Goal: Transaction & Acquisition: Purchase product/service

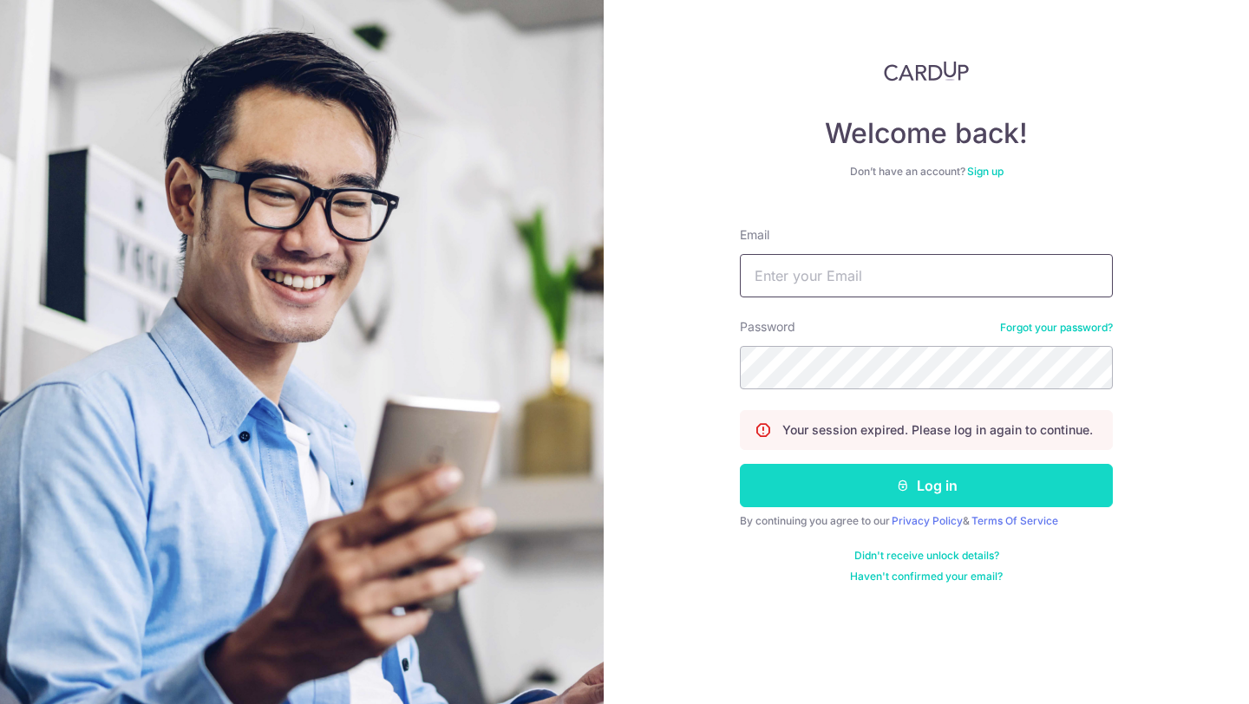
type input "[EMAIL_ADDRESS][DOMAIN_NAME]"
click at [913, 479] on button "Log in" at bounding box center [926, 485] width 373 height 43
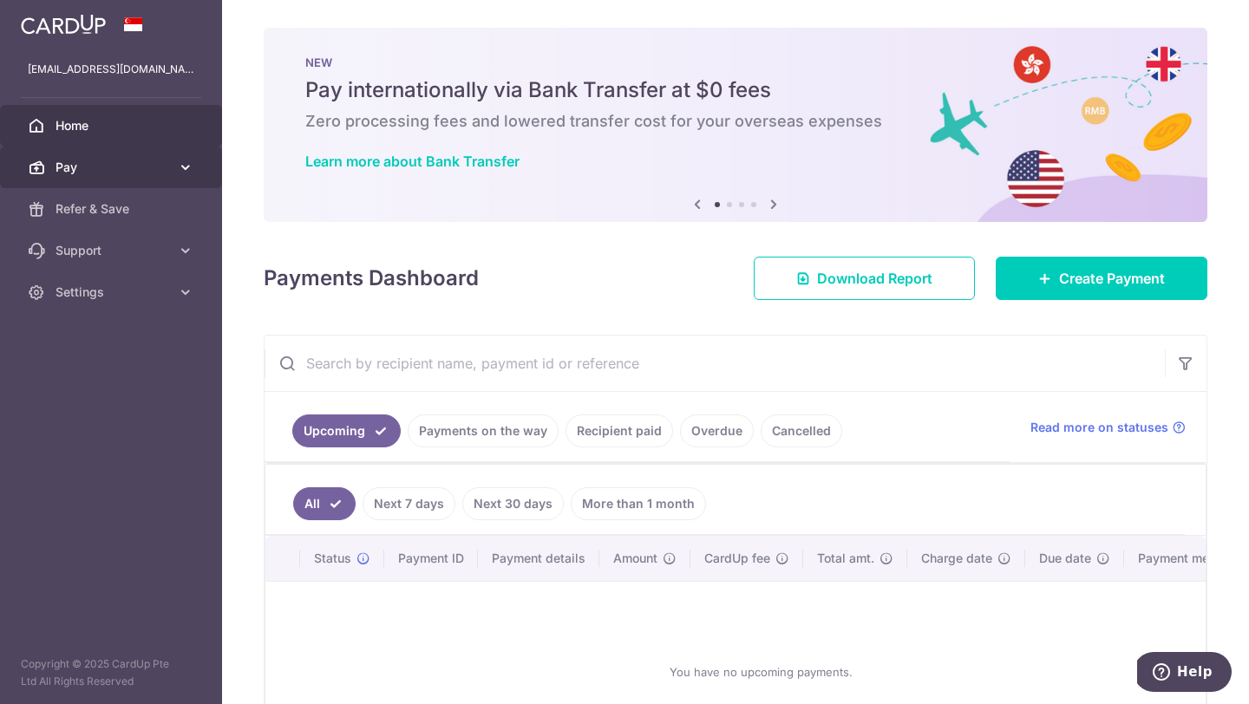
click at [179, 167] on icon at bounding box center [185, 167] width 17 height 17
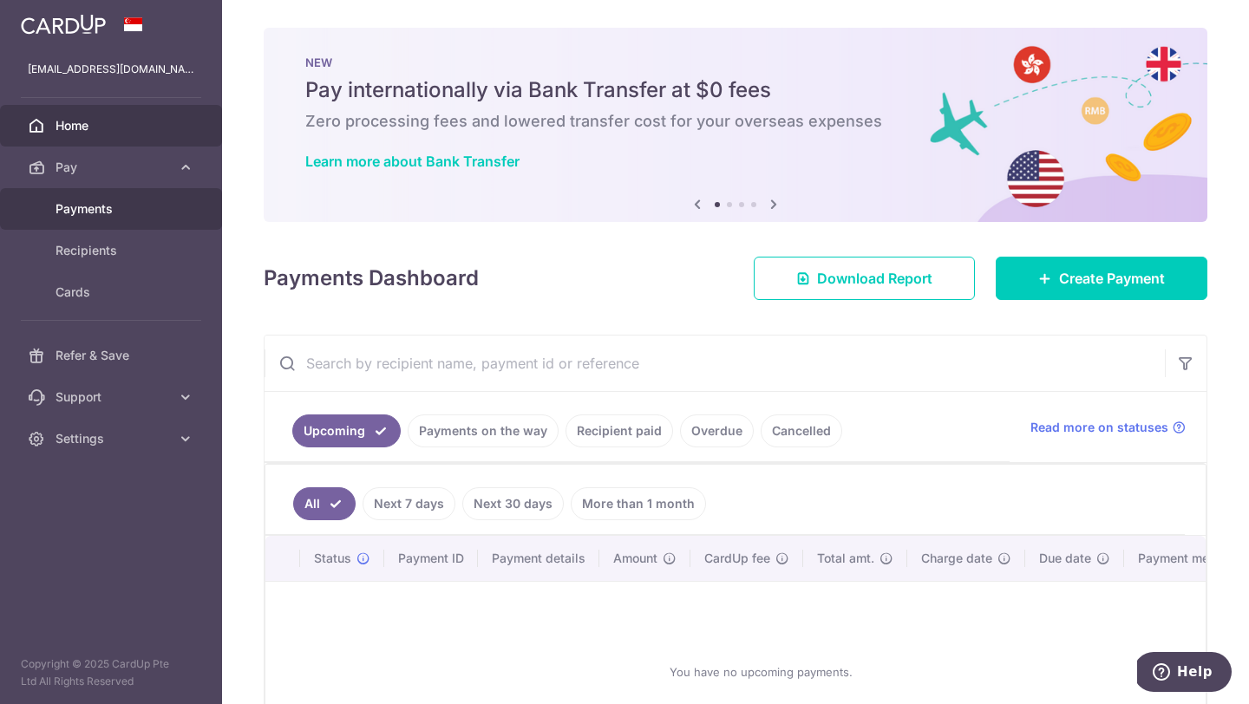
click at [93, 221] on link "Payments" at bounding box center [111, 209] width 222 height 42
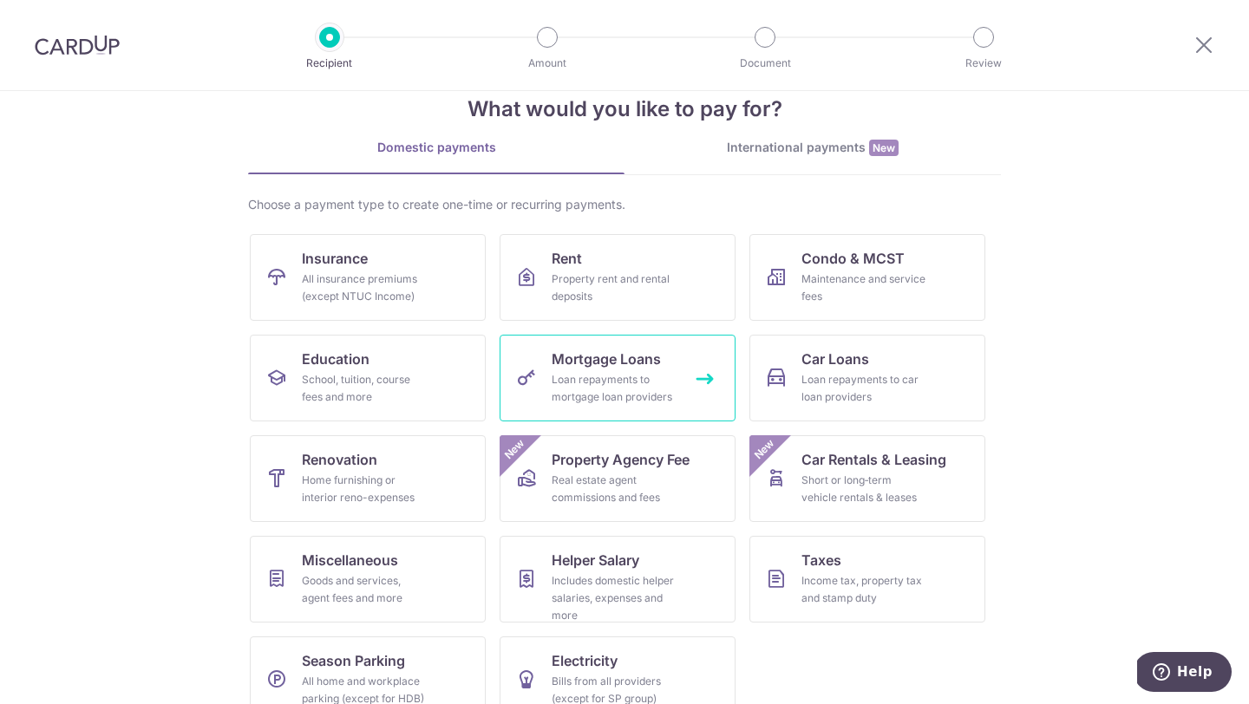
scroll to position [72, 0]
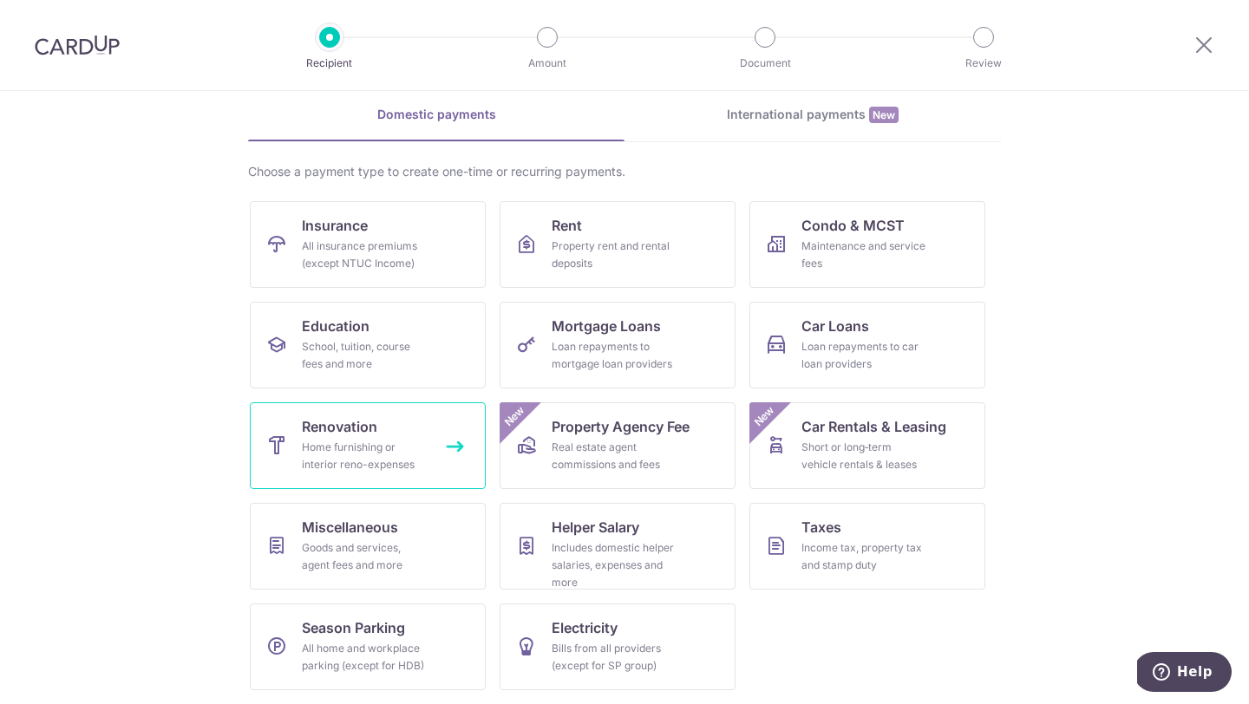
click at [420, 453] on div "Home furnishing or interior reno-expenses" at bounding box center [364, 456] width 125 height 35
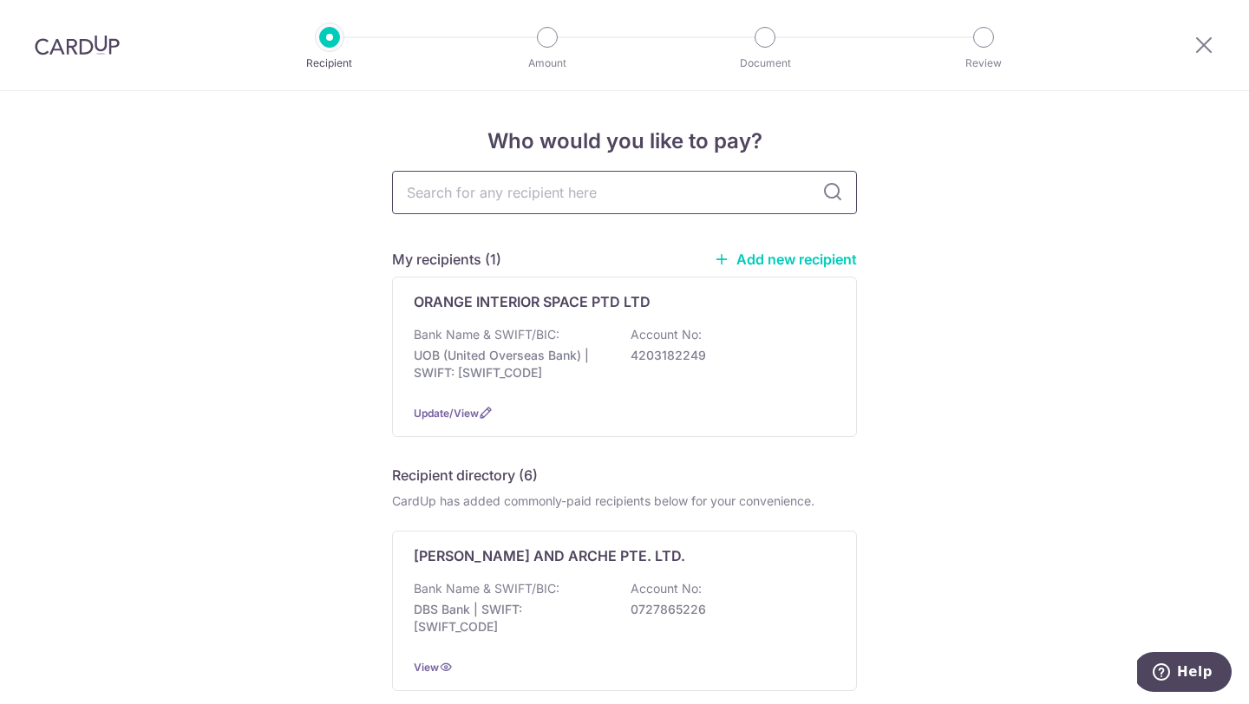
click at [492, 192] on input "text" at bounding box center [624, 192] width 465 height 43
type input "futura haus"
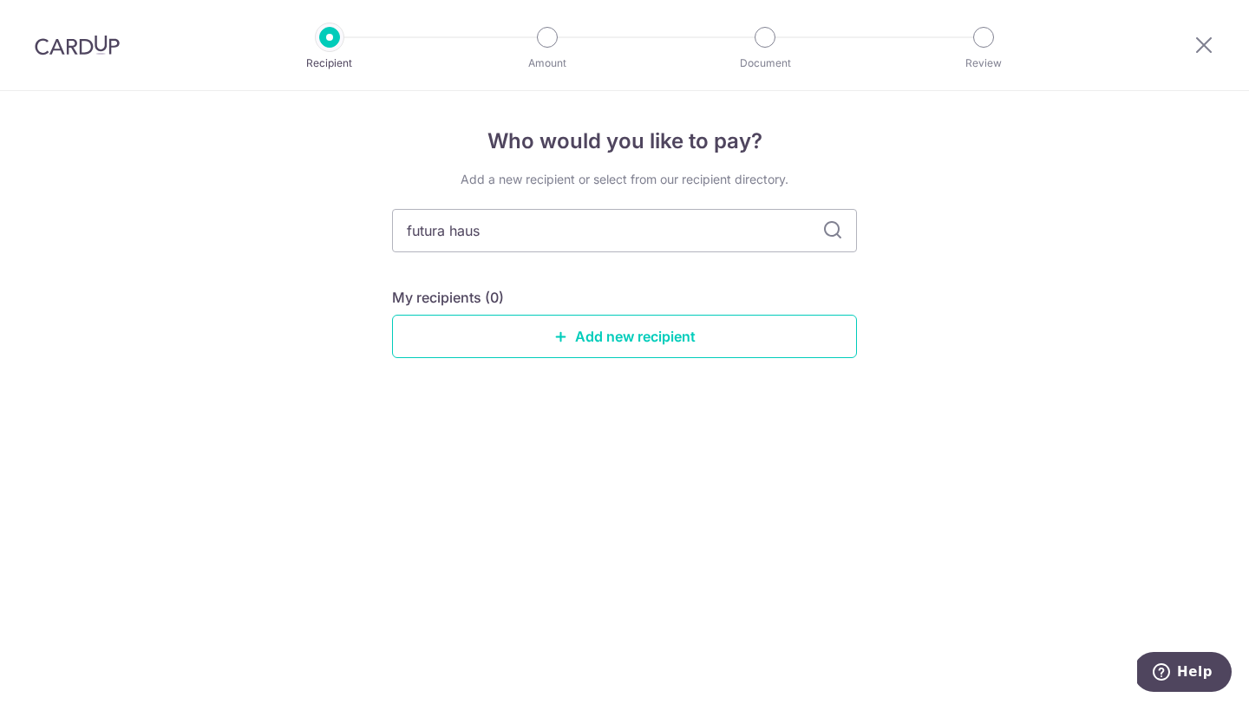
click at [836, 232] on icon at bounding box center [832, 230] width 21 height 21
click at [453, 236] on input "futura haus" at bounding box center [624, 230] width 465 height 43
type input "futurahaus"
click at [845, 237] on input "futurahaus" at bounding box center [624, 230] width 465 height 43
drag, startPoint x: 845, startPoint y: 237, endPoint x: 829, endPoint y: 234, distance: 16.7
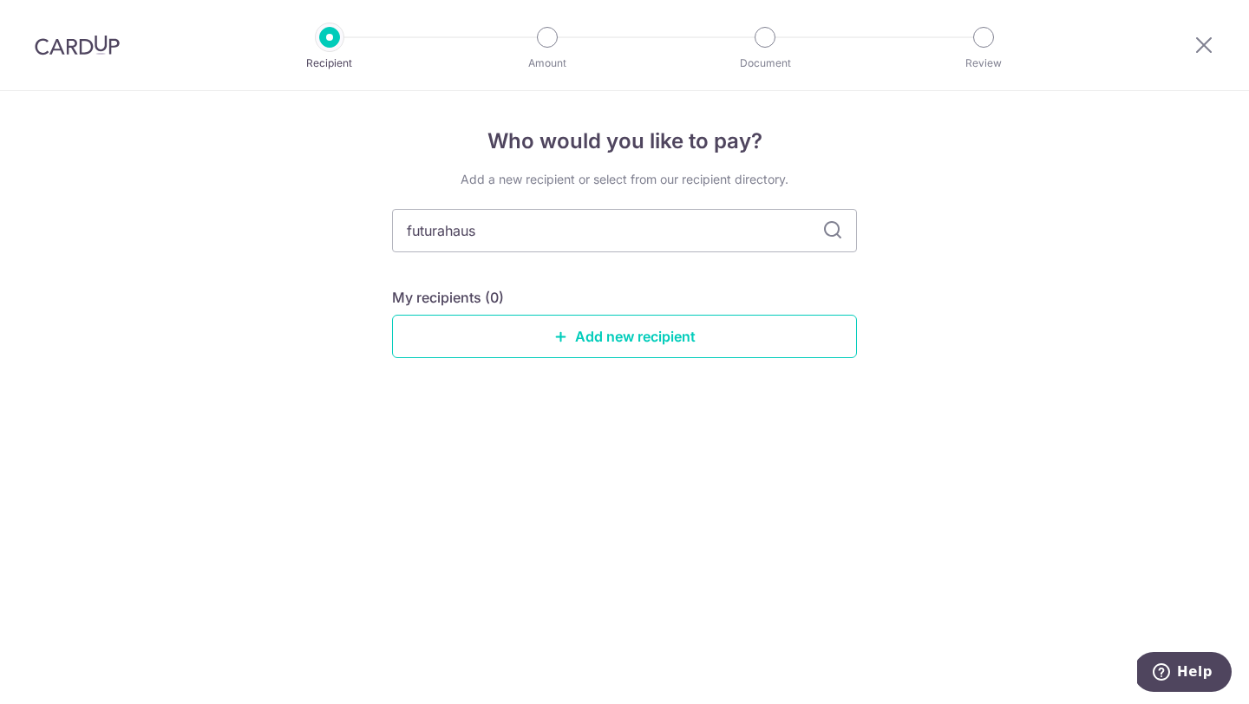
click at [829, 234] on icon at bounding box center [832, 230] width 21 height 21
click at [690, 243] on input "futurahaus" at bounding box center [624, 230] width 465 height 43
type input "futura"
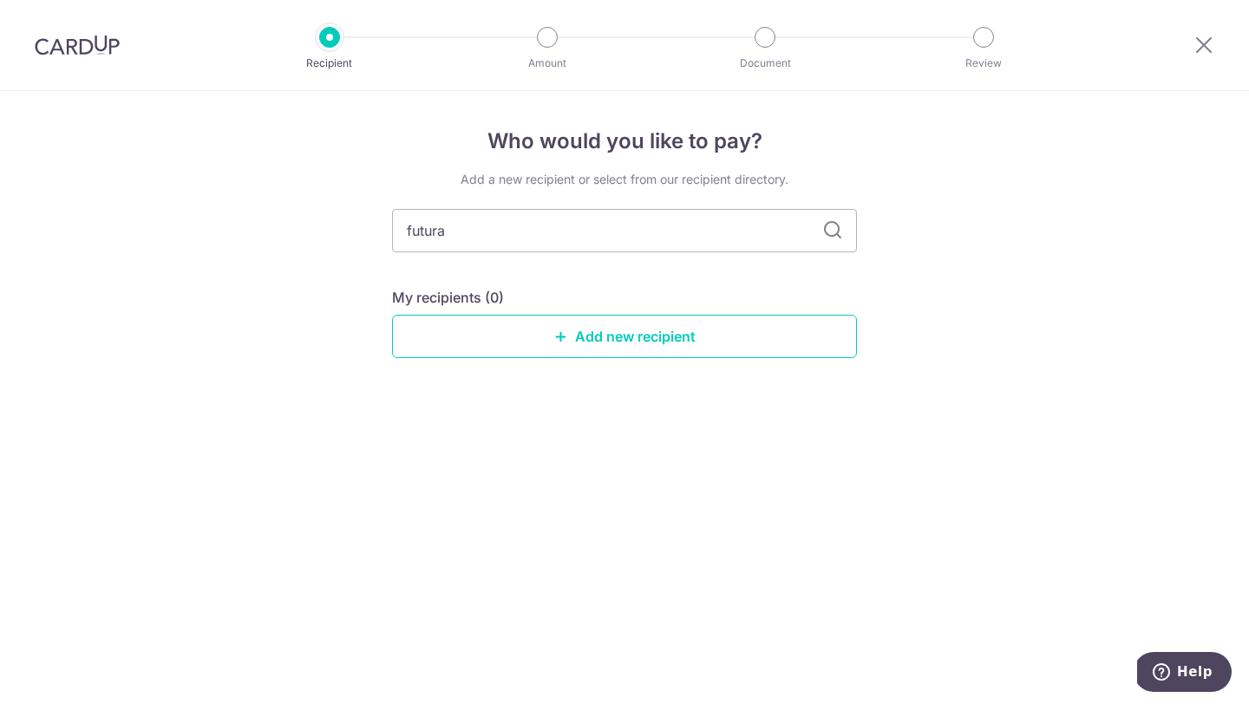
click at [833, 228] on icon at bounding box center [832, 230] width 21 height 21
click at [829, 230] on icon at bounding box center [832, 230] width 21 height 21
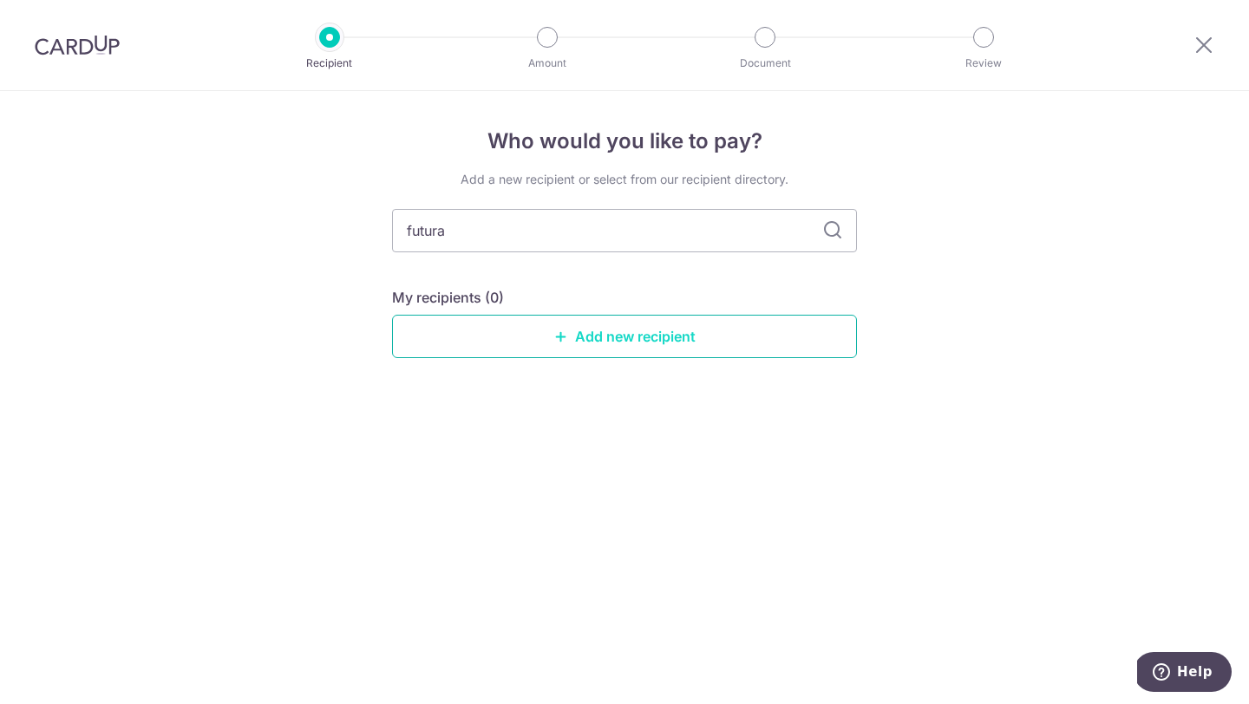
click at [637, 337] on link "Add new recipient" at bounding box center [624, 336] width 465 height 43
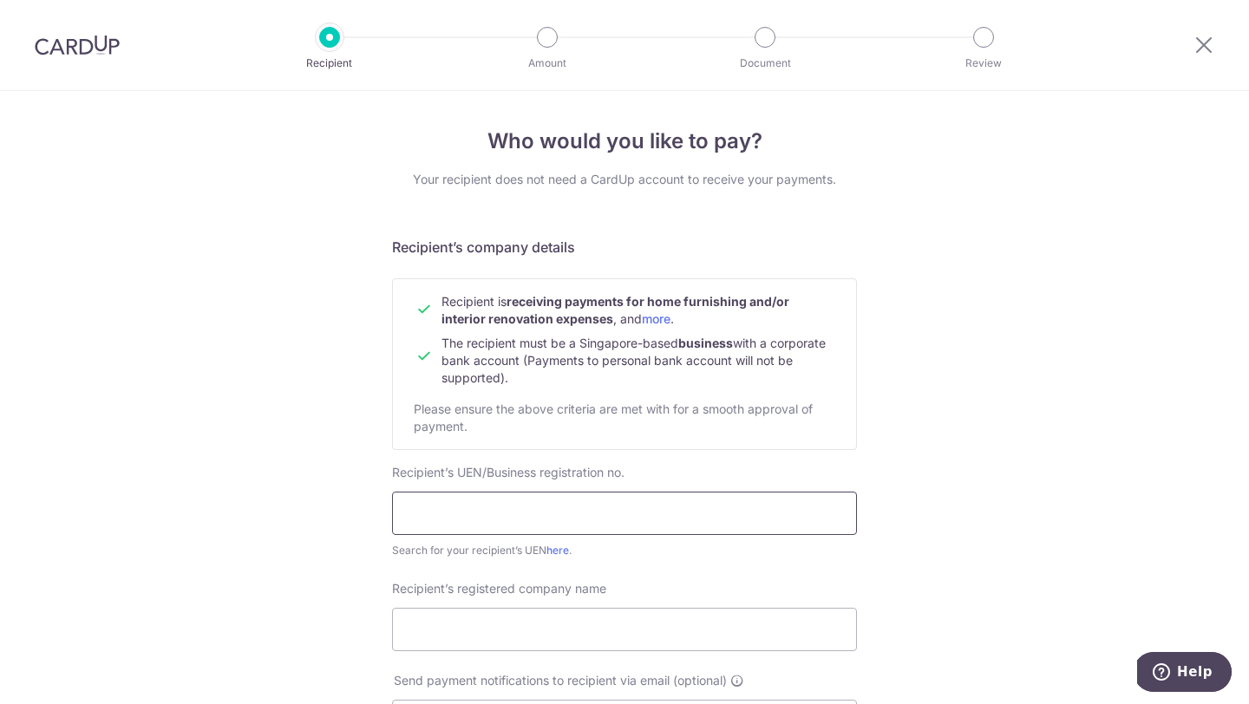
click at [668, 499] on input "text" at bounding box center [624, 513] width 465 height 43
type input "F"
type input "202328508G"
click at [543, 629] on input "Recipient’s registered company name" at bounding box center [624, 629] width 465 height 43
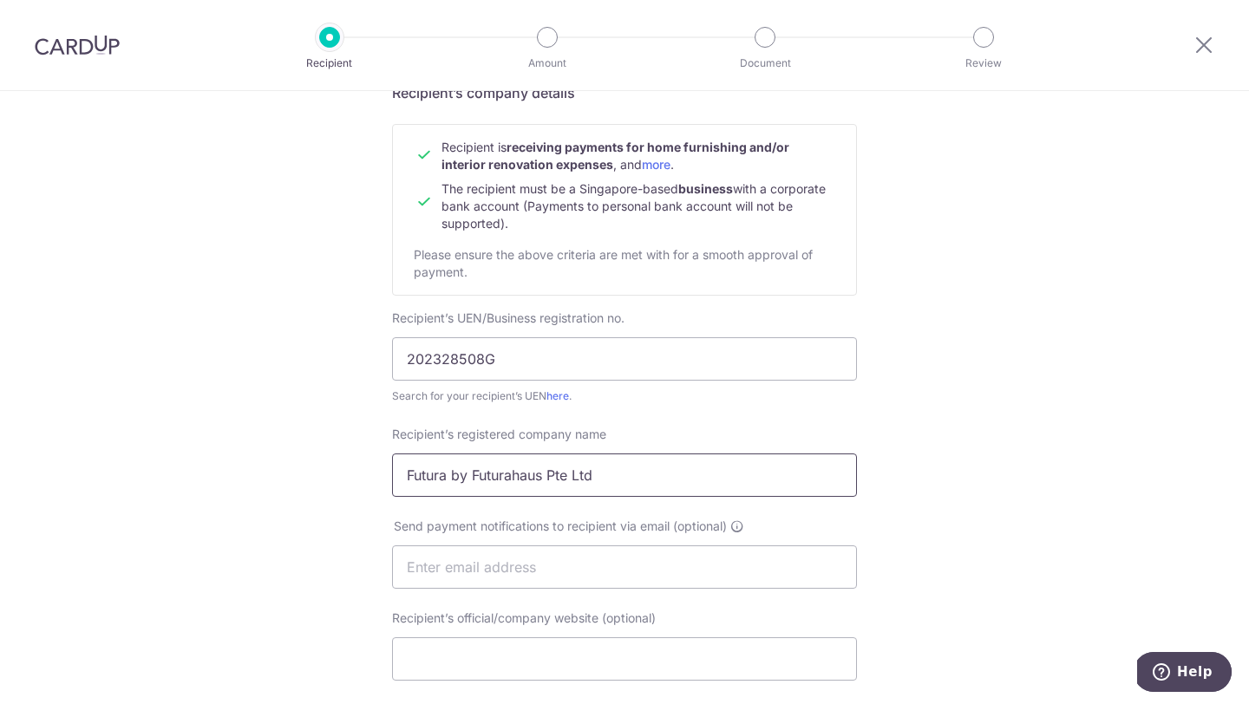
scroll to position [170, 0]
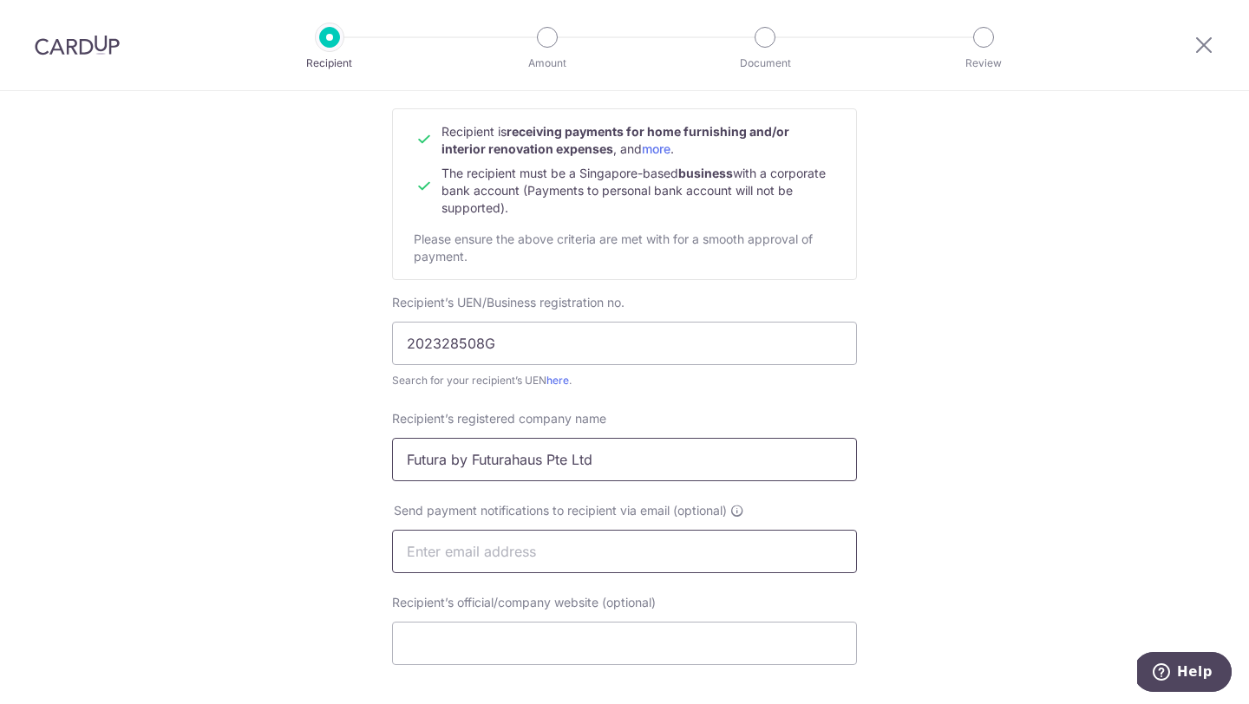
type input "Futura by Futurahaus Pte Ltd"
click at [530, 558] on input "text" at bounding box center [624, 551] width 465 height 43
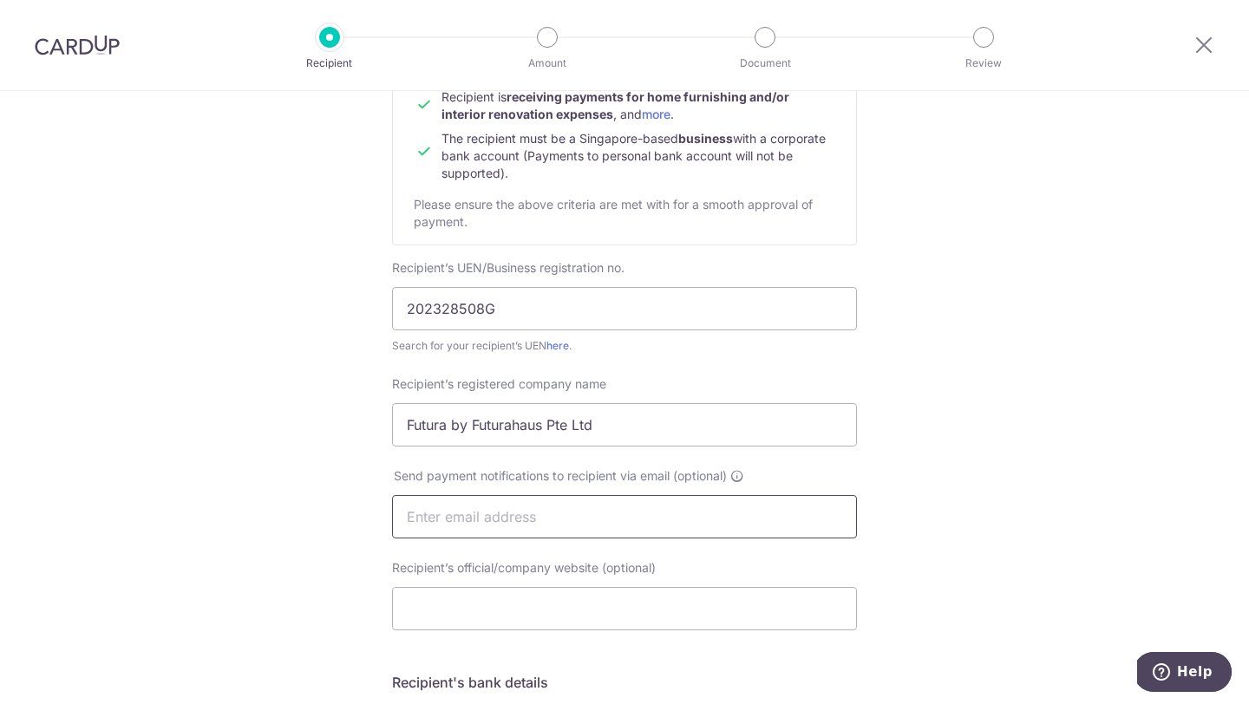
click at [467, 529] on input "text" at bounding box center [624, 516] width 465 height 43
click at [444, 596] on input "Recipient’s official/company website (optional)" at bounding box center [624, 608] width 465 height 43
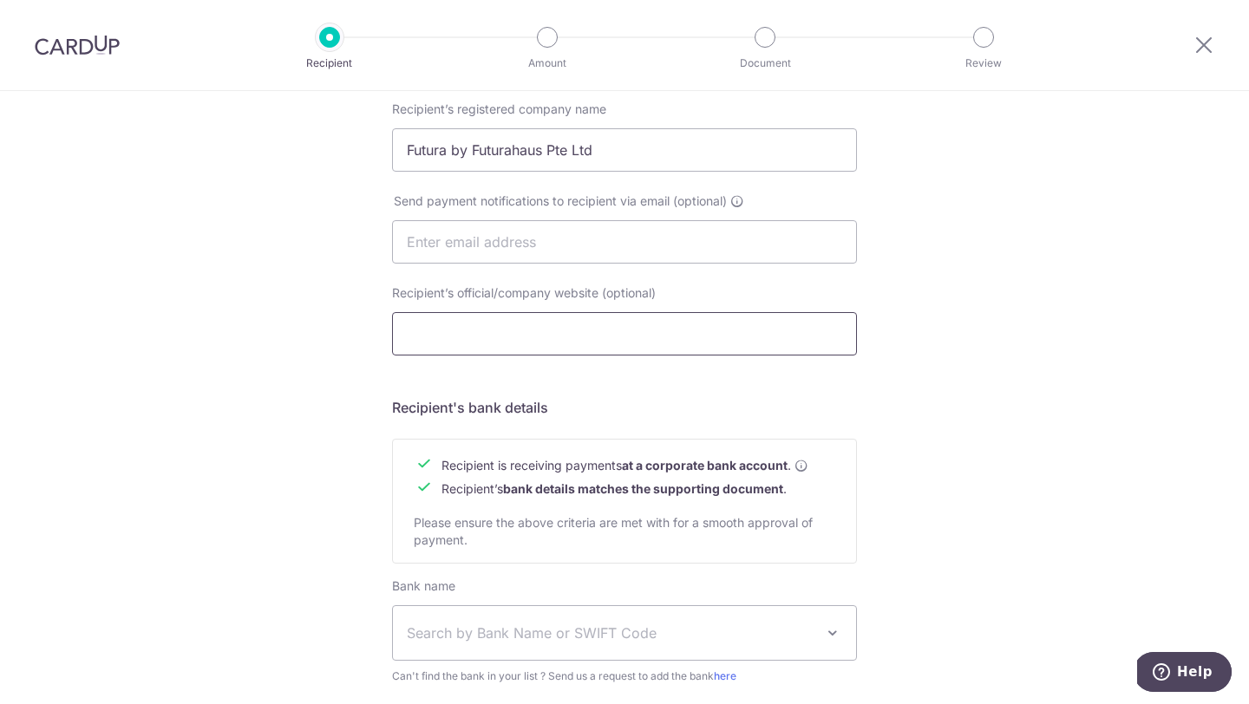
scroll to position [512, 0]
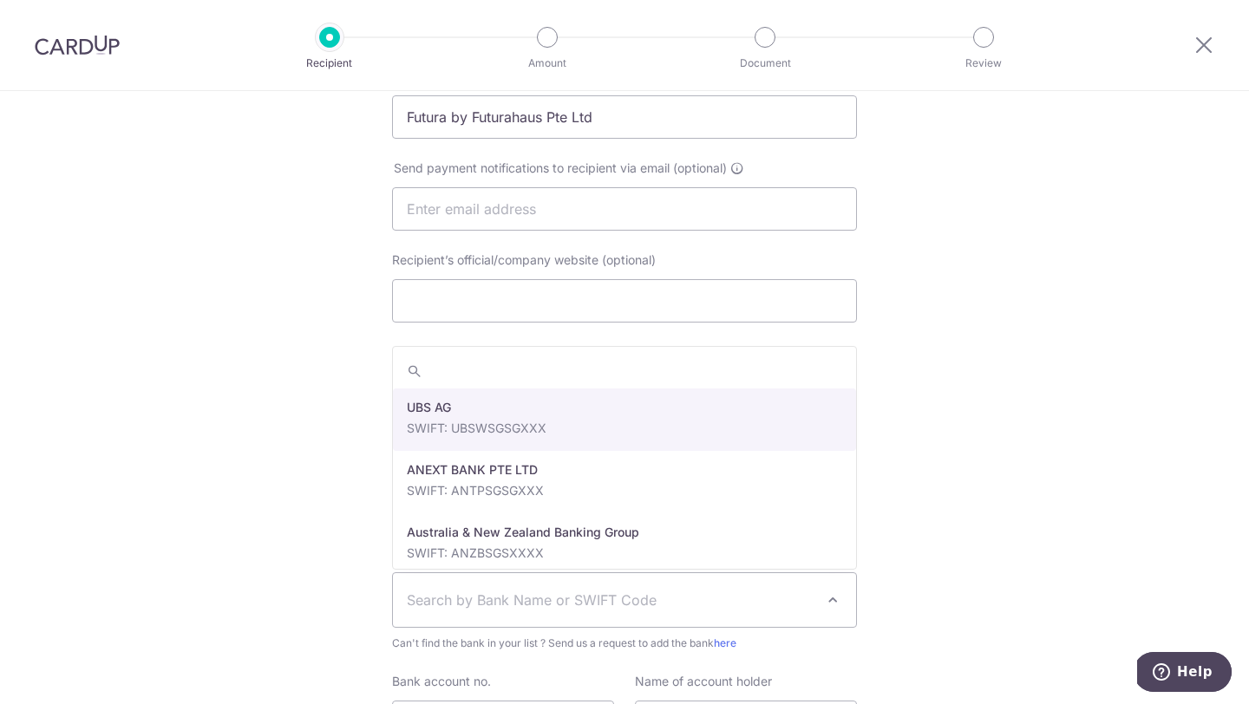
click at [484, 599] on span "Search by Bank Name or SWIFT Code" at bounding box center [611, 600] width 408 height 21
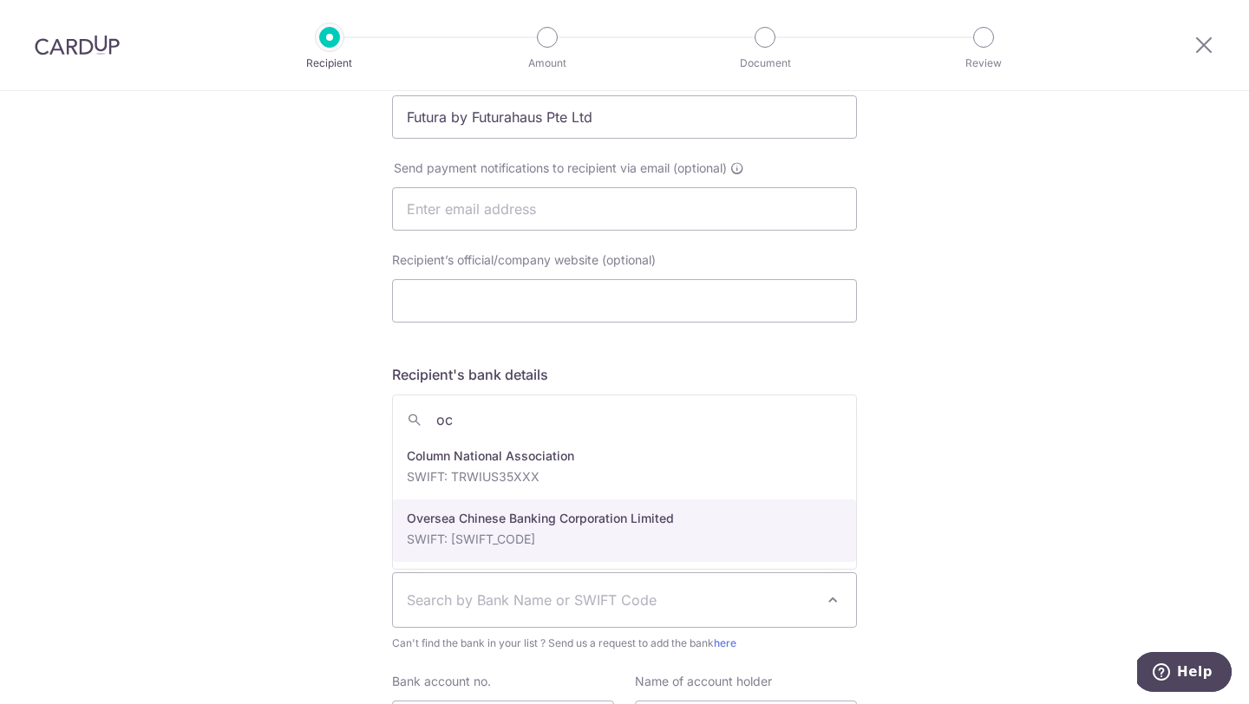
type input "oc"
select select "12"
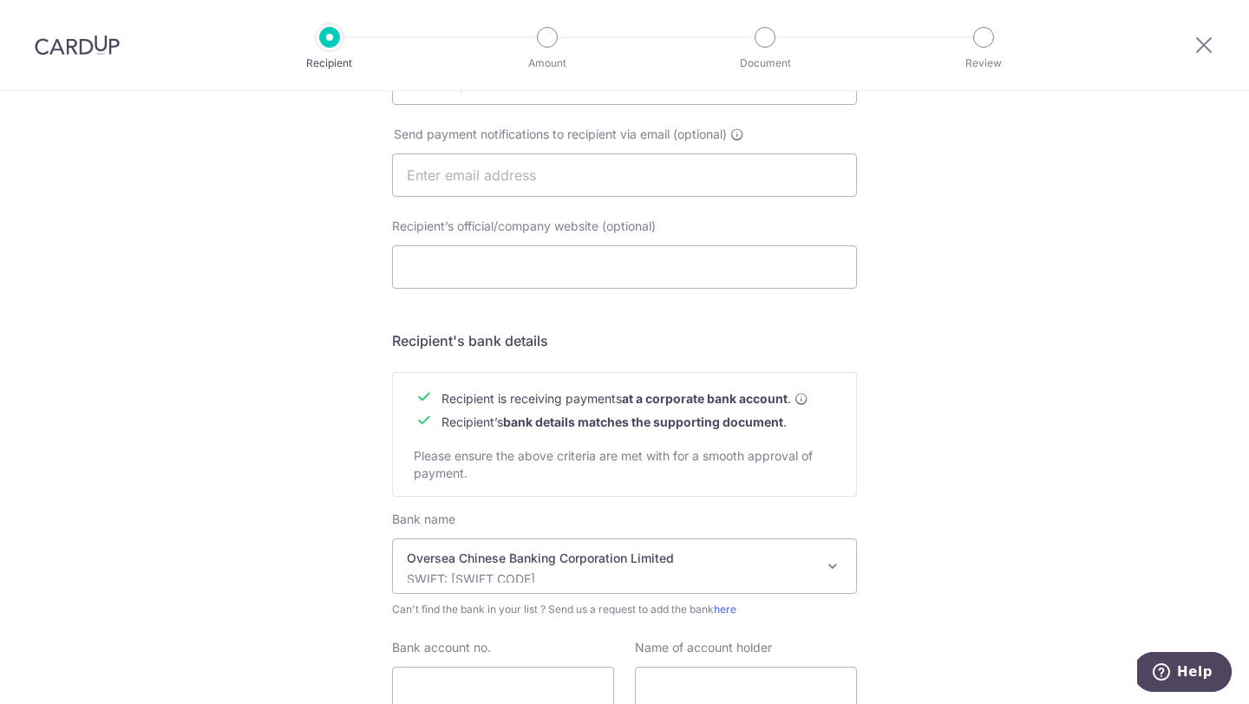
scroll to position [692, 0]
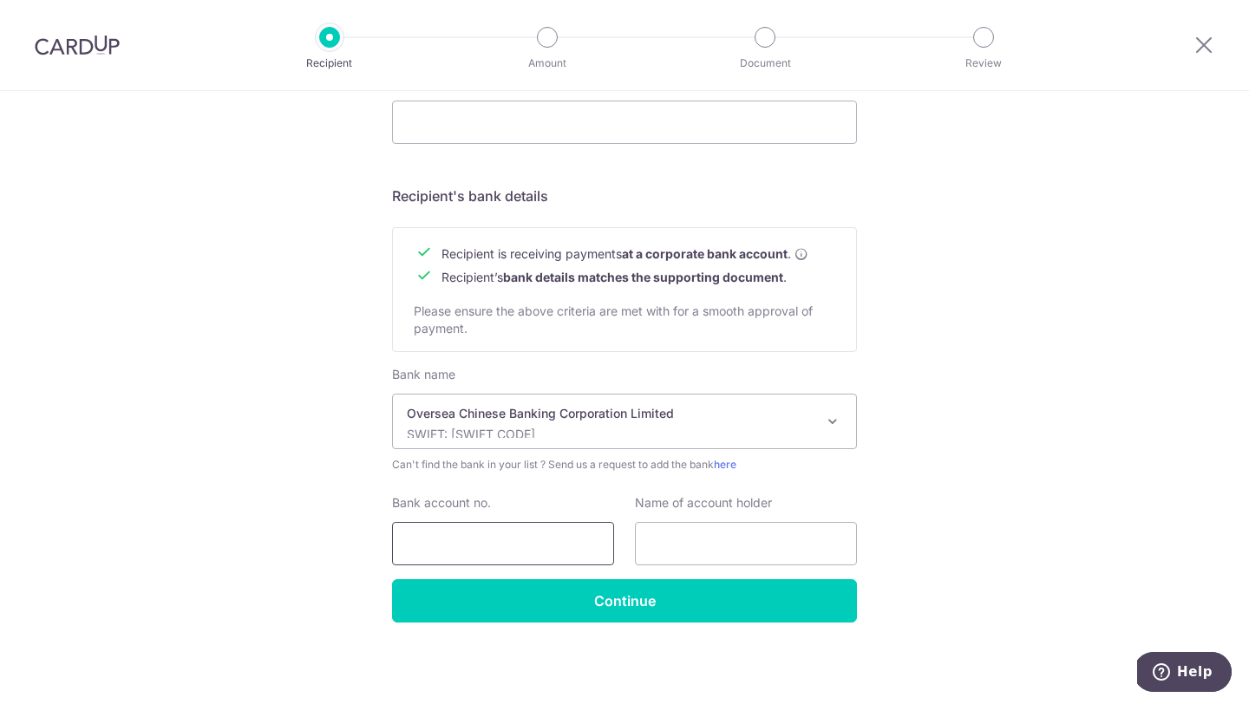
click at [487, 538] on input "Bank account no." at bounding box center [503, 543] width 222 height 43
type input "595448929001"
click at [694, 545] on input "text" at bounding box center [746, 543] width 222 height 43
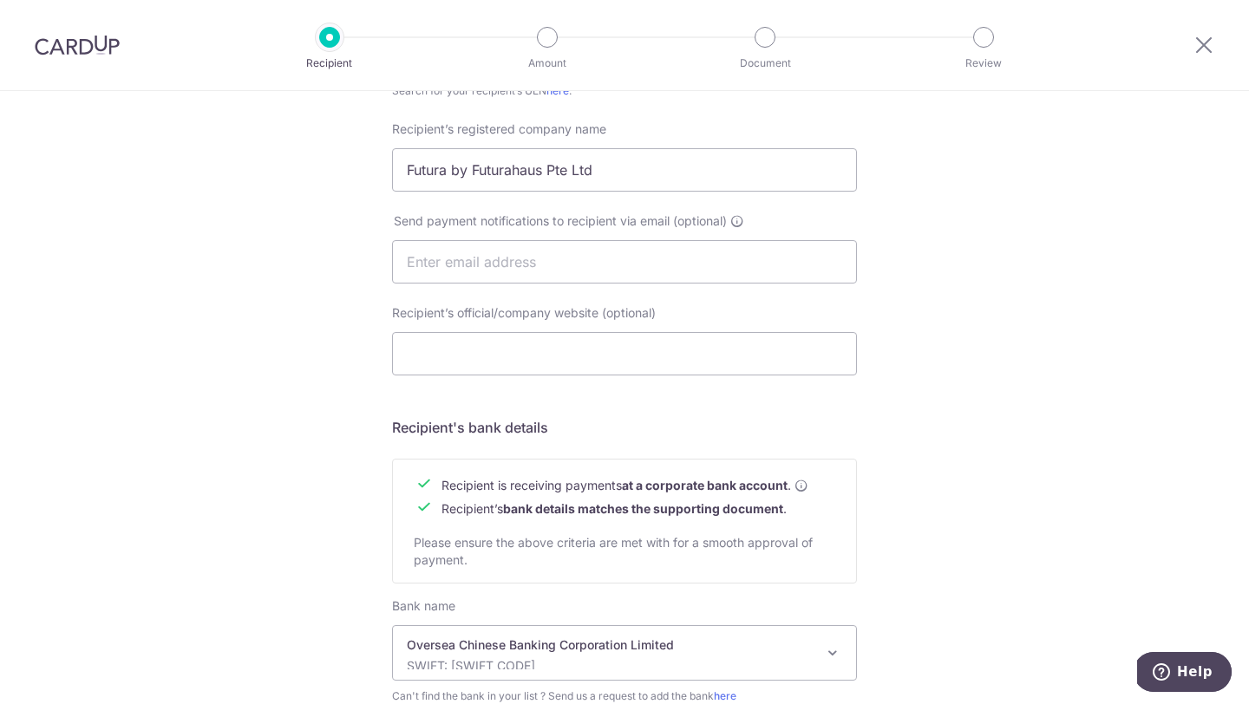
scroll to position [438, 0]
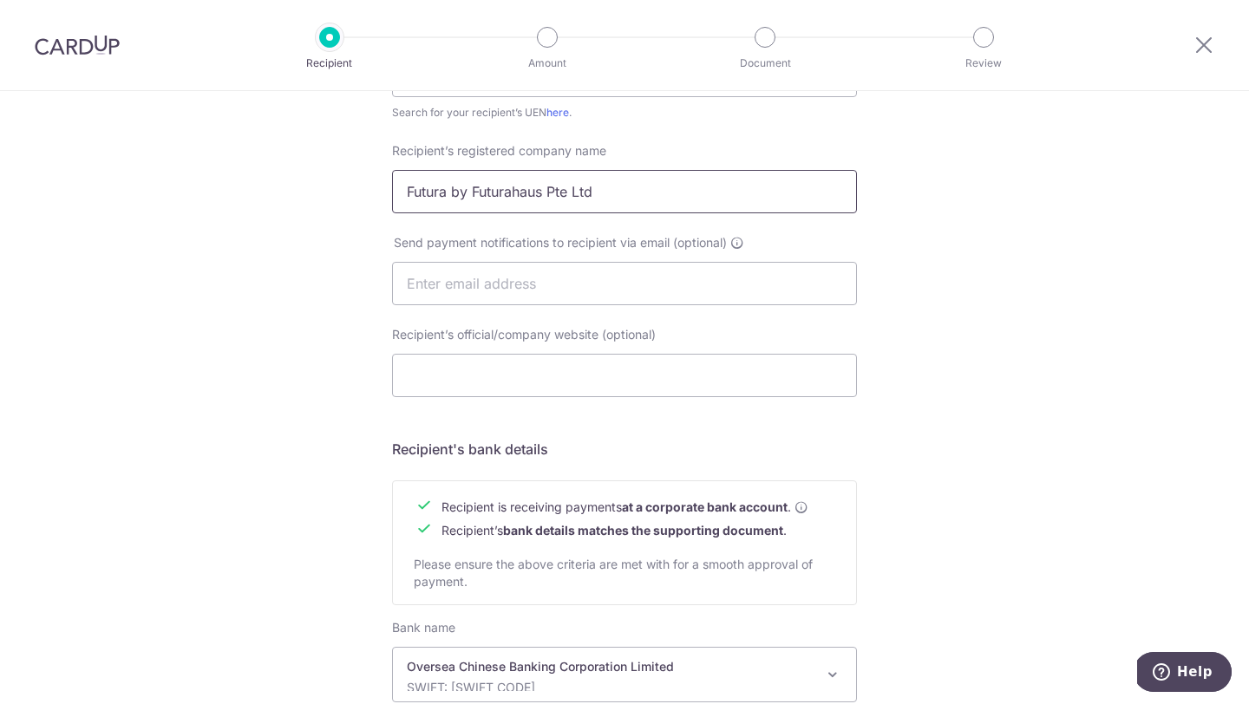
click at [521, 199] on input "Futura by Futurahaus Pte Ltd" at bounding box center [624, 191] width 465 height 43
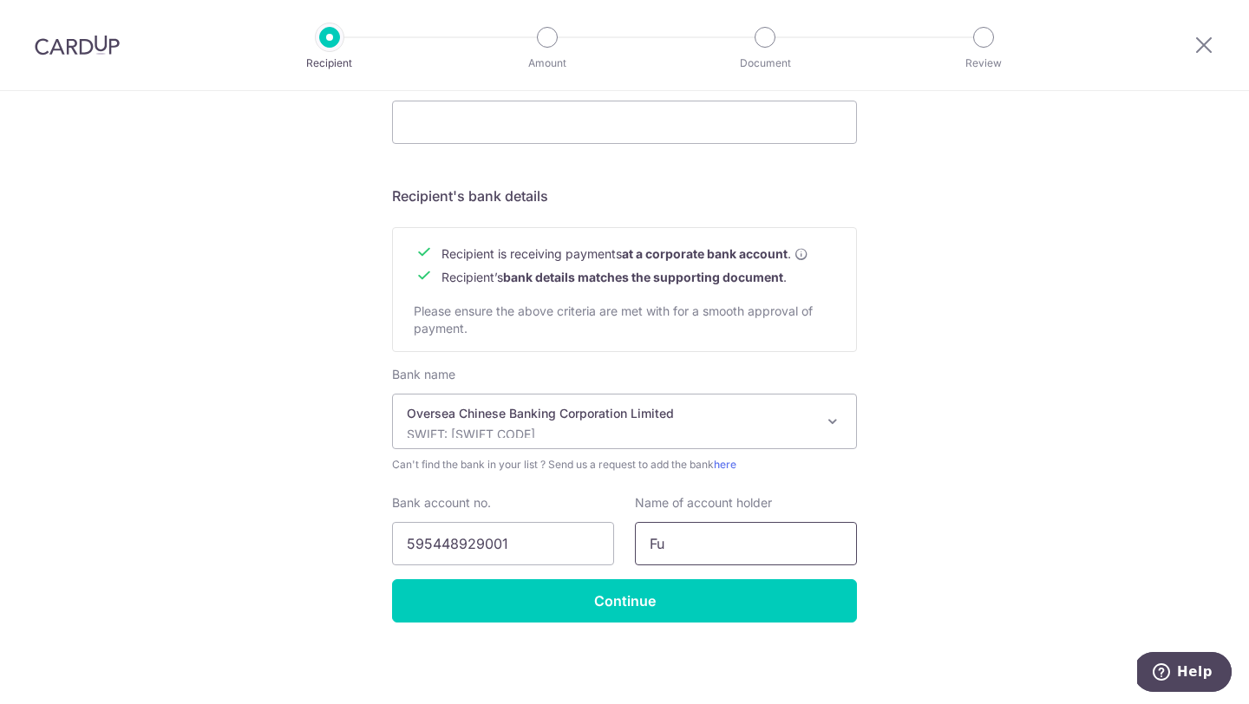
click at [683, 543] on input "Fu" at bounding box center [746, 543] width 222 height 43
paste input "tura by Futurahaus Pte Ltd"
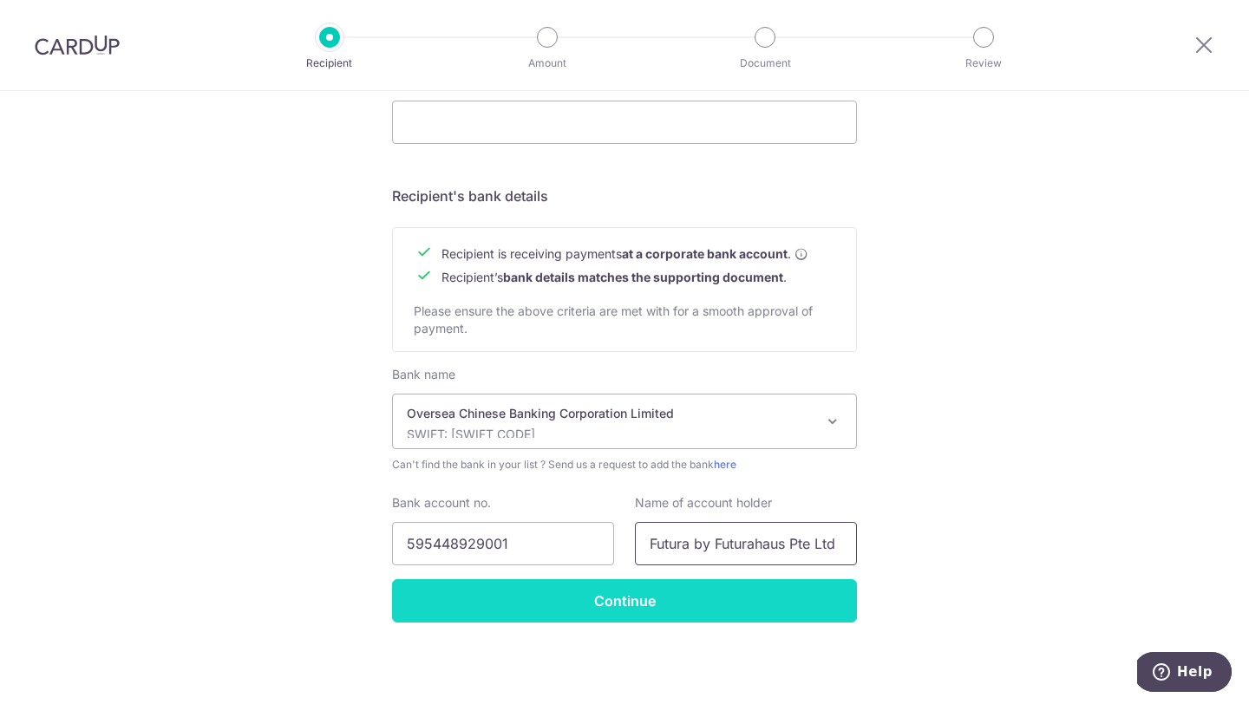
type input "Futura by Futurahaus Pte Ltd"
click at [643, 607] on input "Continue" at bounding box center [624, 600] width 465 height 43
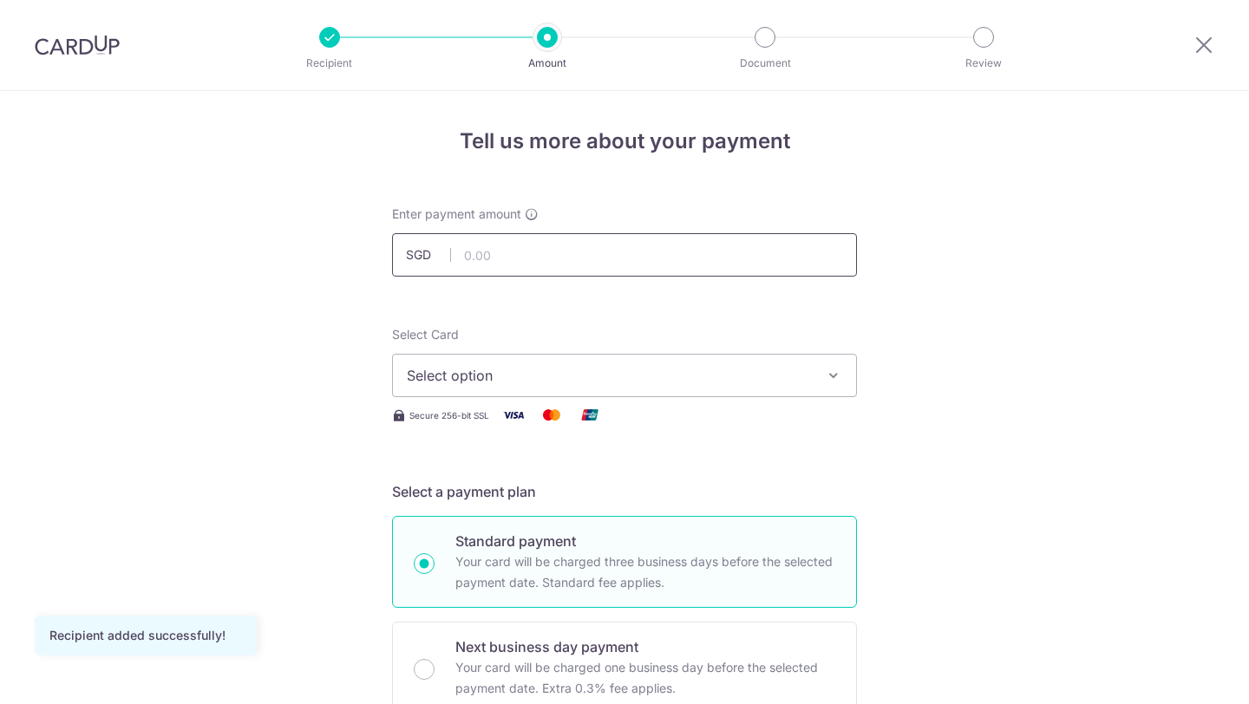
click at [520, 258] on input "text" at bounding box center [624, 254] width 465 height 43
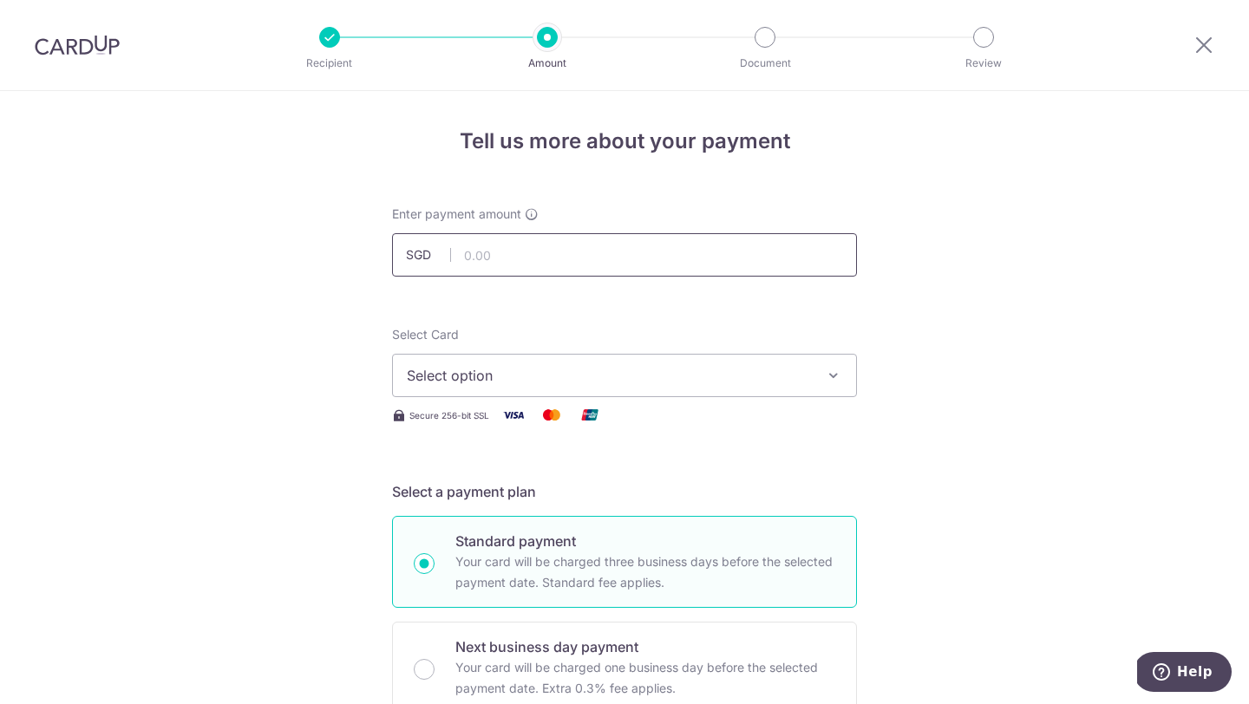
click at [477, 254] on input "text" at bounding box center [624, 254] width 465 height 43
type input "2,183.32"
click at [448, 372] on span "Select option" at bounding box center [609, 375] width 404 height 21
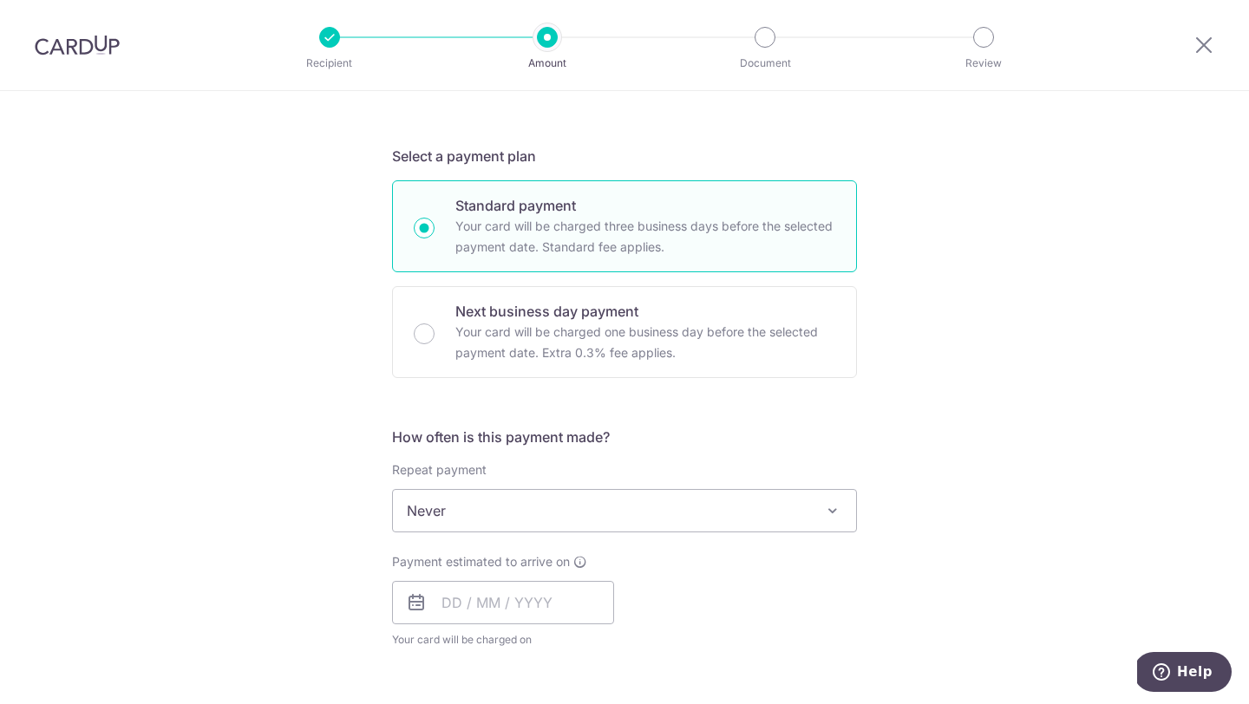
scroll to position [337, 0]
click at [516, 501] on span "Never" at bounding box center [624, 509] width 463 height 42
click at [793, 588] on div "Payment estimated to arrive on Your card will be charged on for the first payme…" at bounding box center [625, 598] width 486 height 95
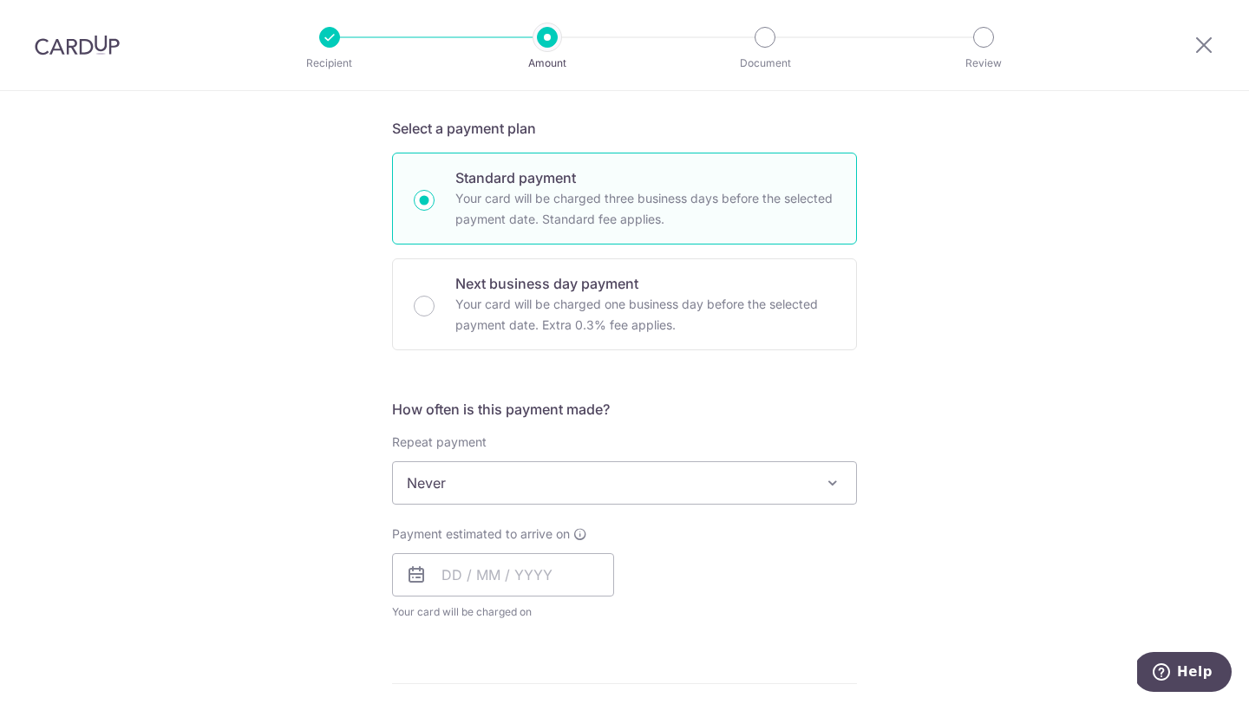
scroll to position [434, 0]
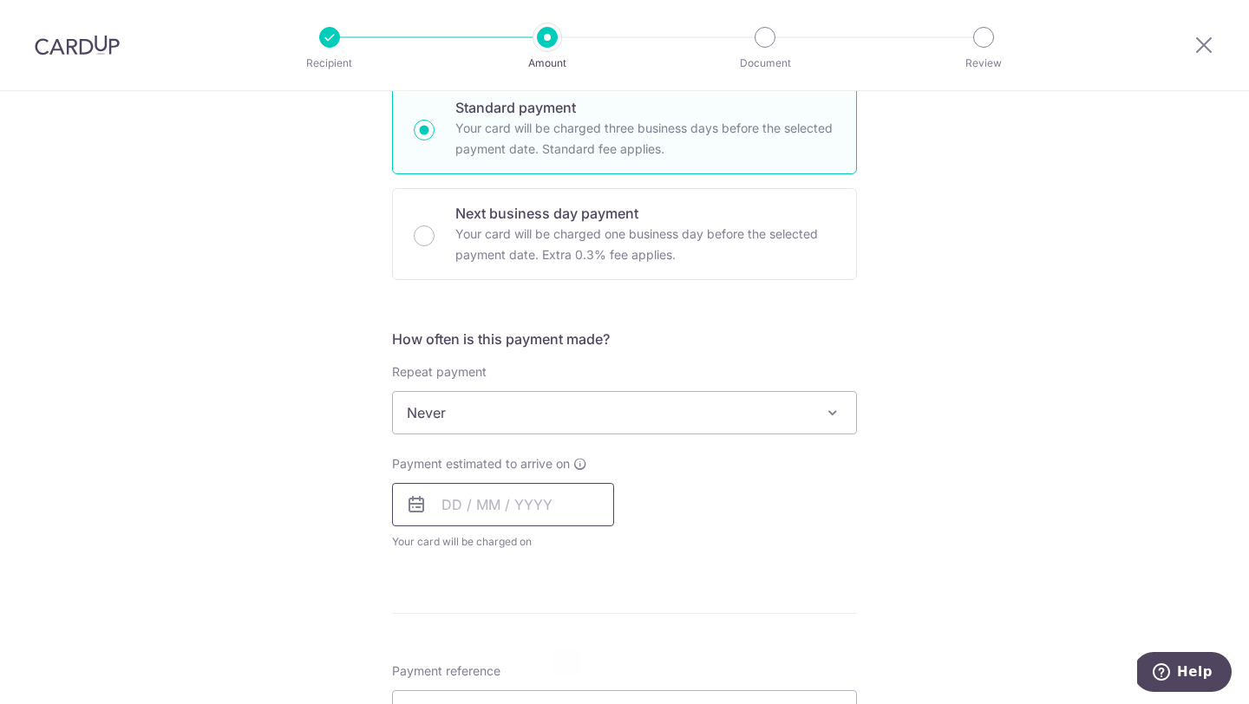
click at [558, 506] on input "text" at bounding box center [503, 504] width 222 height 43
click at [466, 688] on link "13" at bounding box center [462, 697] width 28 height 28
type input "[DATE]"
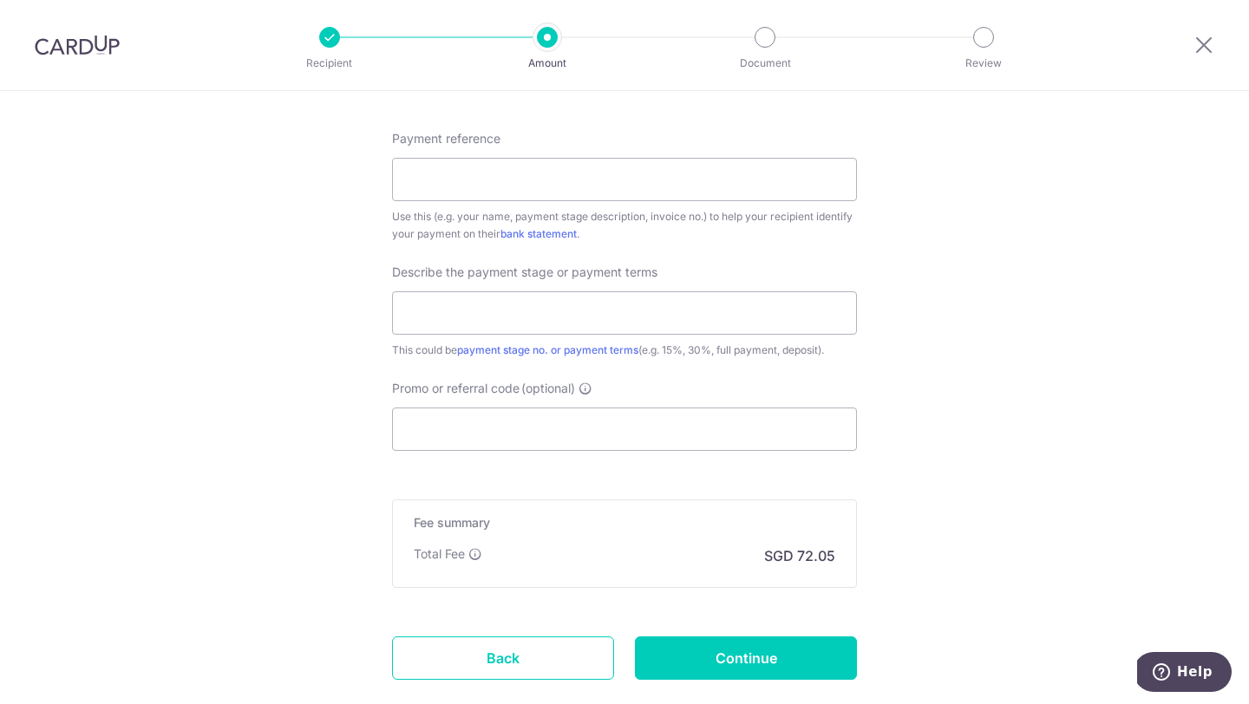
scroll to position [1052, 0]
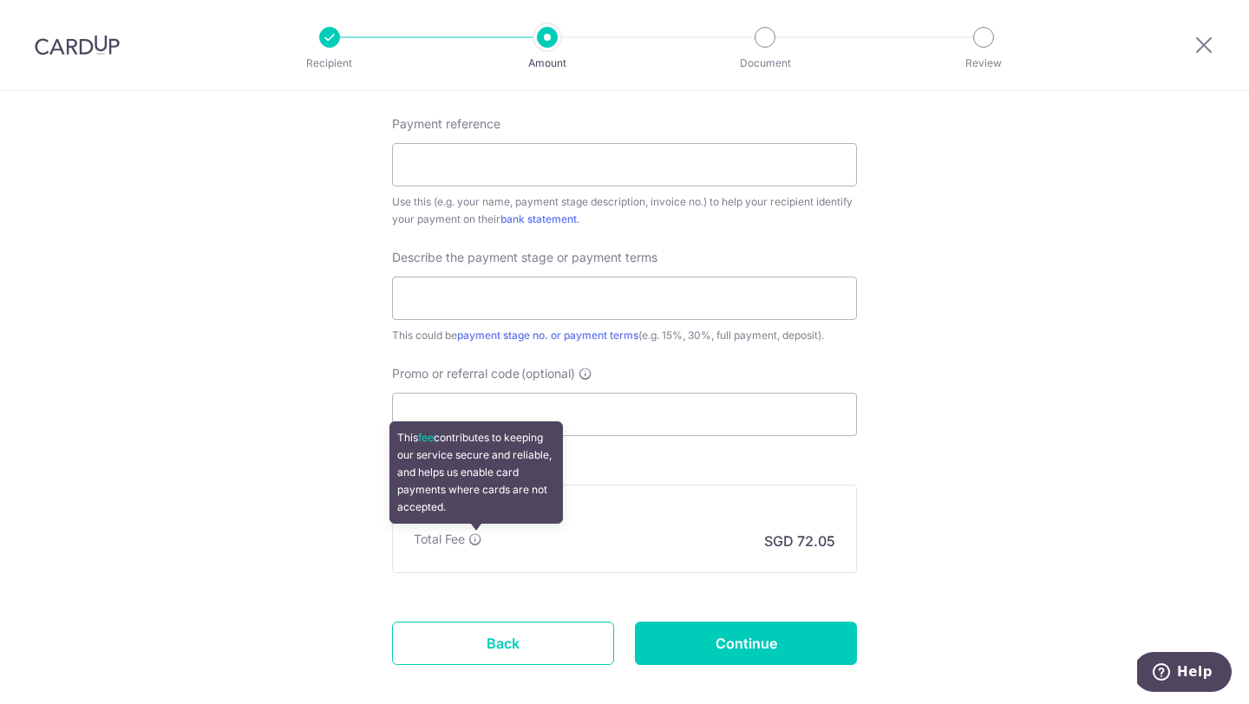
click at [475, 538] on icon at bounding box center [475, 539] width 14 height 14
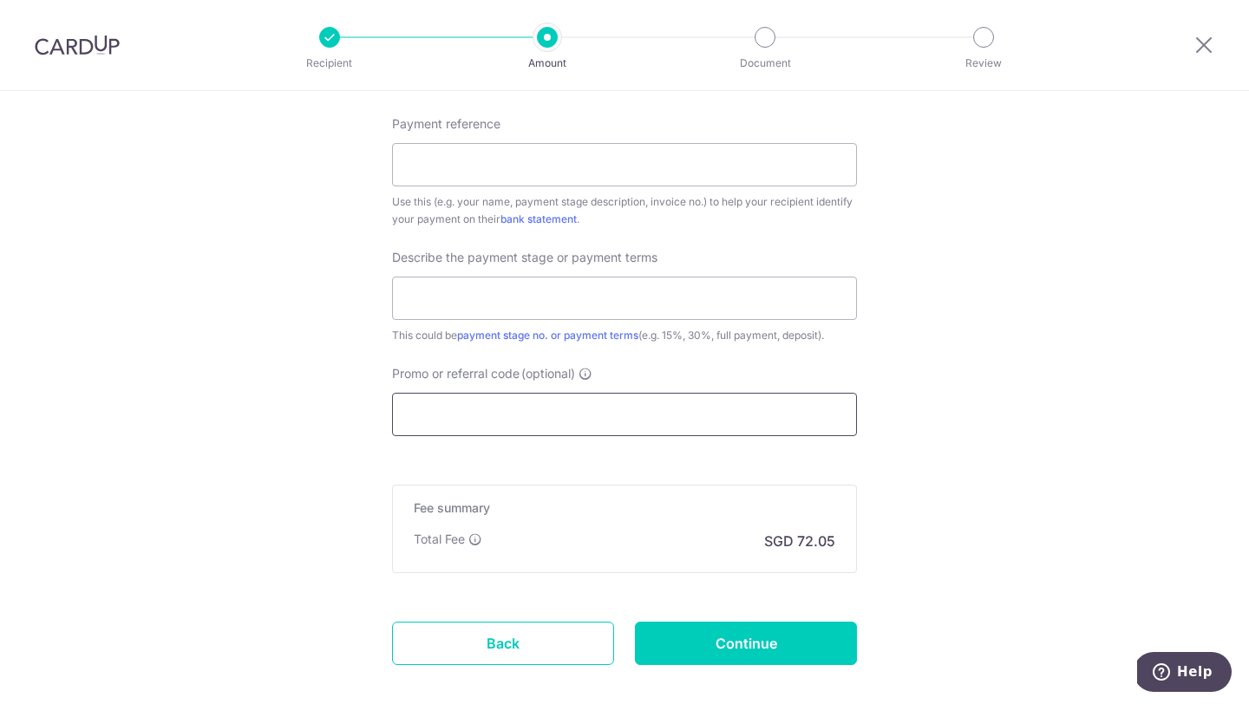
click at [608, 420] on input "Promo or referral code (optional)" at bounding box center [624, 414] width 465 height 43
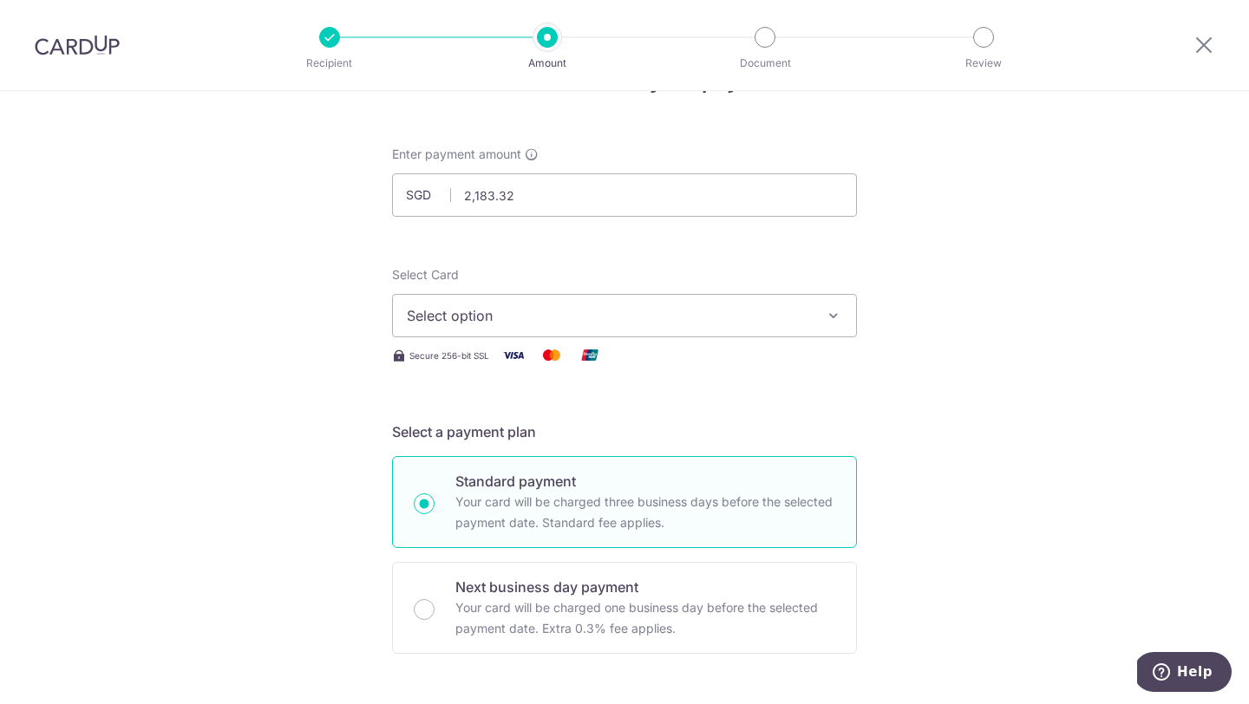
scroll to position [55, 0]
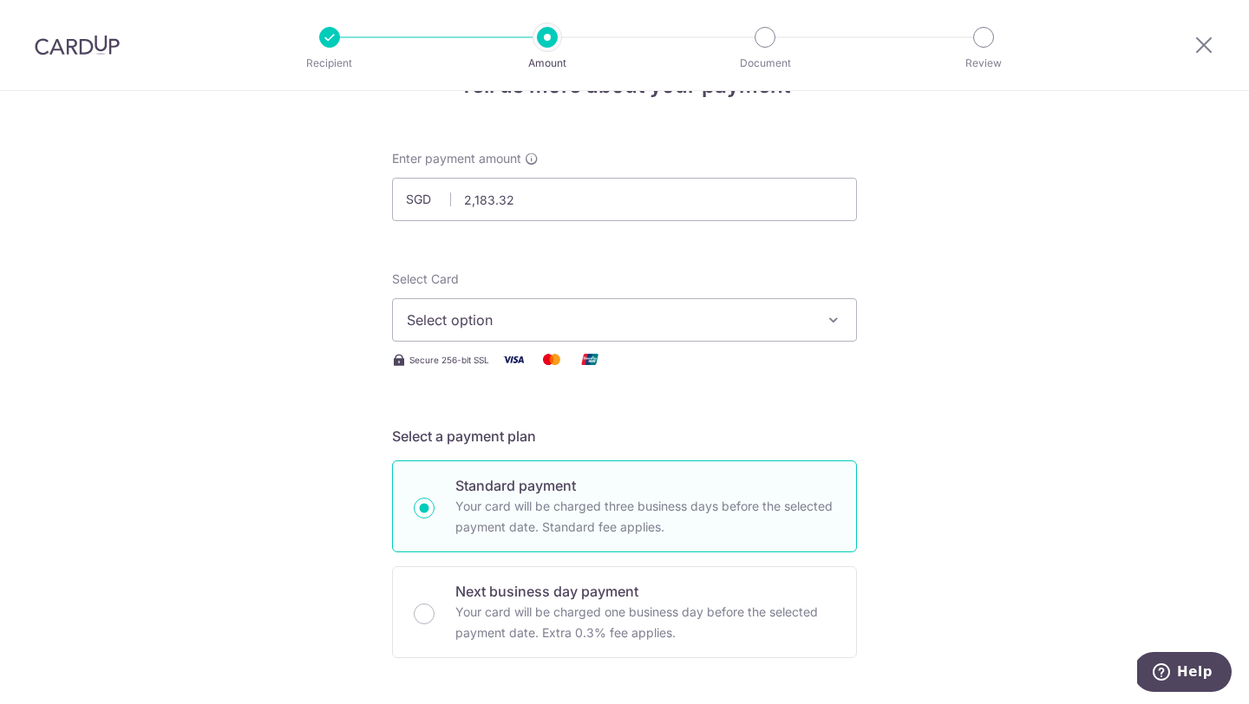
click at [606, 319] on span "Select option" at bounding box center [609, 320] width 404 height 21
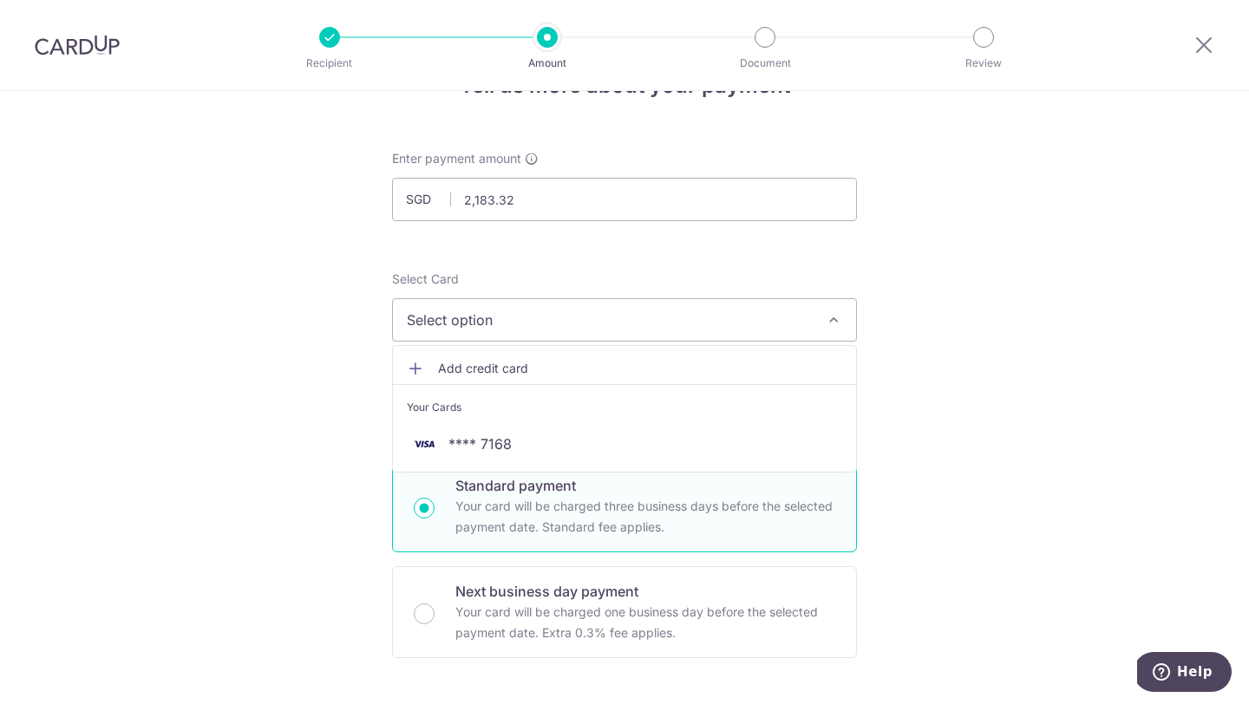
click at [412, 369] on icon at bounding box center [415, 368] width 17 height 17
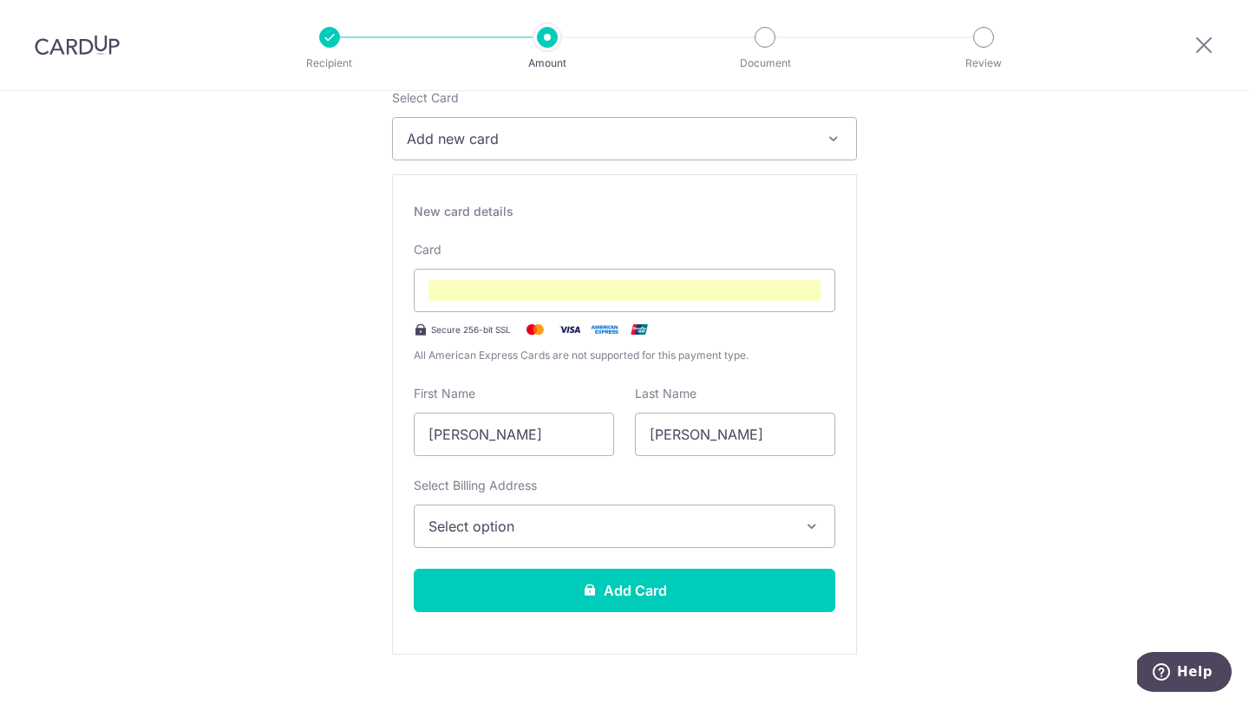
scroll to position [258, 0]
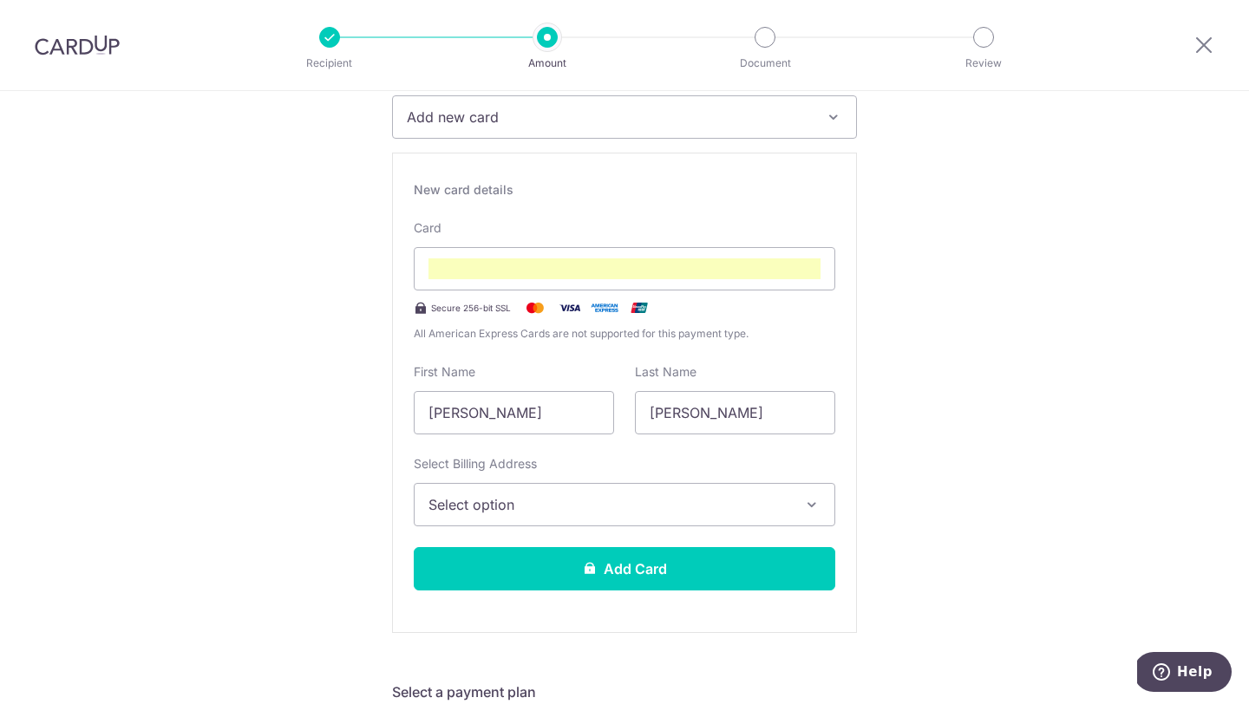
click at [843, 388] on div "Last Name Gladys" at bounding box center [734, 398] width 221 height 71
click at [813, 368] on div "Last Name Gladys" at bounding box center [735, 398] width 200 height 71
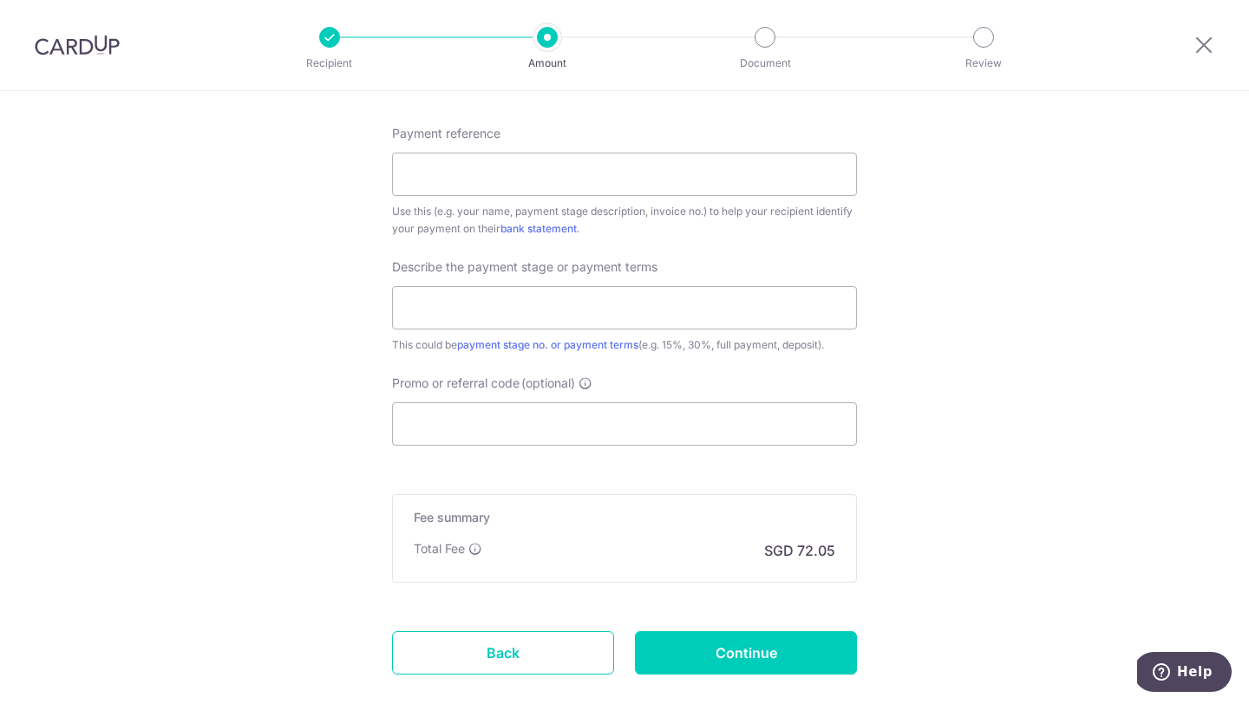
scroll to position [1601, 0]
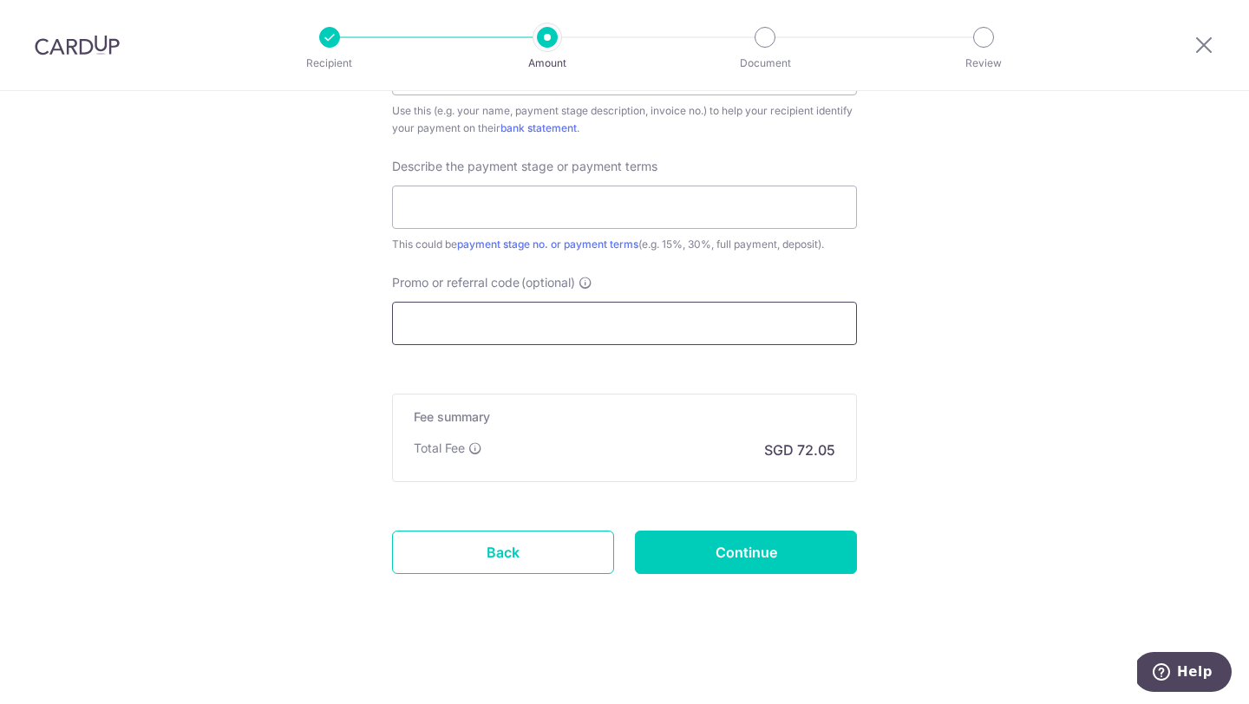
click at [577, 312] on input "Promo or referral code (optional)" at bounding box center [624, 323] width 465 height 43
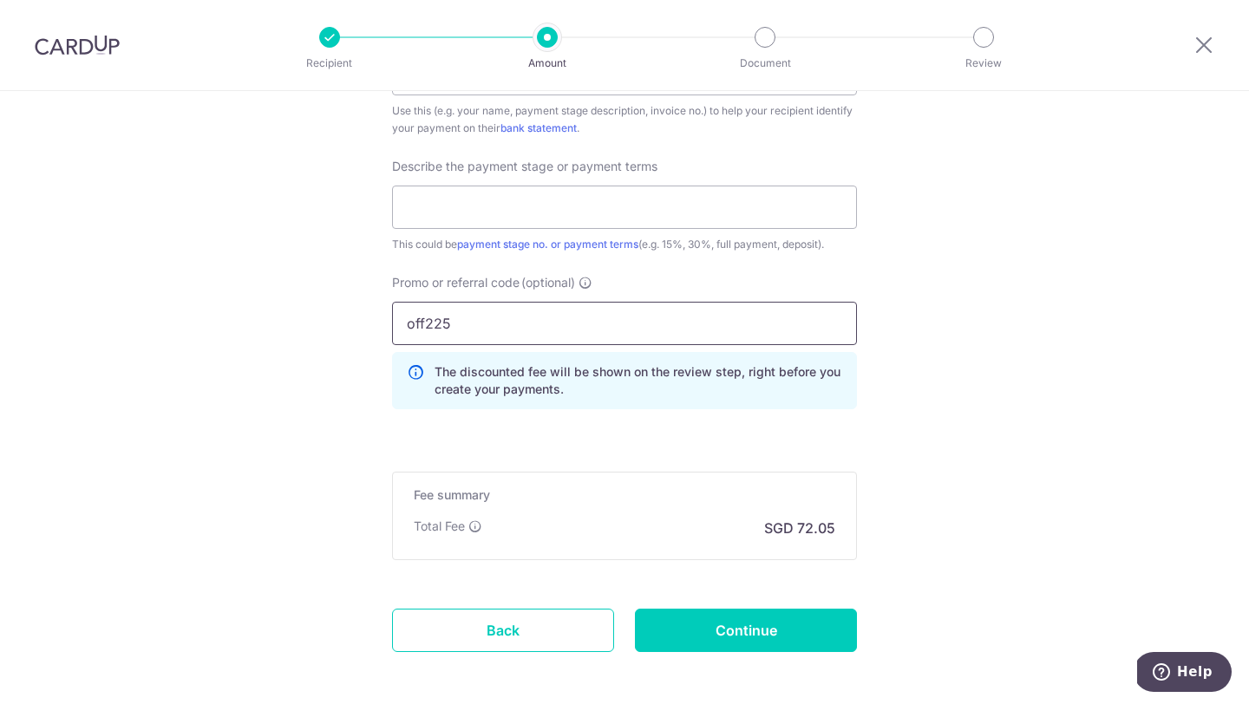
click at [506, 329] on input "off225" at bounding box center [624, 323] width 465 height 43
type input "OFF225"
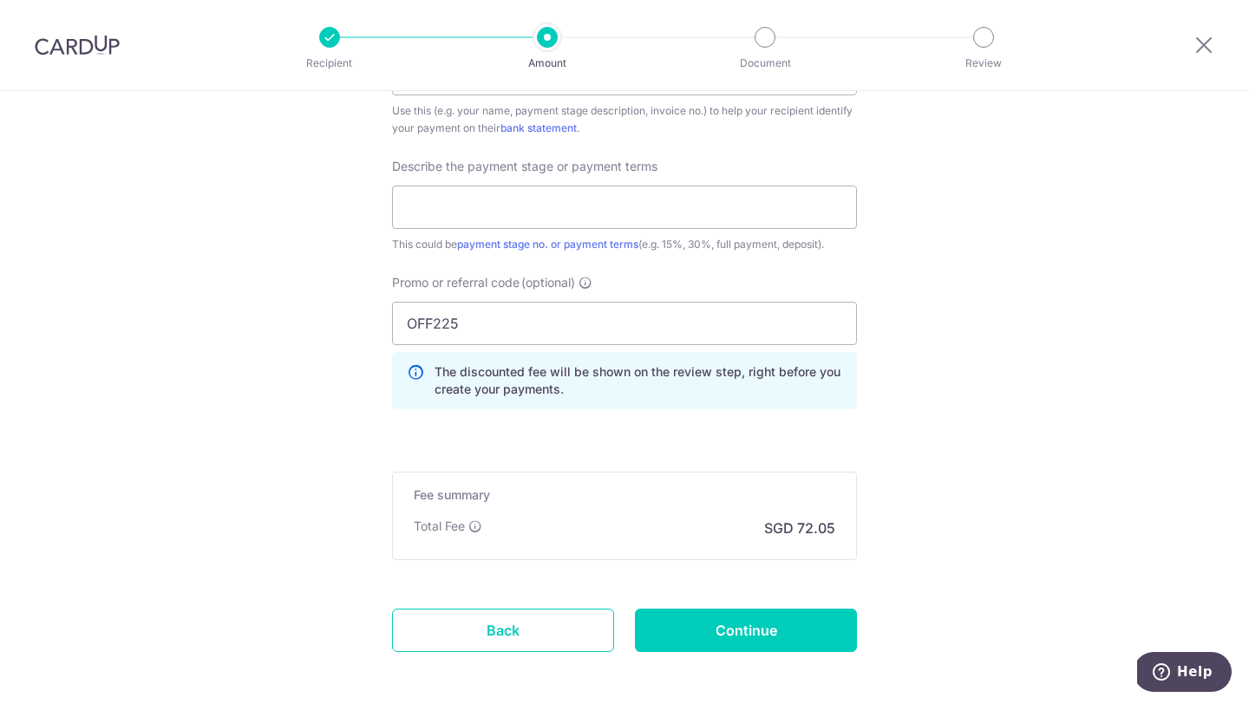
click at [548, 389] on p "The discounted fee will be shown on the review step, right before you create yo…" at bounding box center [638, 380] width 408 height 35
click at [555, 408] on div "The discounted fee will be shown on the review step, right before you create yo…" at bounding box center [624, 380] width 465 height 57
click at [472, 211] on input "text" at bounding box center [624, 207] width 465 height 43
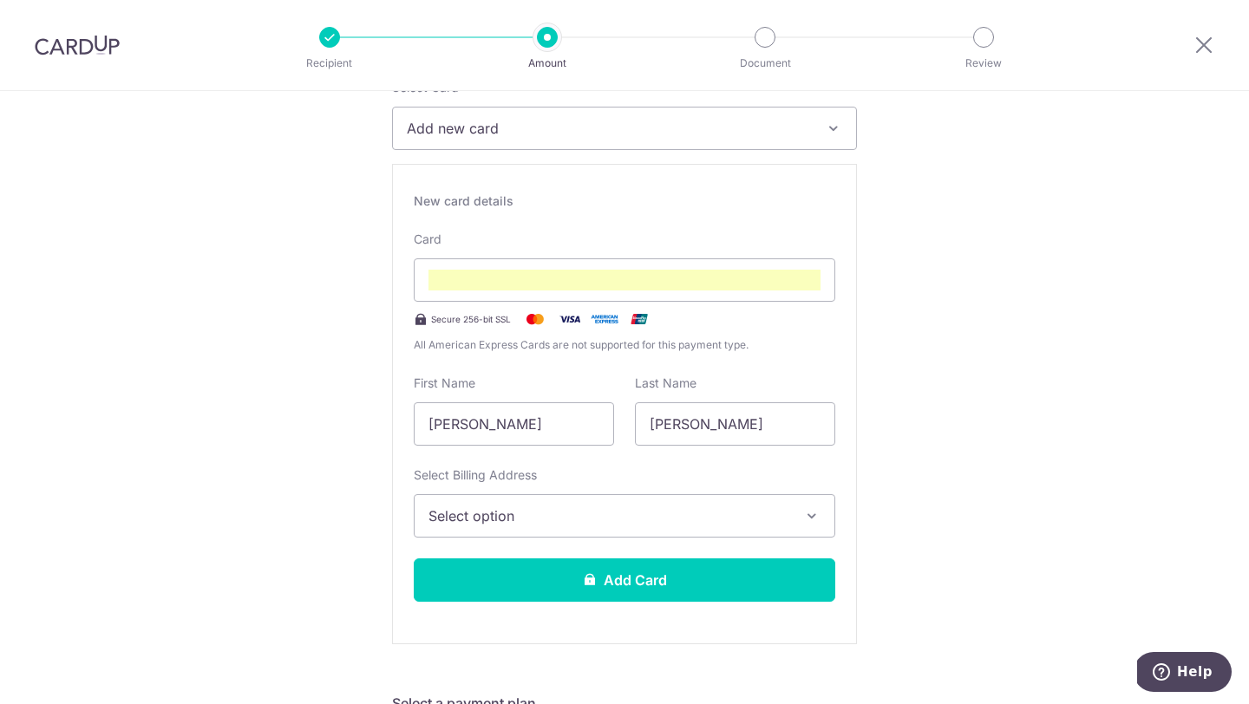
scroll to position [245, 0]
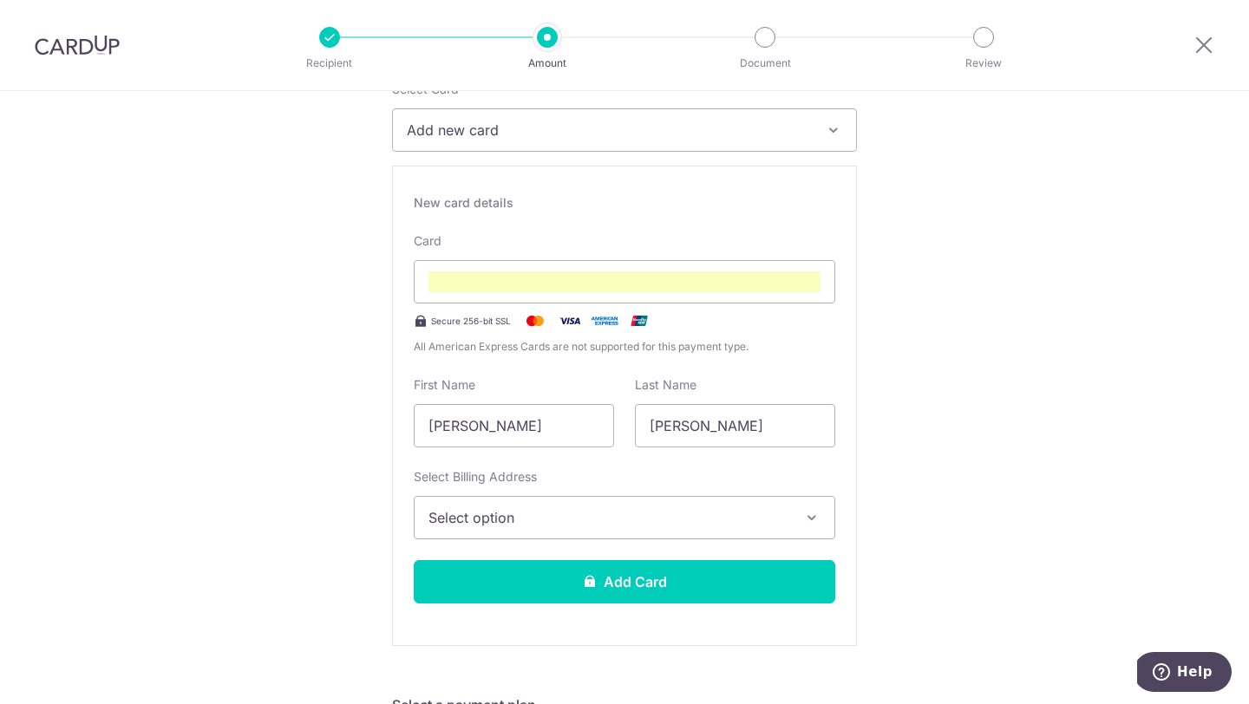
click at [652, 514] on span "Select option" at bounding box center [608, 517] width 361 height 21
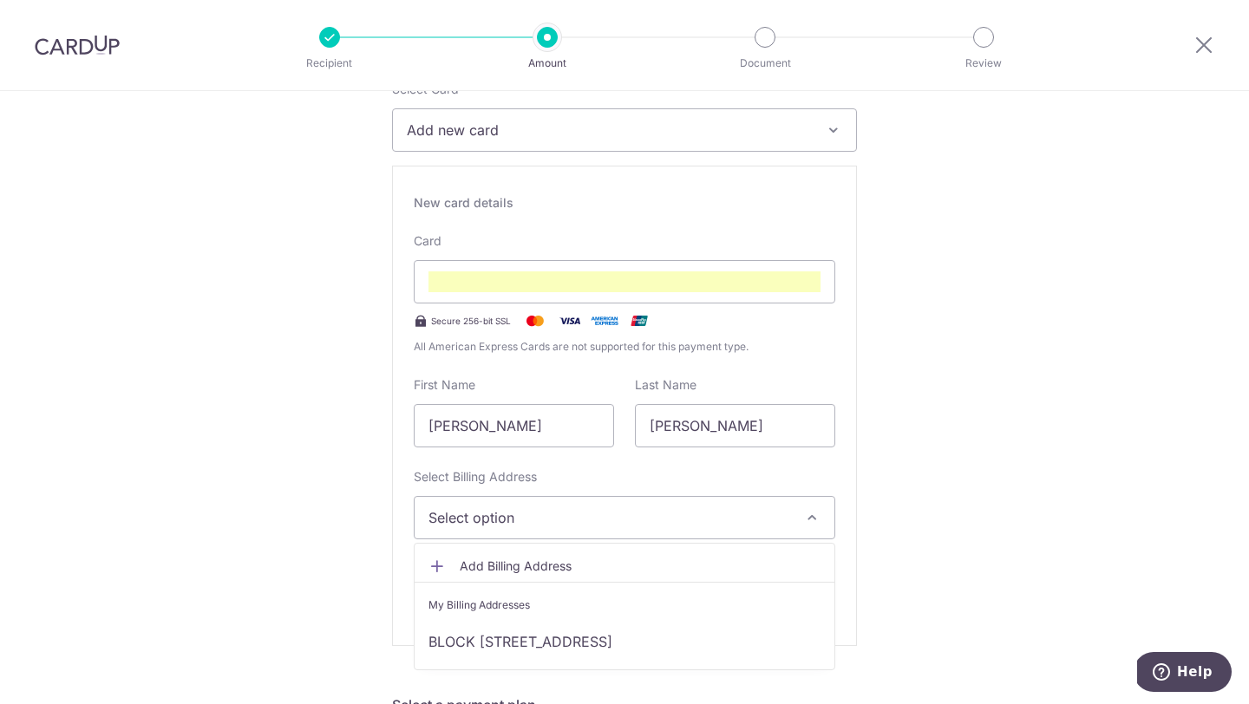
click at [855, 479] on div "New card details Card Secure 256-bit SSL All American Express Cards are not sup…" at bounding box center [624, 406] width 465 height 480
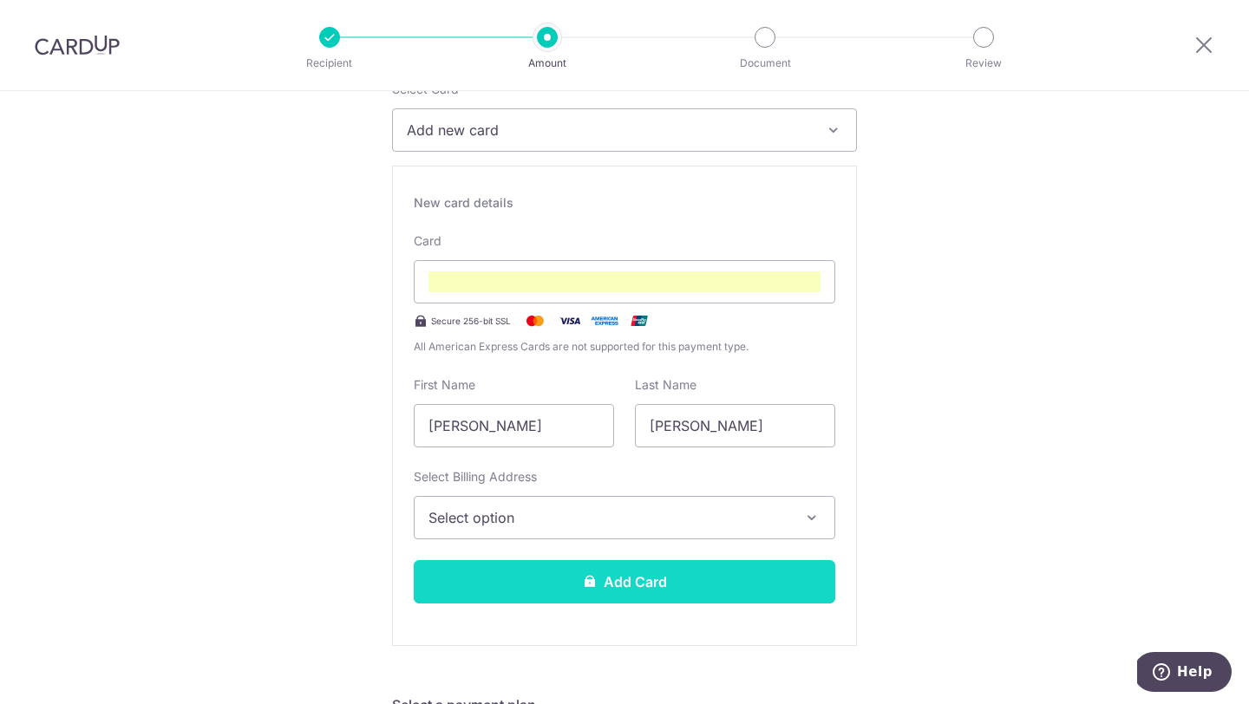
click at [709, 576] on button "Add Card" at bounding box center [624, 581] width 421 height 43
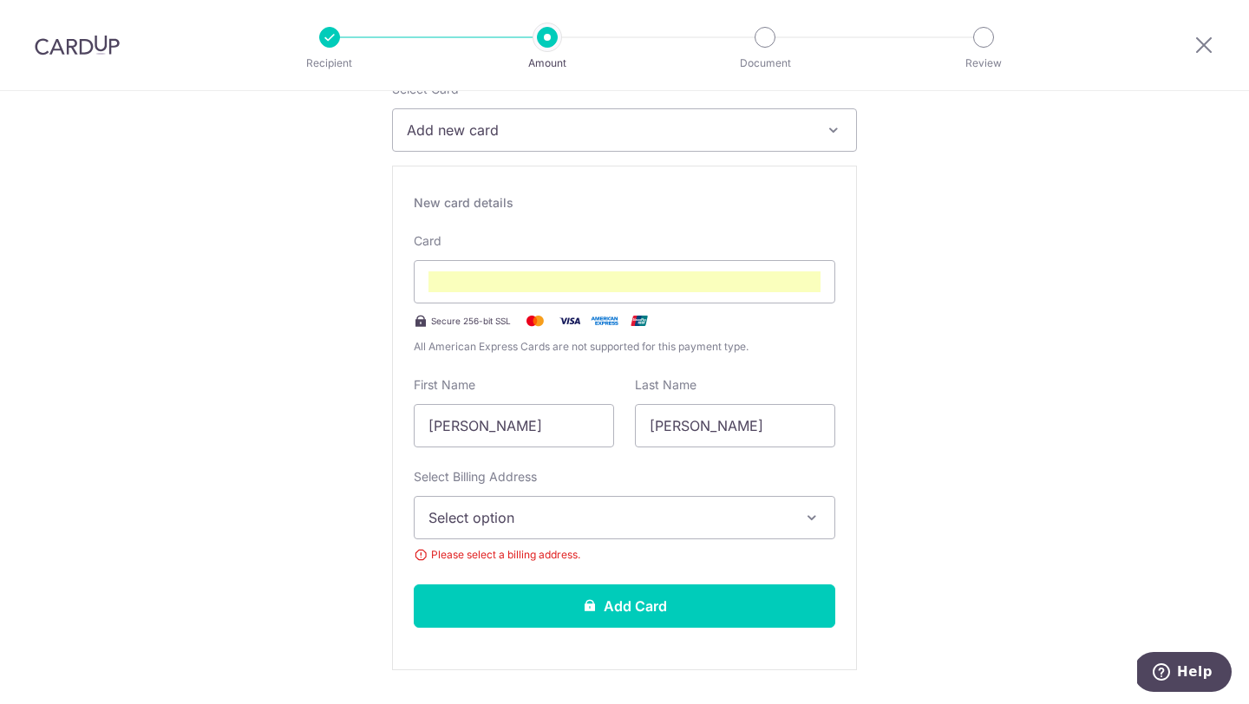
click at [691, 520] on span "Select option" at bounding box center [608, 517] width 361 height 21
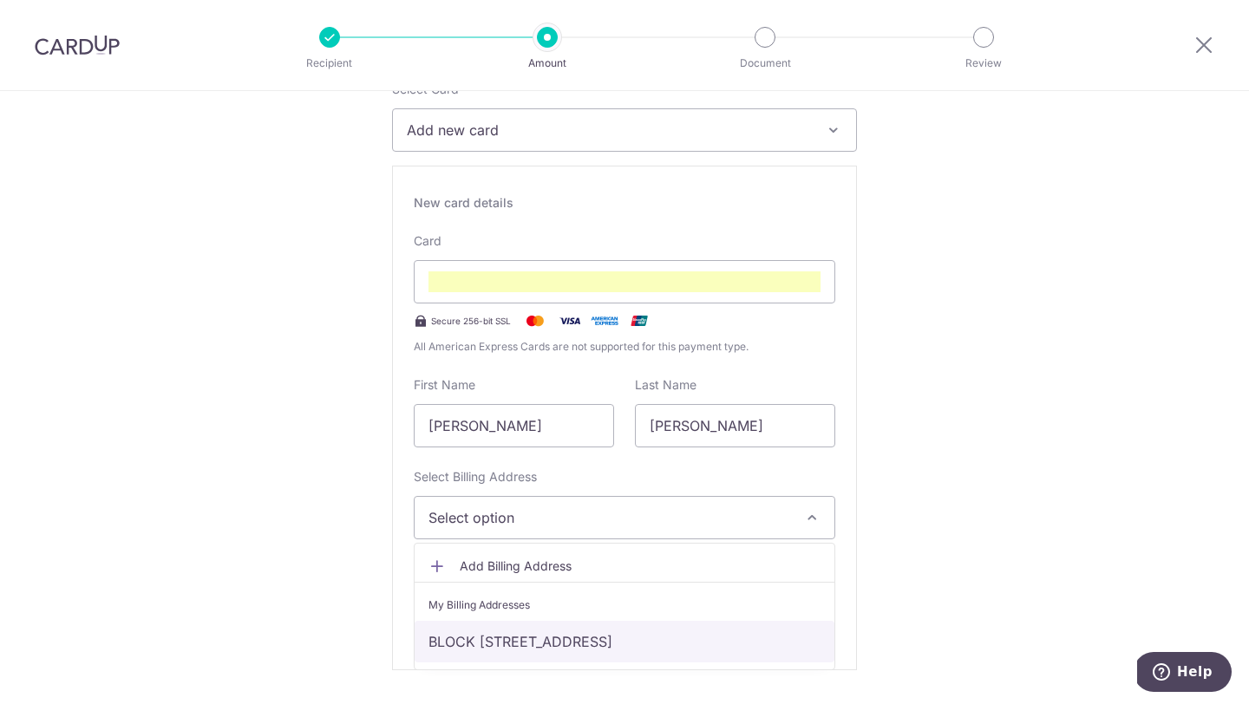
click at [702, 637] on link "BLOCK [STREET_ADDRESS]" at bounding box center [624, 642] width 420 height 42
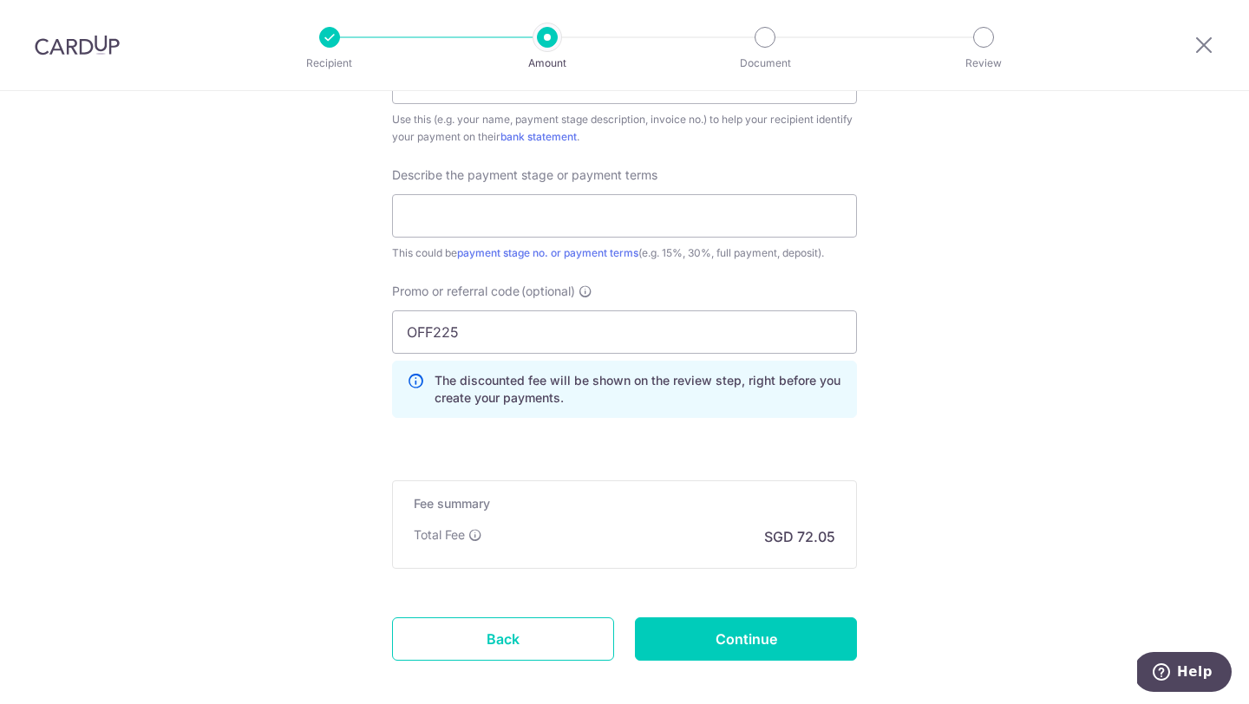
scroll to position [1482, 0]
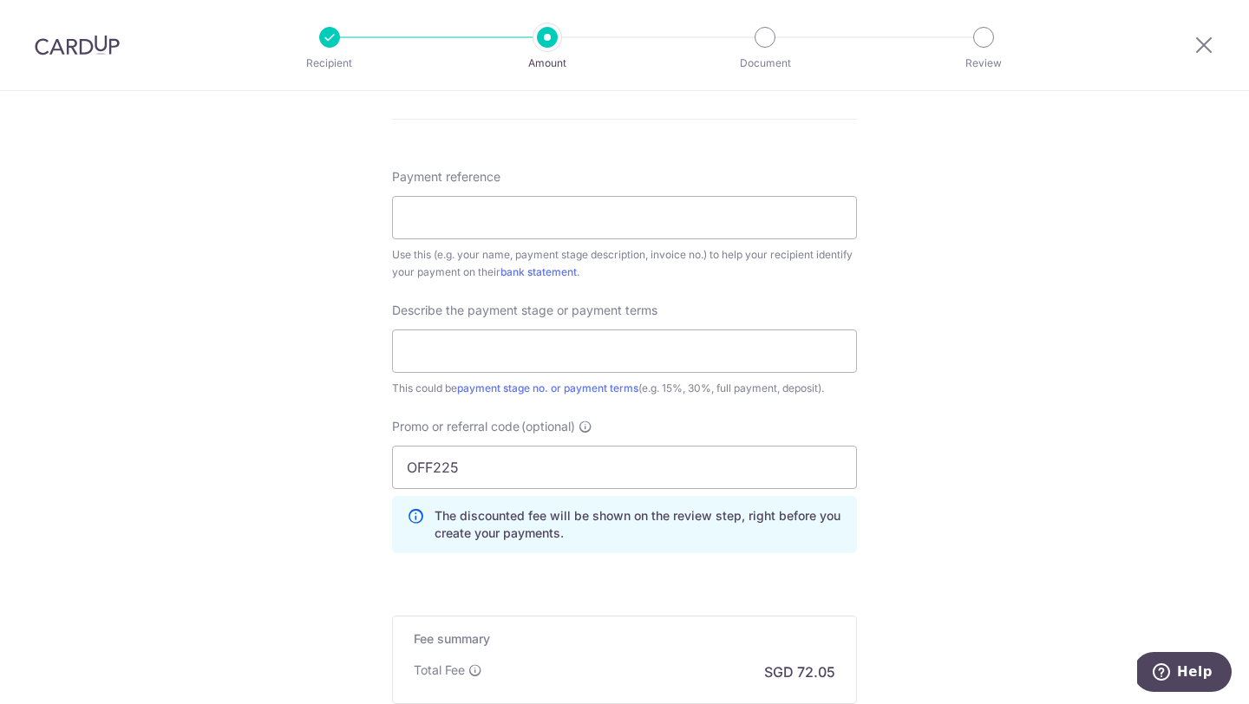
click at [537, 239] on div "Payment reference Use this (e.g. your name, payment stage description, invoice …" at bounding box center [624, 224] width 465 height 113
click at [527, 225] on input "Payment reference" at bounding box center [624, 217] width 465 height 43
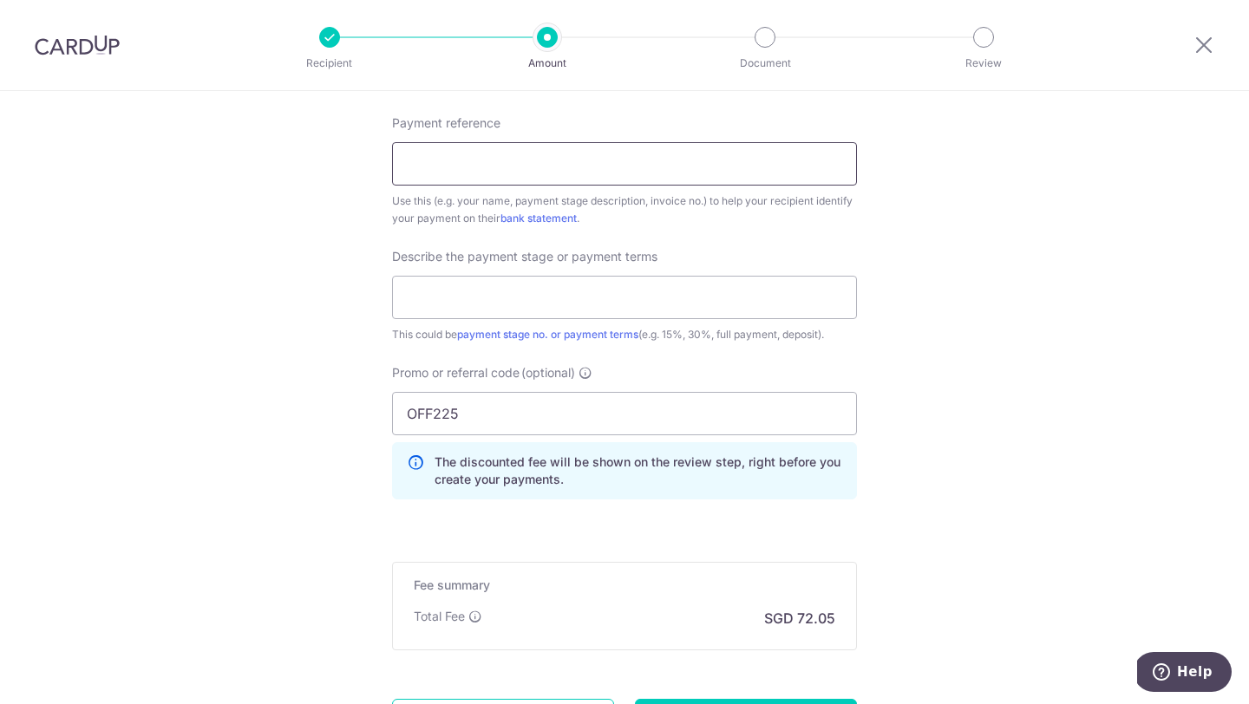
scroll to position [1622, 0]
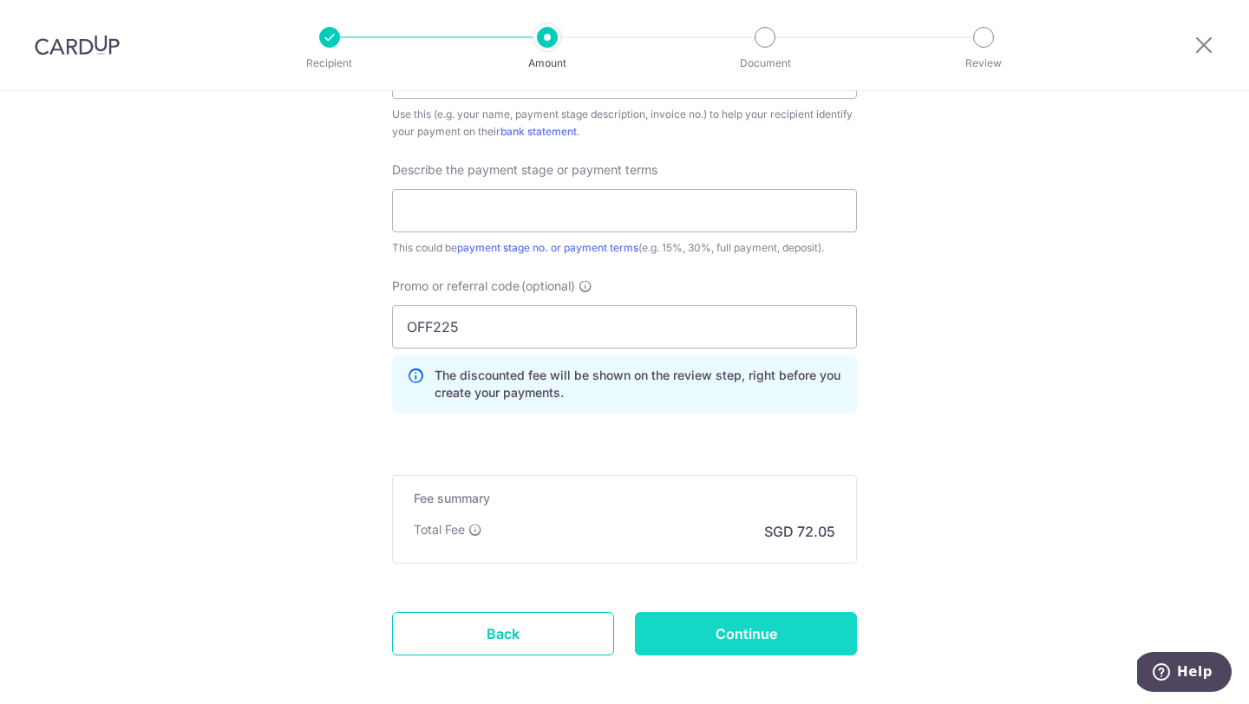
click at [744, 627] on input "Continue" at bounding box center [746, 633] width 222 height 43
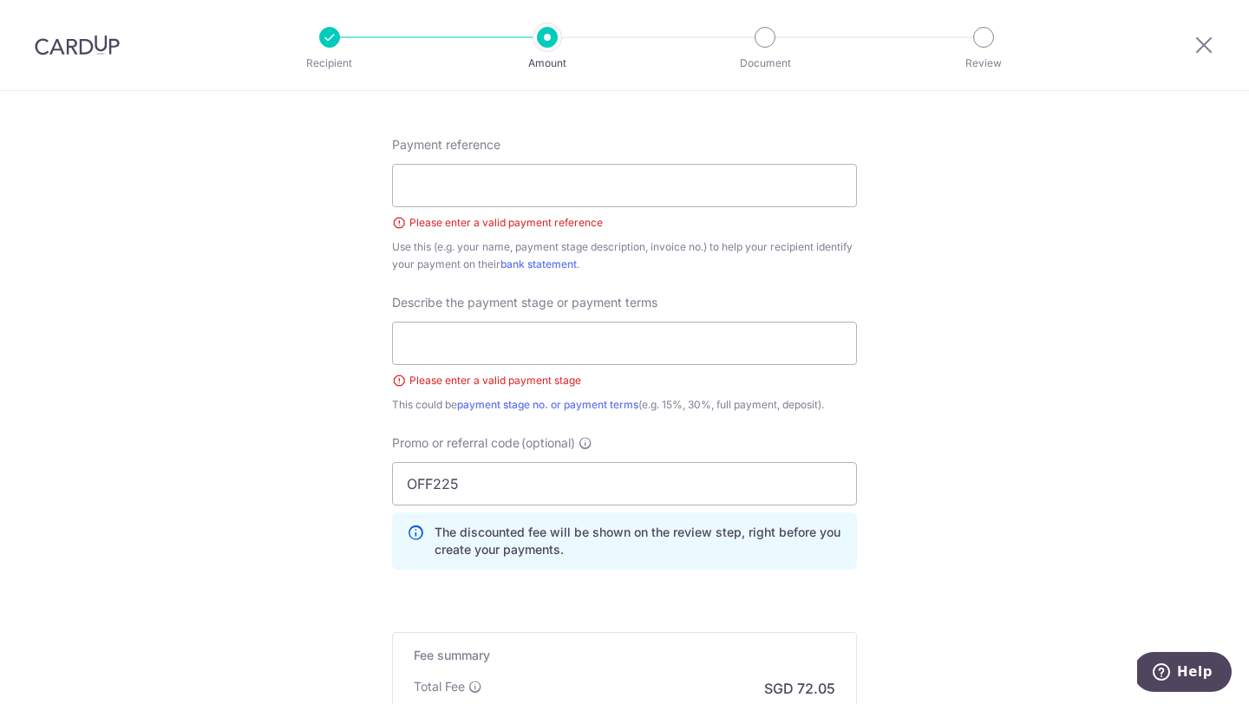
scroll to position [1071, 0]
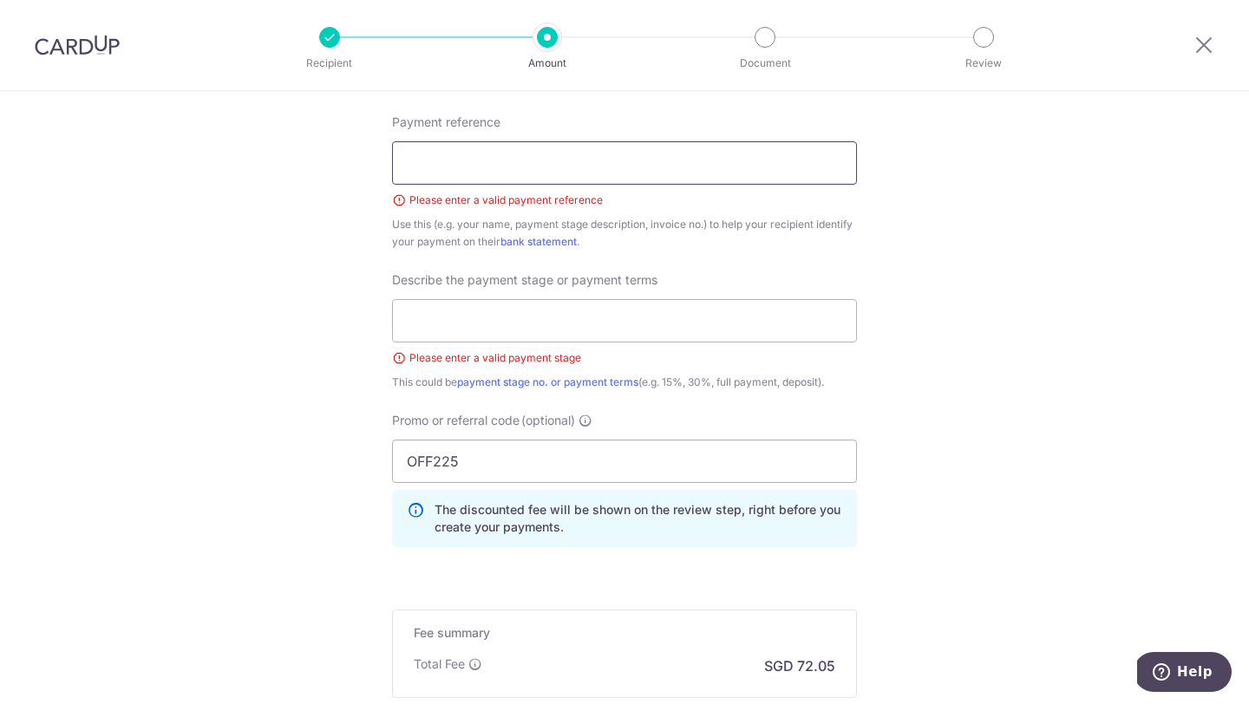
click at [651, 172] on input "Payment reference" at bounding box center [624, 162] width 465 height 43
type input "SMARTHOME"
click at [608, 311] on input "text" at bounding box center [624, 320] width 465 height 43
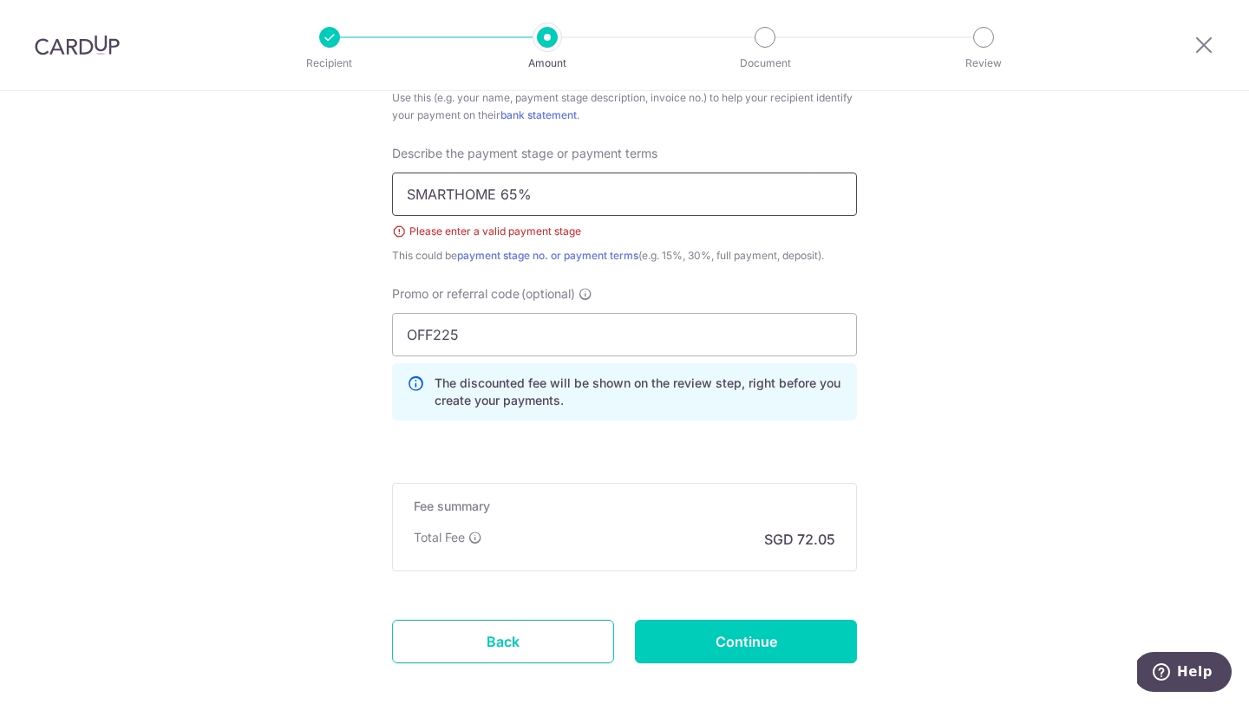
scroll to position [1198, 0]
type input "SMARTHOME 65%"
click at [797, 655] on input "Continue" at bounding box center [746, 640] width 222 height 43
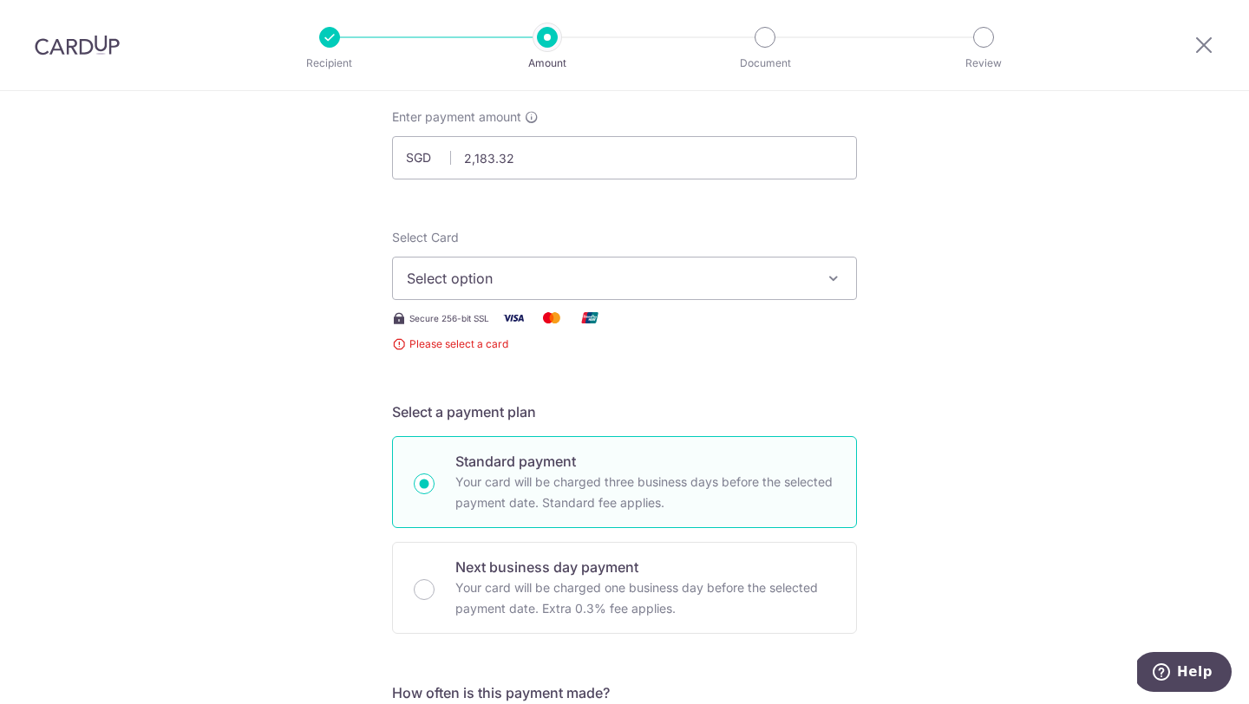
scroll to position [46, 0]
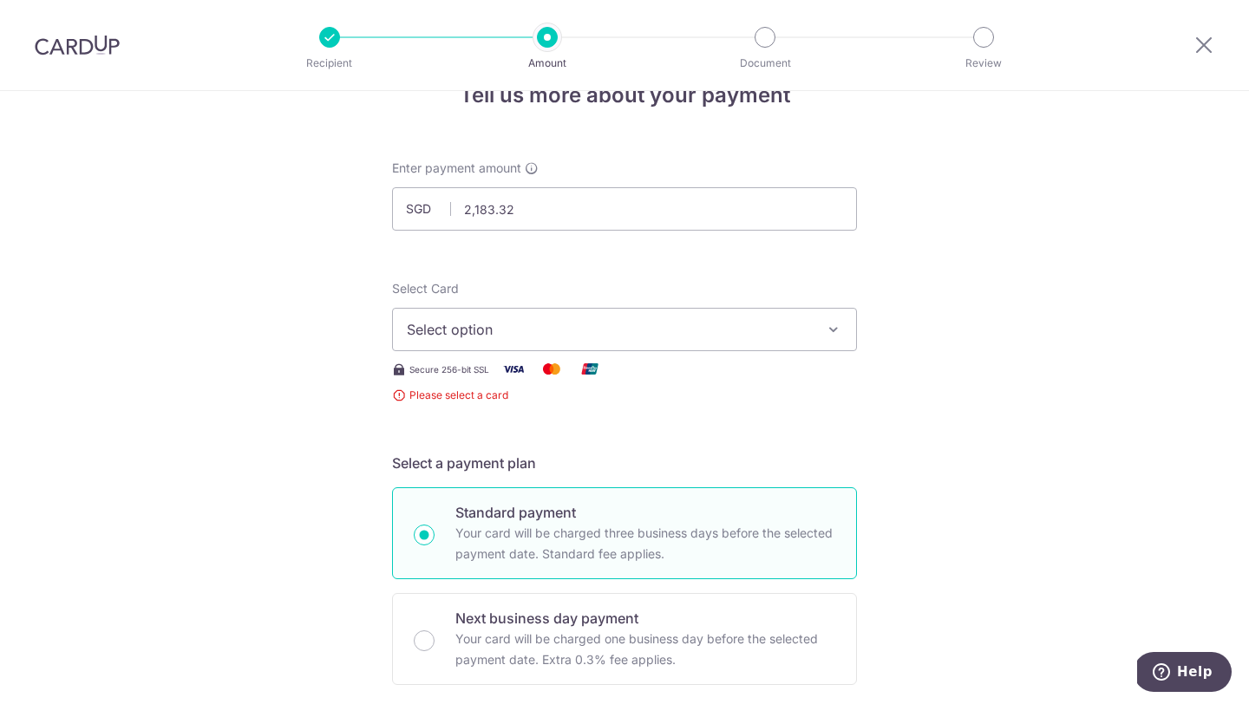
click at [682, 338] on span "Select option" at bounding box center [609, 329] width 404 height 21
click at [662, 375] on span "Add credit card" at bounding box center [640, 377] width 404 height 17
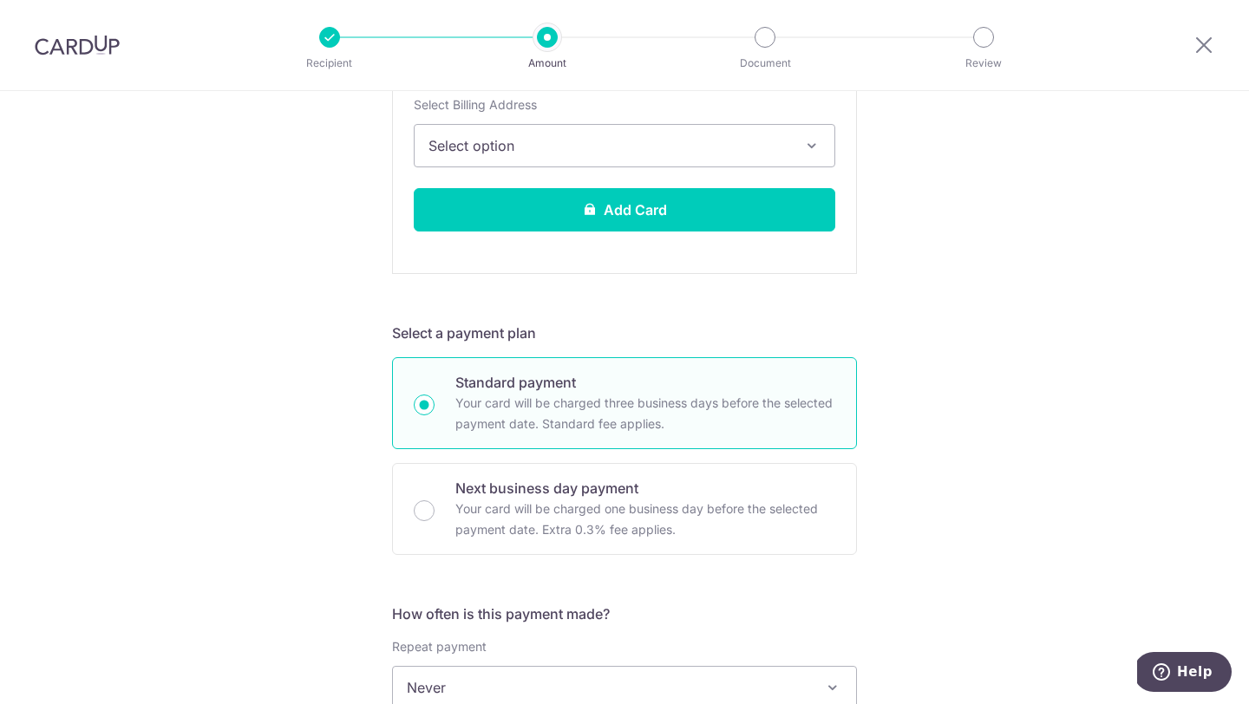
scroll to position [546, 0]
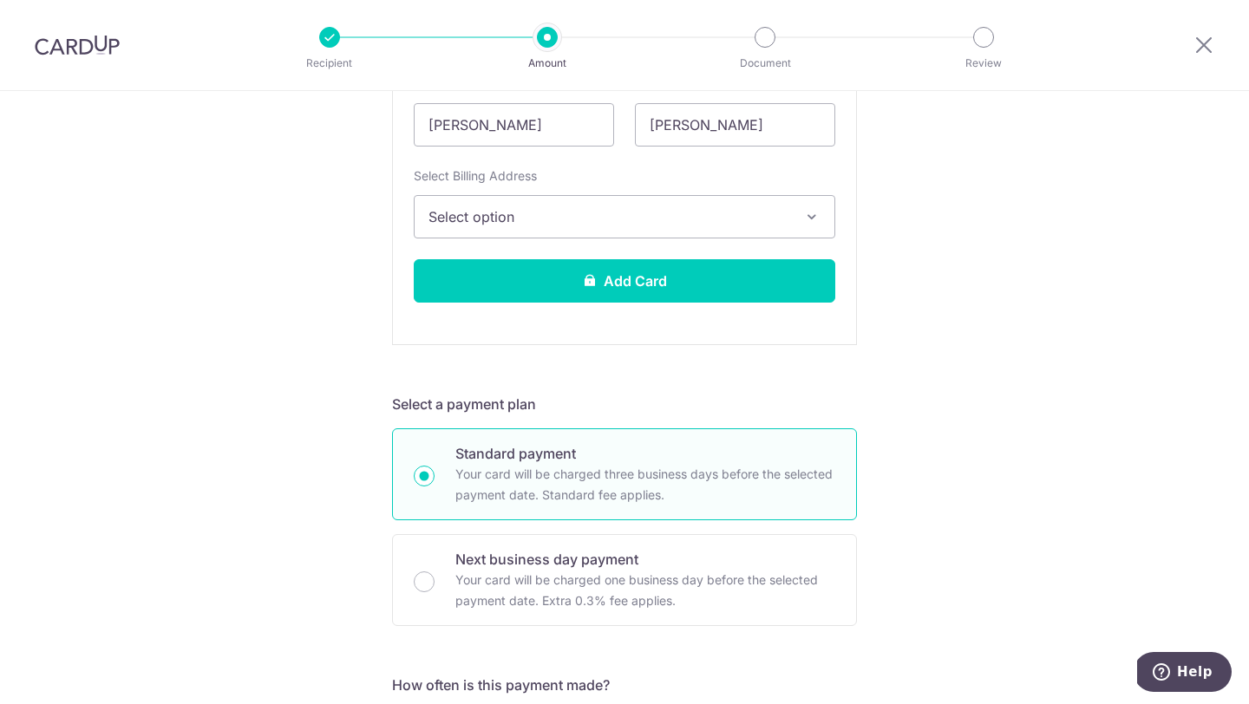
click at [678, 209] on span "Select option" at bounding box center [608, 216] width 361 height 21
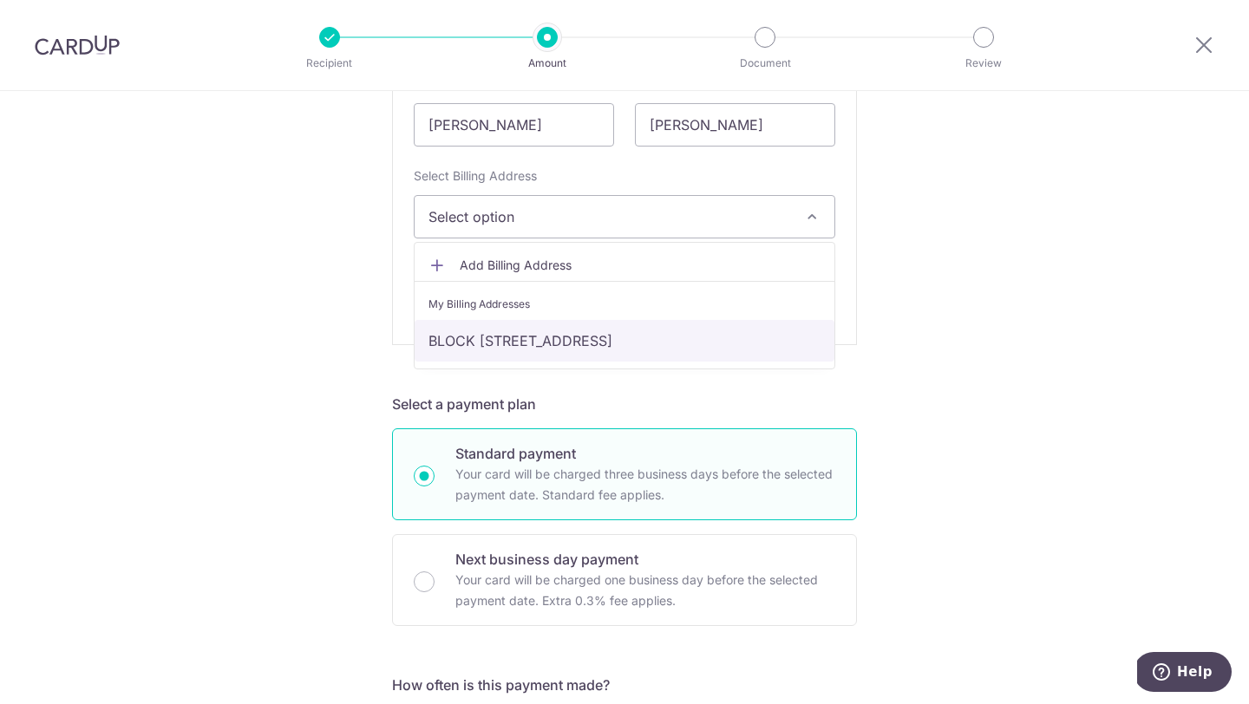
click at [682, 339] on link "BLOCK [STREET_ADDRESS]" at bounding box center [624, 341] width 420 height 42
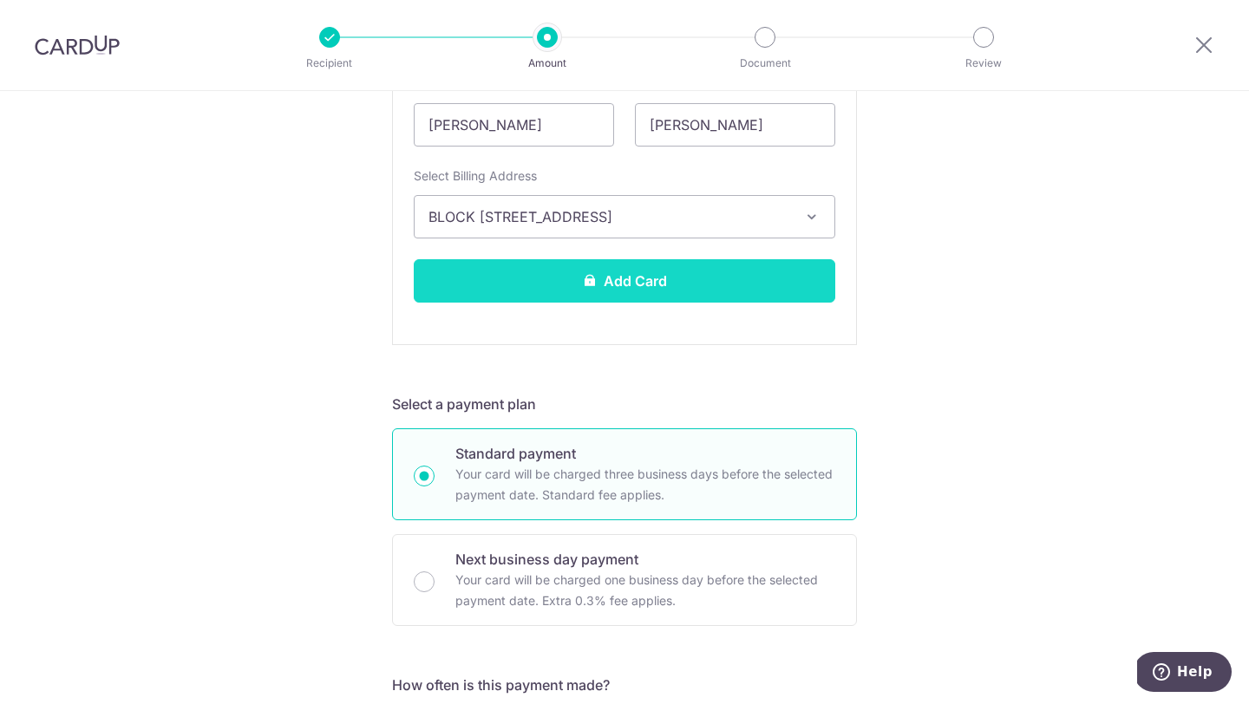
click at [657, 288] on button "Add Card" at bounding box center [624, 280] width 421 height 43
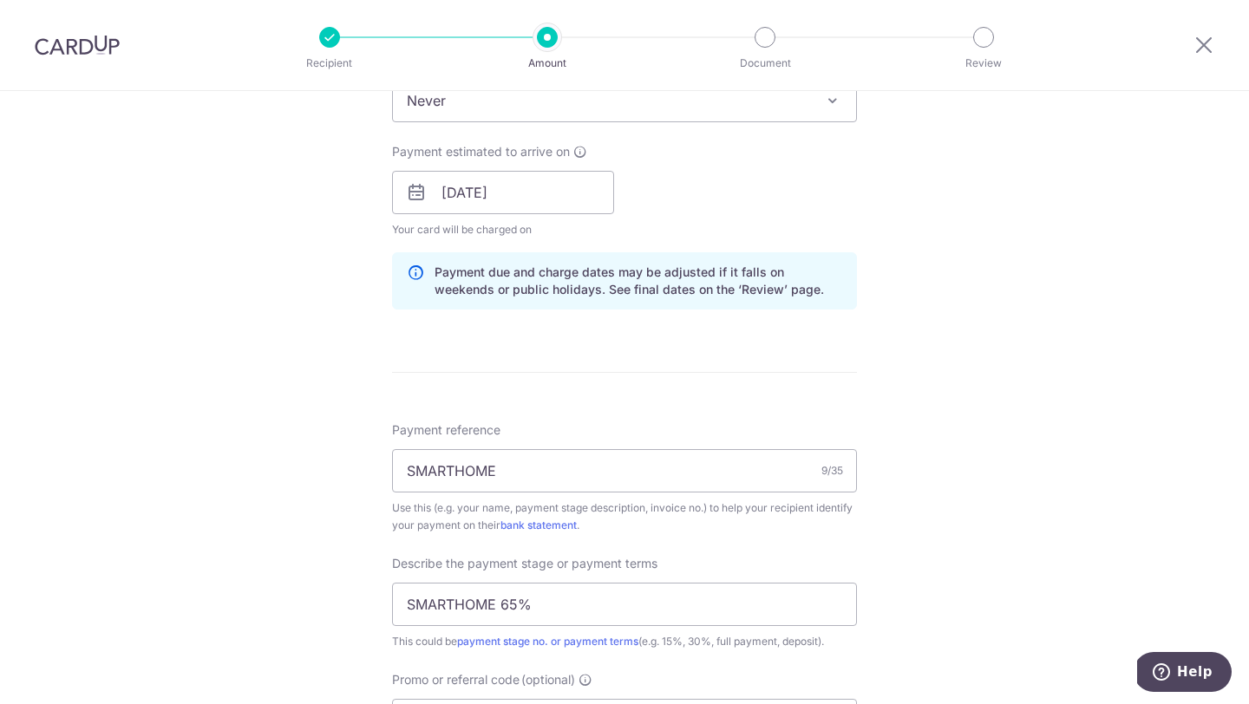
scroll to position [1490, 0]
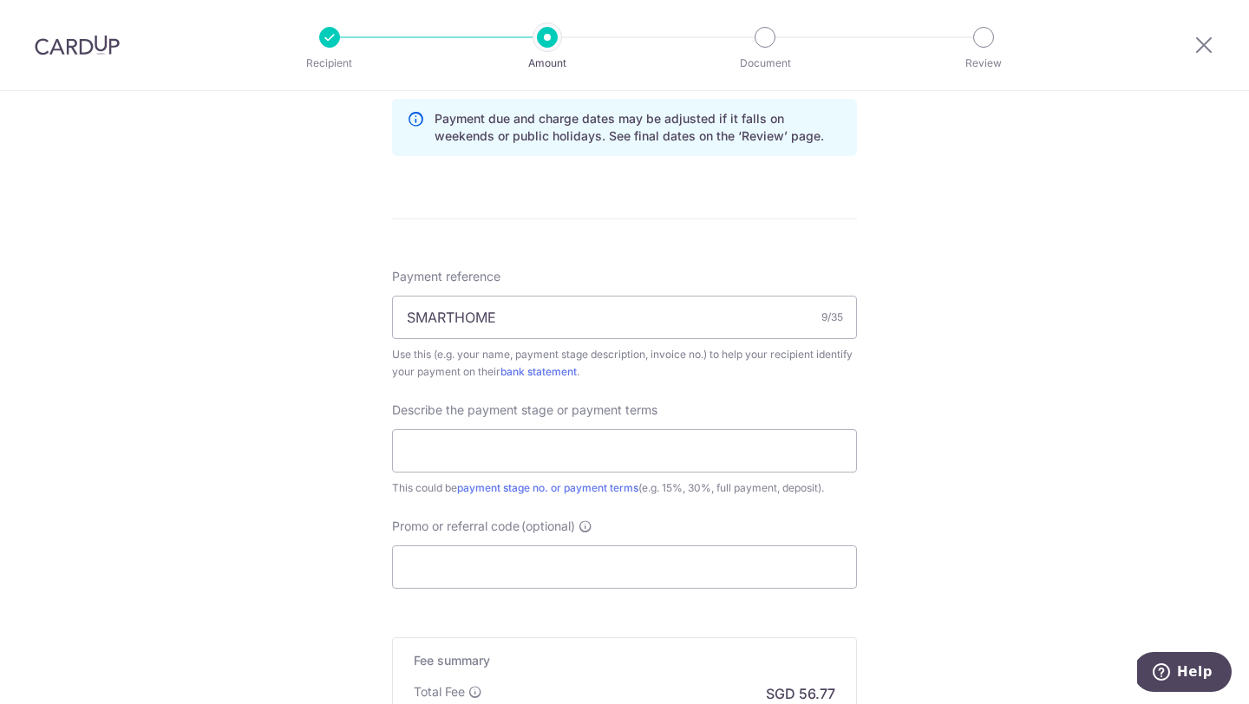
scroll to position [936, 0]
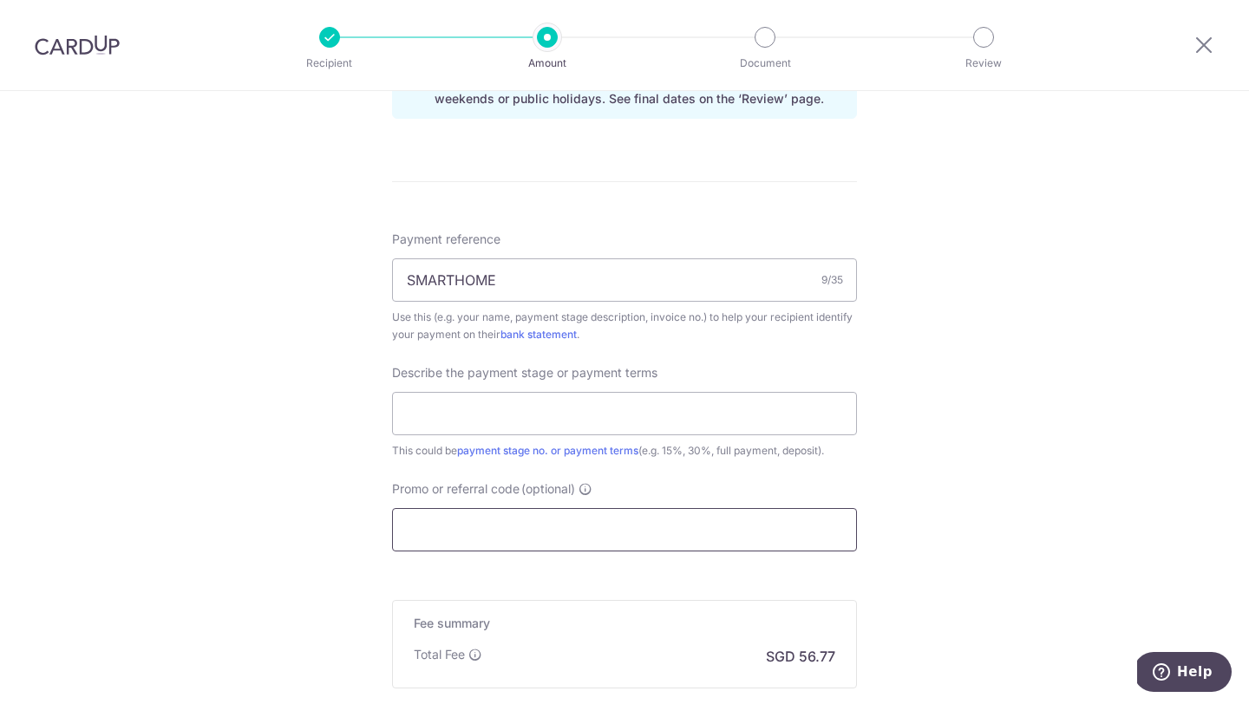
click at [580, 541] on input "Promo or referral code (optional)" at bounding box center [624, 529] width 465 height 43
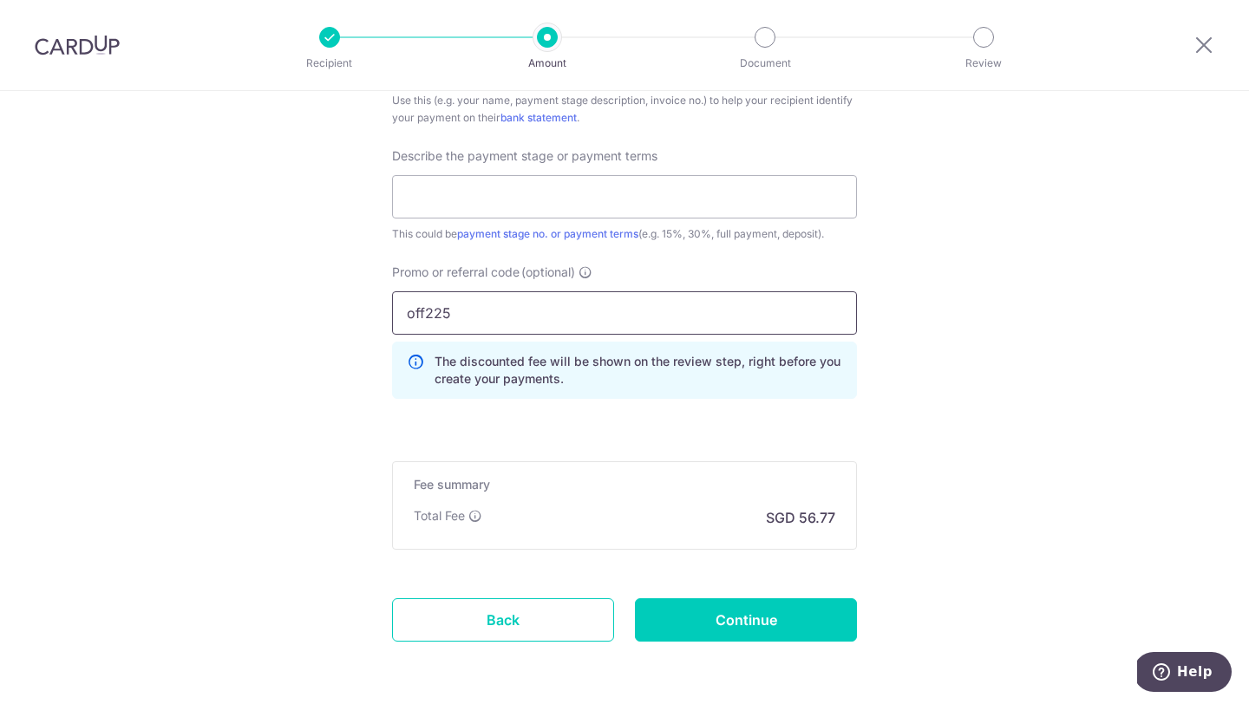
scroll to position [1152, 0]
type input "off225"
click button "Add Card" at bounding box center [0, 0] width 0 height 0
click at [726, 617] on input "Continue" at bounding box center [746, 620] width 222 height 43
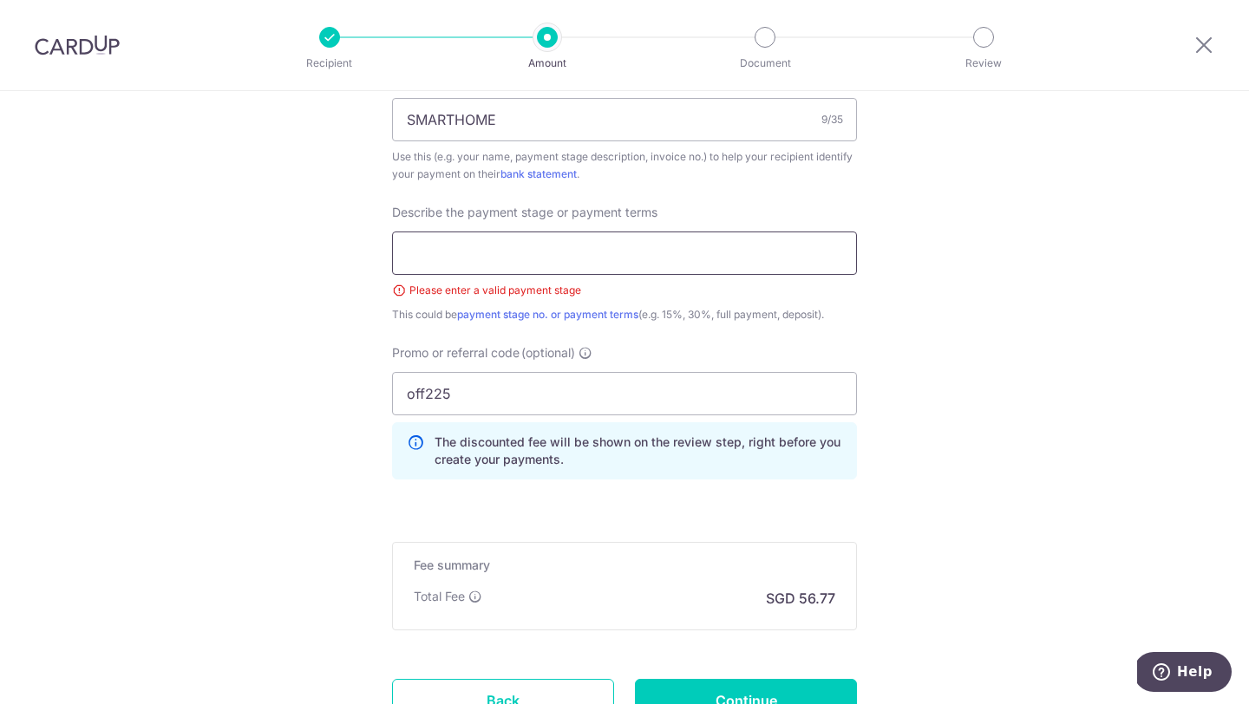
click at [543, 268] on input "text" at bounding box center [624, 253] width 465 height 43
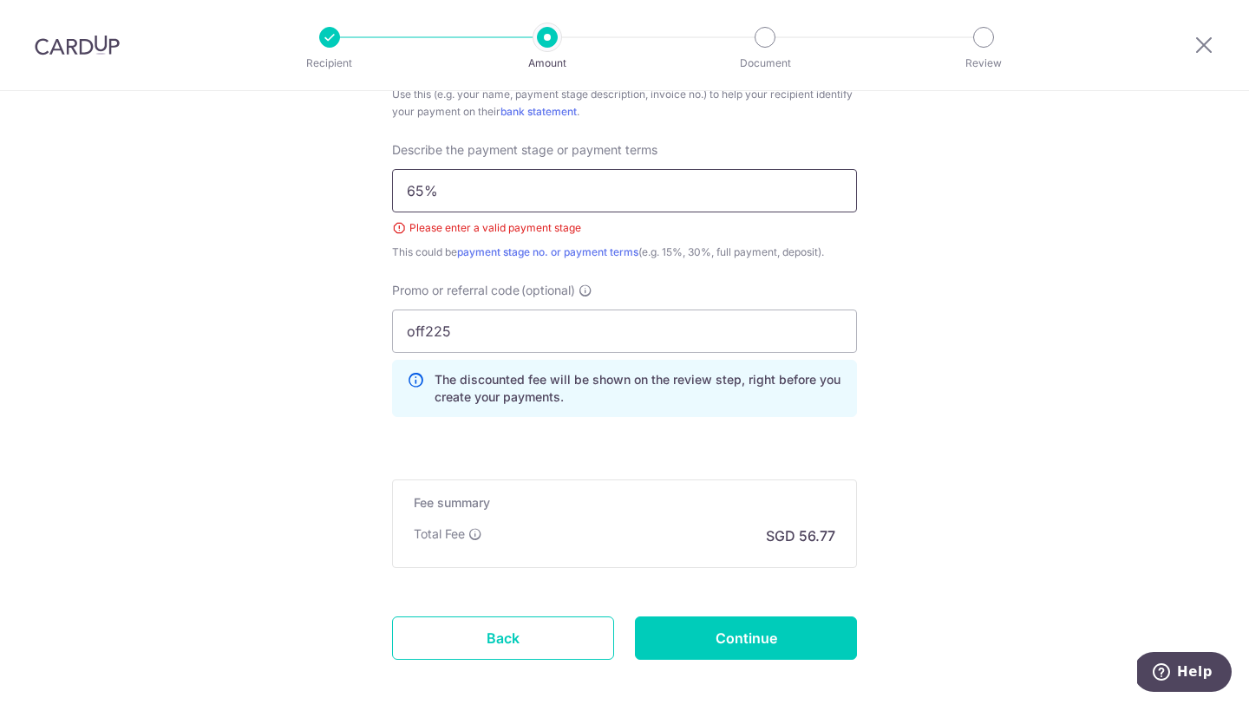
scroll to position [1166, 0]
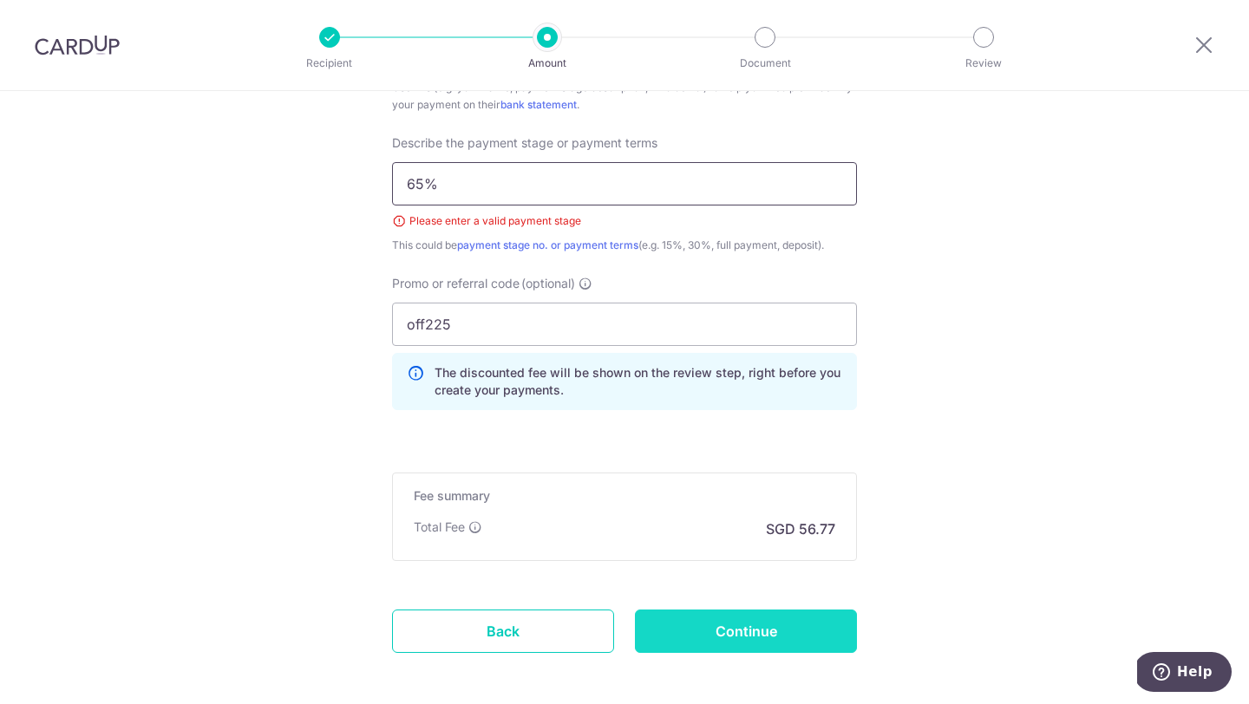
type input "65%"
click at [729, 635] on input "Continue" at bounding box center [746, 631] width 222 height 43
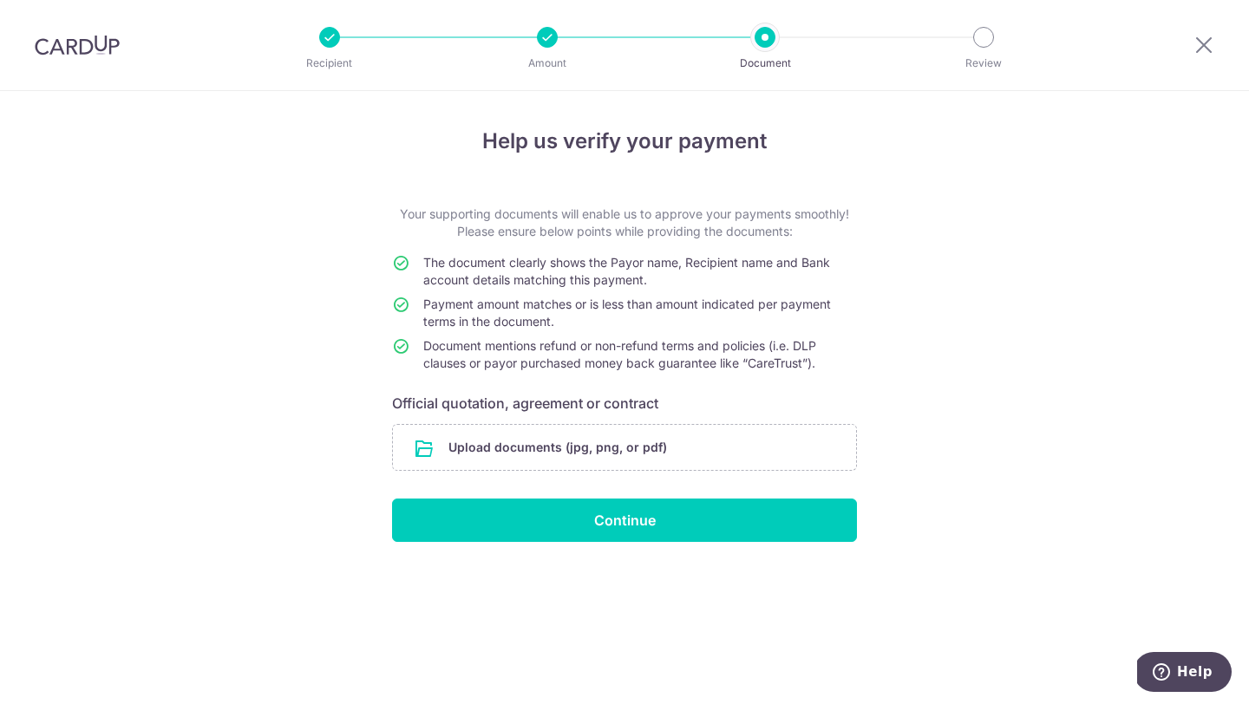
click at [544, 45] on div at bounding box center [547, 37] width 21 height 21
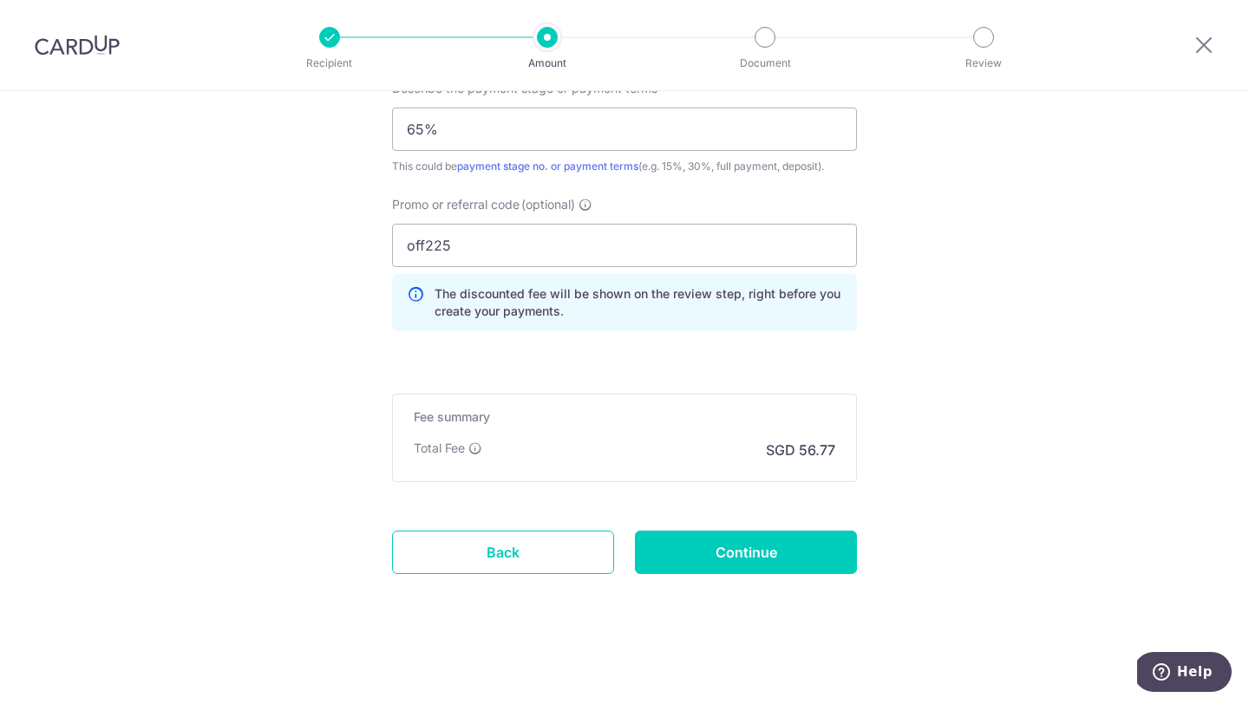
scroll to position [1165, 0]
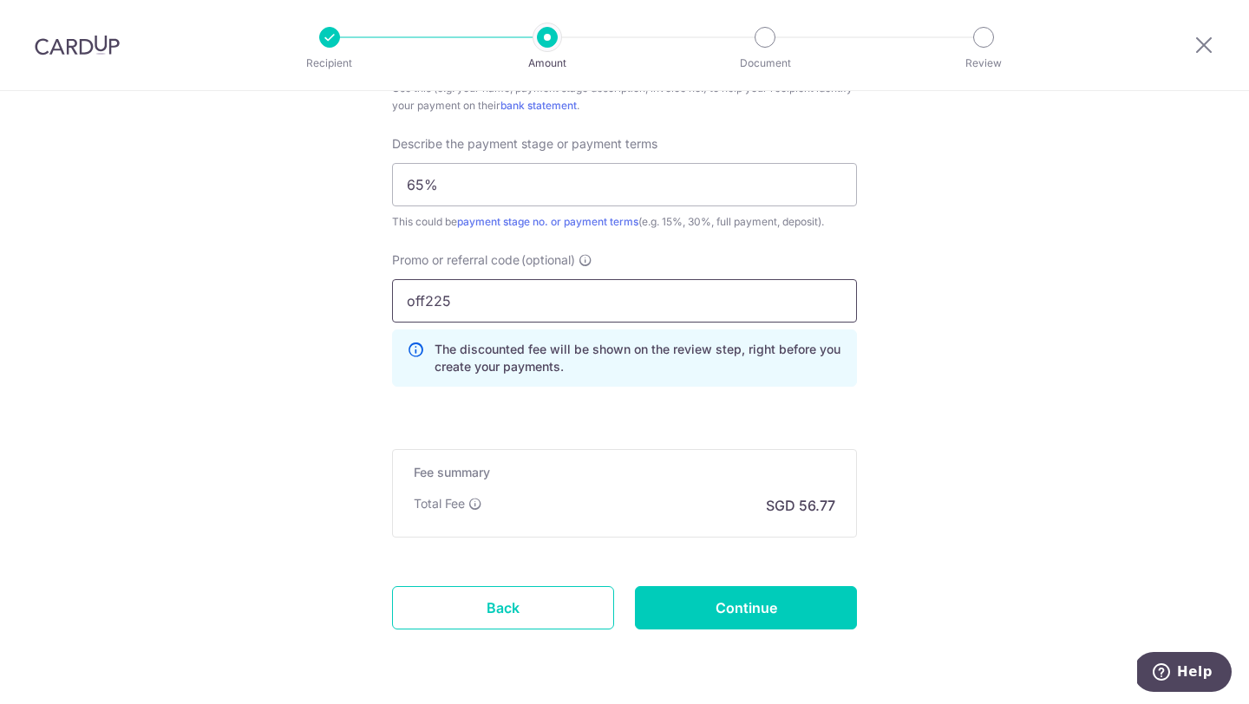
click at [631, 304] on input "off225" at bounding box center [624, 300] width 465 height 43
type input "OFF225"
click at [712, 608] on input "Continue" at bounding box center [746, 607] width 222 height 43
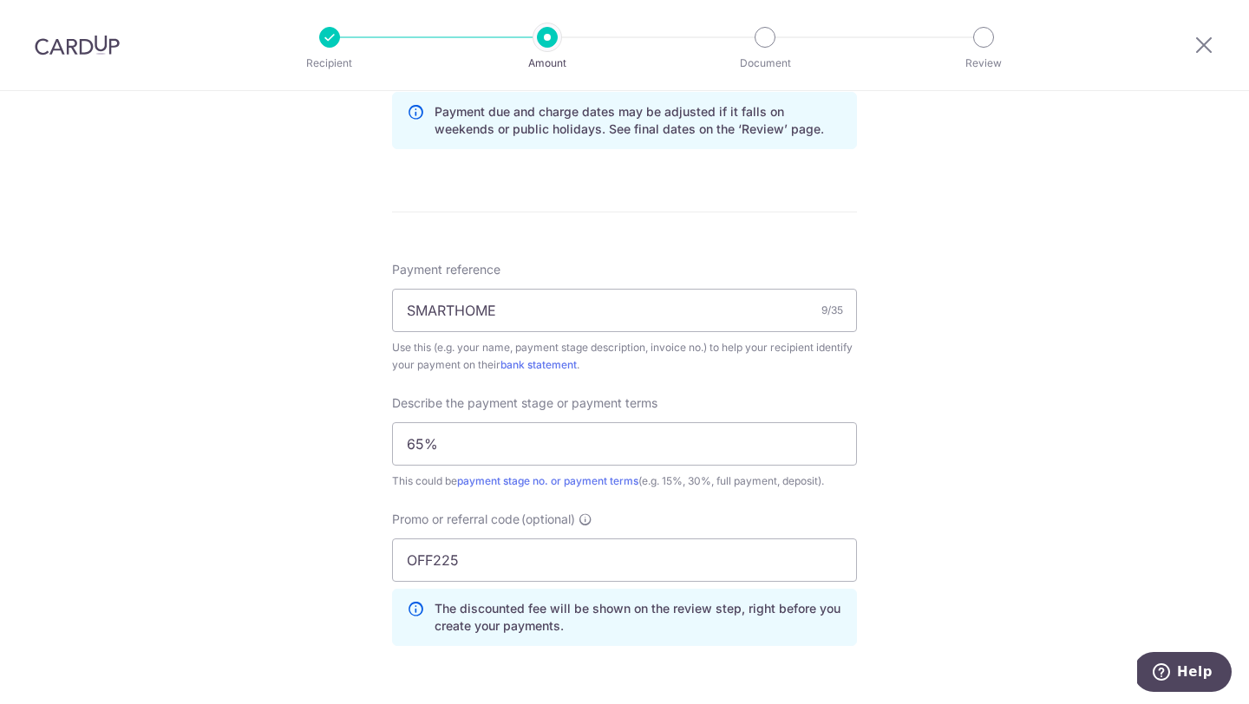
scroll to position [1221, 0]
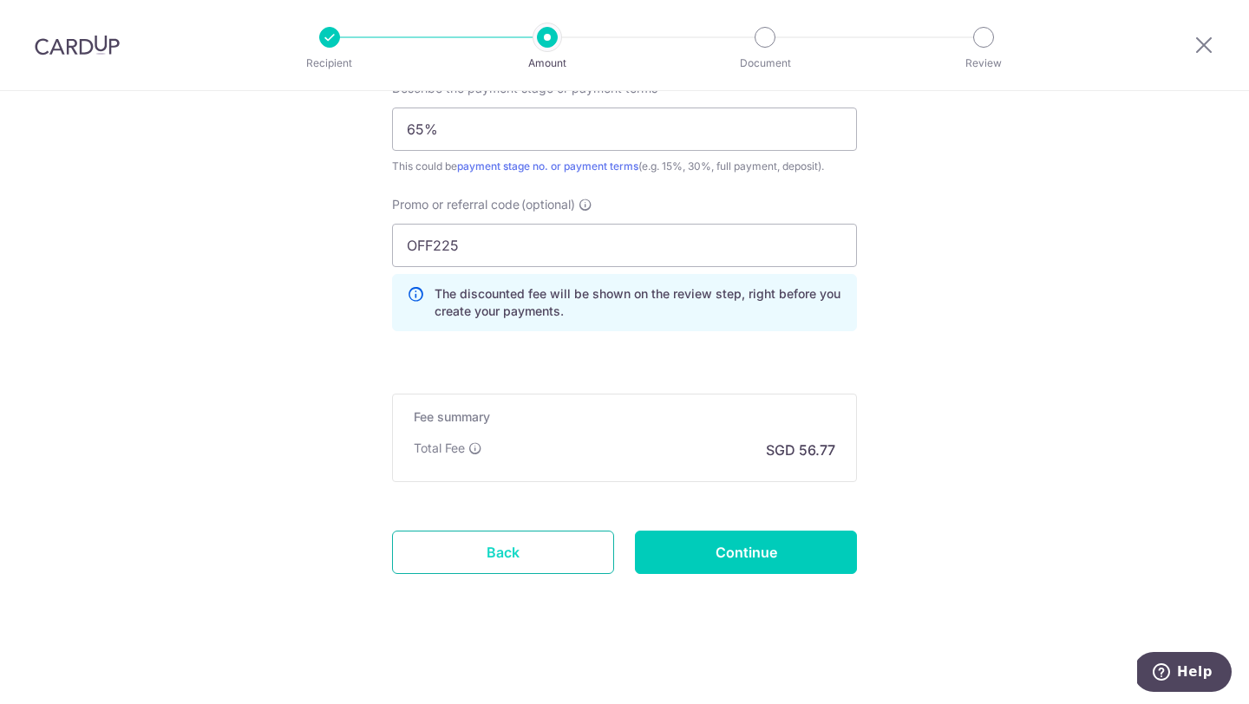
click at [456, 547] on link "Back" at bounding box center [503, 552] width 222 height 43
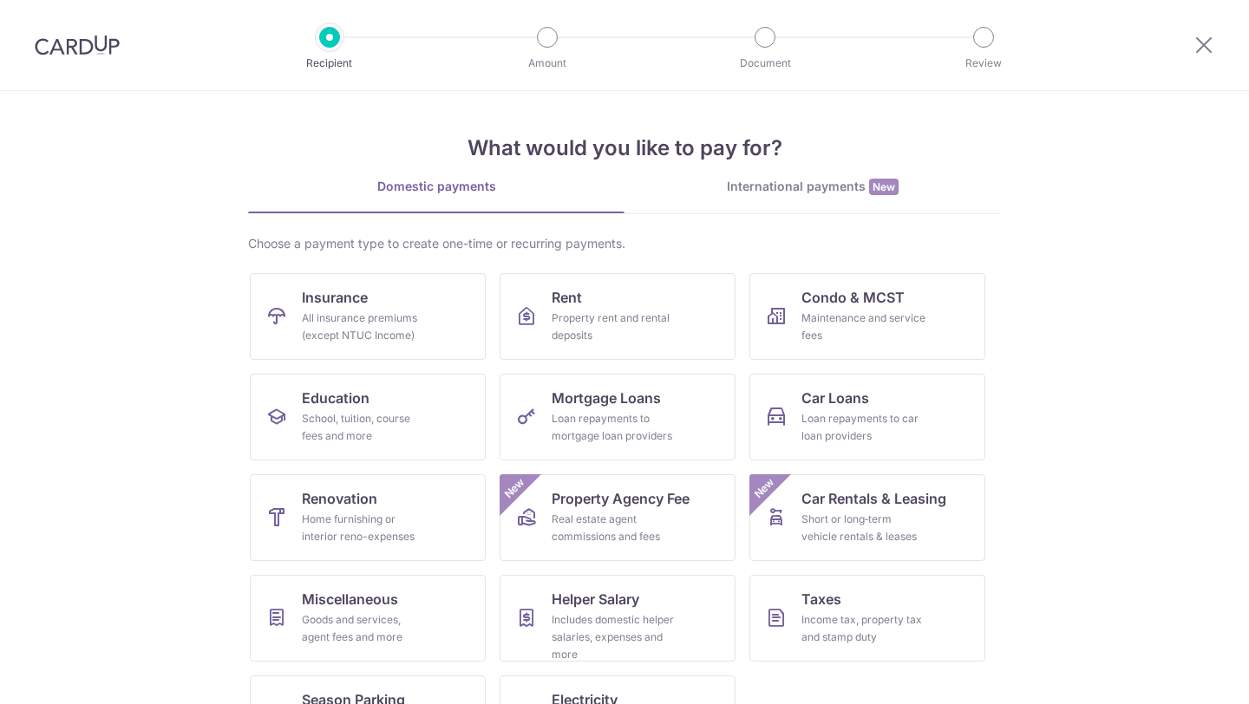
scroll to position [72, 0]
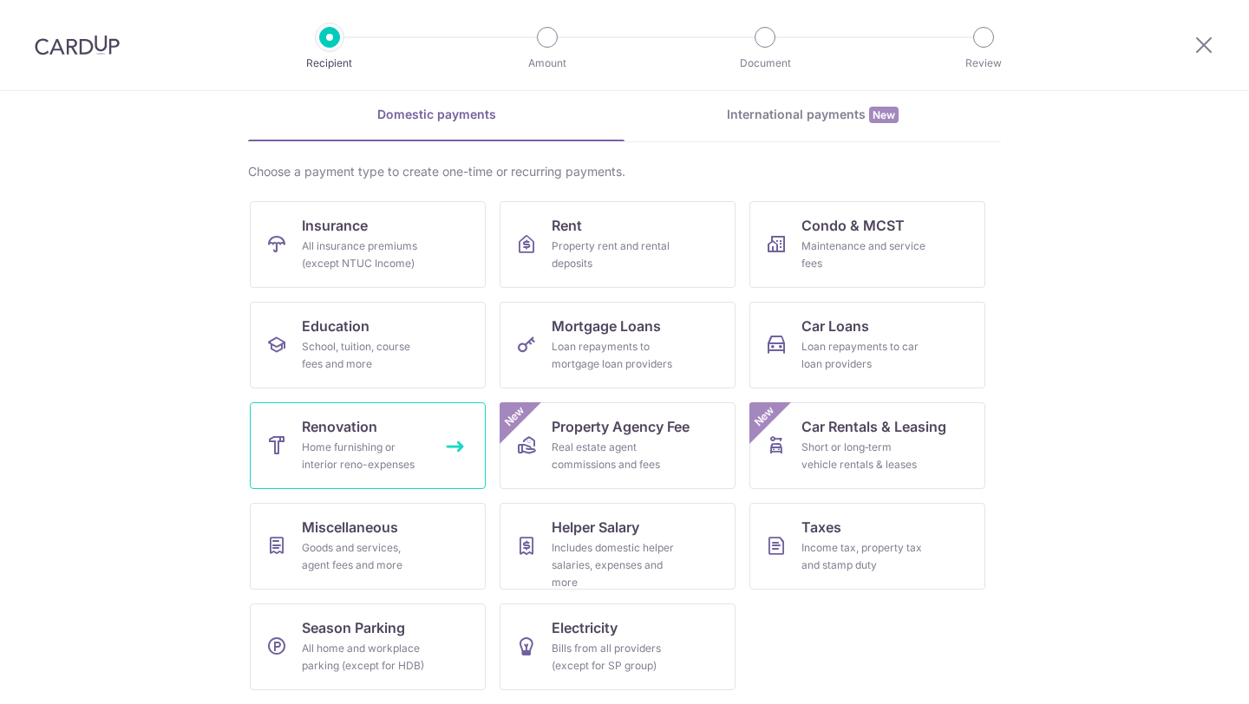
click at [388, 456] on div "Home furnishing or interior reno-expenses" at bounding box center [364, 456] width 125 height 35
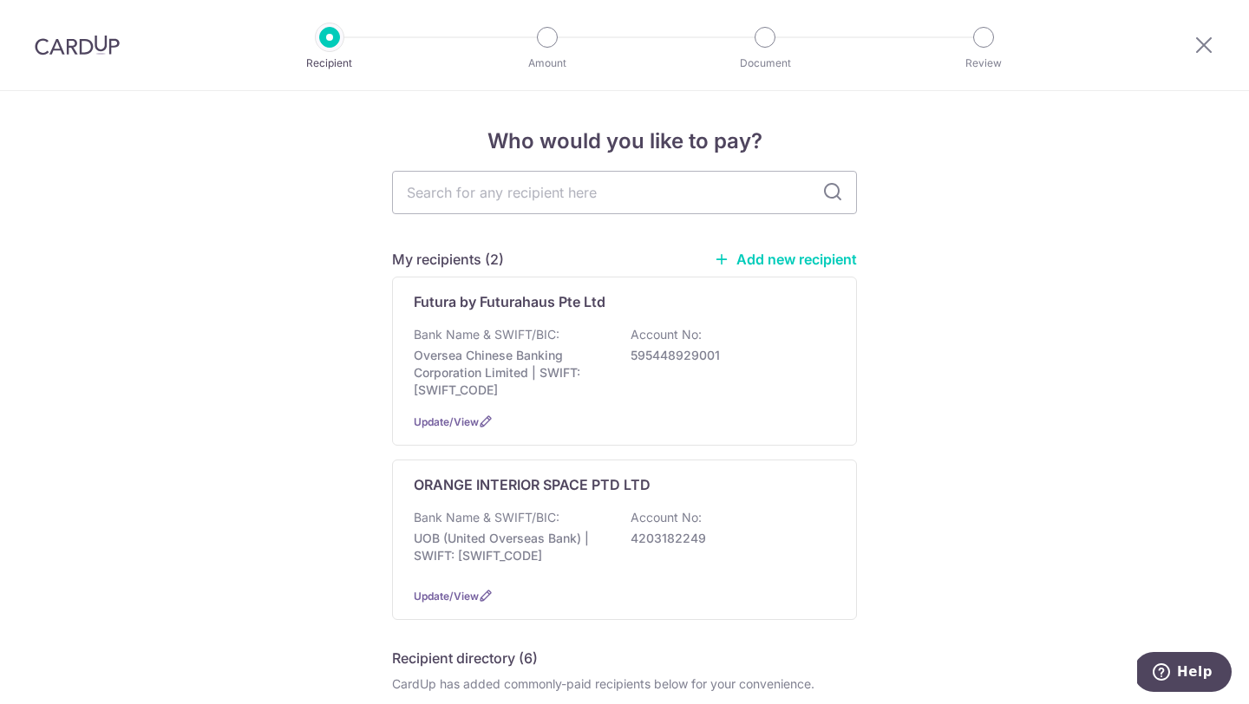
scroll to position [42, 0]
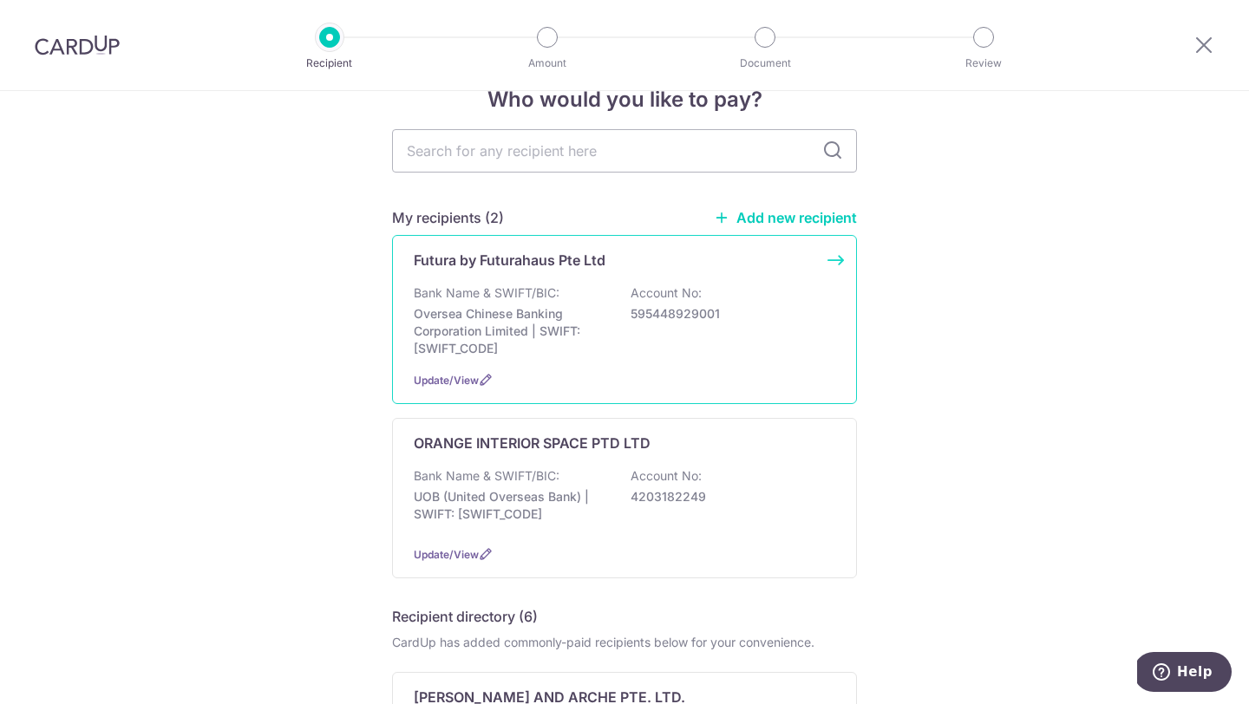
click at [543, 303] on div "Bank Name & SWIFT/BIC: Oversea Chinese Banking Corporation Limited | SWIFT: OCB…" at bounding box center [624, 320] width 421 height 73
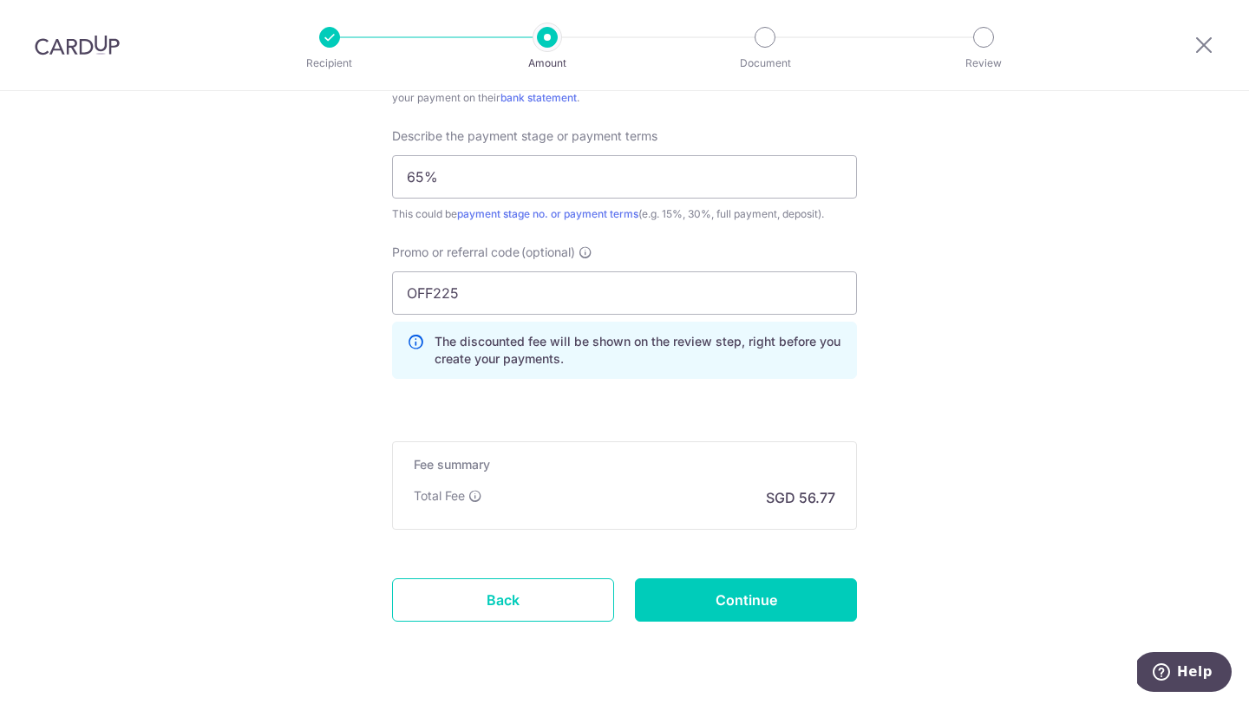
scroll to position [1161, 0]
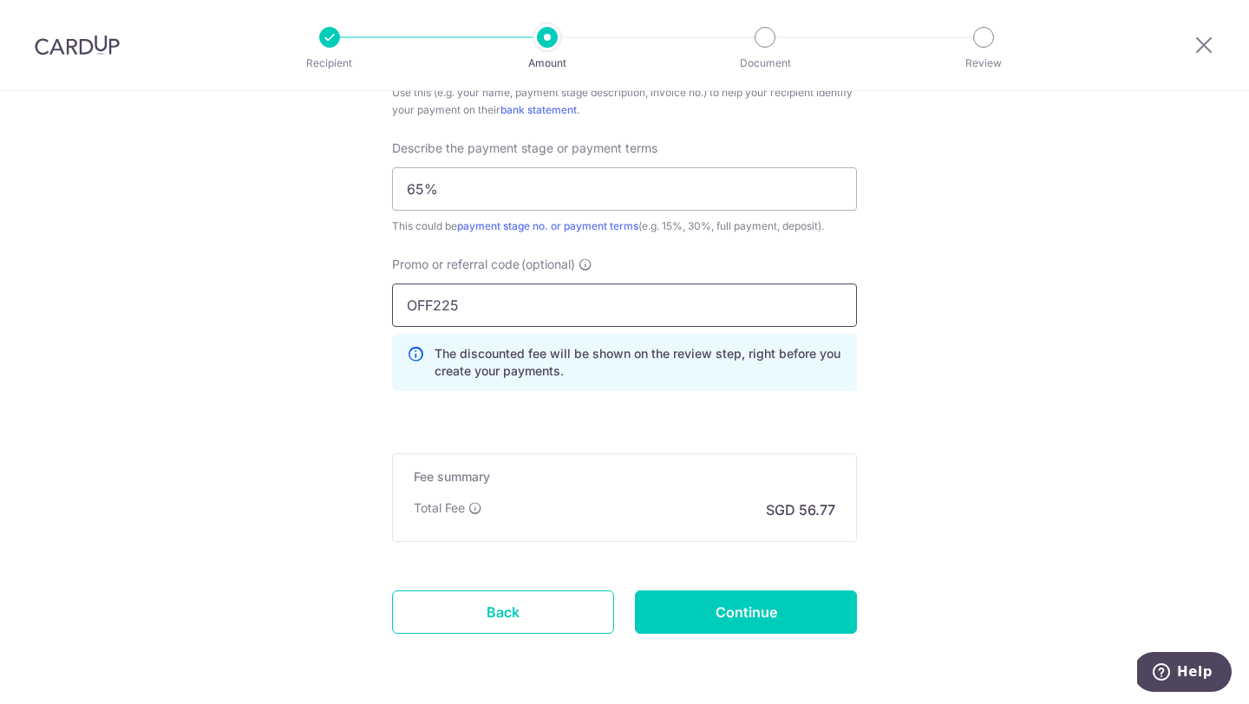
click at [534, 323] on input "OFF225" at bounding box center [624, 305] width 465 height 43
click button "Add Card" at bounding box center [0, 0] width 0 height 0
click at [565, 308] on input "OFF225" at bounding box center [624, 305] width 465 height 43
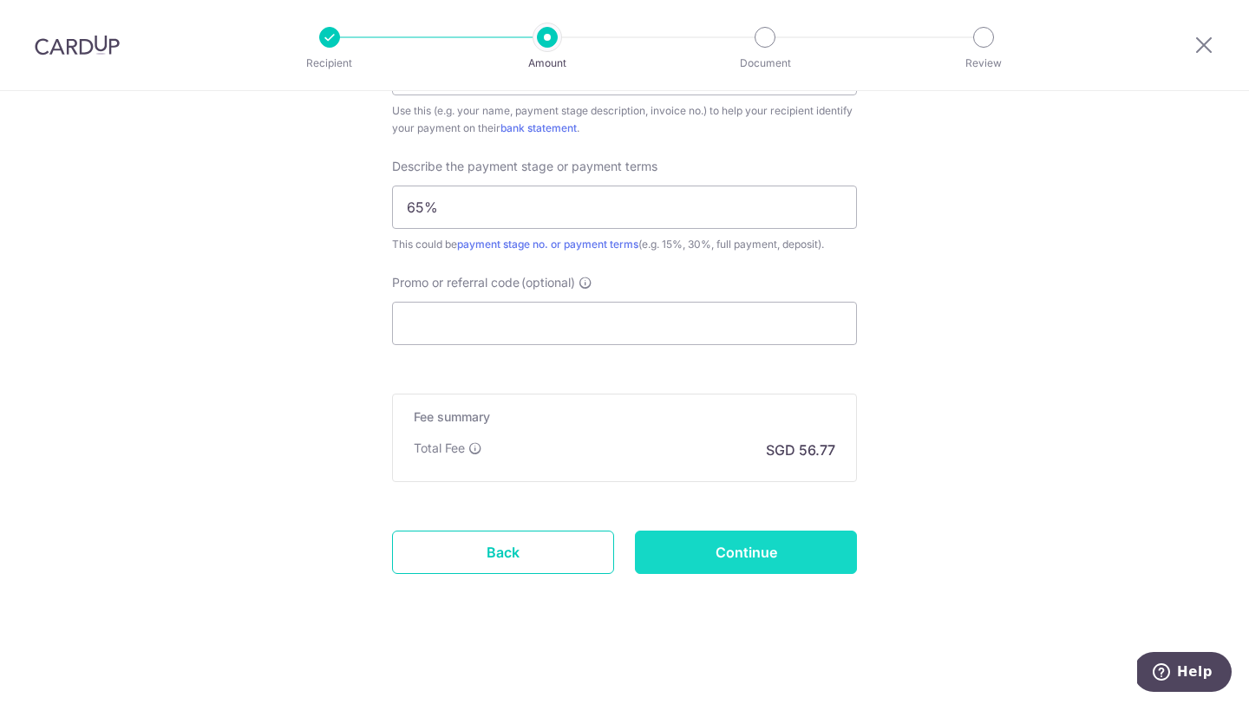
click at [722, 549] on input "Continue" at bounding box center [746, 552] width 222 height 43
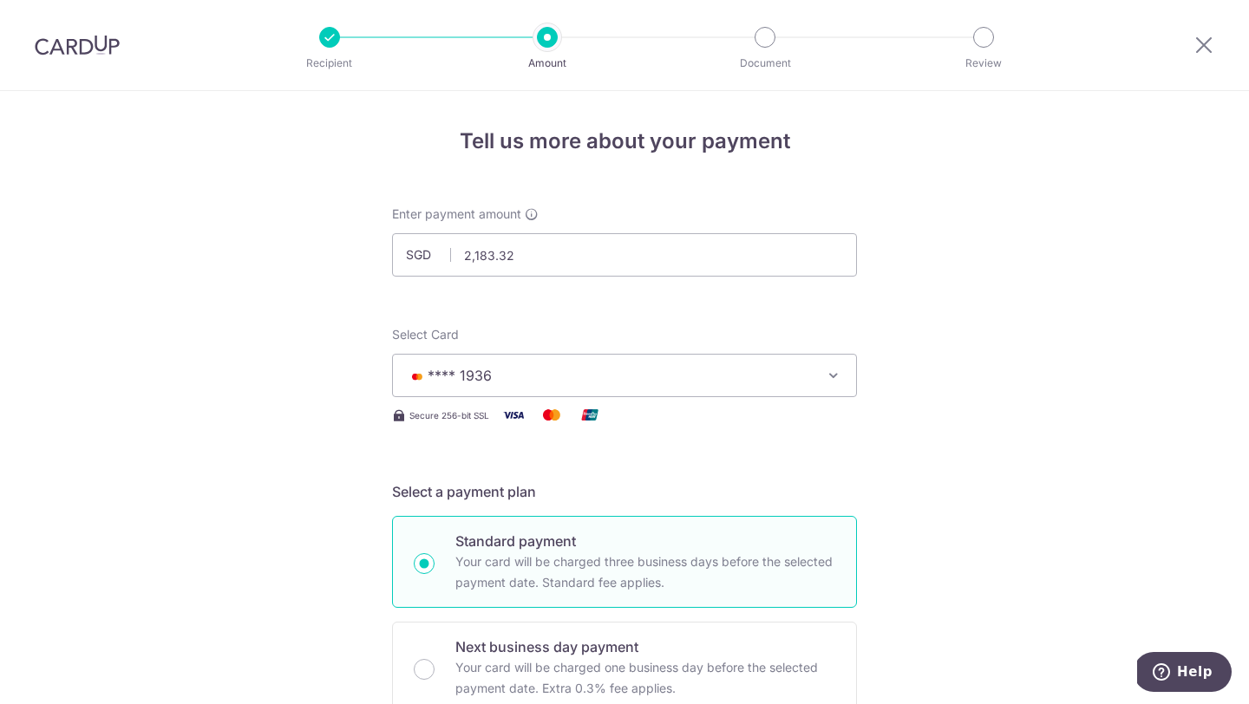
click at [90, 37] on img at bounding box center [77, 45] width 85 height 21
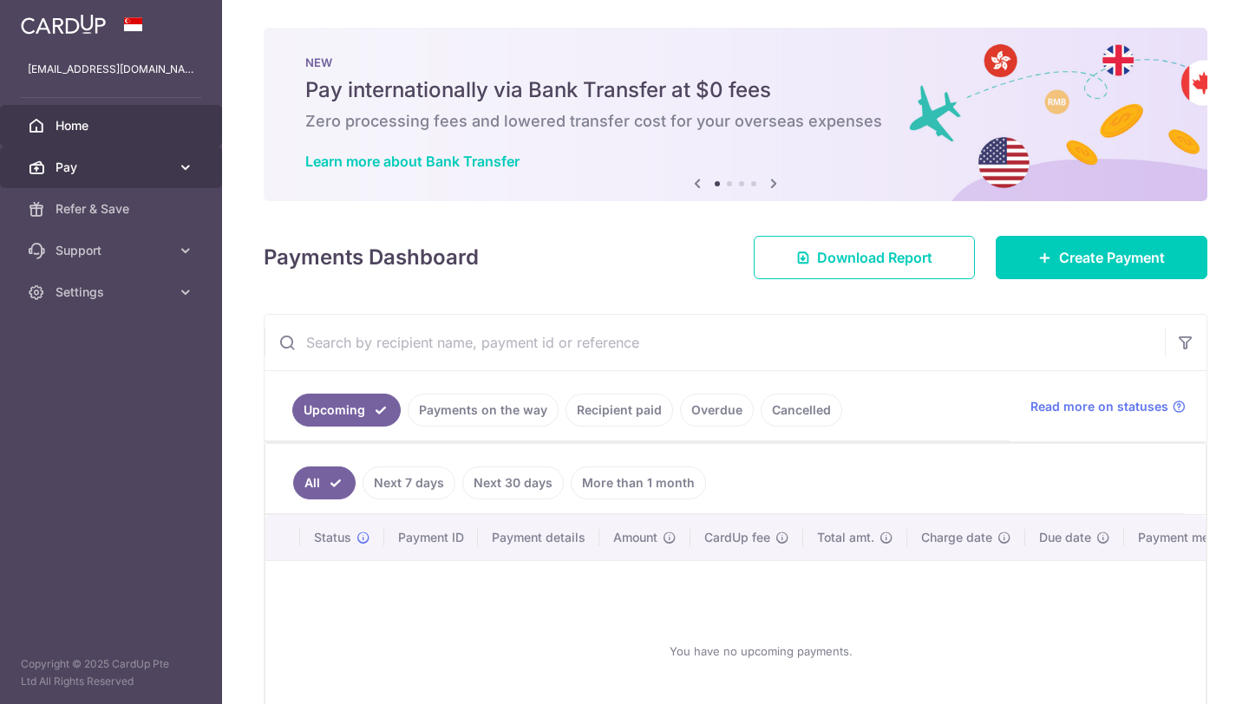
click at [76, 161] on span "Pay" at bounding box center [112, 167] width 114 height 17
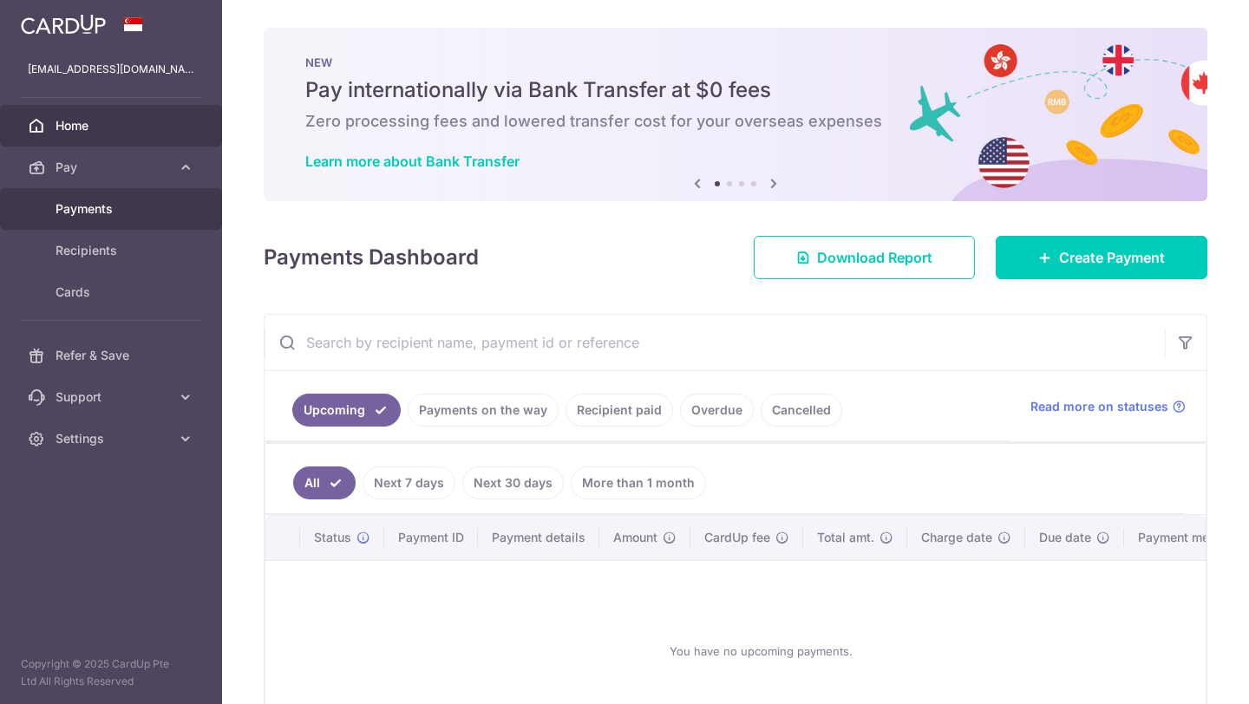
click at [92, 216] on span "Payments" at bounding box center [112, 208] width 114 height 17
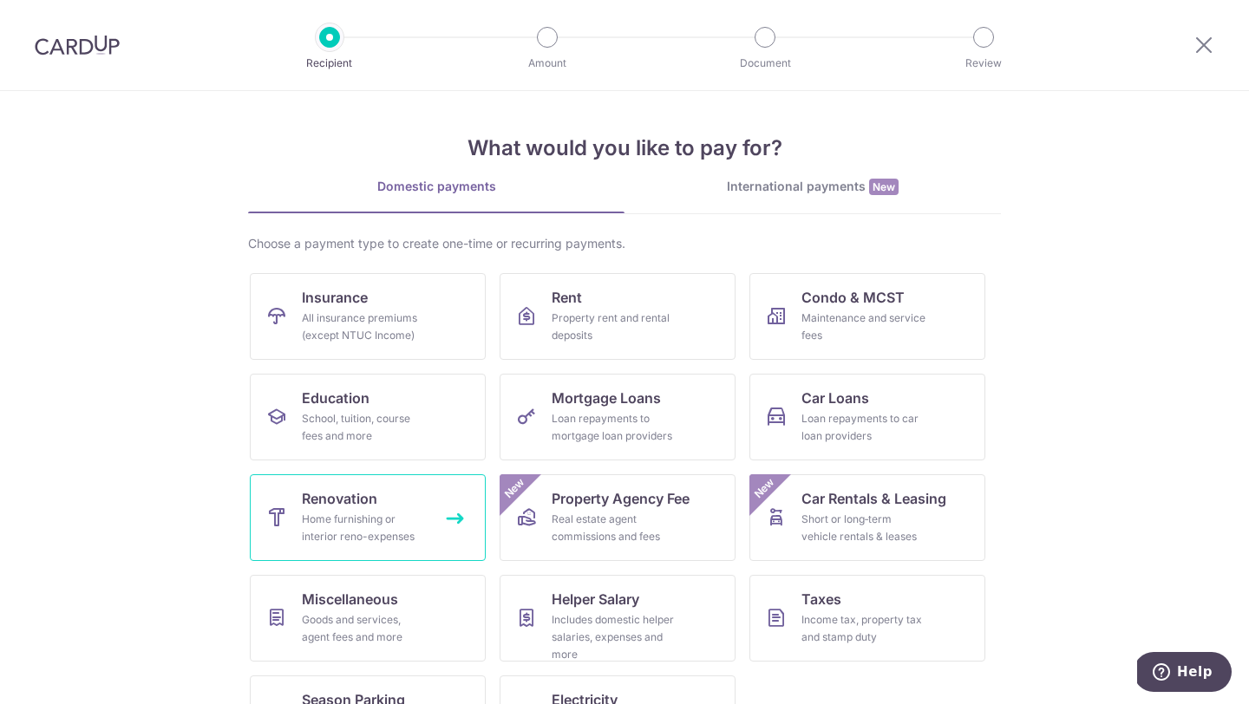
click at [434, 510] on link "Renovation Home furnishing or interior reno-expenses" at bounding box center [368, 517] width 236 height 87
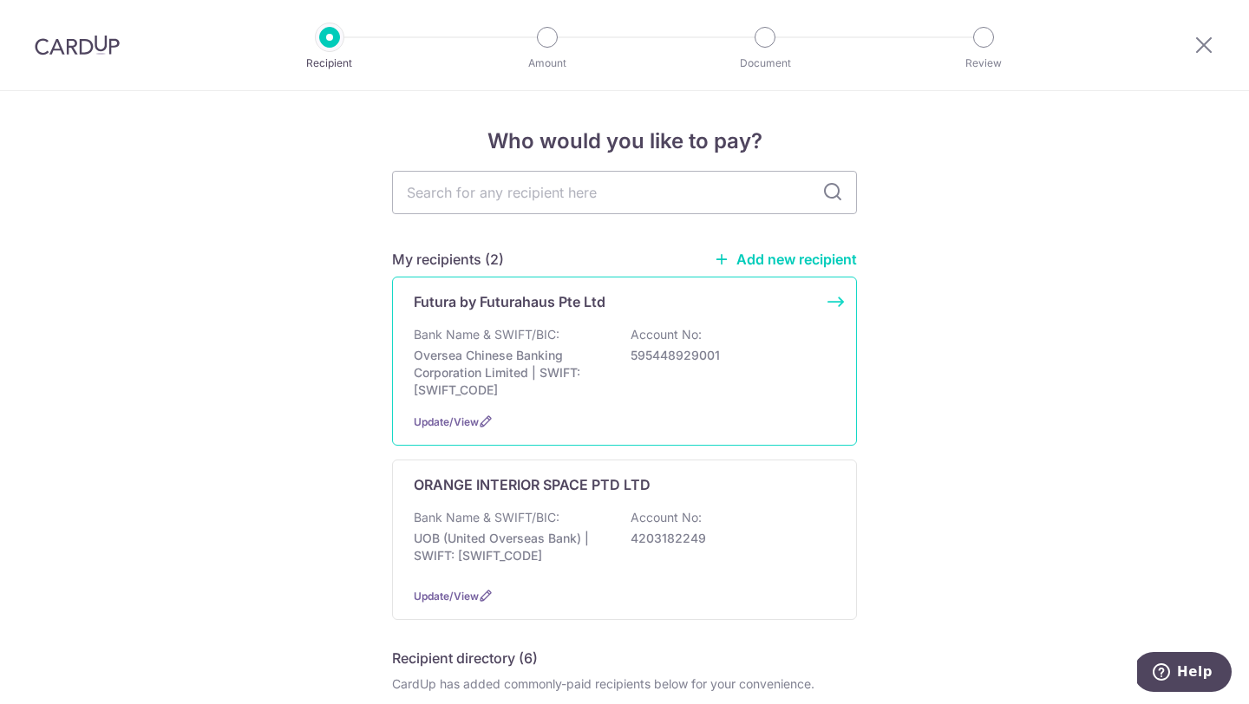
click at [504, 395] on p "Oversea Chinese Banking Corporation Limited | SWIFT: OCBCSGSGXXX" at bounding box center [511, 373] width 194 height 52
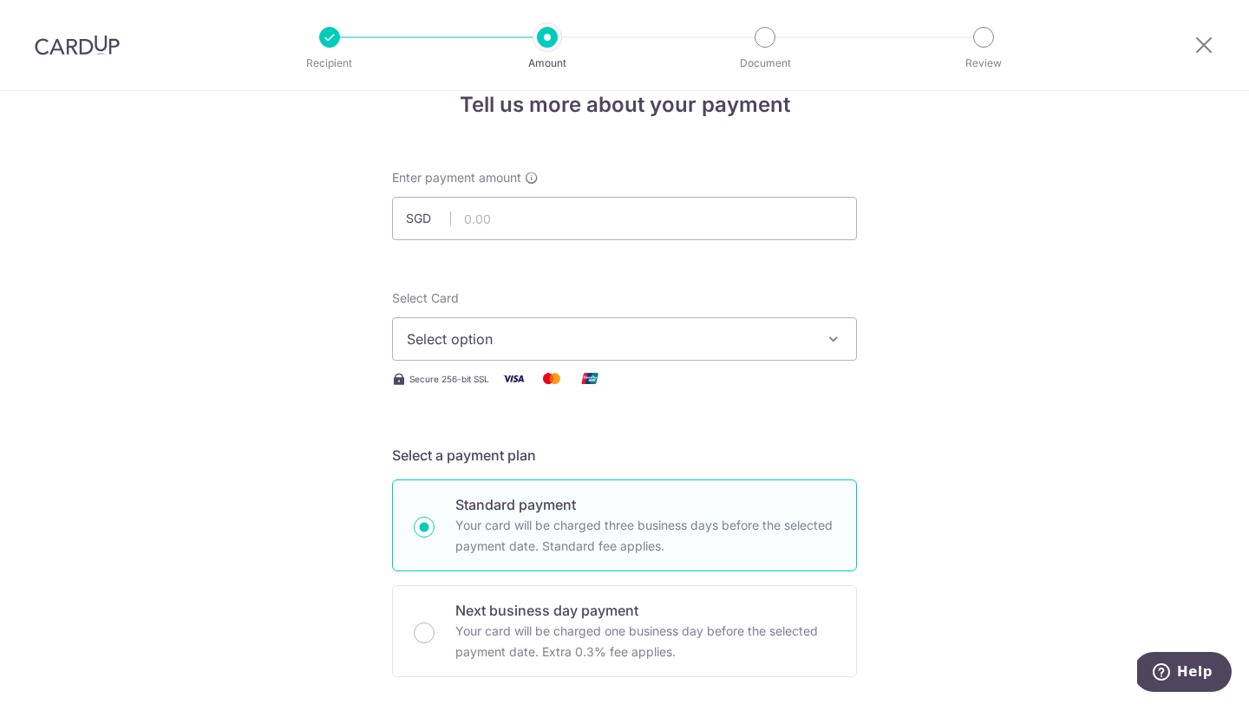
click at [598, 342] on span "Select option" at bounding box center [609, 339] width 404 height 21
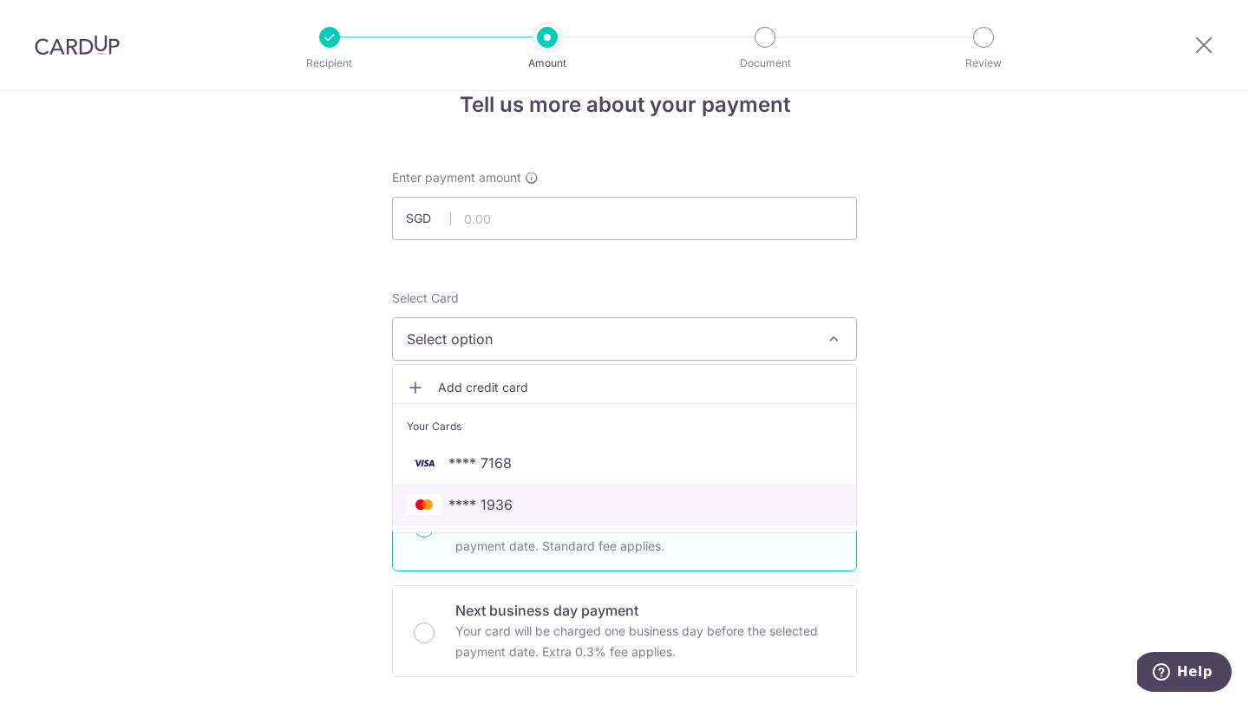
click at [633, 503] on span "**** 1936" at bounding box center [624, 504] width 435 height 21
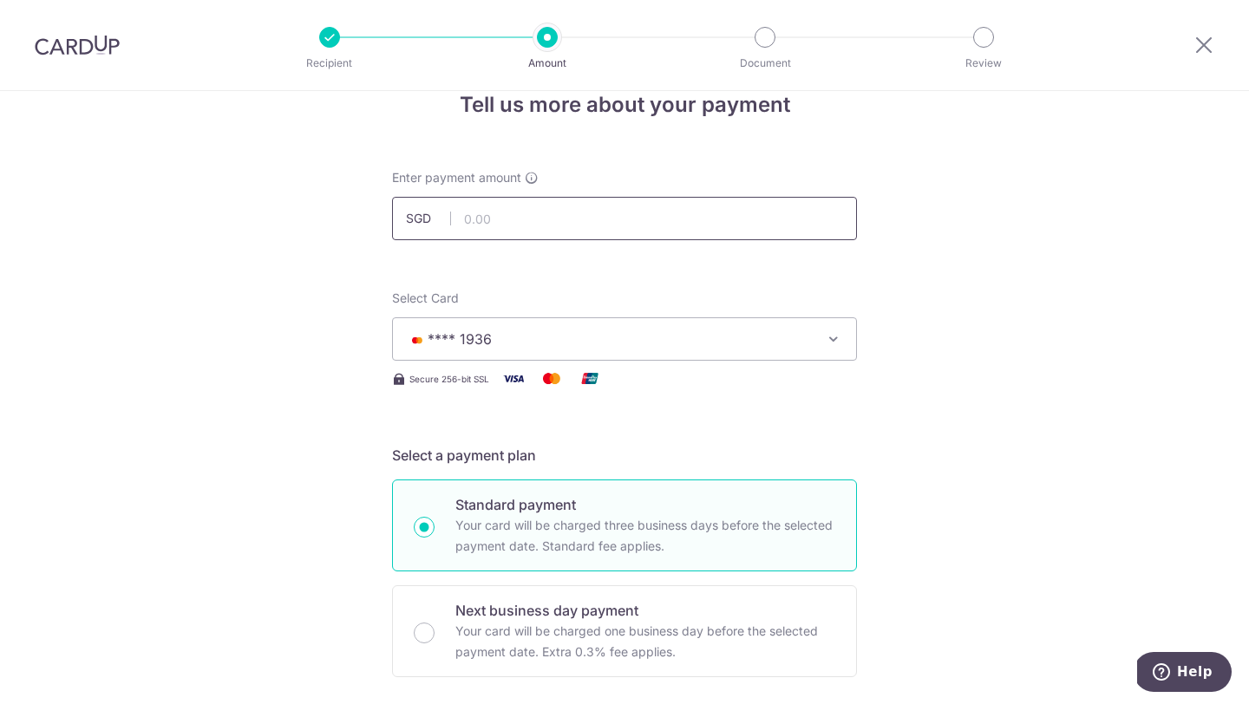
click at [556, 225] on input "text" at bounding box center [624, 218] width 465 height 43
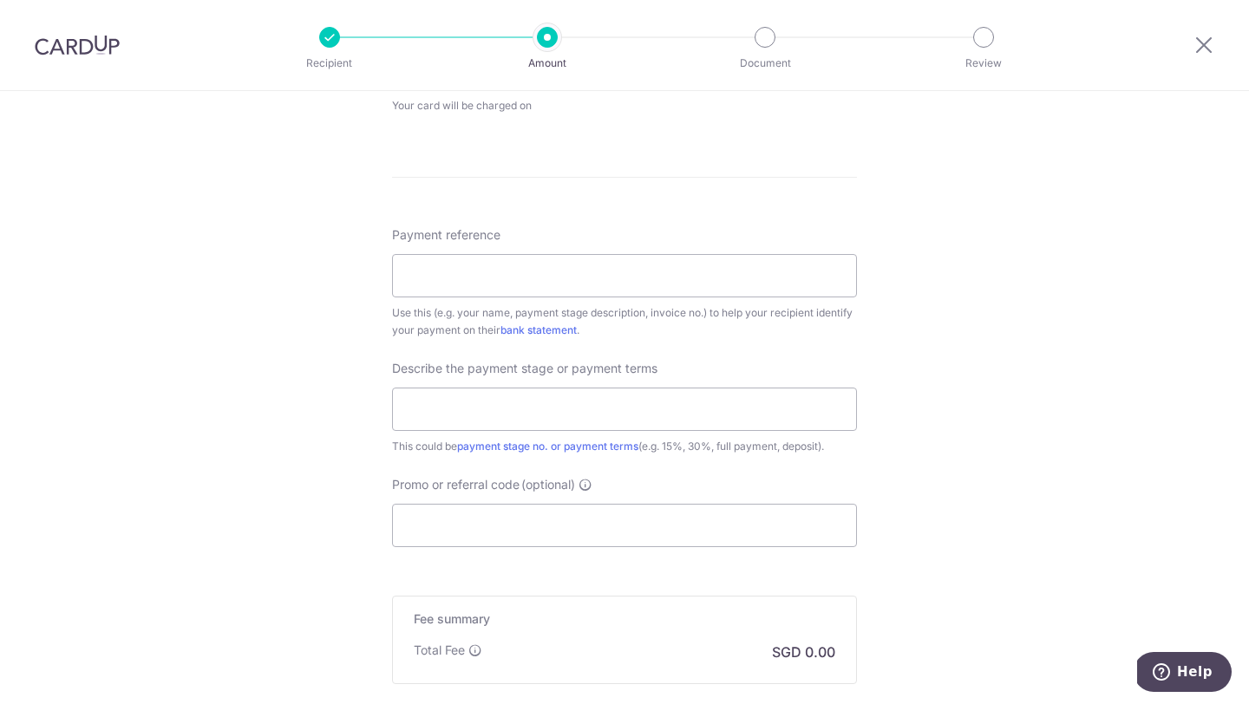
scroll to position [877, 0]
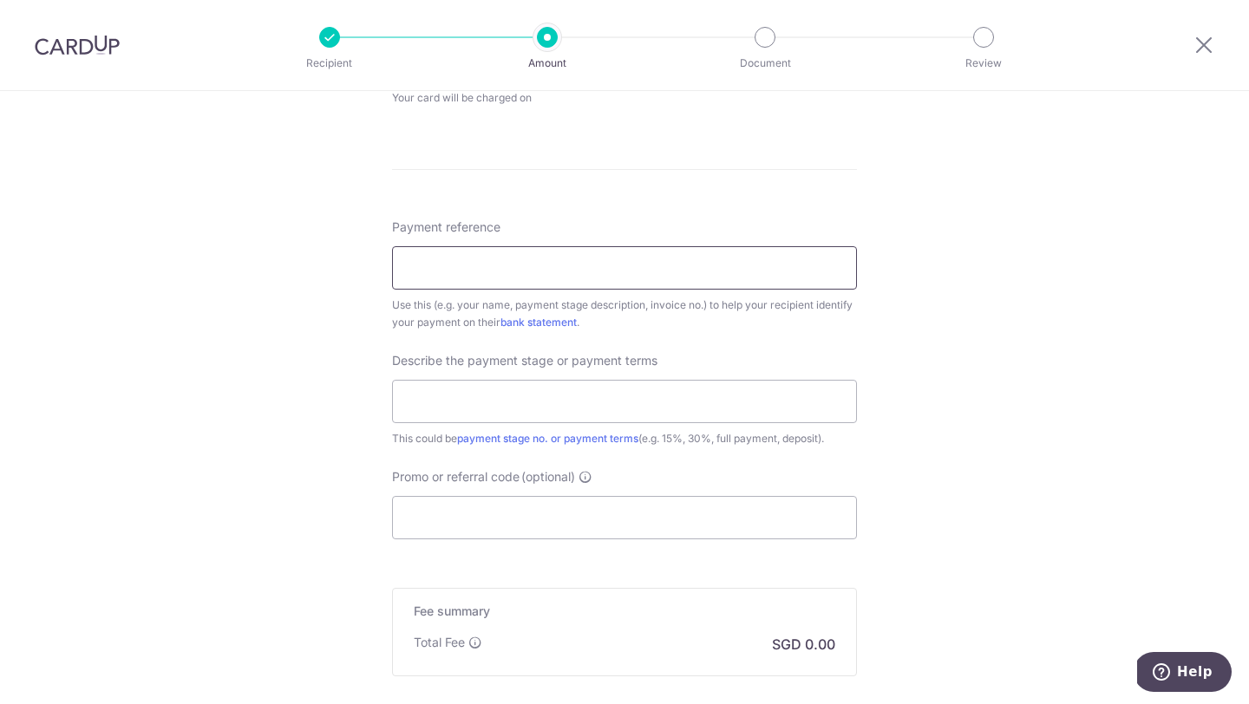
click at [535, 277] on input "Payment reference" at bounding box center [624, 267] width 465 height 43
type input "2,183.32"
click at [517, 523] on input "Promo or referral code (optional)" at bounding box center [624, 517] width 465 height 43
paste input "OFF225"
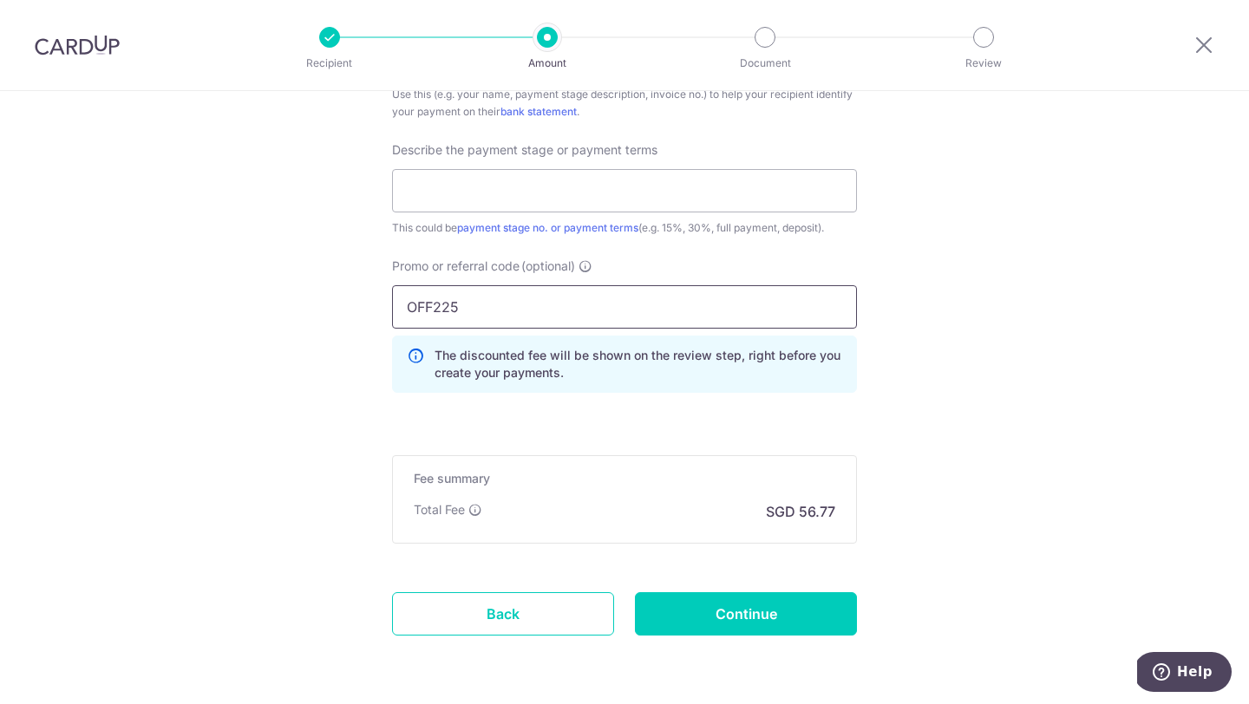
scroll to position [1110, 0]
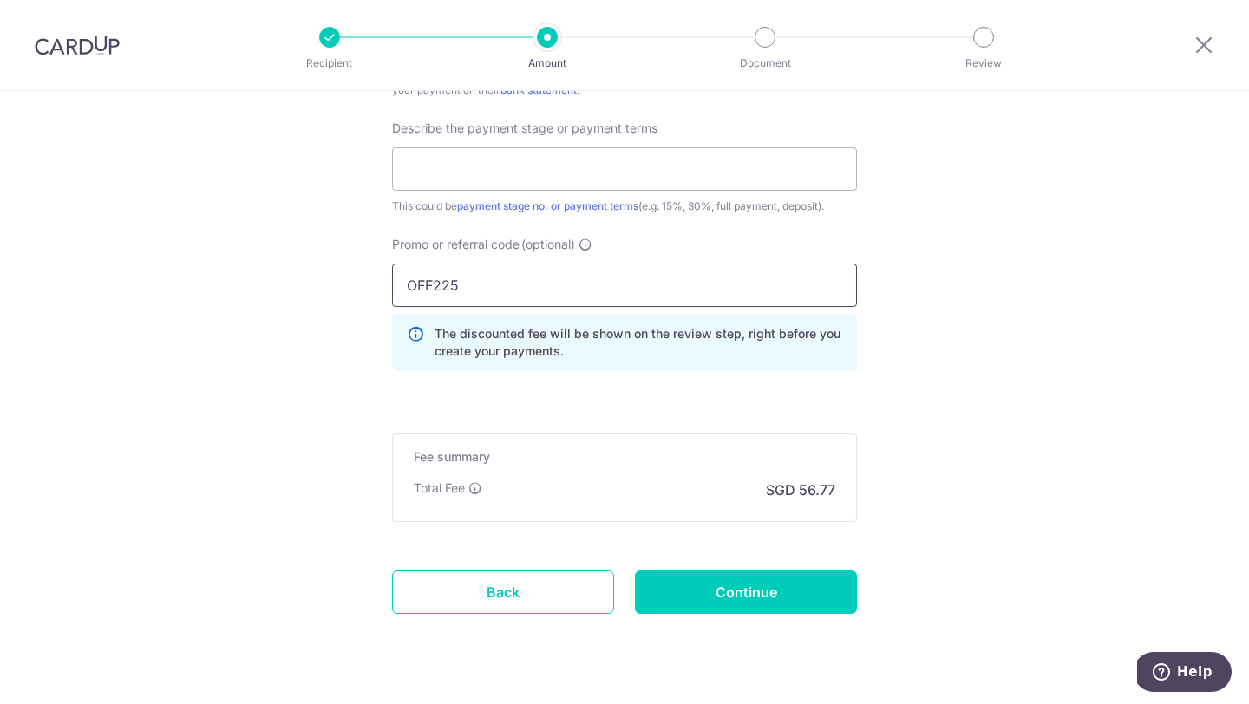
type input "OFF225"
click at [436, 275] on input "OFF225" at bounding box center [624, 285] width 465 height 43
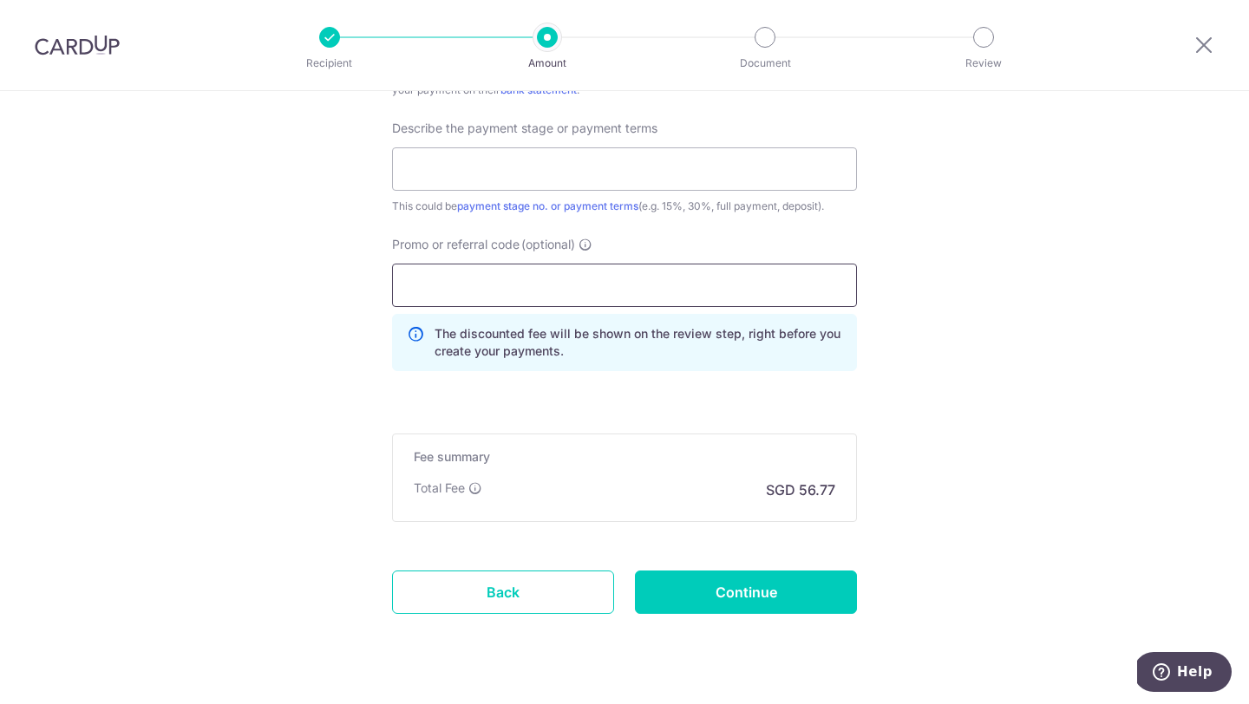
scroll to position [1072, 0]
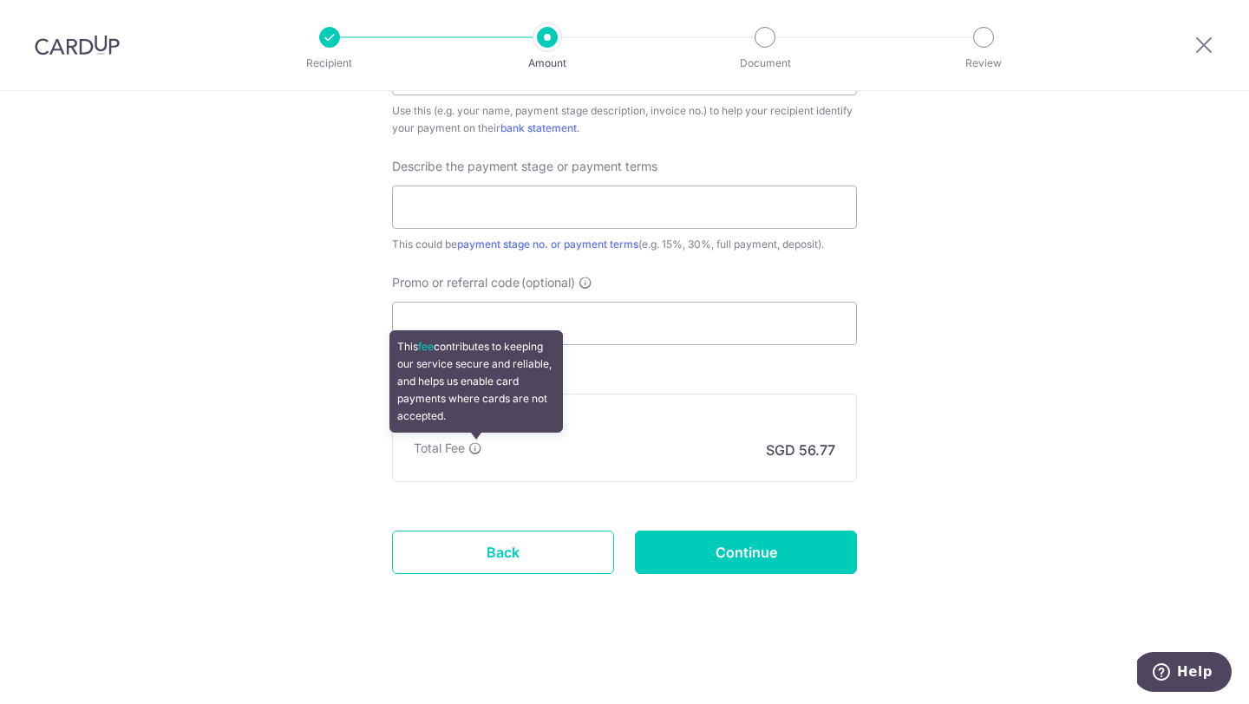
click at [478, 444] on icon at bounding box center [475, 448] width 14 height 14
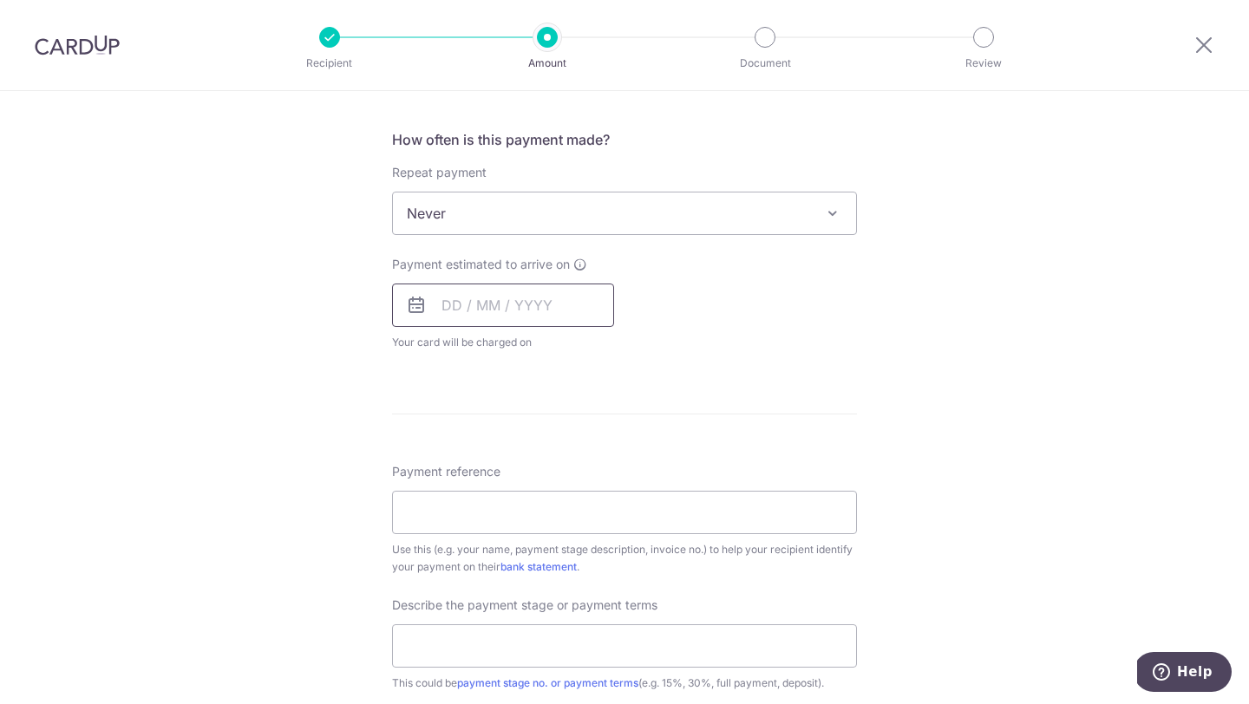
scroll to position [598, 0]
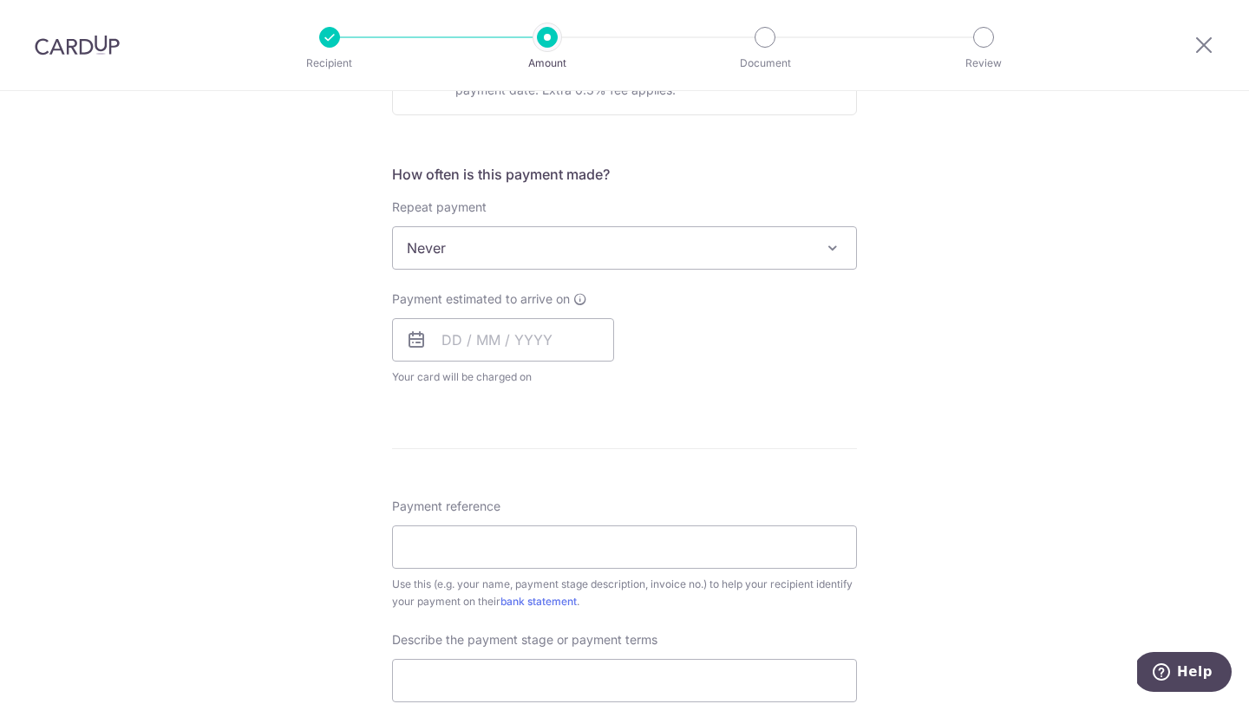
click at [523, 244] on span "Never" at bounding box center [624, 248] width 463 height 42
click at [320, 295] on div "Tell us more about your payment Enter payment amount SGD 2,183.32 2183.32 Selec…" at bounding box center [624, 335] width 1249 height 1685
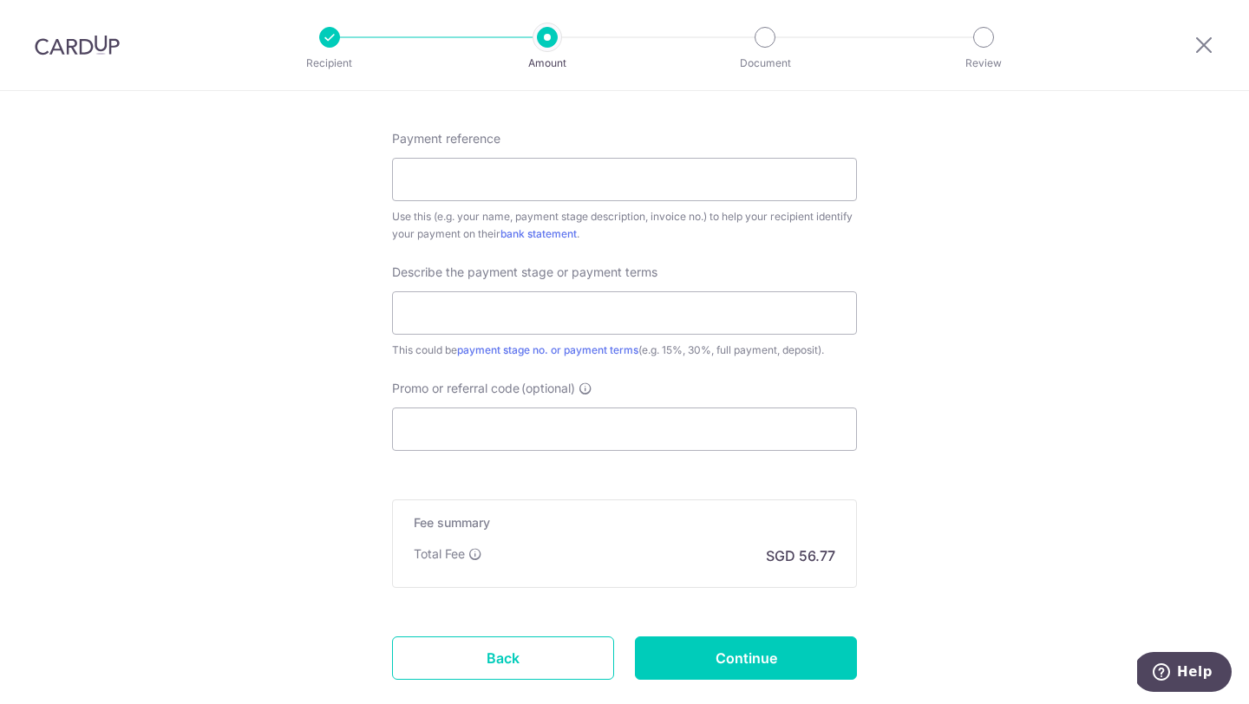
scroll to position [979, 0]
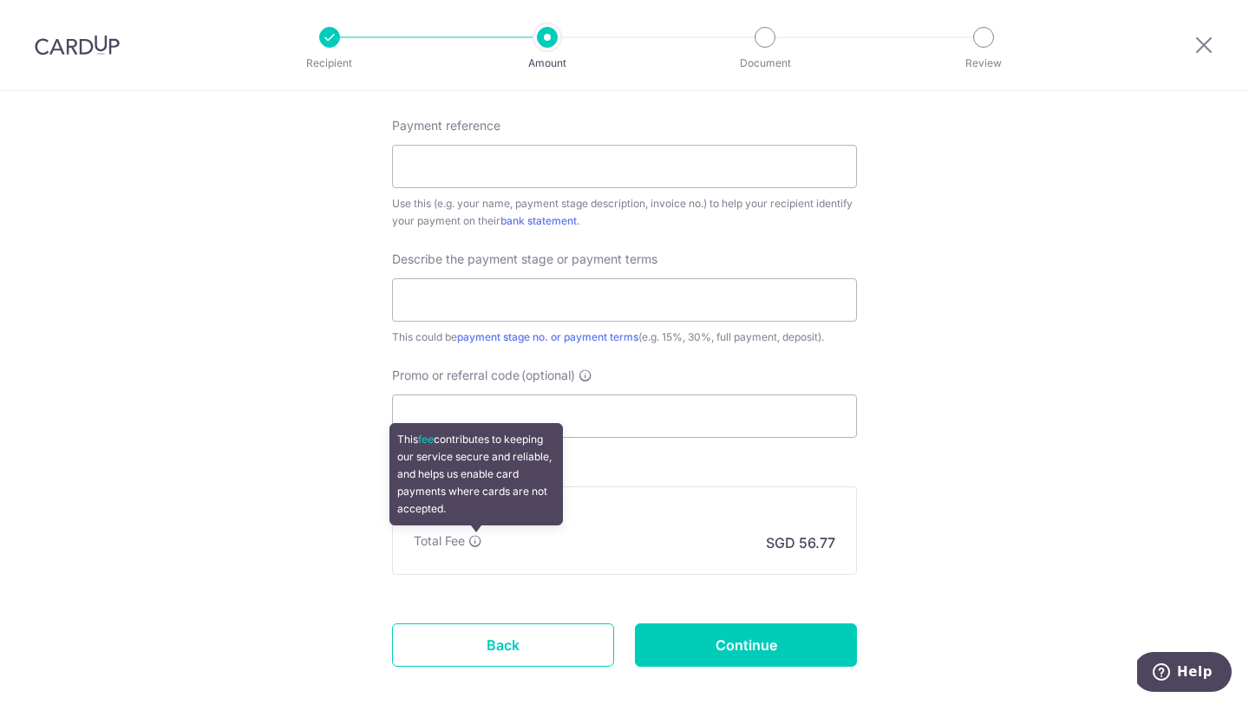
click at [473, 539] on icon at bounding box center [475, 541] width 14 height 14
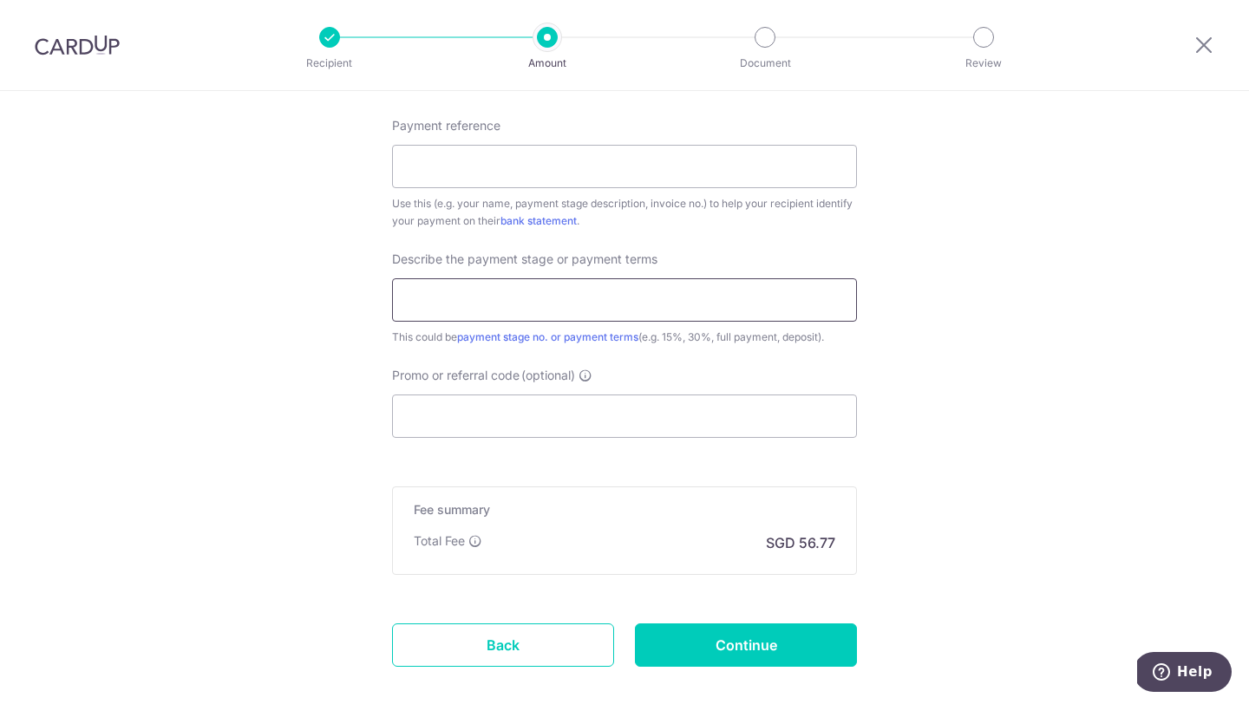
click at [545, 307] on input "text" at bounding box center [624, 299] width 465 height 43
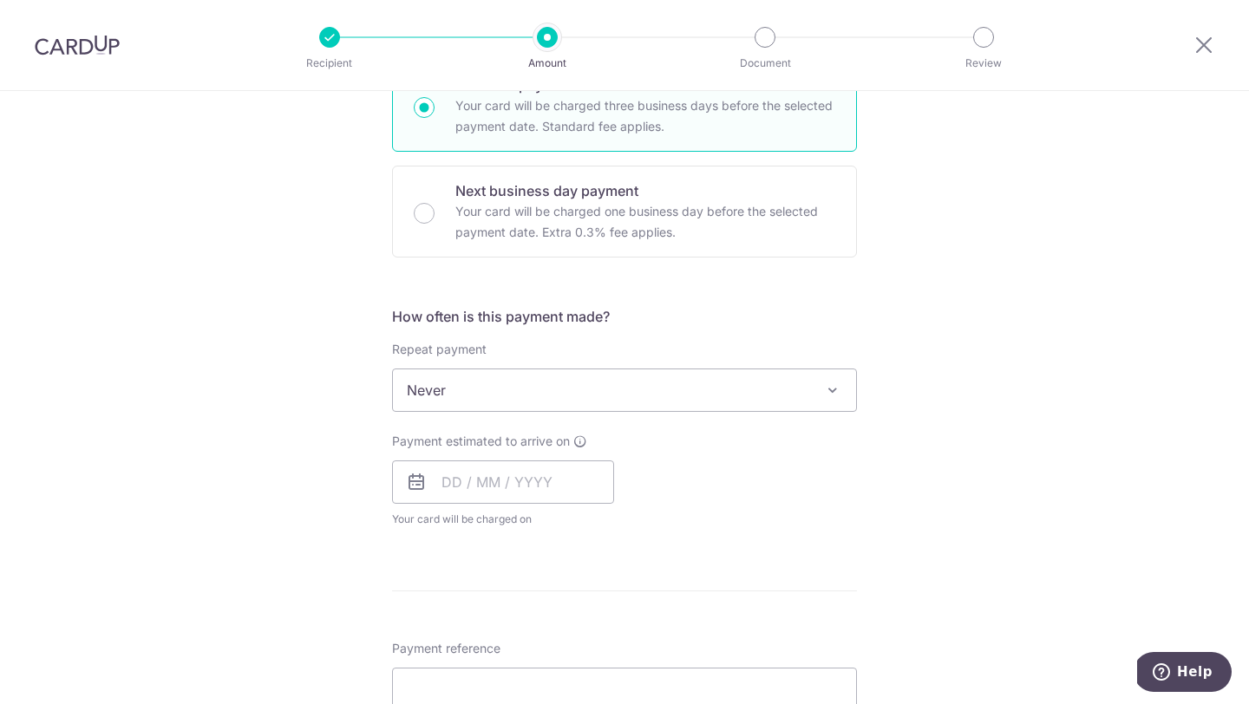
scroll to position [445, 0]
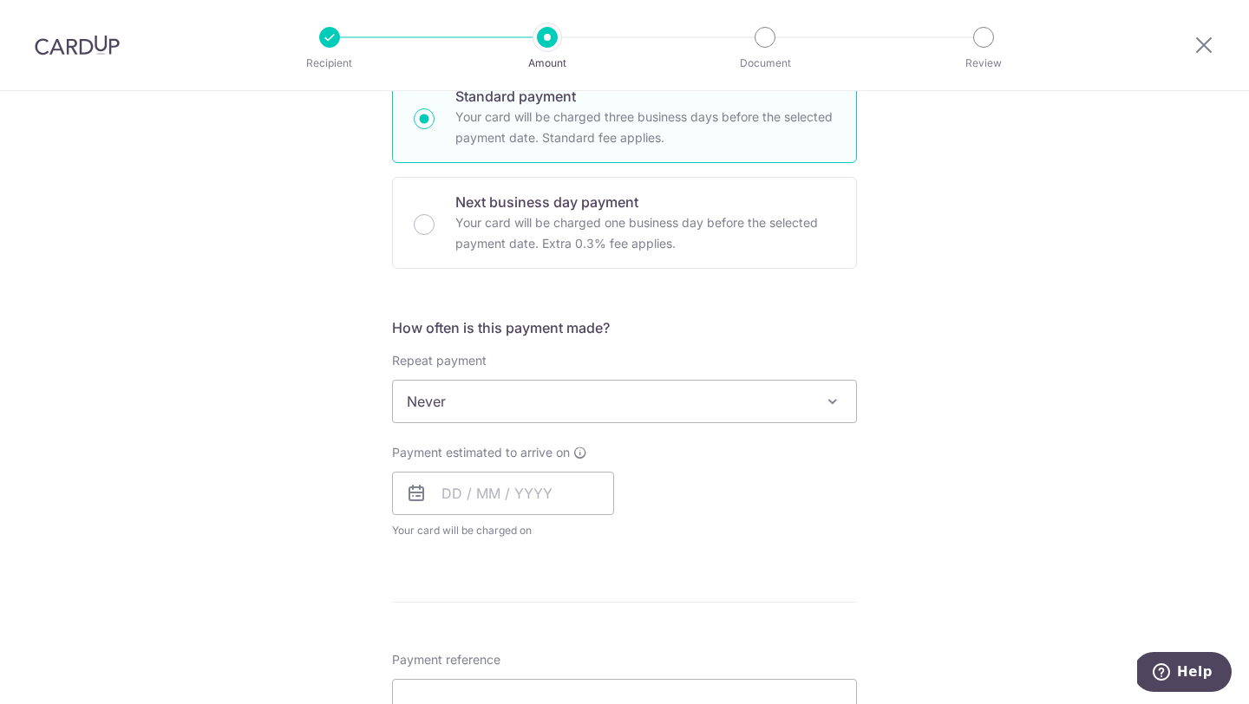
type input "65%"
click at [544, 412] on span "Never" at bounding box center [624, 402] width 463 height 42
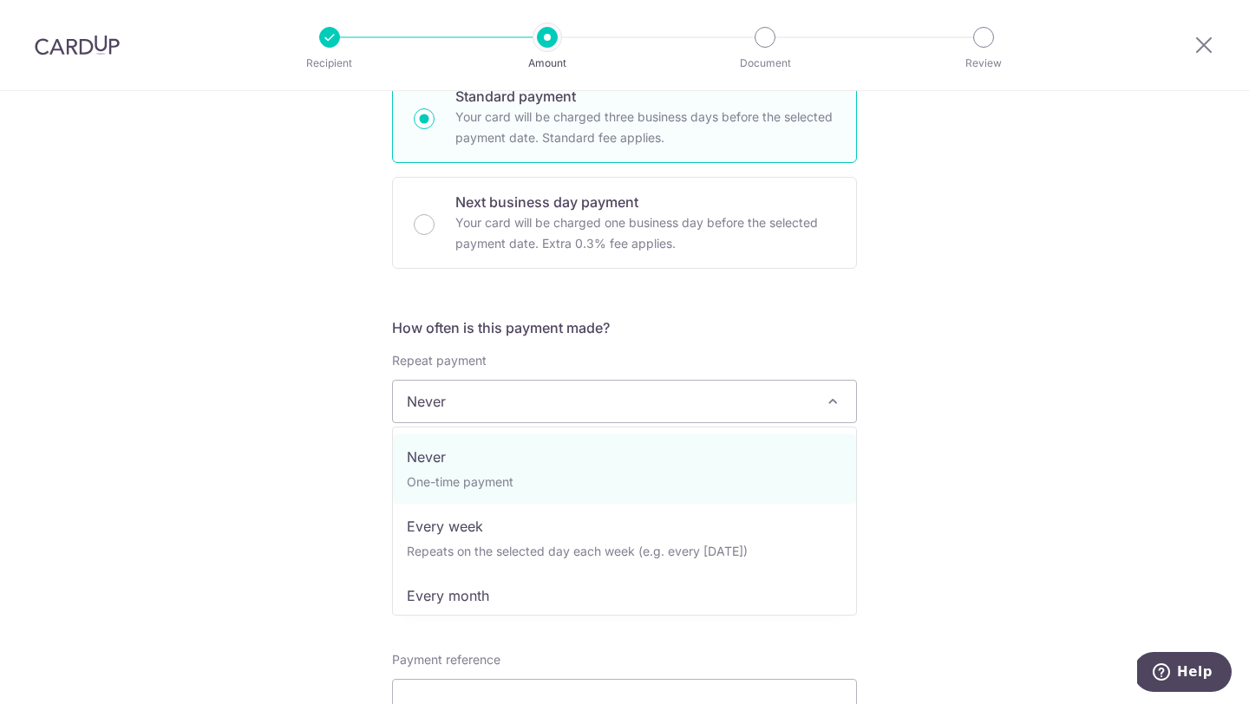
click at [903, 427] on div "Tell us more about your payment Enter payment amount SGD 2,183.32 2183.32 Selec…" at bounding box center [624, 488] width 1249 height 1685
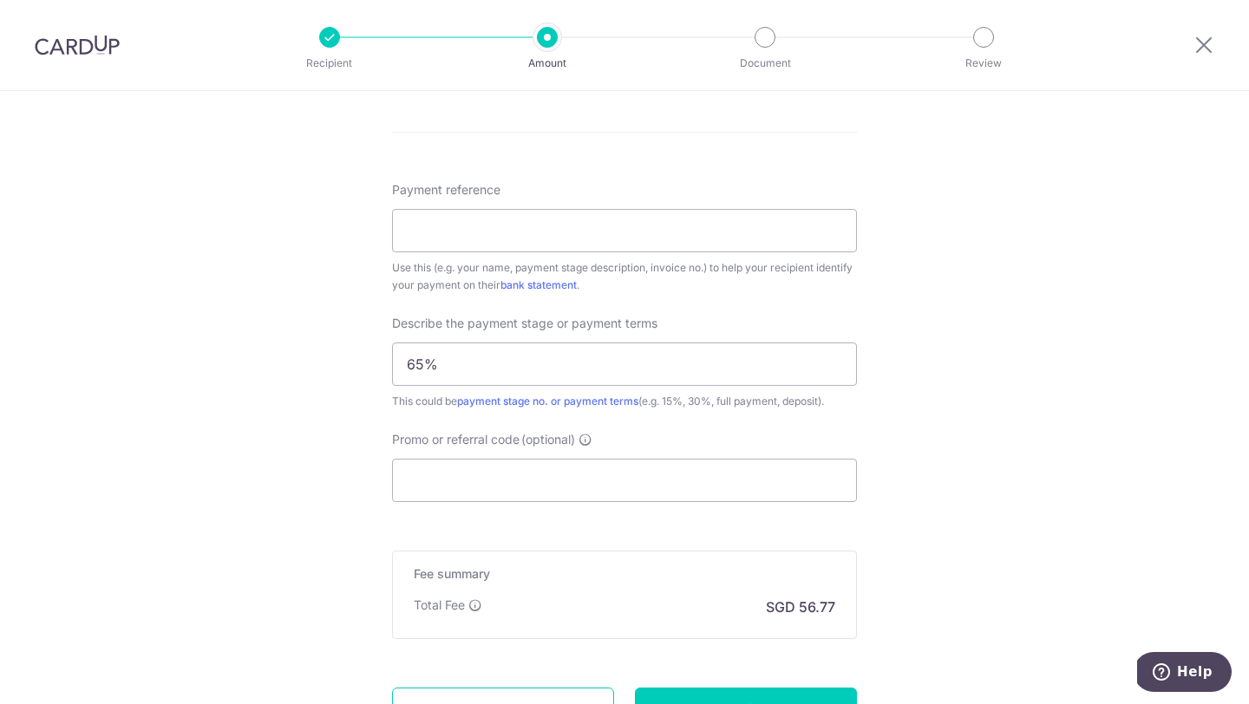
scroll to position [933, 0]
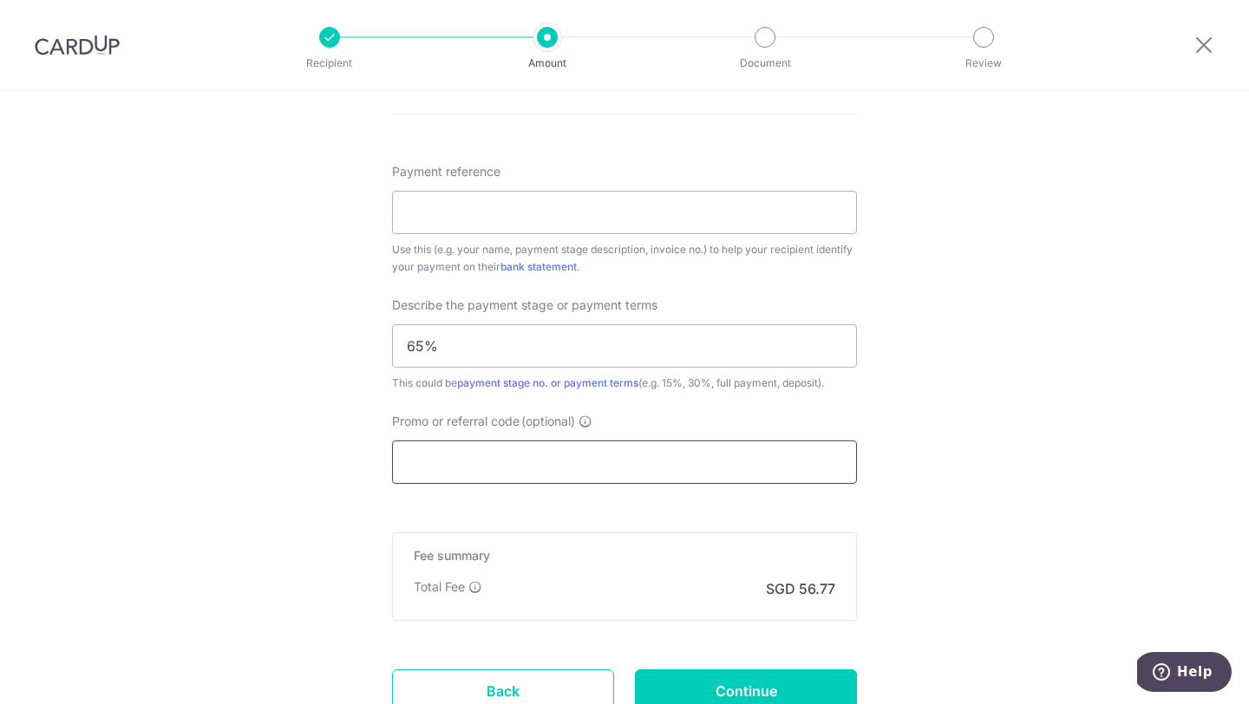
click at [467, 453] on input "Promo or referral code (optional)" at bounding box center [624, 461] width 465 height 43
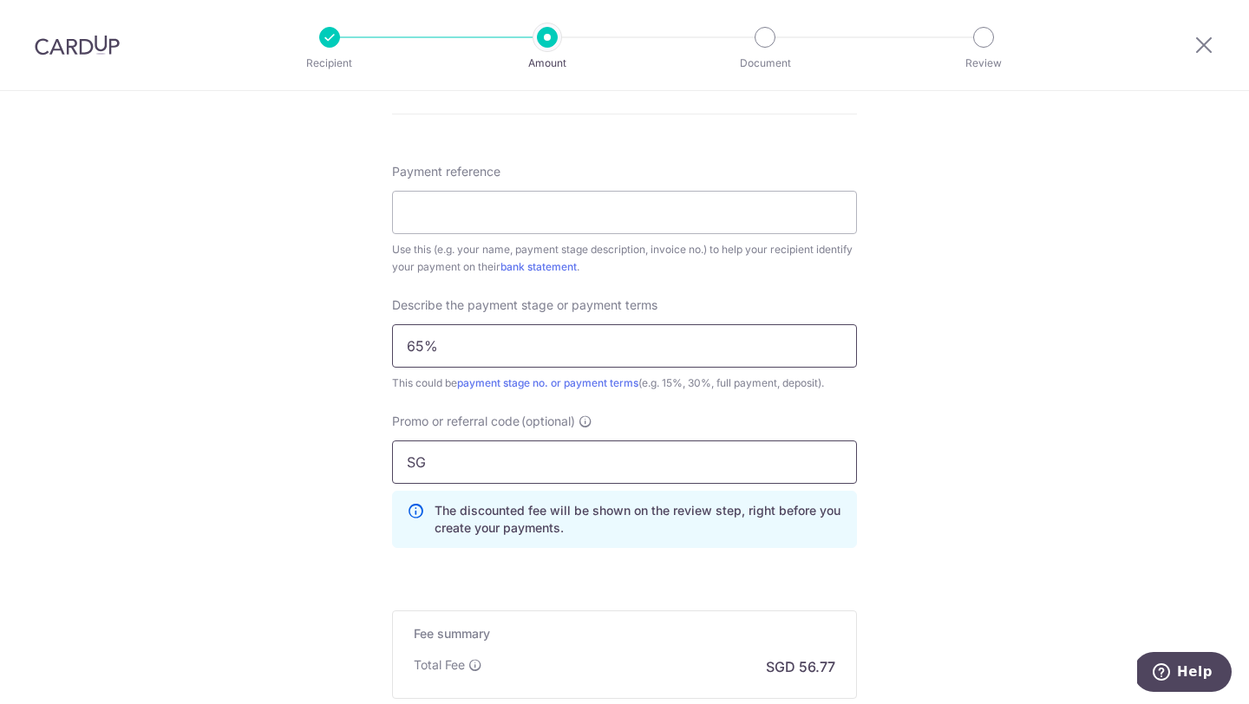
type input "S"
type input "OFF225"
click at [317, 565] on div "Tell us more about your payment Enter payment amount SGD 2,183.32 2183.32 Selec…" at bounding box center [624, 39] width 1249 height 1763
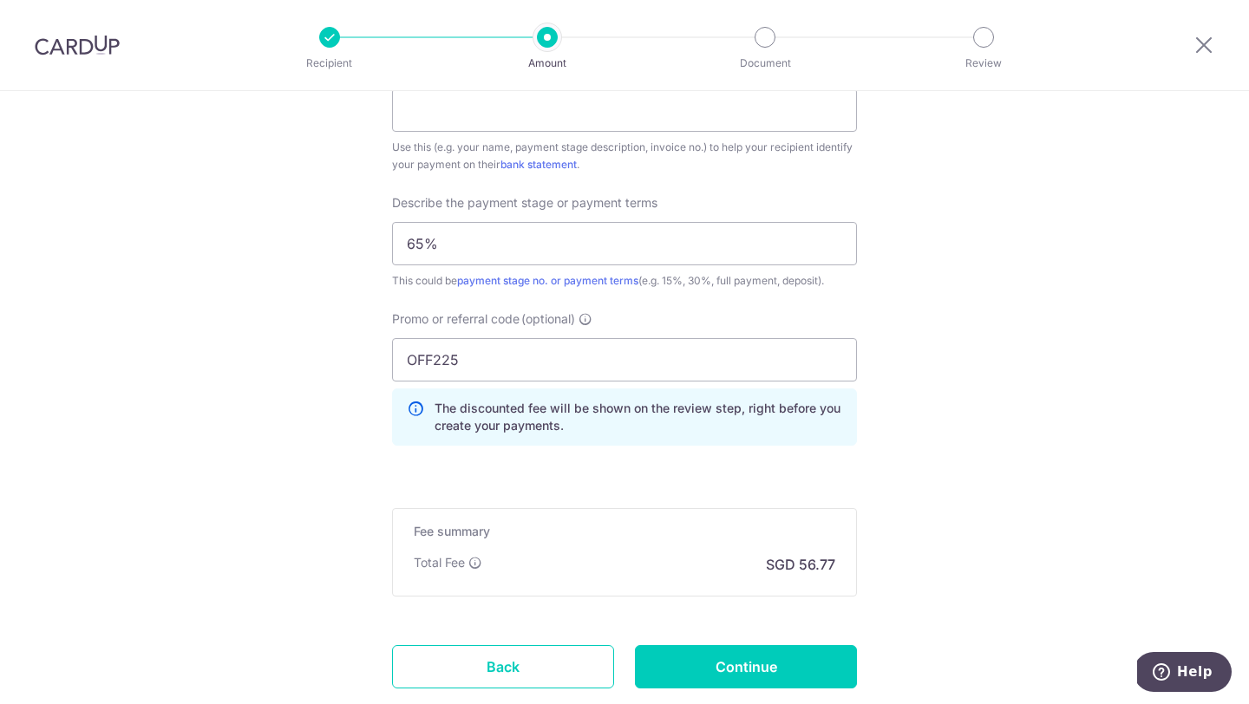
scroll to position [1042, 0]
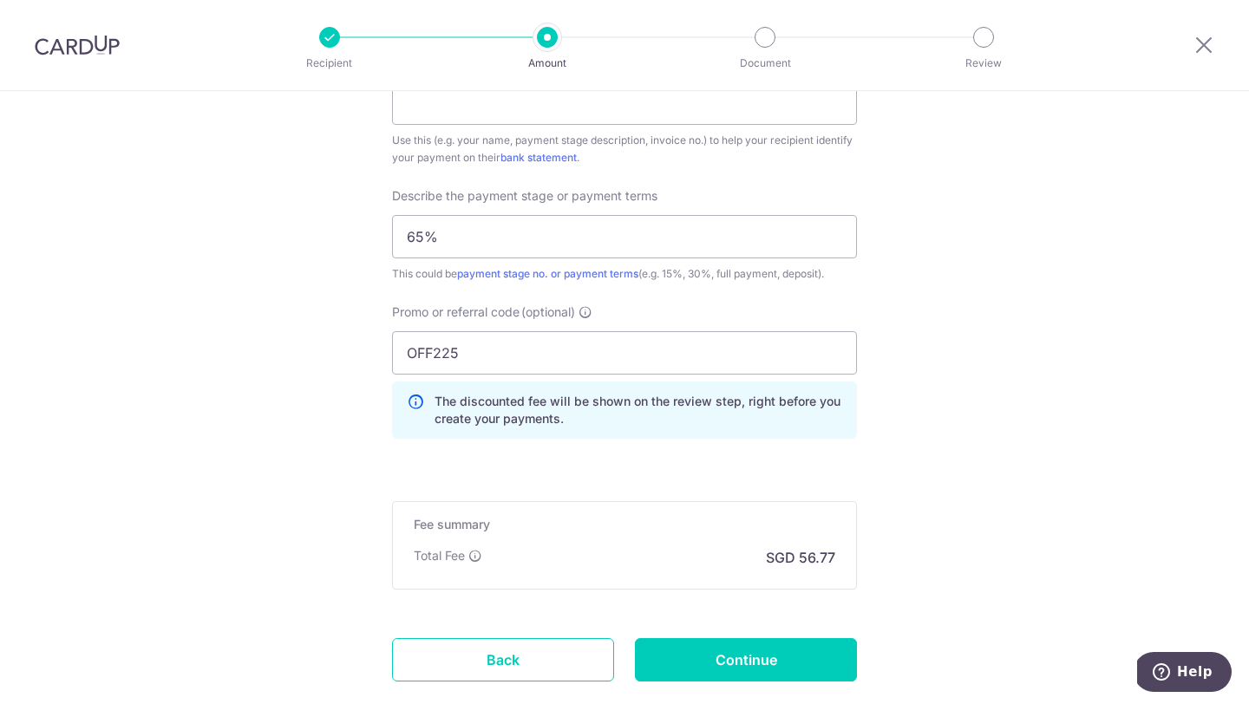
click at [545, 447] on div "Promo or referral code (optional) OFF225 The discounted fee will be shown on th…" at bounding box center [625, 377] width 486 height 149
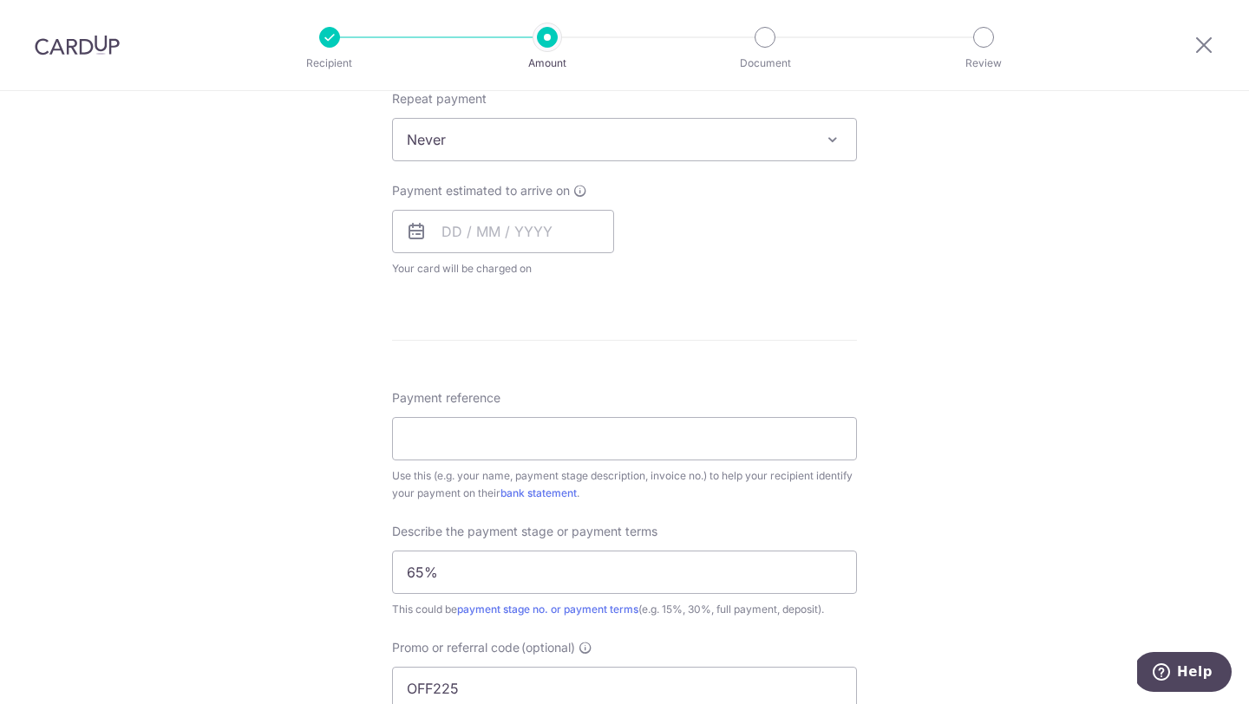
scroll to position [649, 0]
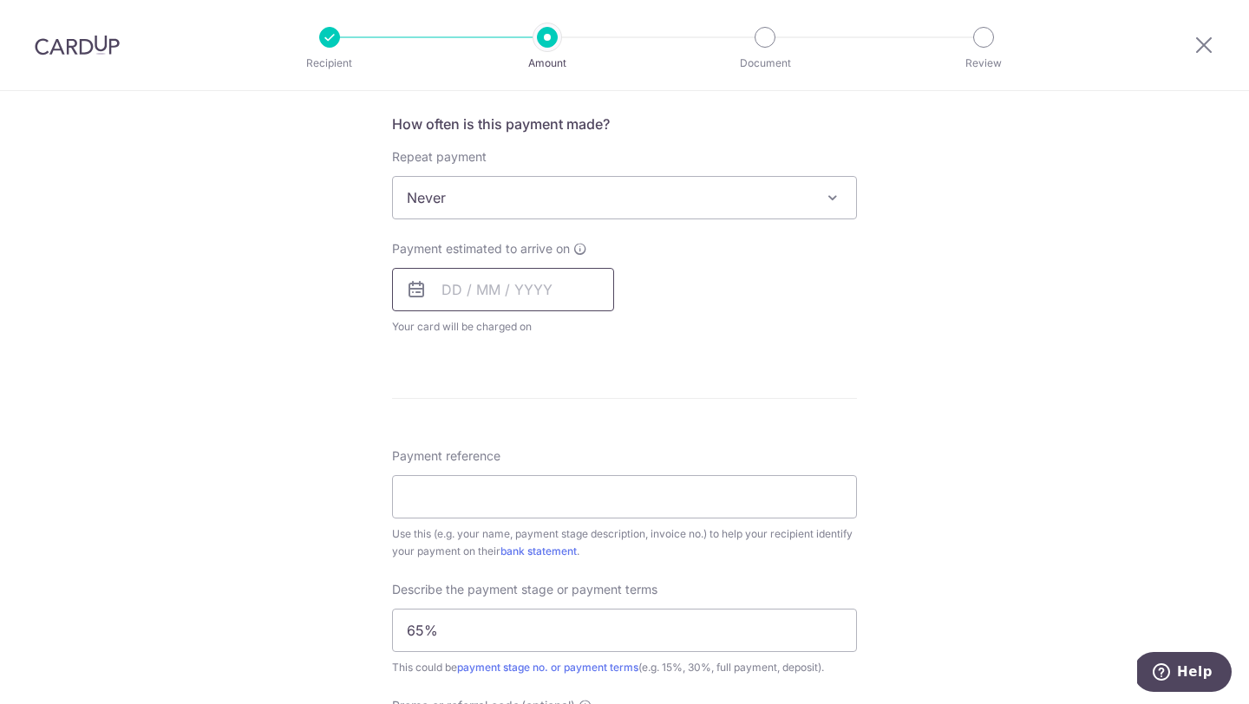
click at [577, 277] on input "text" at bounding box center [503, 289] width 222 height 43
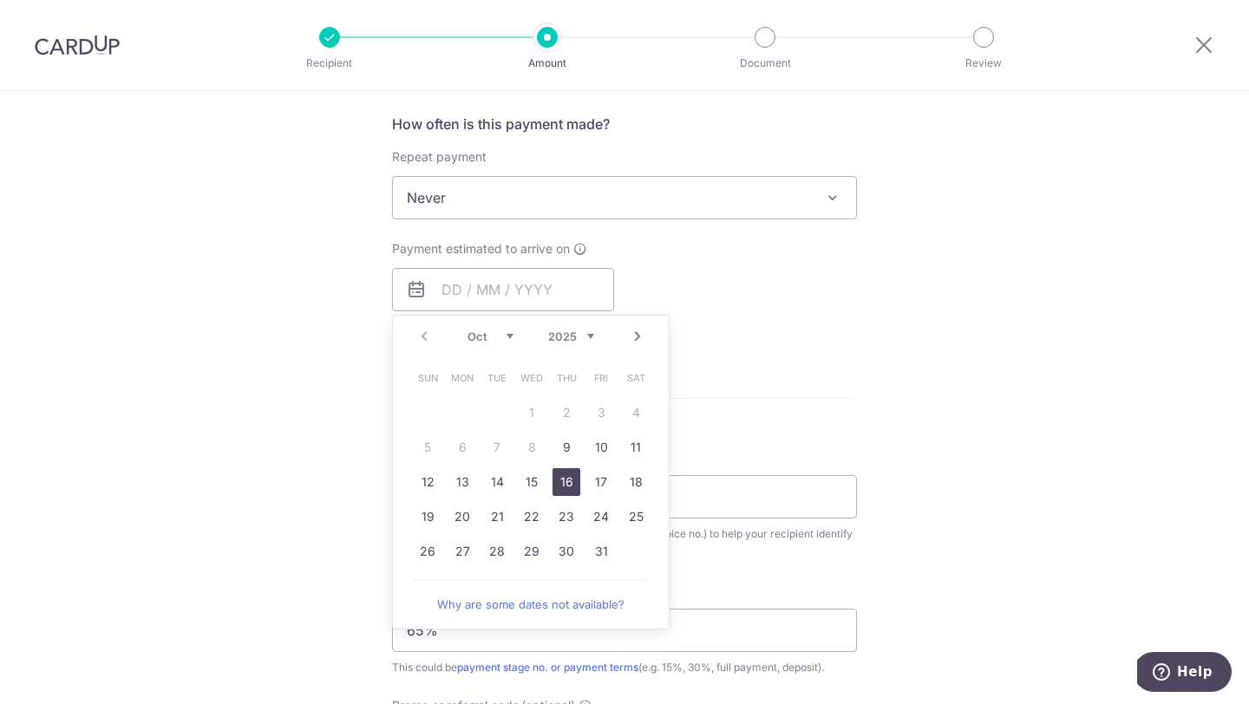
click at [564, 479] on link "16" at bounding box center [566, 482] width 28 height 28
type input "16/10/2025"
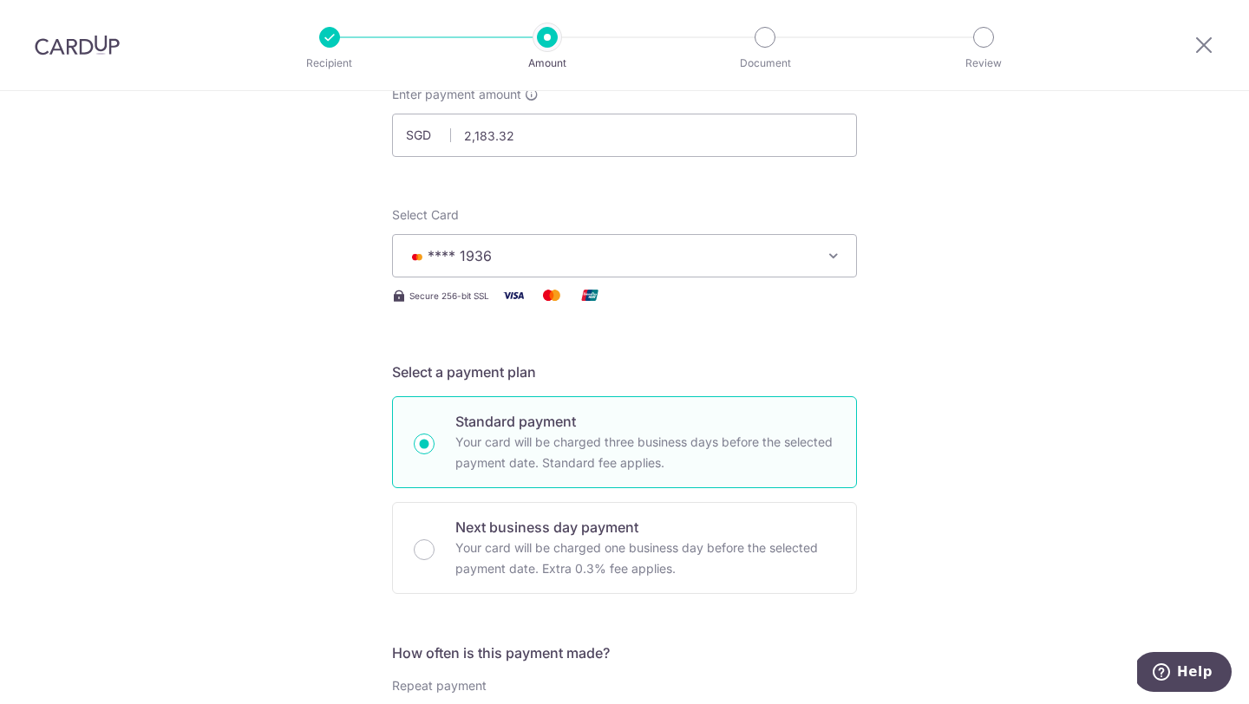
scroll to position [129, 0]
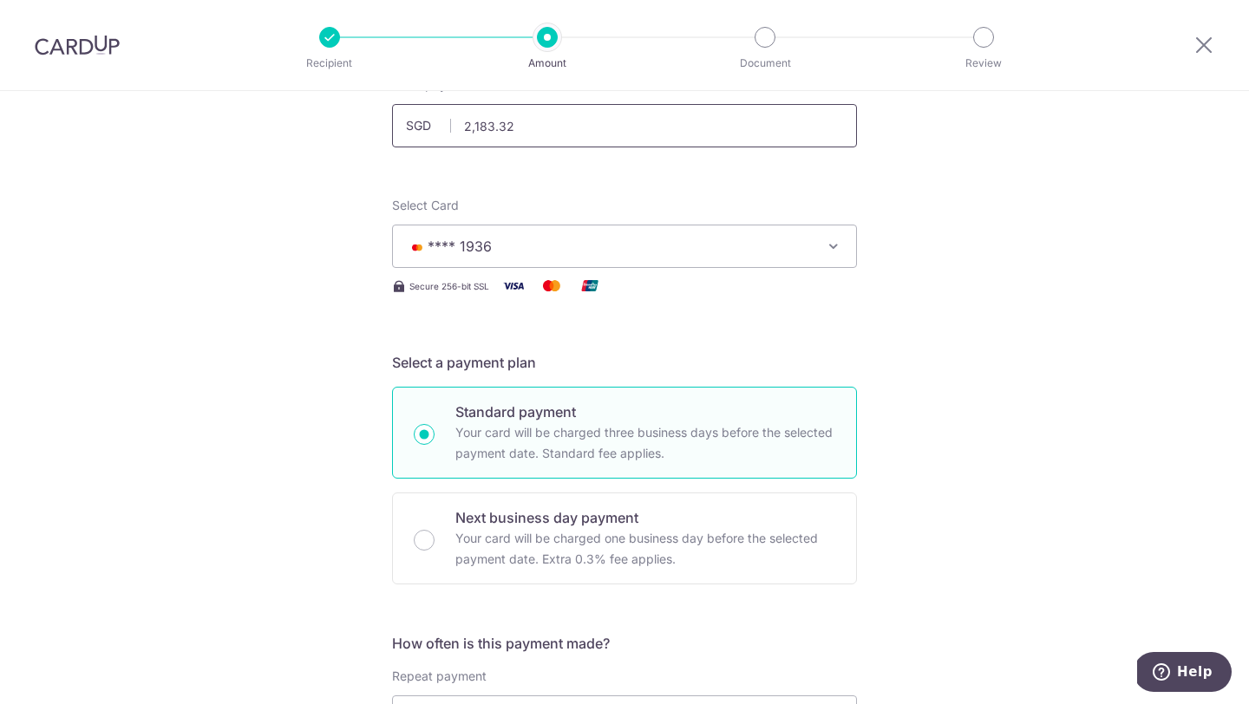
click at [630, 118] on input "2,183.32" at bounding box center [624, 125] width 465 height 43
type input "1,000.00"
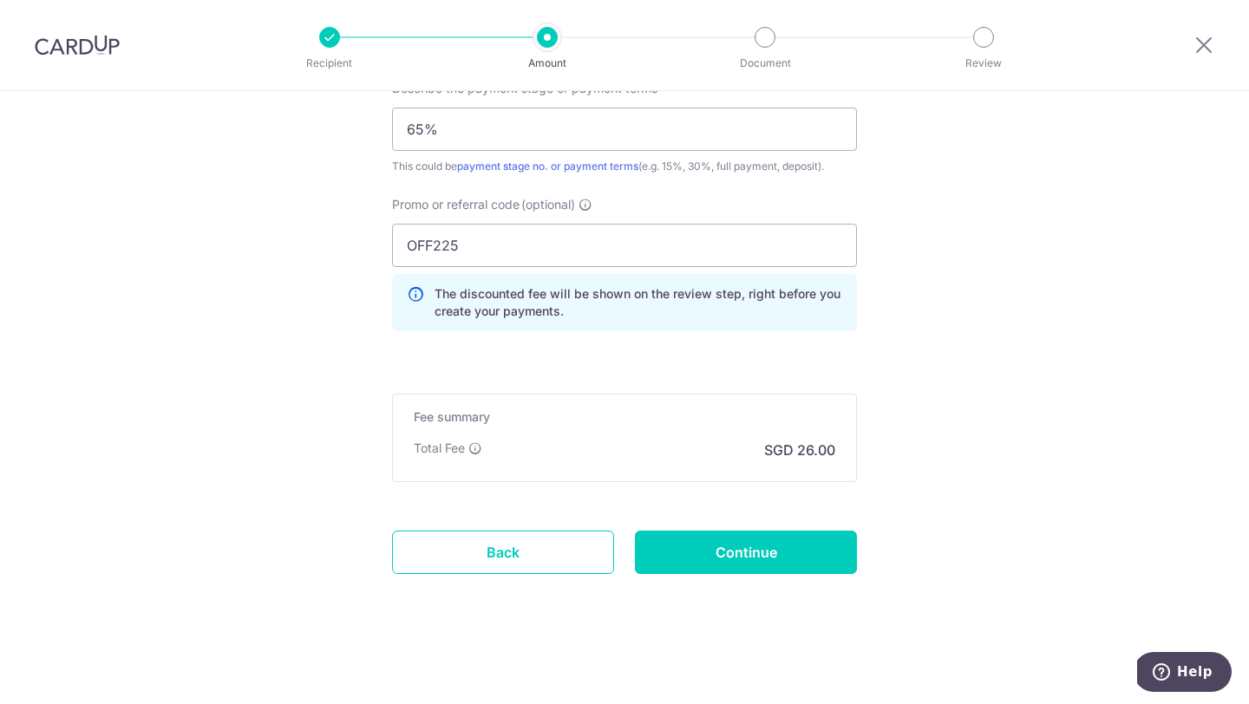
scroll to position [0, 0]
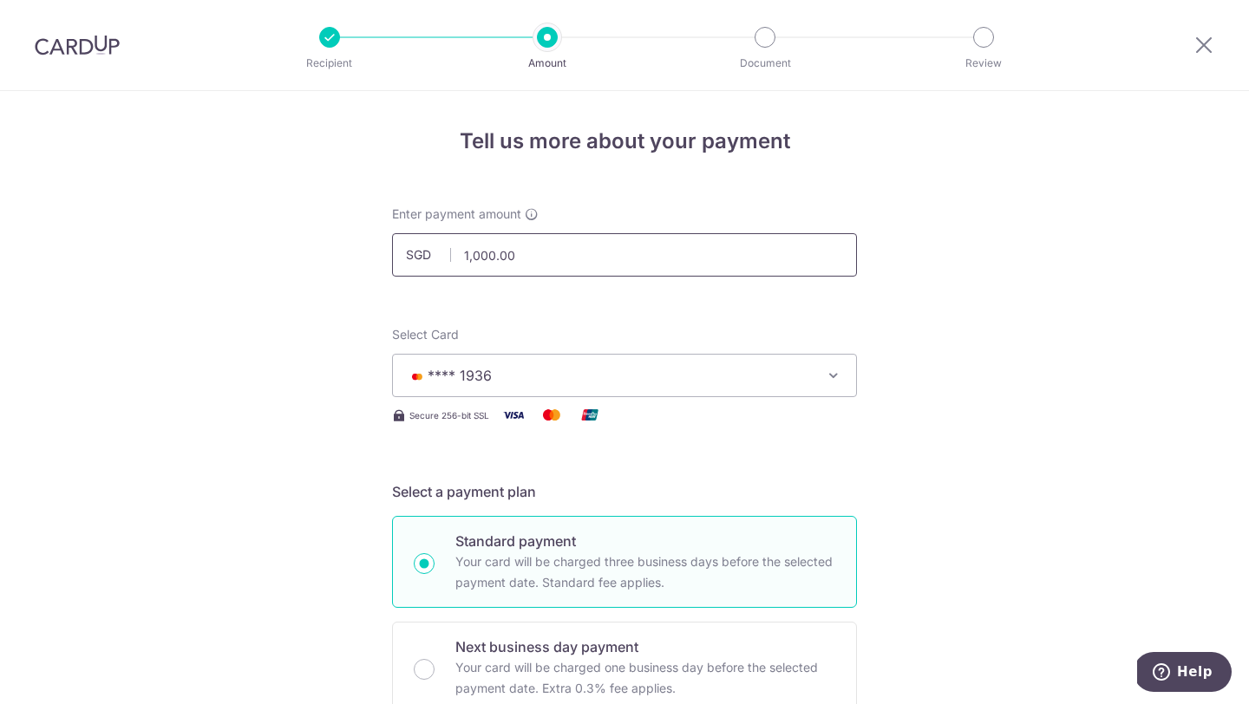
click at [559, 254] on input "1,000.00" at bounding box center [624, 254] width 465 height 43
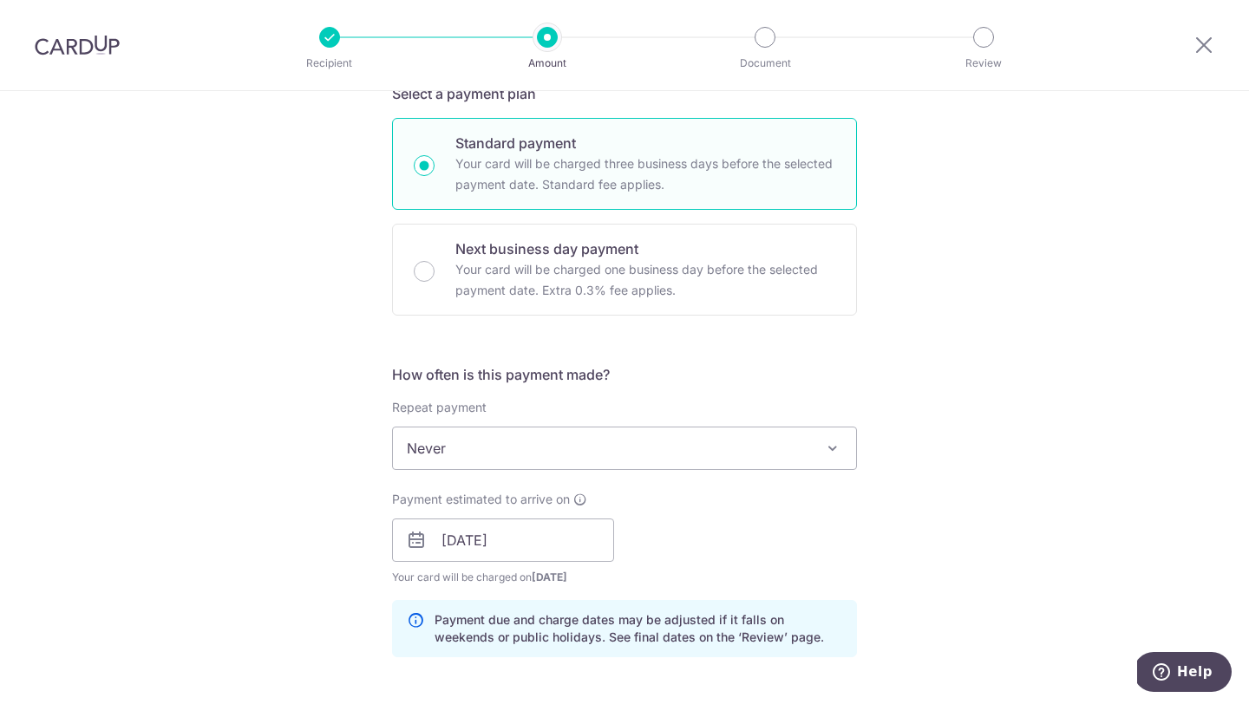
scroll to position [396, 0]
click at [466, 458] on span "Never" at bounding box center [624, 450] width 463 height 42
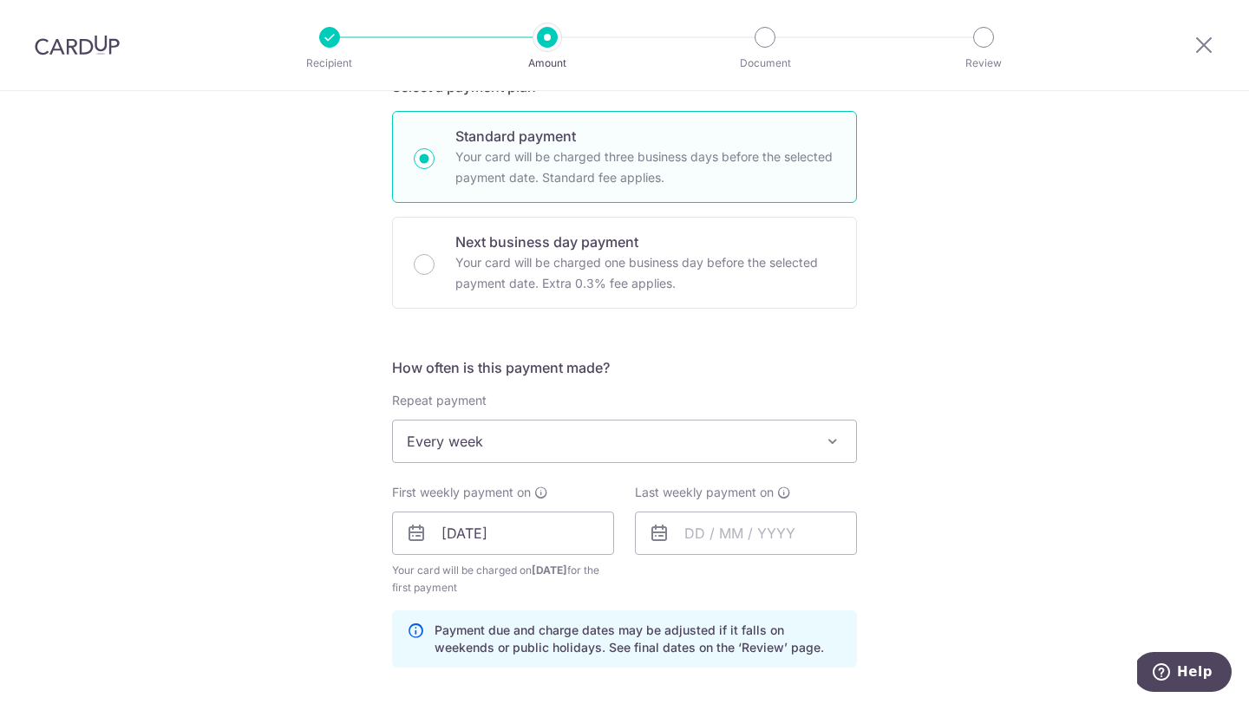
scroll to position [395, 0]
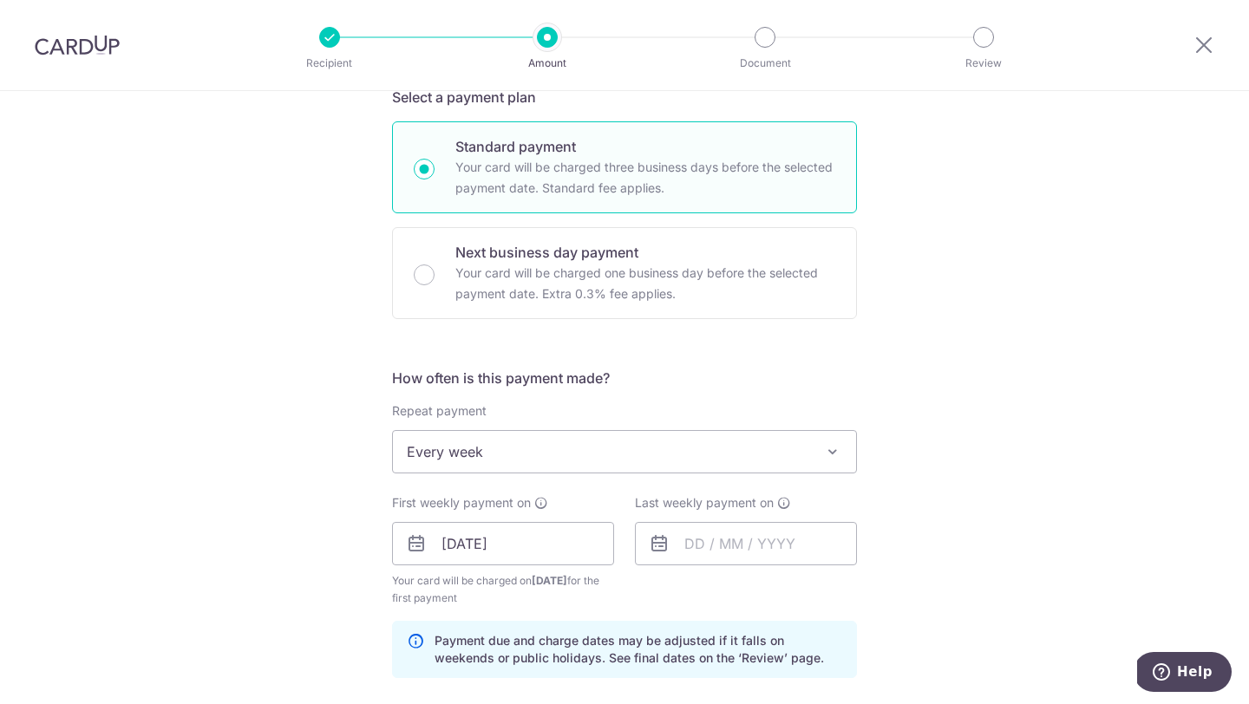
click at [466, 445] on span "Every week" at bounding box center [624, 452] width 463 height 42
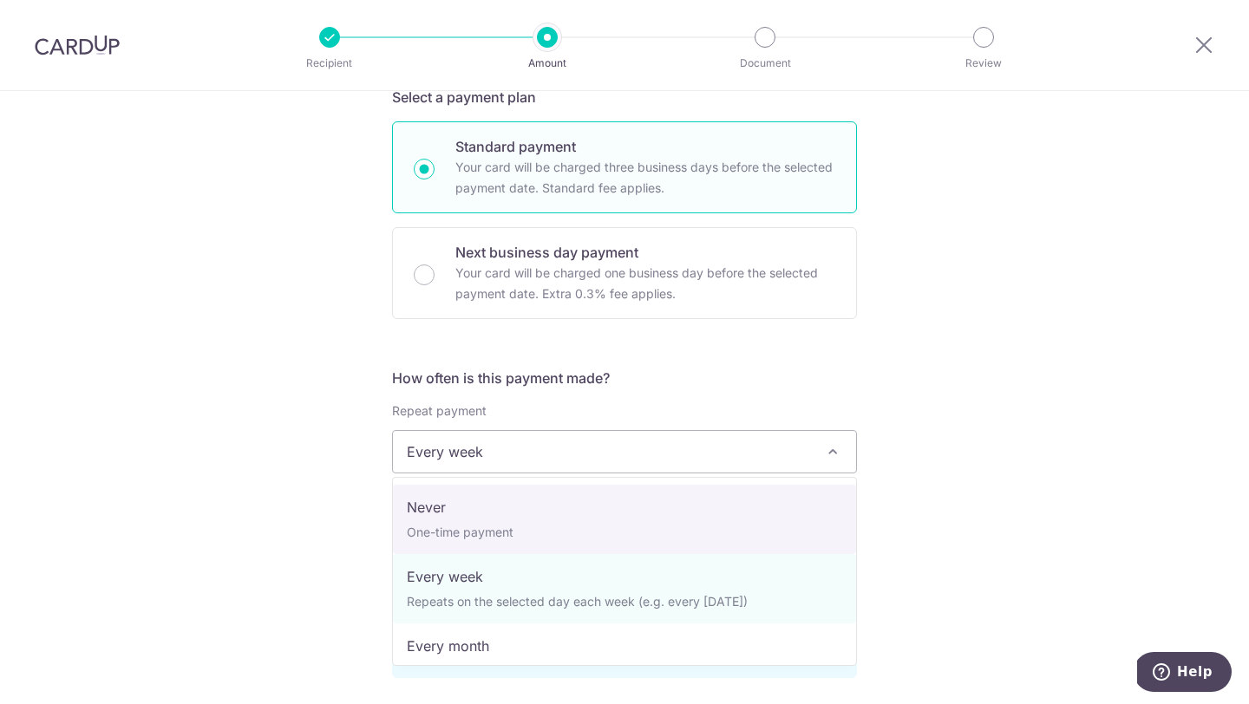
select select "1"
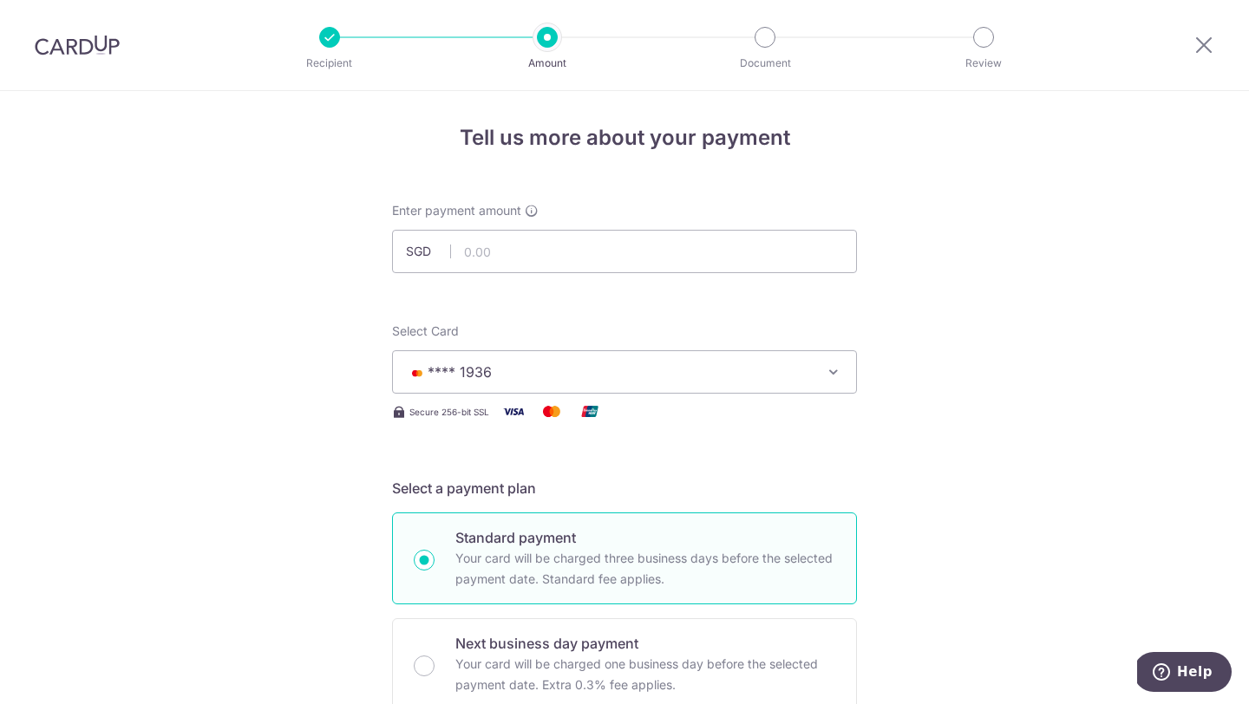
scroll to position [0, 0]
click at [604, 266] on input "text" at bounding box center [624, 254] width 465 height 43
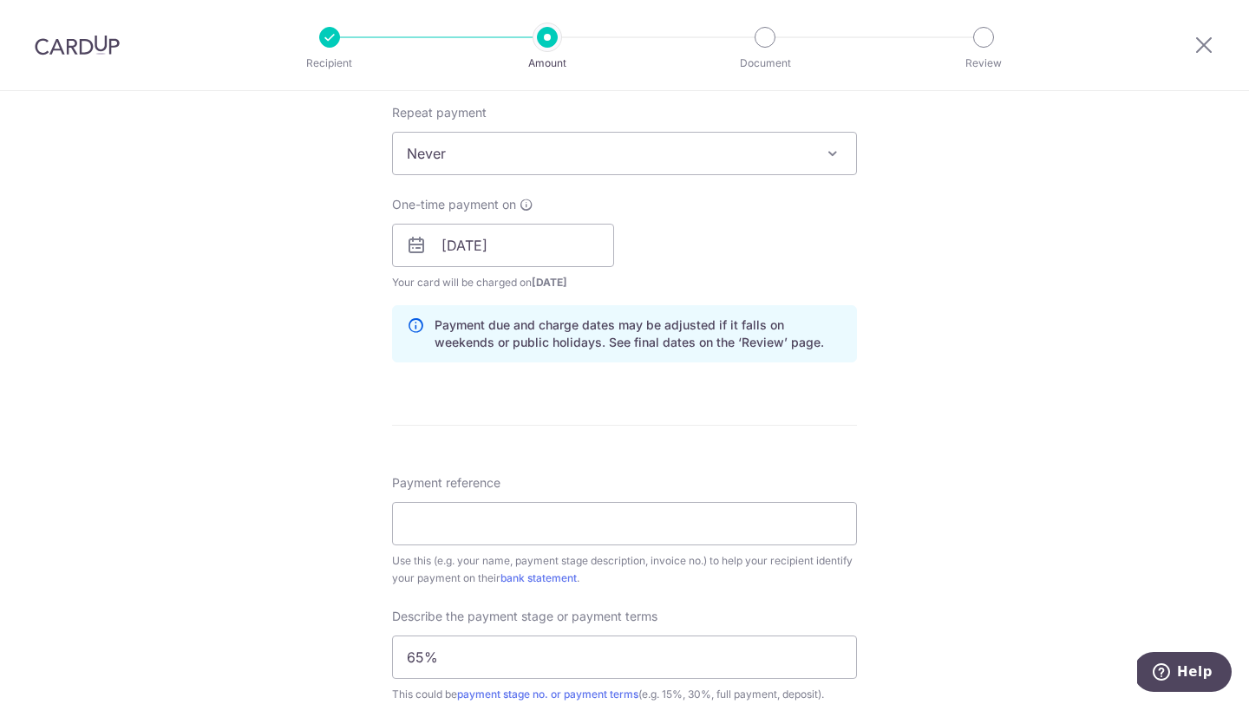
scroll to position [1221, 0]
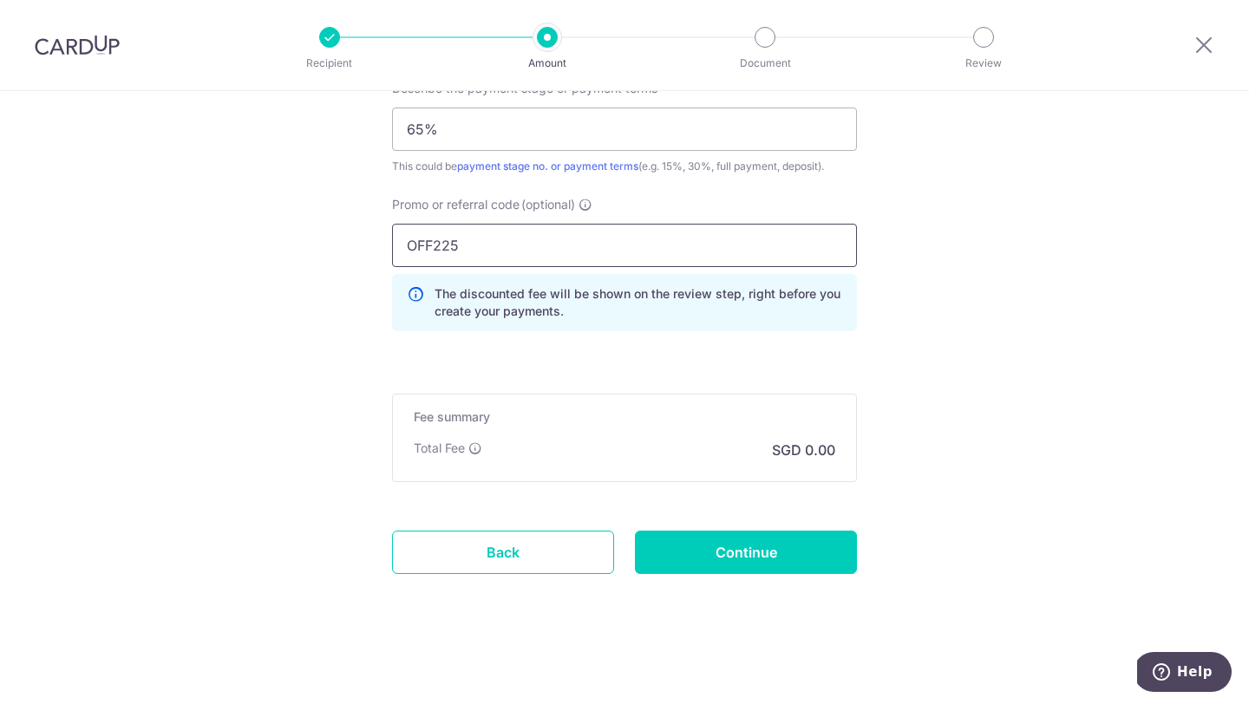
click at [463, 240] on input "OFF225" at bounding box center [624, 245] width 465 height 43
type input "2,183.32"
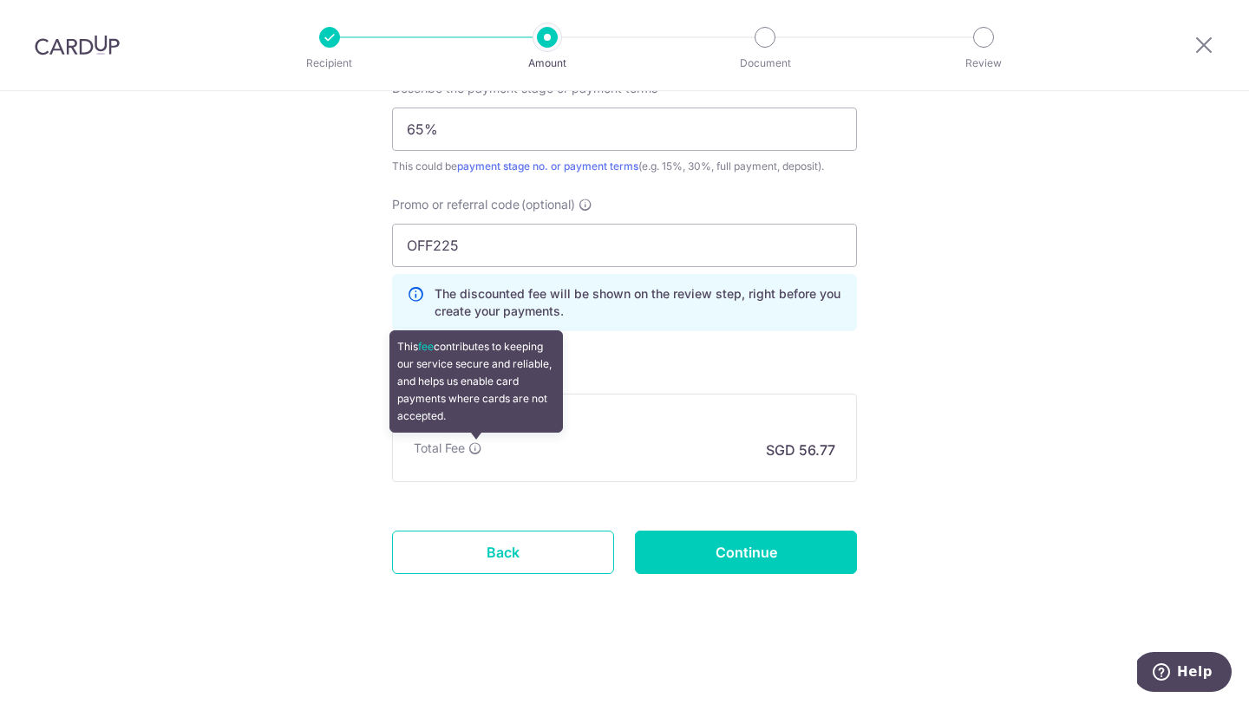
click at [479, 451] on icon at bounding box center [475, 448] width 14 height 14
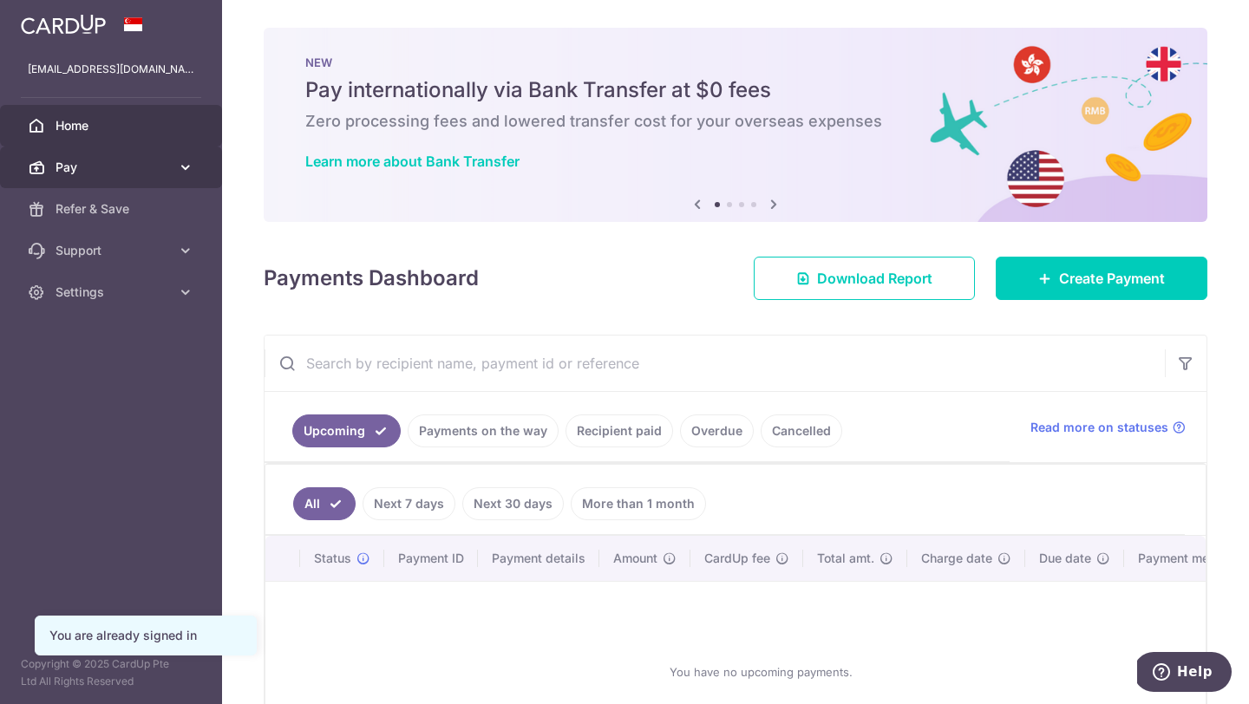
click at [54, 167] on link "Pay" at bounding box center [111, 168] width 222 height 42
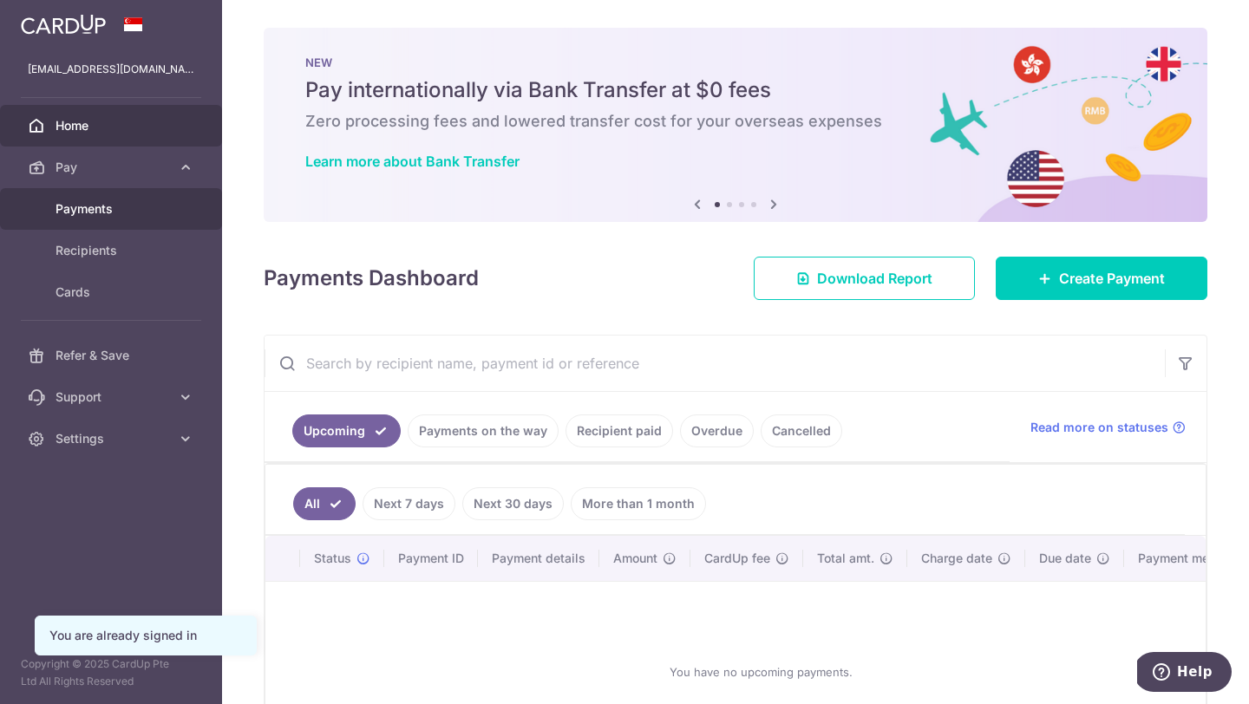
click at [93, 215] on span "Payments" at bounding box center [112, 208] width 114 height 17
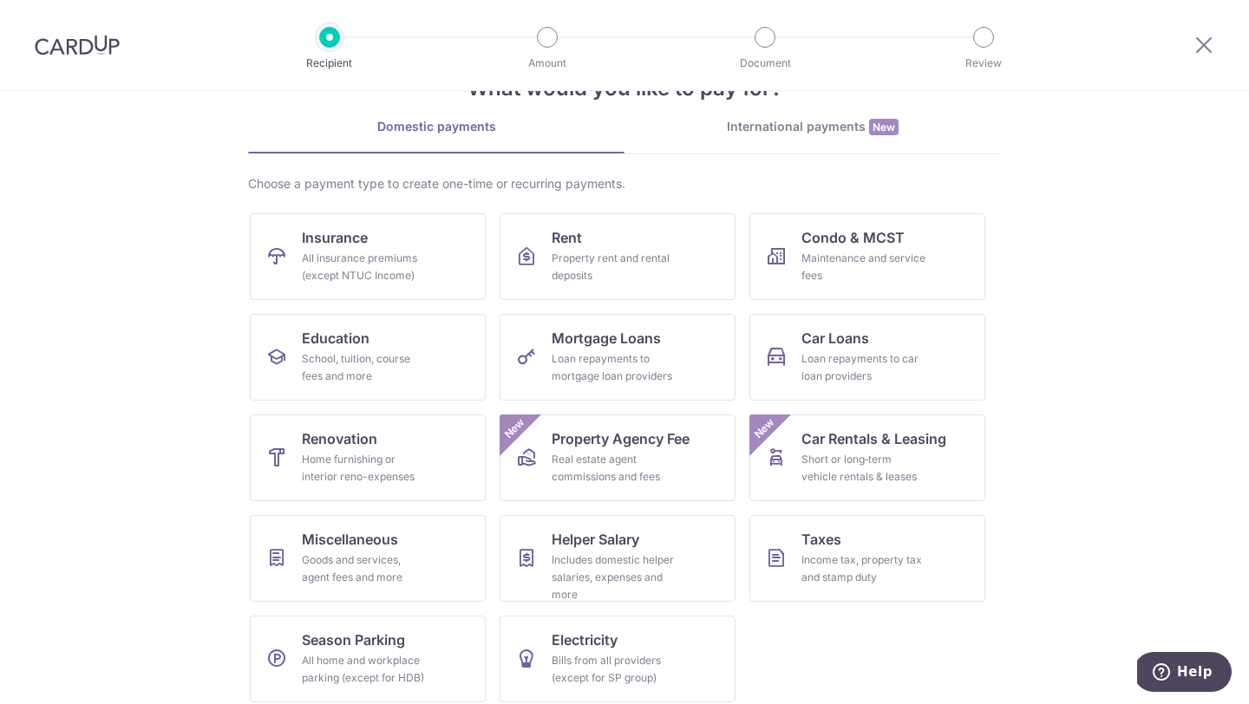
scroll to position [72, 0]
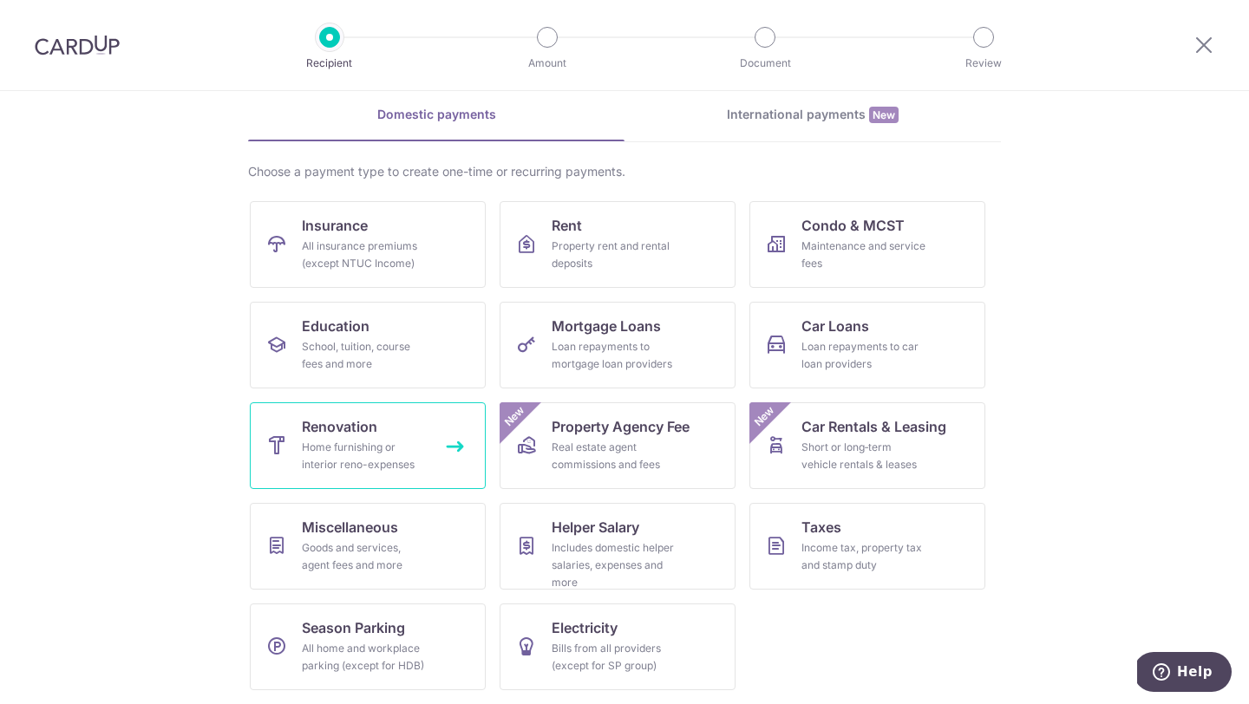
click at [399, 445] on div "Home furnishing or interior reno-expenses" at bounding box center [364, 456] width 125 height 35
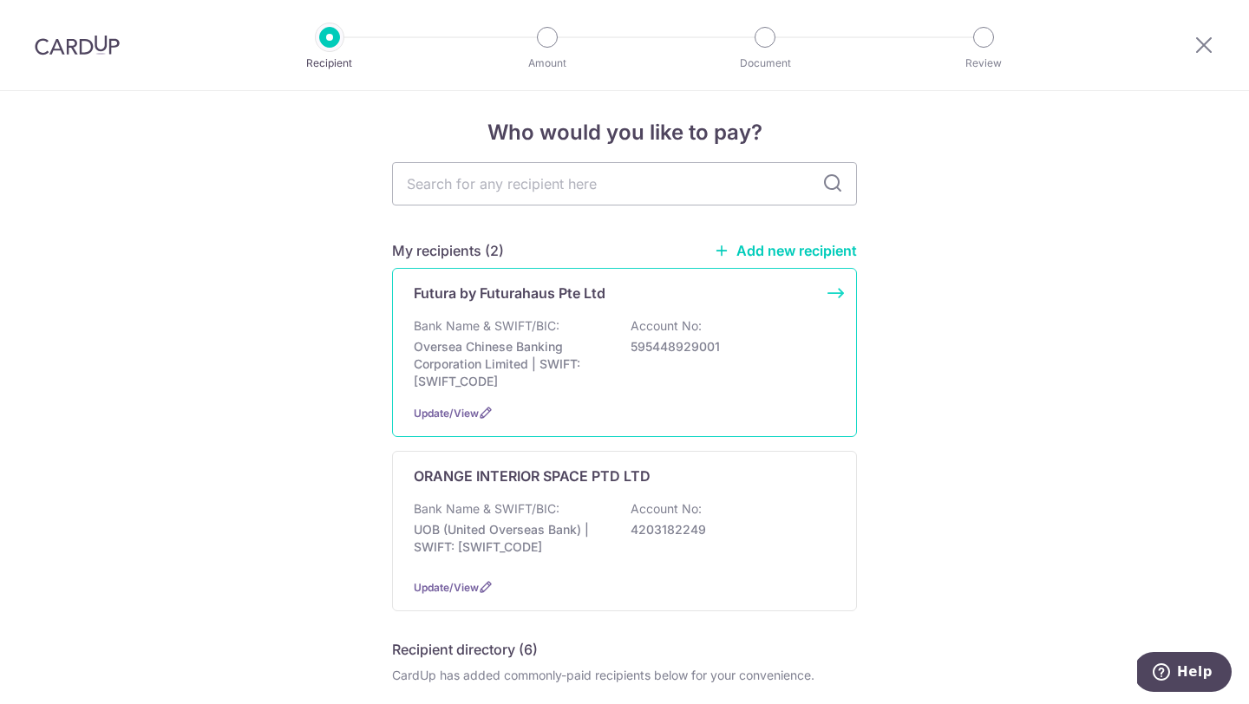
scroll to position [10, 0]
click at [585, 322] on div "Bank Name & SWIFT/BIC: Oversea Chinese Banking Corporation Limited | SWIFT: [SW…" at bounding box center [624, 352] width 421 height 73
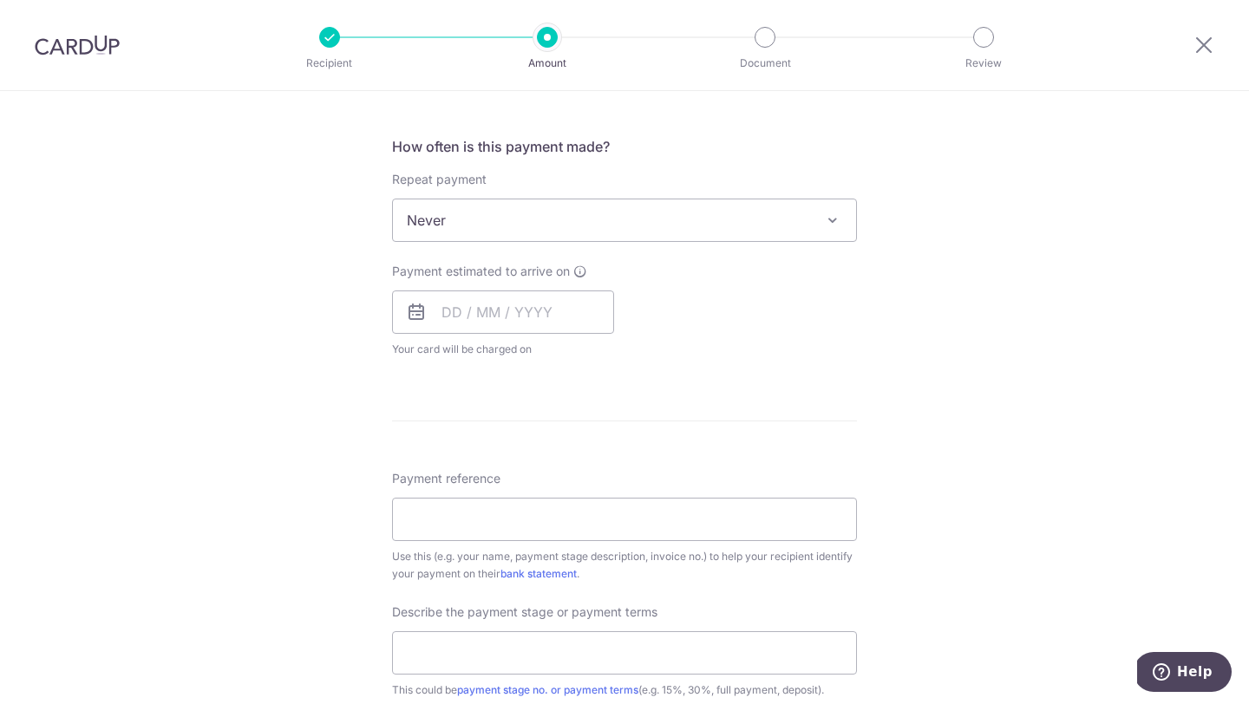
scroll to position [1072, 0]
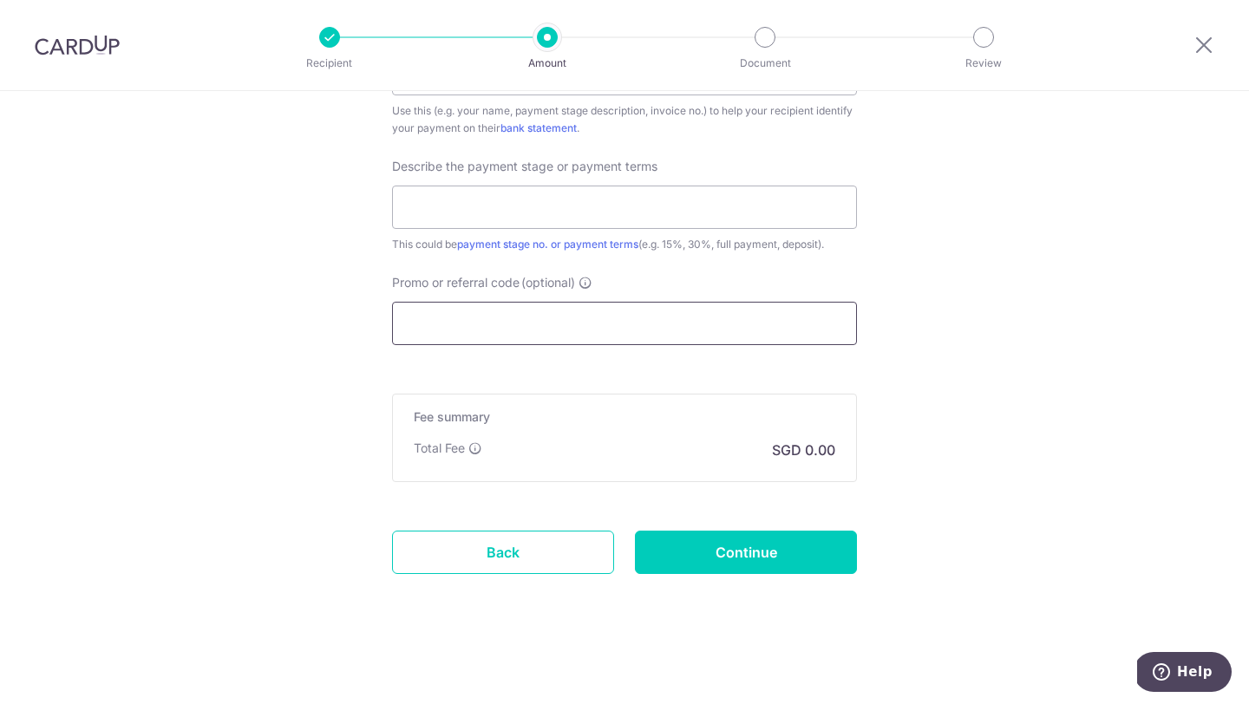
click at [495, 317] on input "Promo or referral code (optional)" at bounding box center [624, 323] width 465 height 43
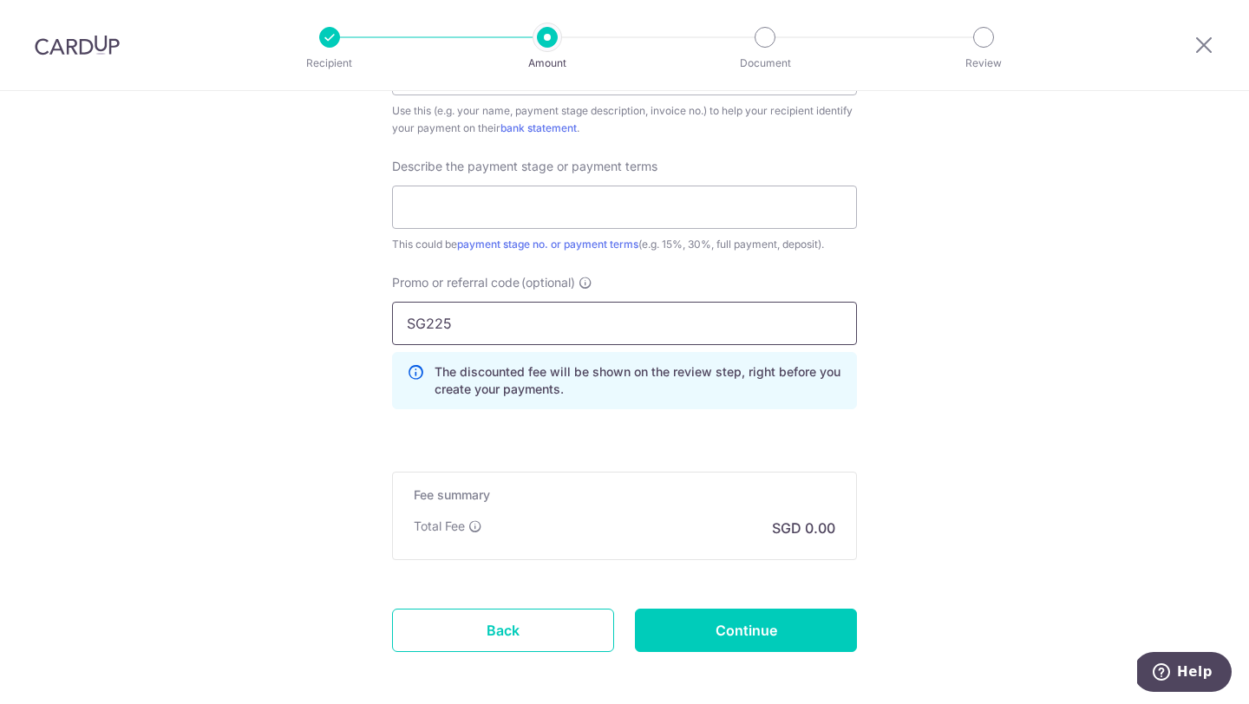
type input "SG225"
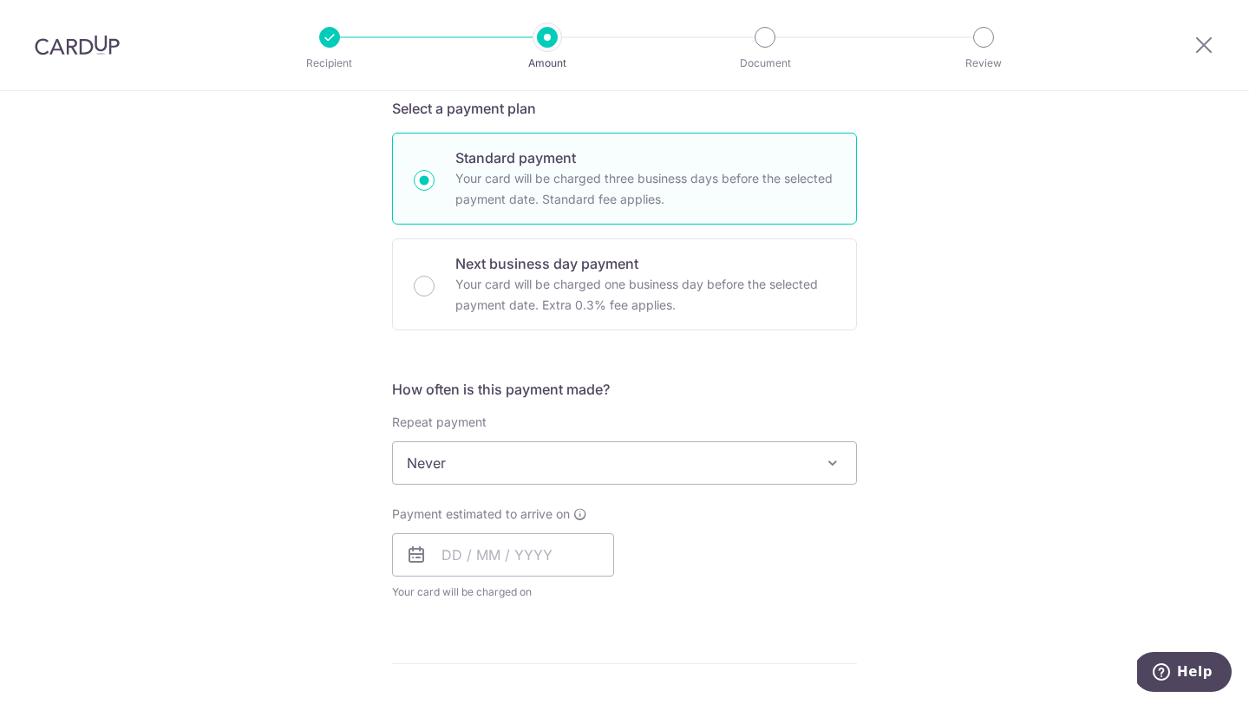
scroll to position [0, 0]
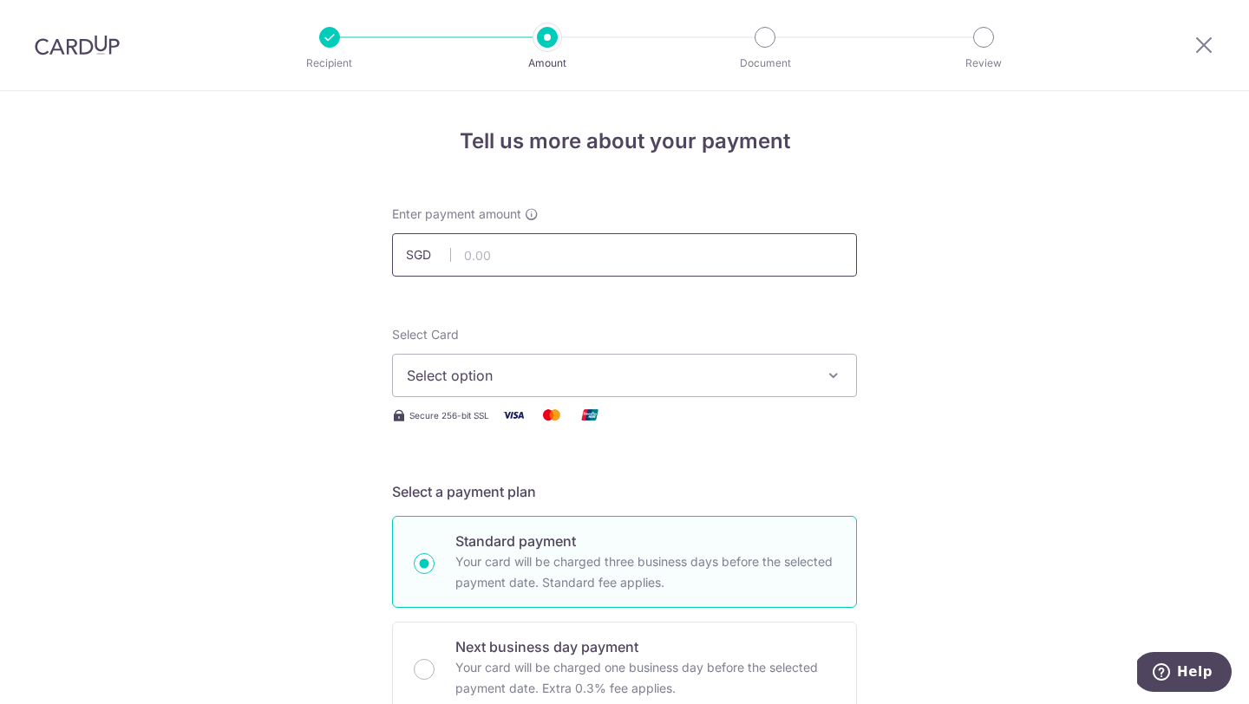
click at [464, 261] on input "text" at bounding box center [624, 254] width 465 height 43
type input "1,000.00"
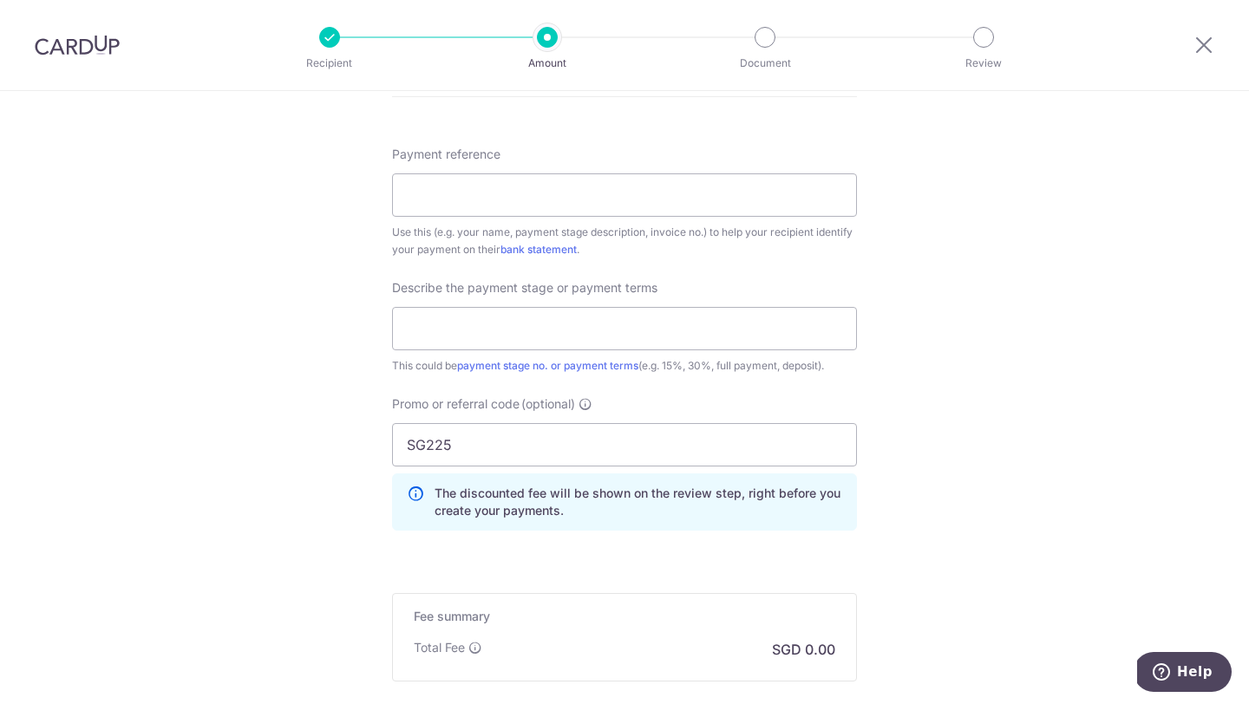
scroll to position [1150, 0]
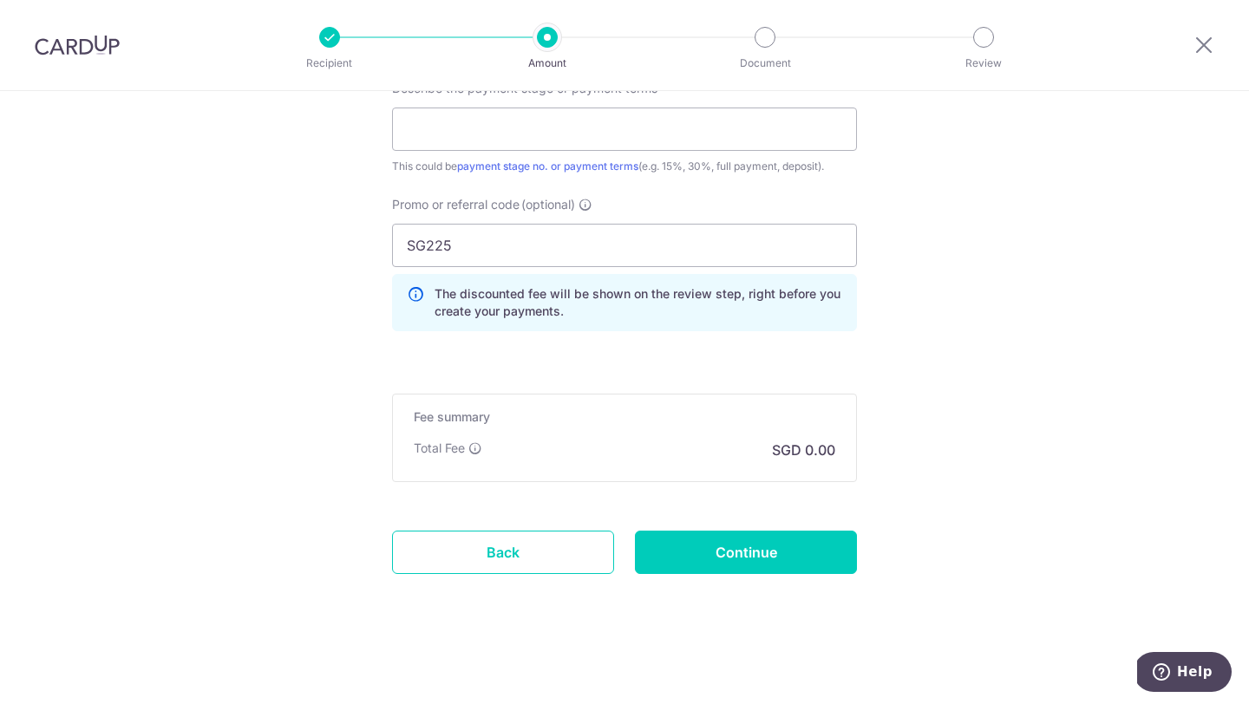
click at [518, 250] on input "SG225" at bounding box center [624, 245] width 465 height 43
type input "OFF225"
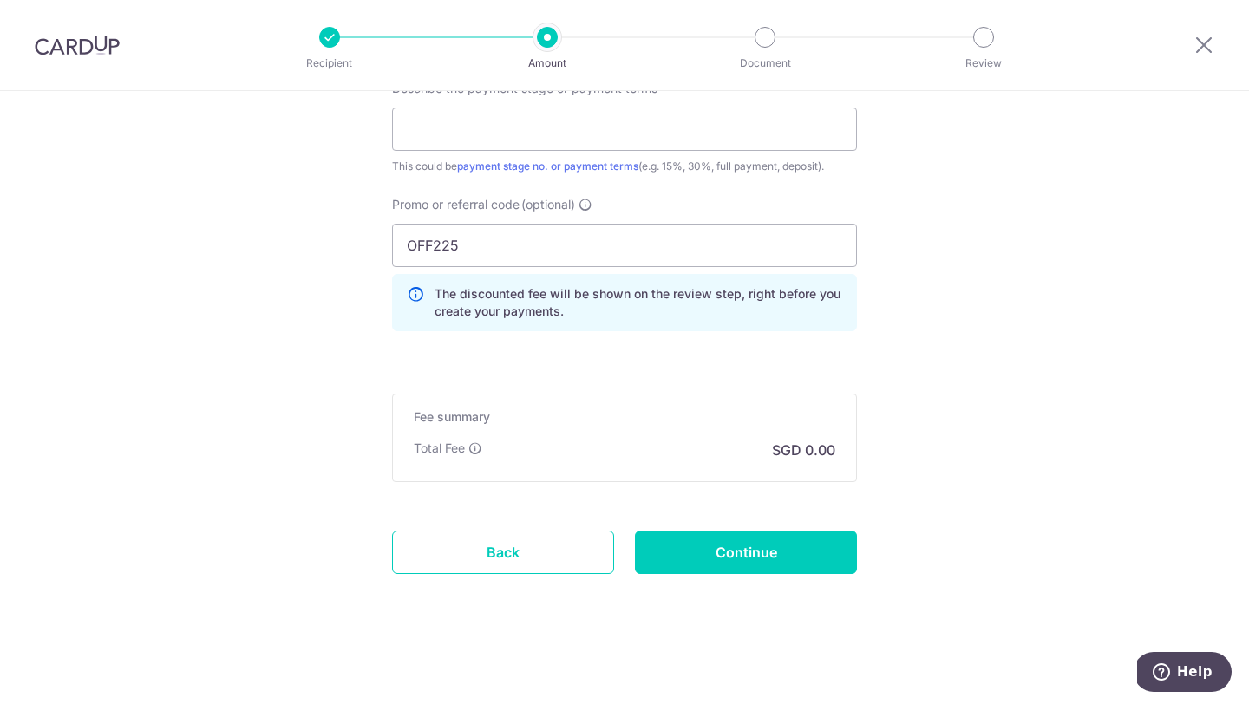
click at [472, 107] on div "Describe the payment stage or payment terms This could be payment stage no. or …" at bounding box center [624, 127] width 465 height 95
click at [472, 135] on input "text" at bounding box center [624, 129] width 465 height 43
click button "Add Card" at bounding box center [0, 0] width 0 height 0
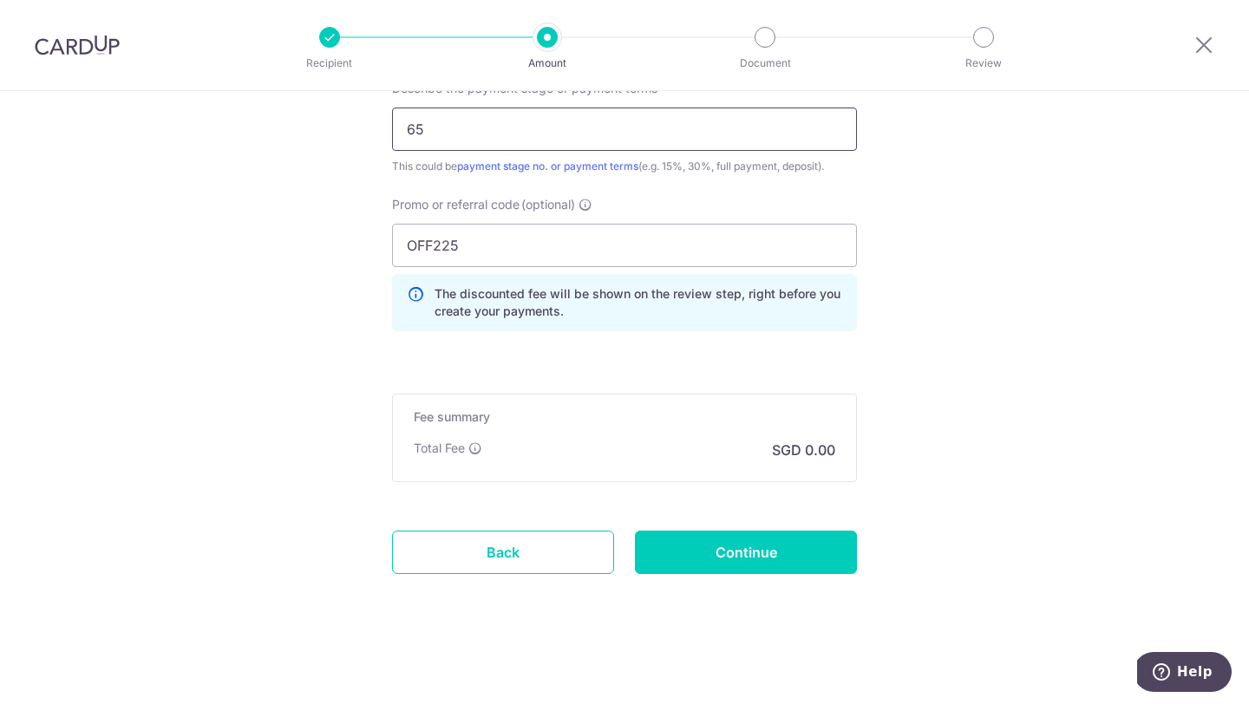
click button "Add Card" at bounding box center [0, 0] width 0 height 0
type input "65%"
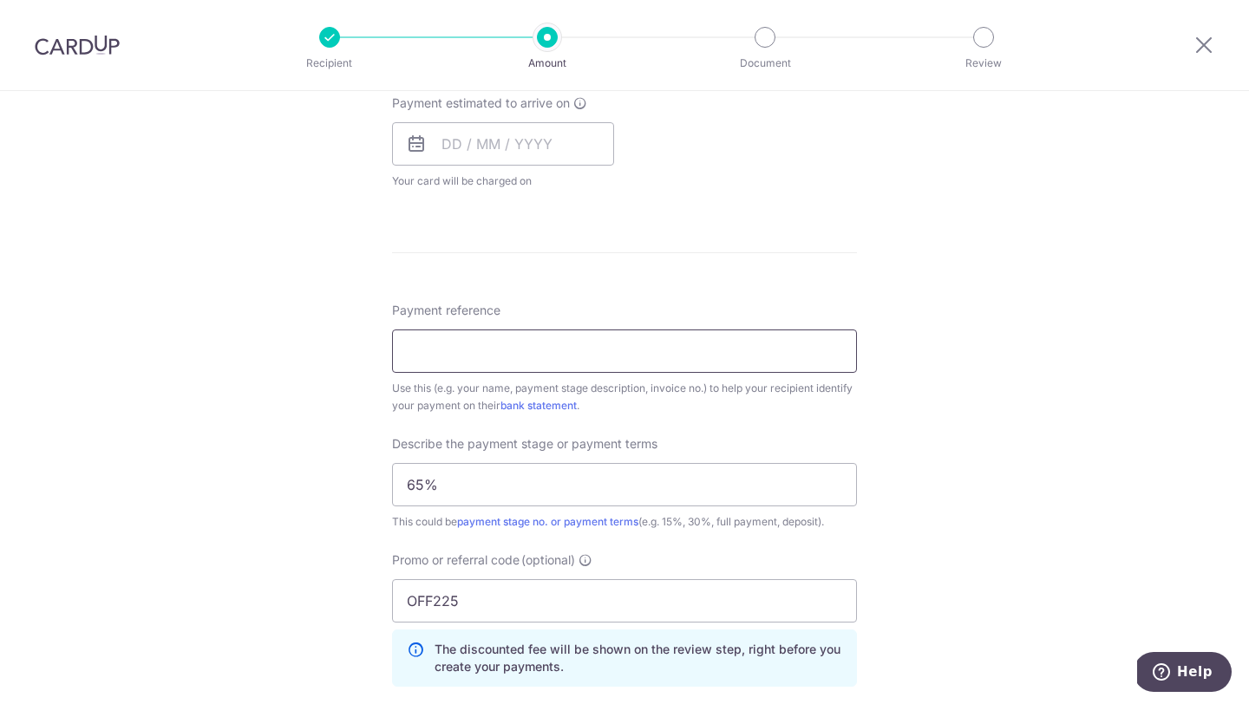
click at [499, 345] on input "Payment reference" at bounding box center [624, 350] width 465 height 43
type input "SMARTHOME"
click at [323, 403] on div "Tell us more about your payment Enter payment amount SGD 1,000.00 1000.00 Selec…" at bounding box center [624, 178] width 1249 height 1763
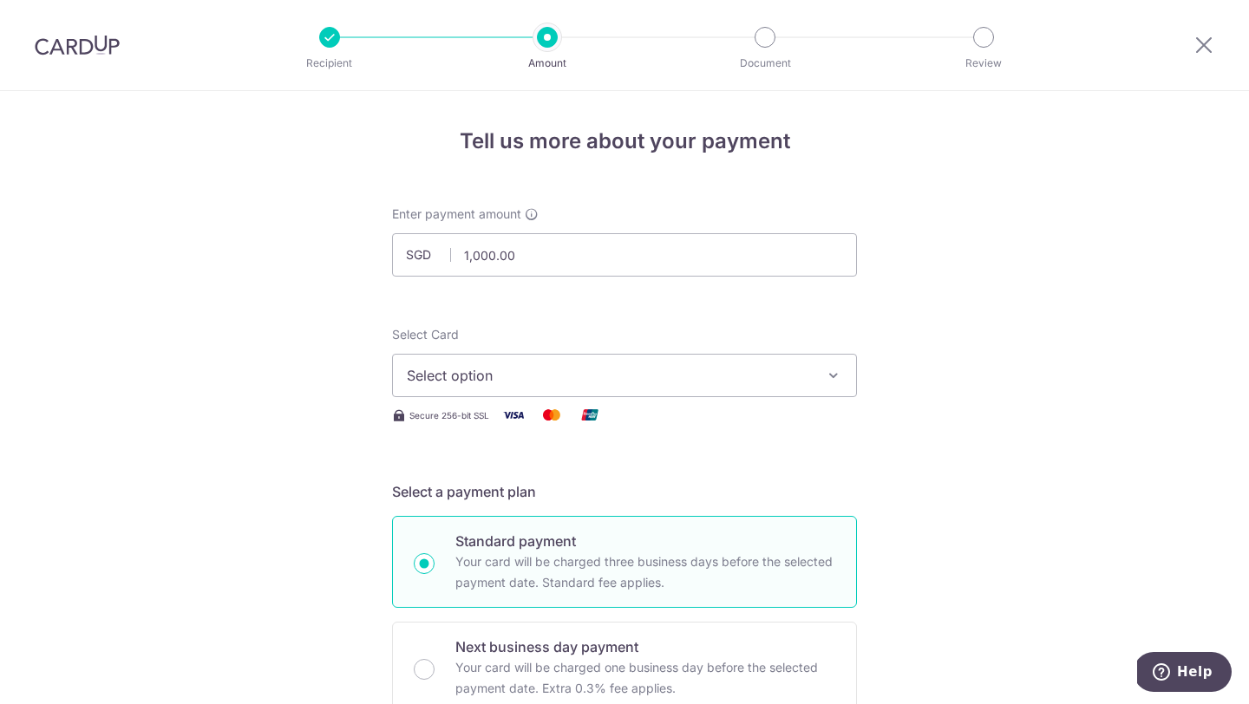
scroll to position [1, 0]
click at [450, 375] on span "Select option" at bounding box center [609, 374] width 404 height 21
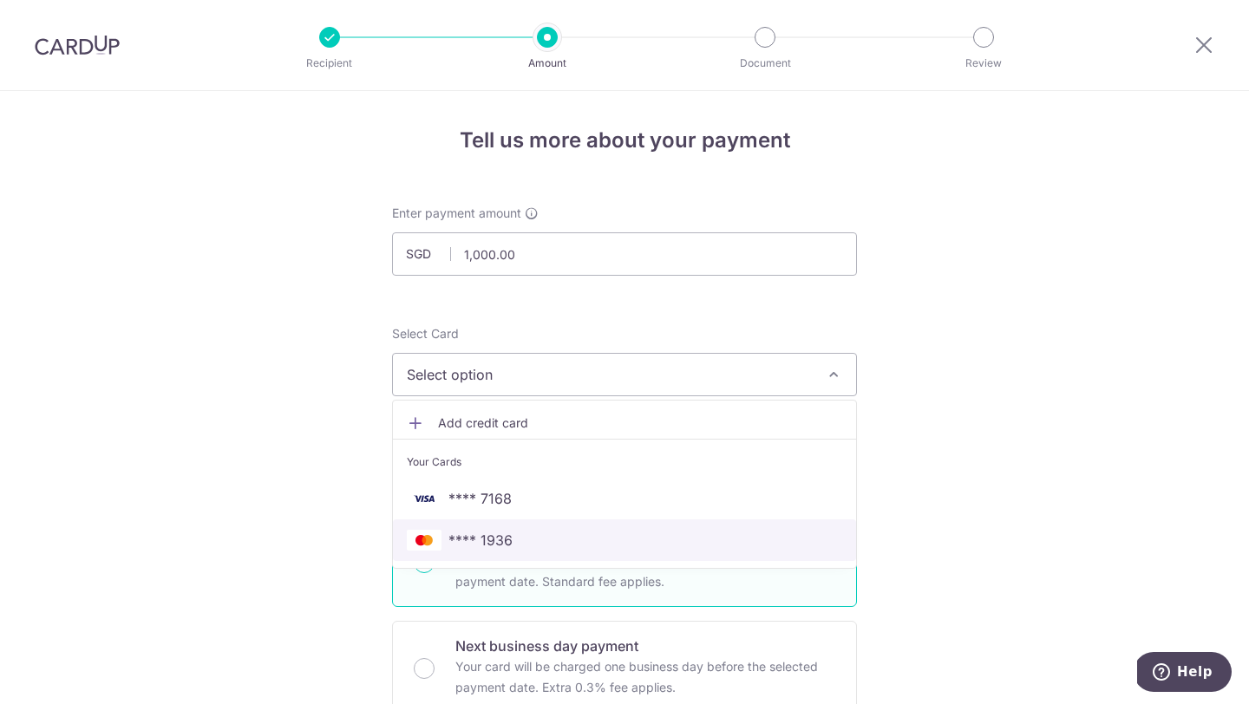
click at [519, 538] on span "**** 1936" at bounding box center [624, 540] width 435 height 21
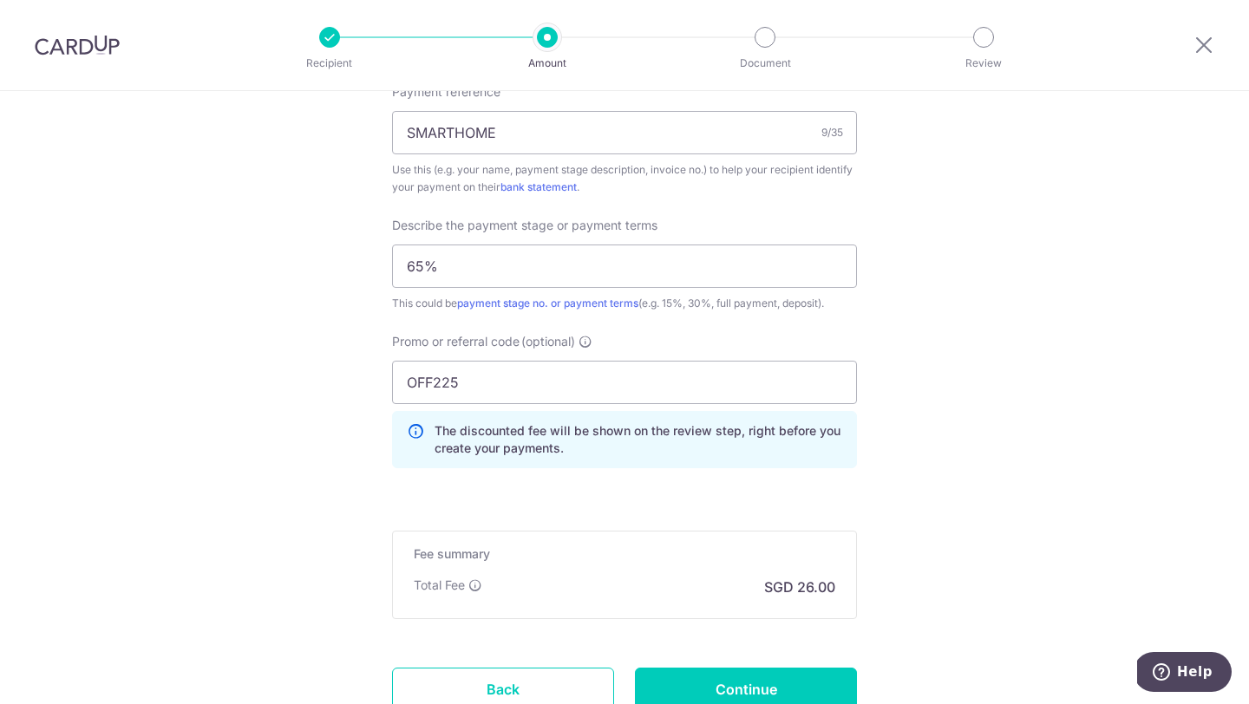
scroll to position [1150, 0]
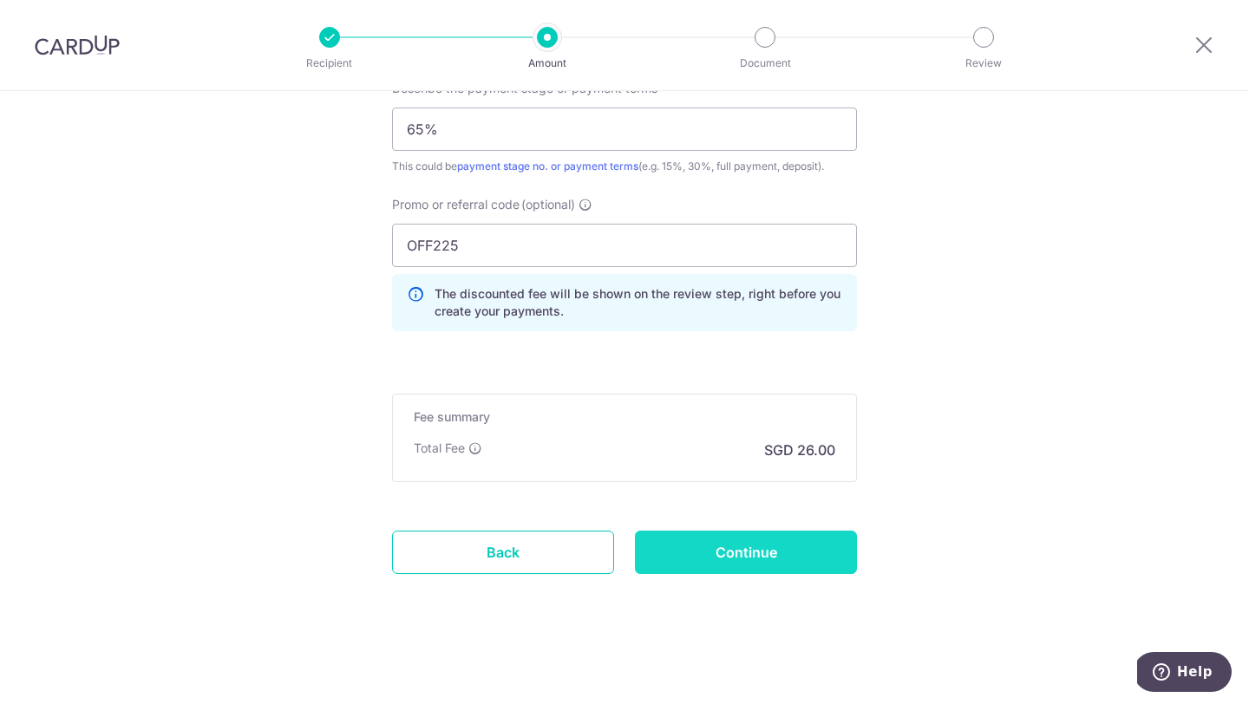
click at [729, 543] on input "Continue" at bounding box center [746, 552] width 222 height 43
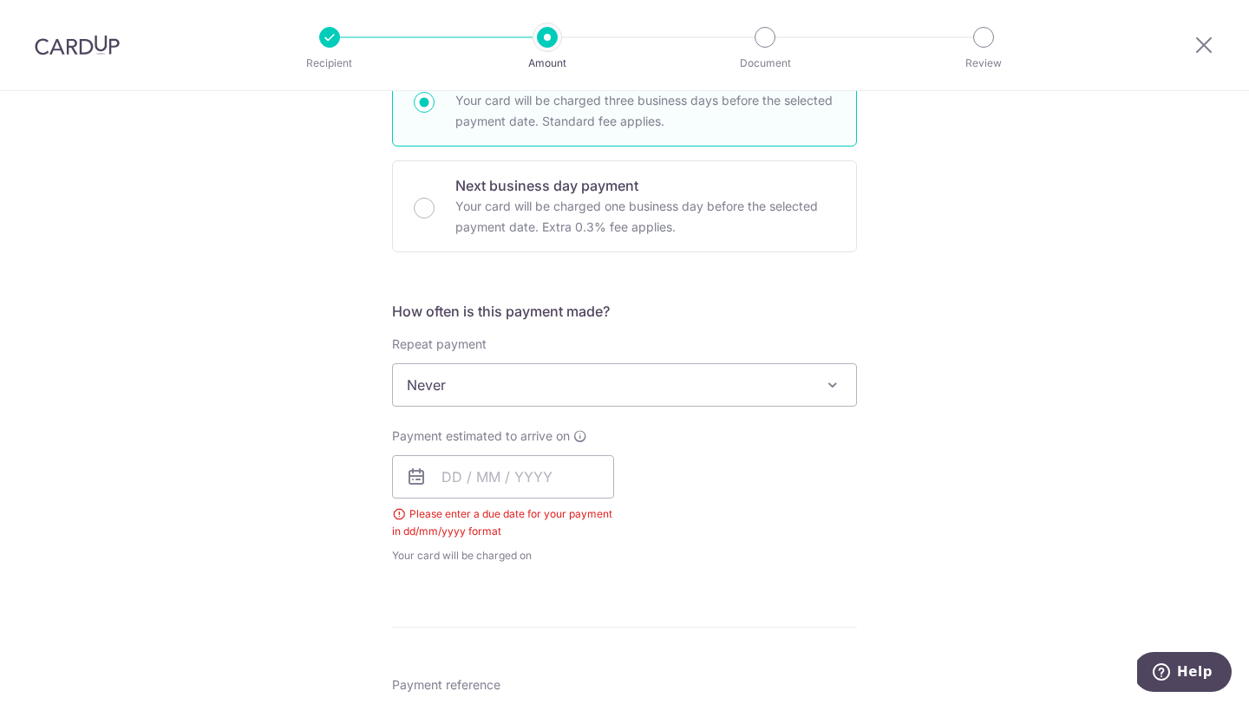
scroll to position [460, 0]
click at [614, 397] on span "Never" at bounding box center [624, 386] width 463 height 42
click at [355, 456] on div "Tell us more about your payment Enter payment amount SGD 1,000.00 1000.00 Selec…" at bounding box center [624, 533] width 1249 height 1804
click at [433, 481] on input "text" at bounding box center [503, 477] width 222 height 43
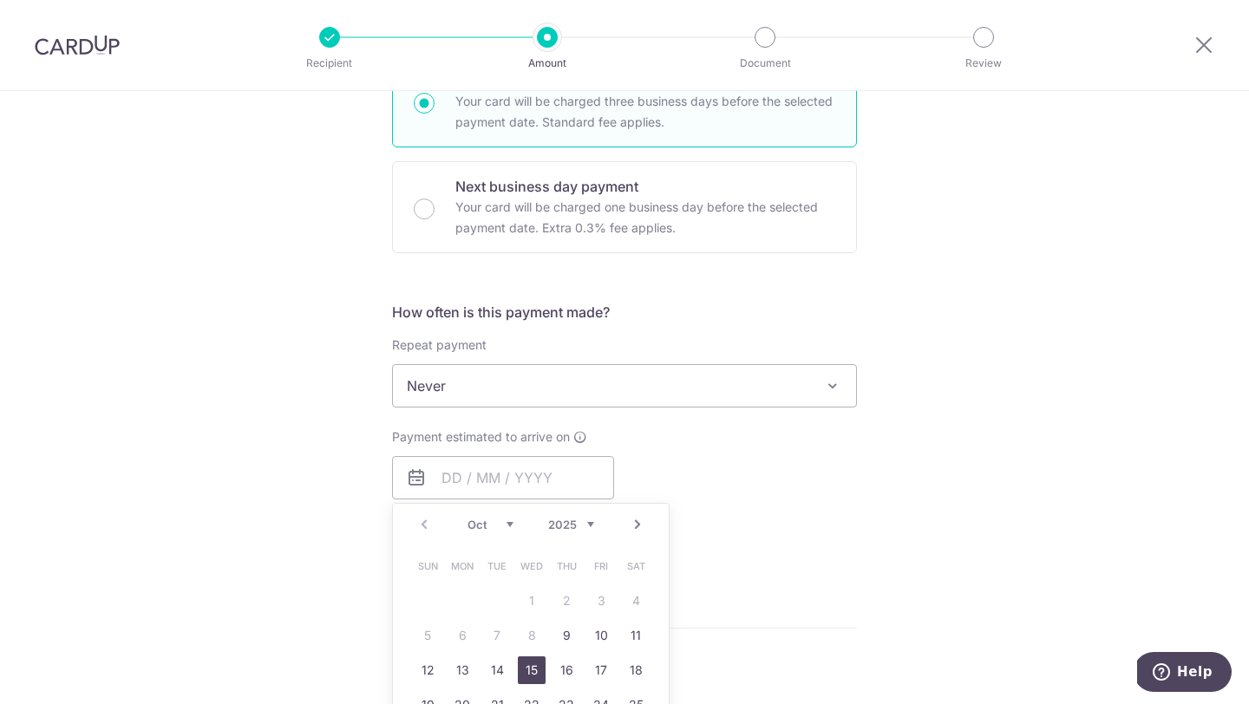
click at [532, 675] on link "15" at bounding box center [532, 670] width 28 height 28
type input "15/10/2025"
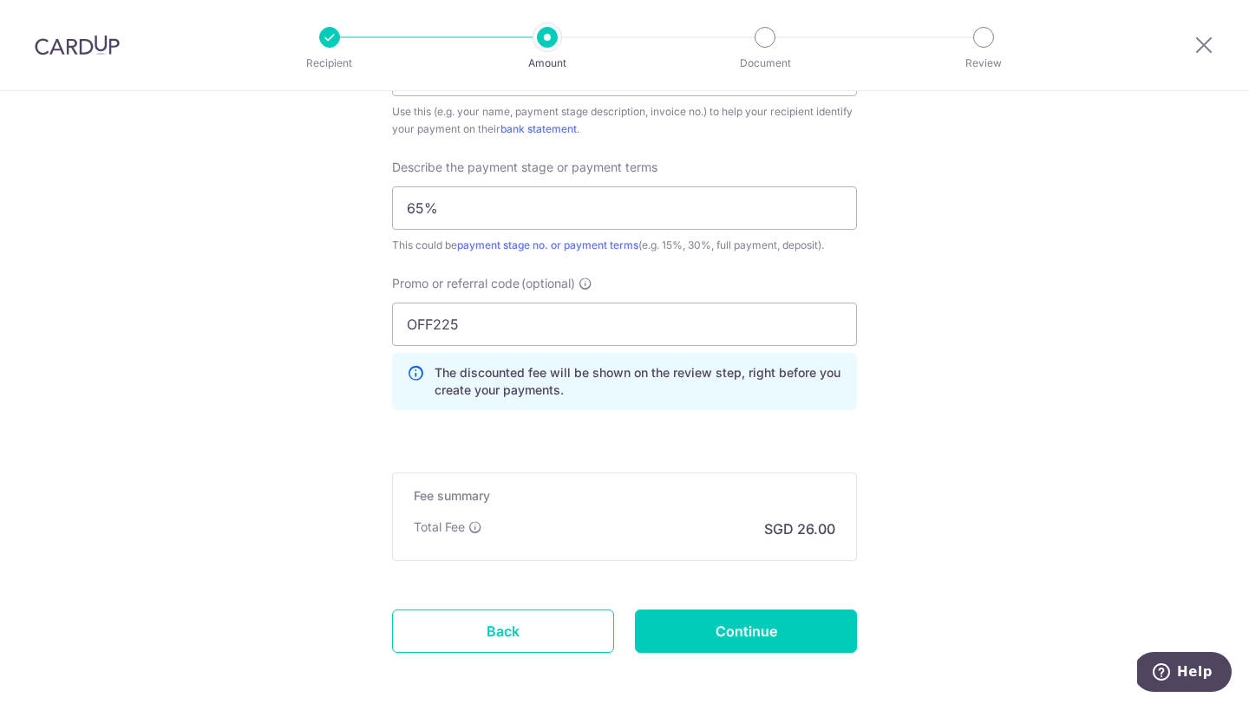
scroll to position [1141, 0]
click at [409, 373] on icon at bounding box center [415, 382] width 17 height 35
click at [415, 373] on icon at bounding box center [415, 382] width 17 height 35
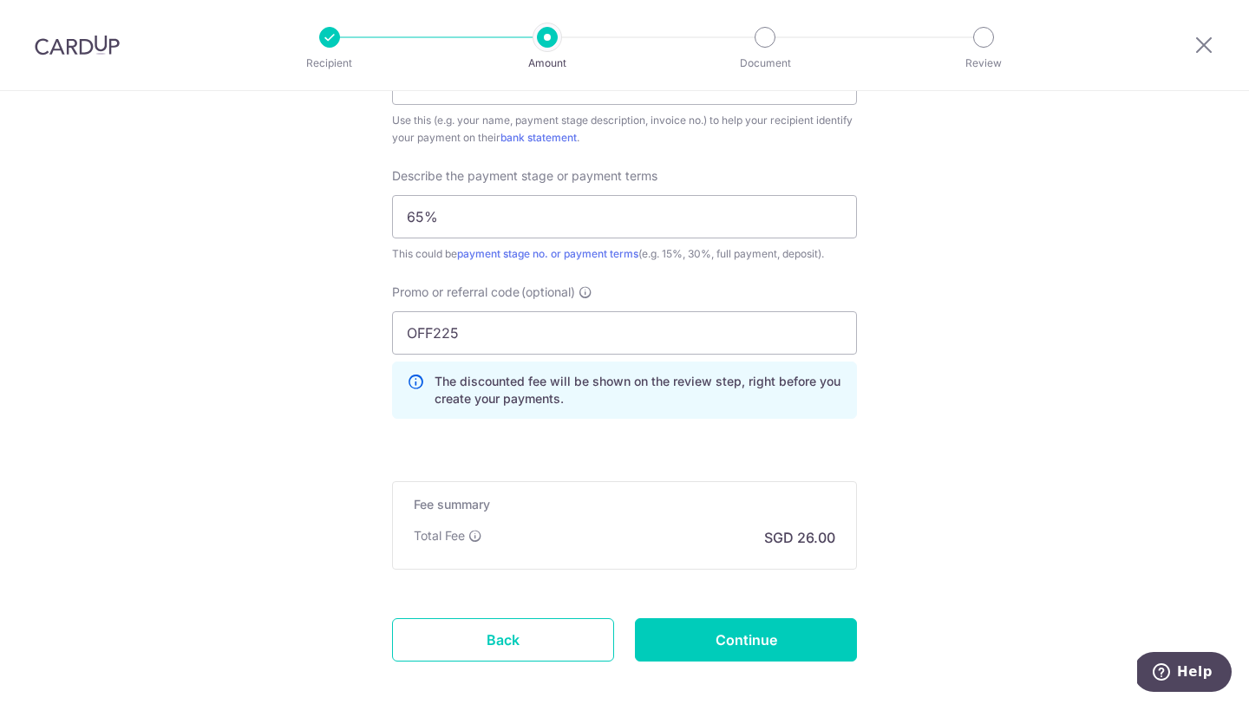
scroll to position [1221, 0]
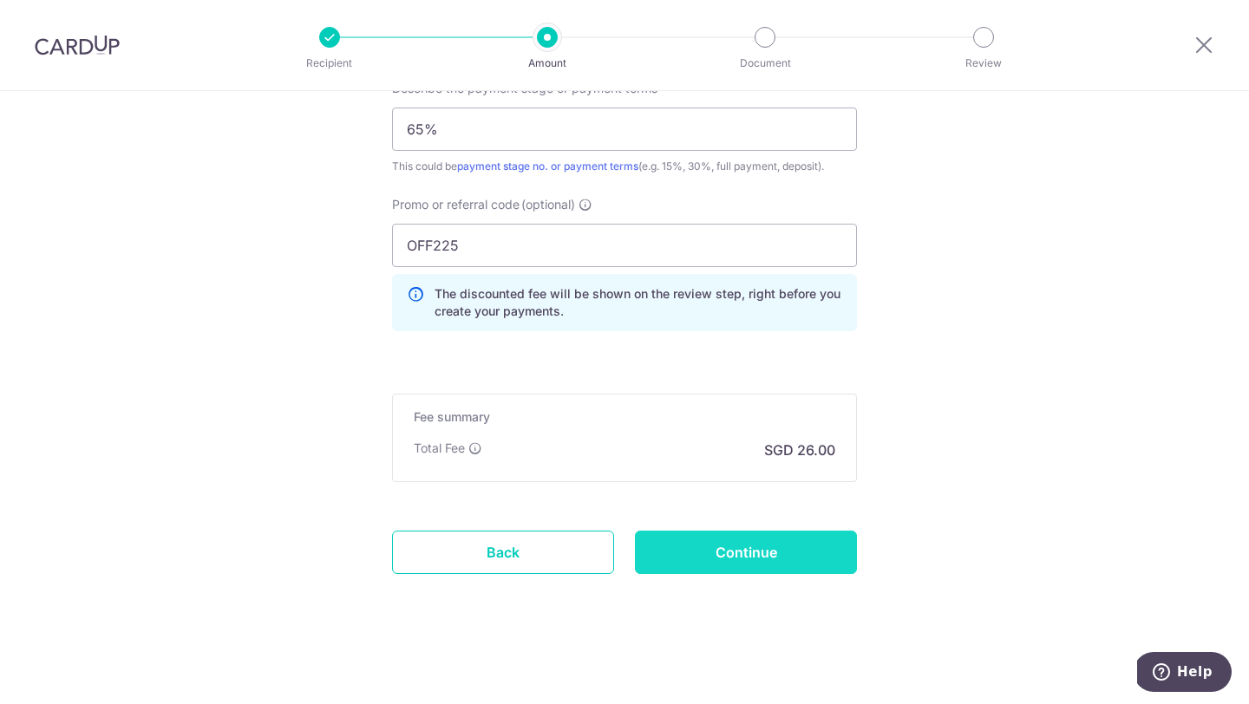
click at [656, 541] on input "Continue" at bounding box center [746, 552] width 222 height 43
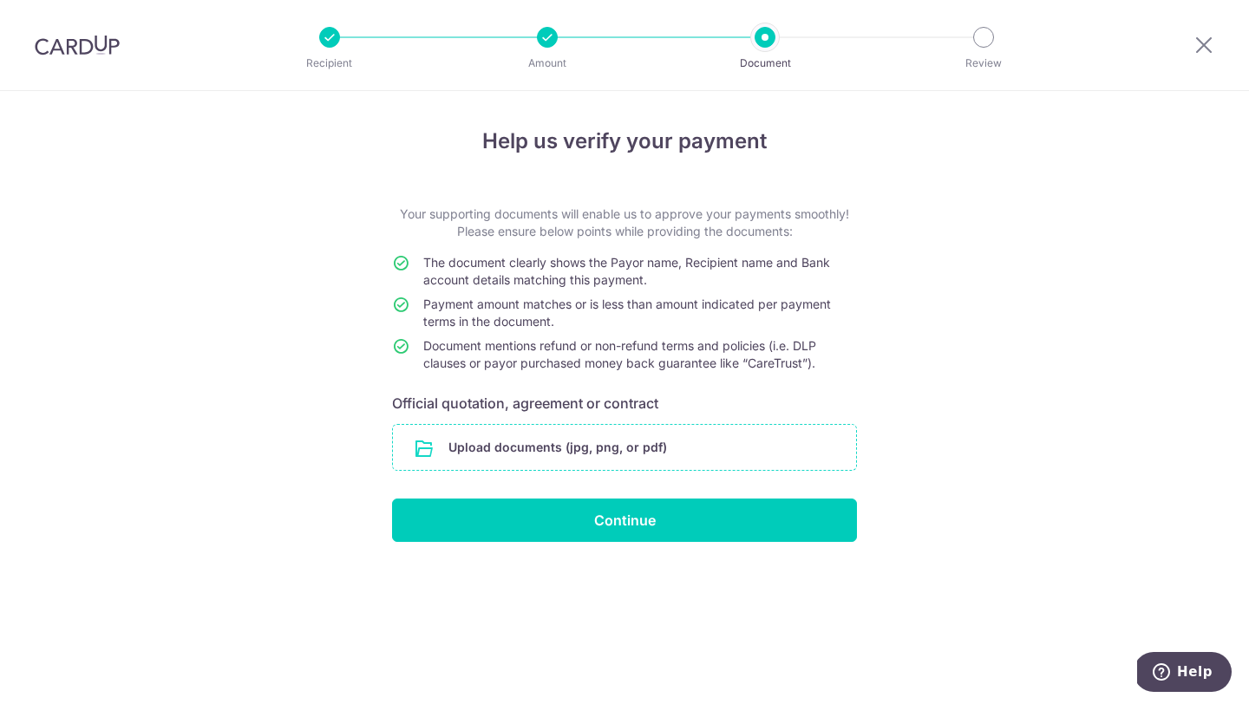
click at [434, 454] on input "file" at bounding box center [624, 447] width 463 height 45
click at [549, 38] on div at bounding box center [547, 37] width 21 height 21
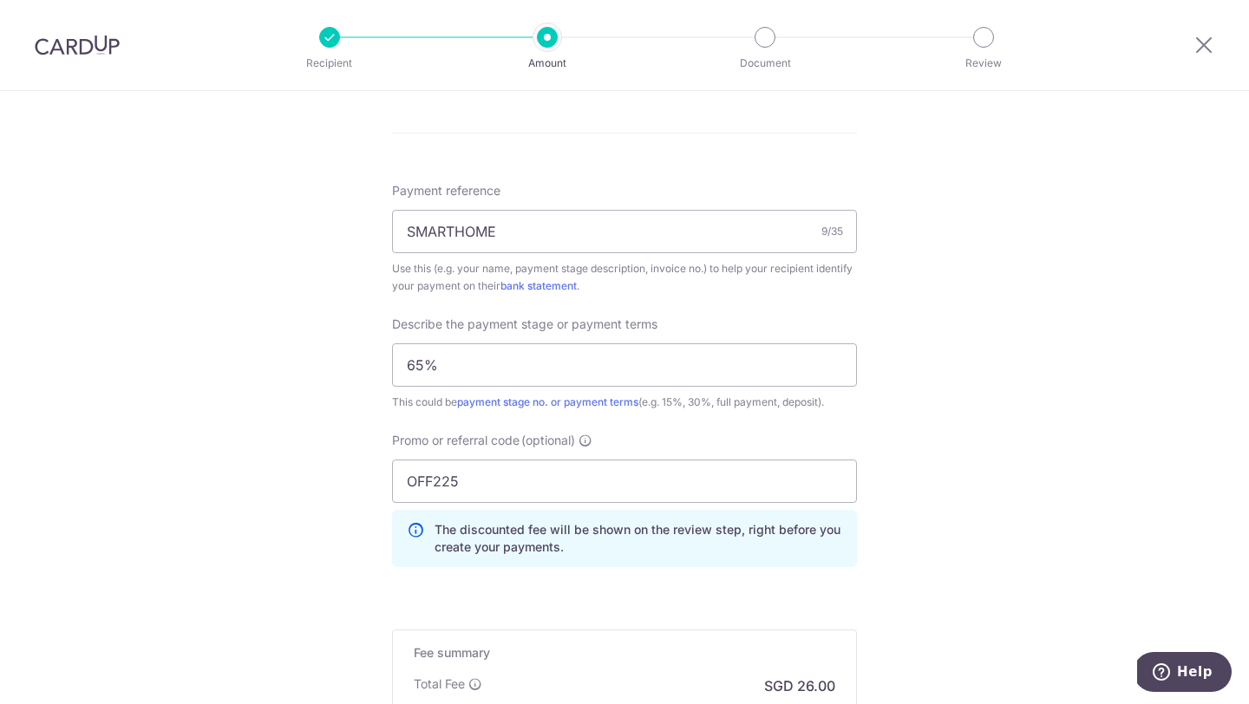
scroll to position [1221, 0]
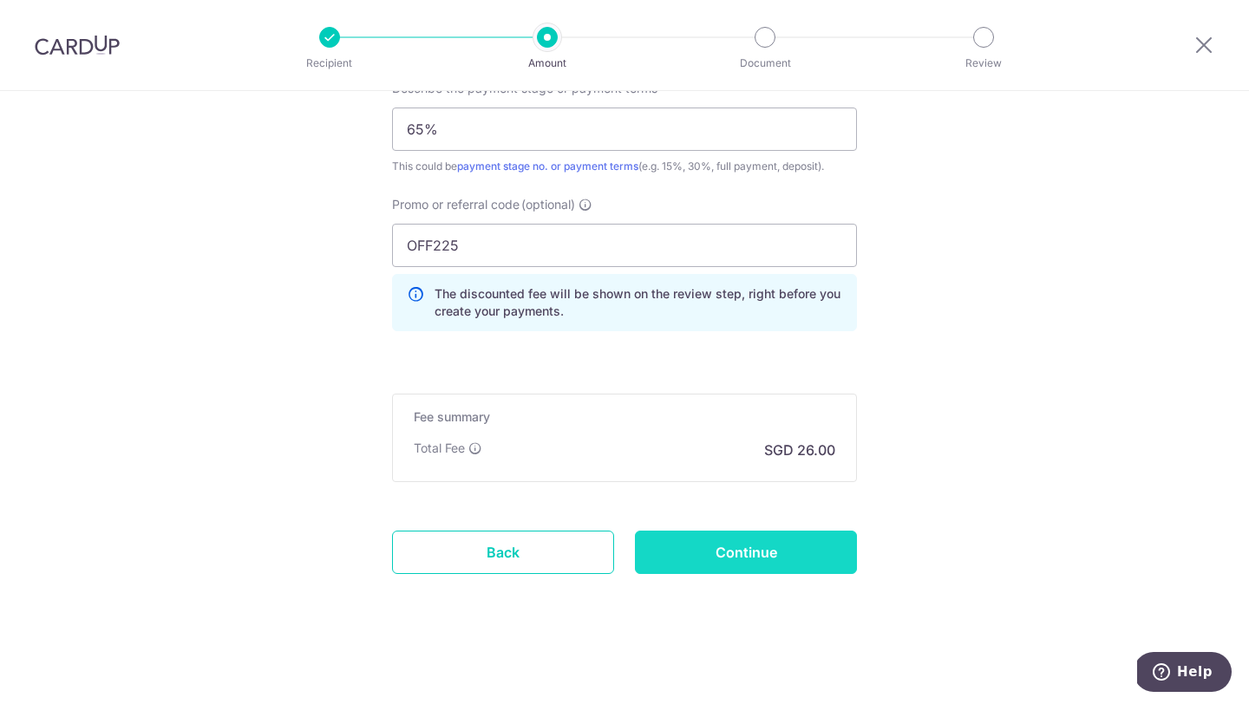
click at [679, 555] on input "Continue" at bounding box center [746, 552] width 222 height 43
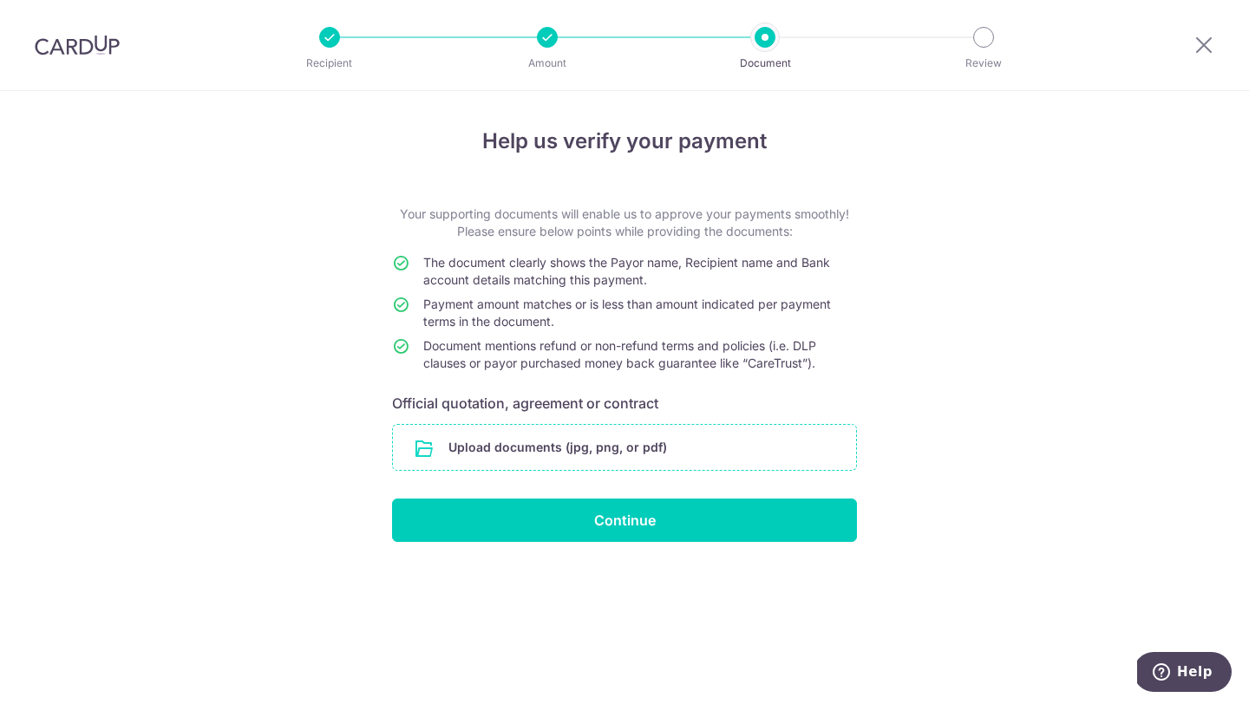
click at [610, 440] on input "file" at bounding box center [624, 447] width 463 height 45
click at [597, 444] on input "file" at bounding box center [624, 447] width 463 height 45
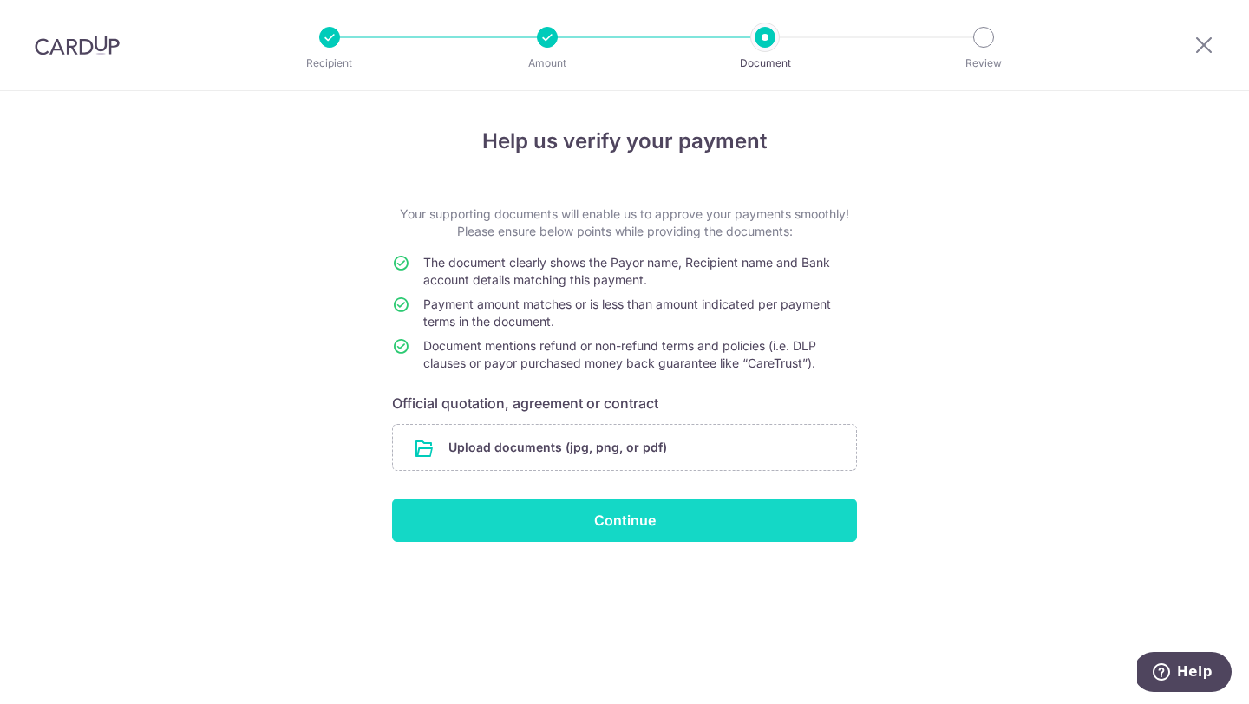
click at [614, 515] on input "Continue" at bounding box center [624, 520] width 465 height 43
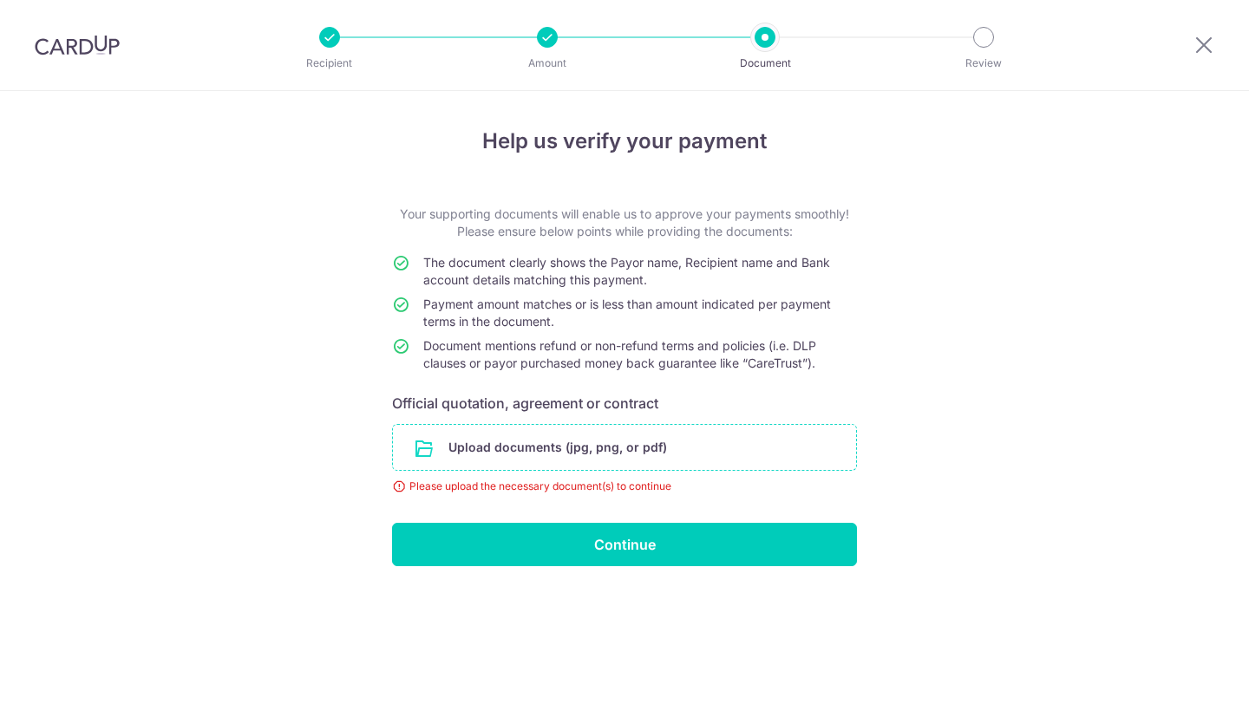
click at [475, 436] on input "file" at bounding box center [624, 447] width 463 height 45
click at [585, 444] on input "file" at bounding box center [624, 447] width 463 height 45
click at [571, 442] on input "file" at bounding box center [624, 447] width 463 height 45
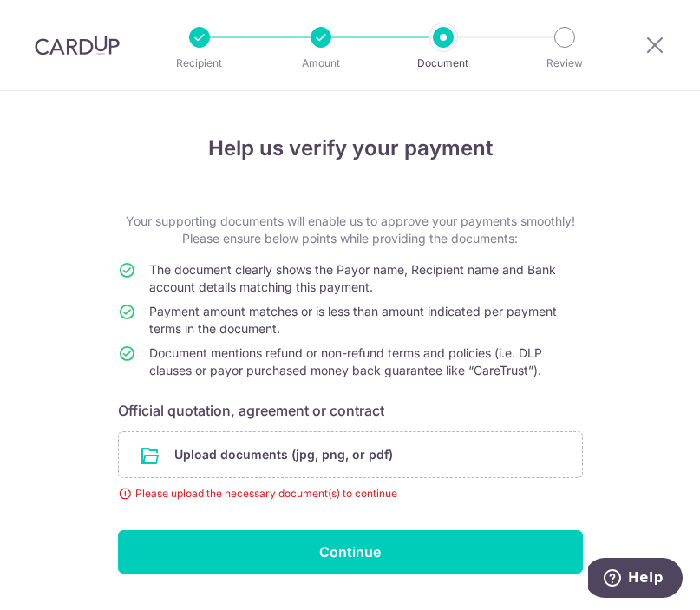
scroll to position [45, 0]
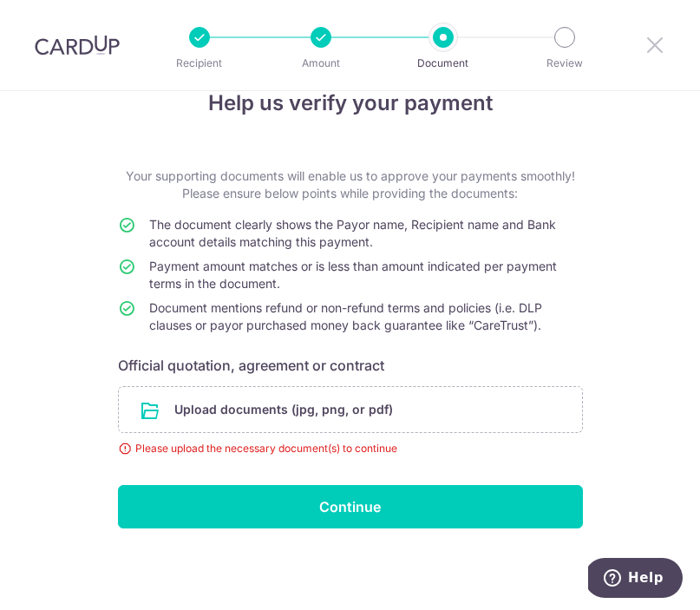
click at [660, 40] on icon at bounding box center [654, 45] width 21 height 22
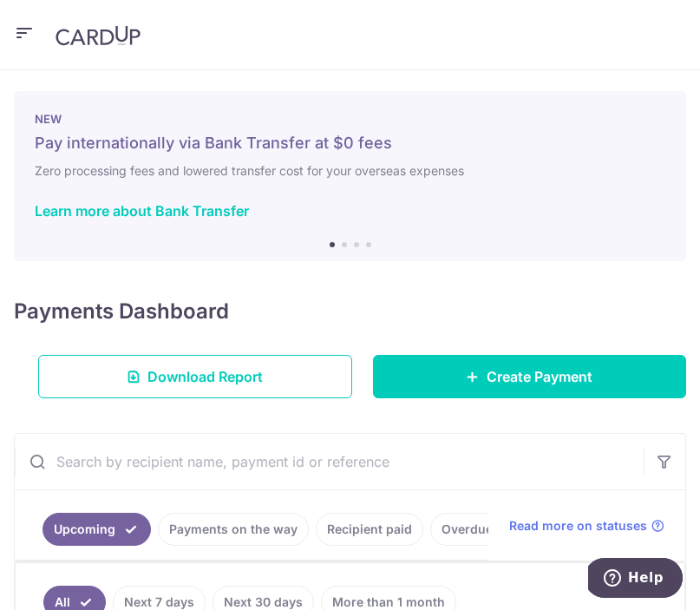
scroll to position [151, 0]
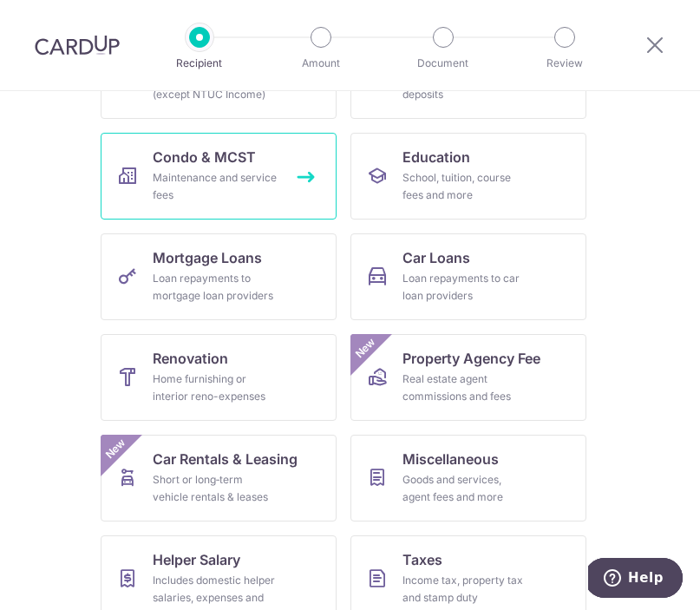
scroll to position [296, 0]
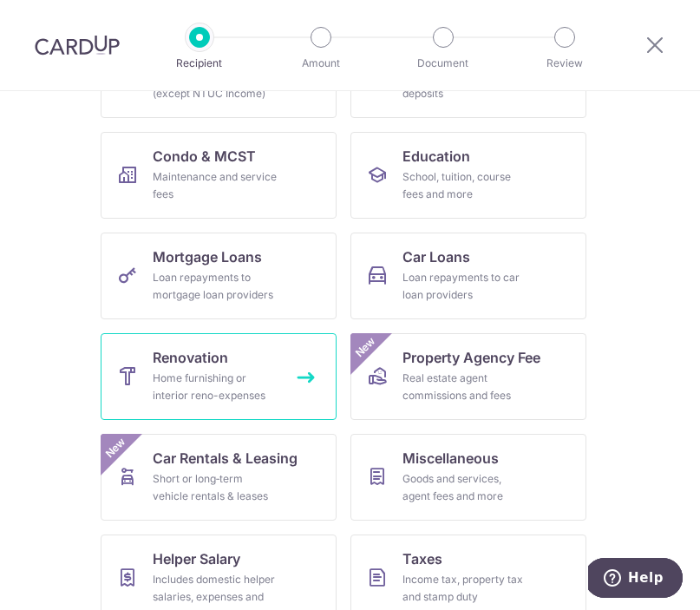
click at [220, 389] on div "Home furnishing or interior reno-expenses" at bounding box center [215, 386] width 125 height 35
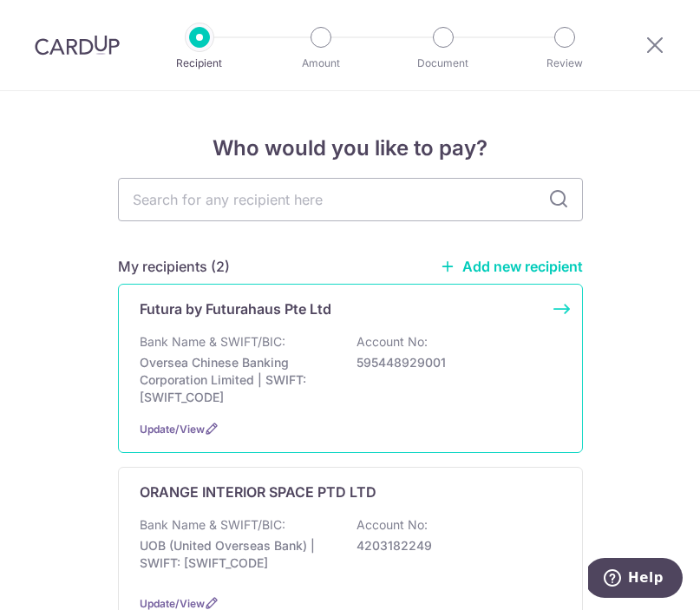
click at [290, 401] on p "Oversea Chinese Banking Corporation Limited | SWIFT: [SWIFT_CODE]" at bounding box center [237, 380] width 194 height 52
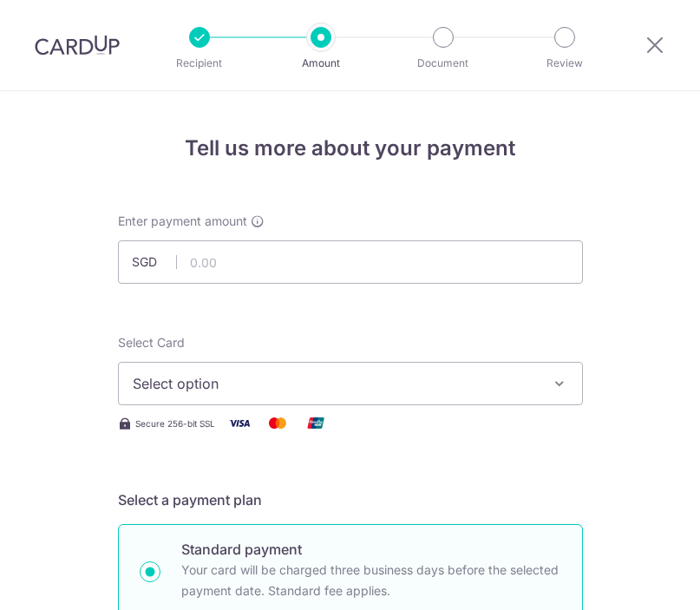
click at [225, 271] on input "text" at bounding box center [350, 261] width 465 height 43
type input "2,183.32"
click at [243, 384] on span "Select option" at bounding box center [335, 383] width 404 height 21
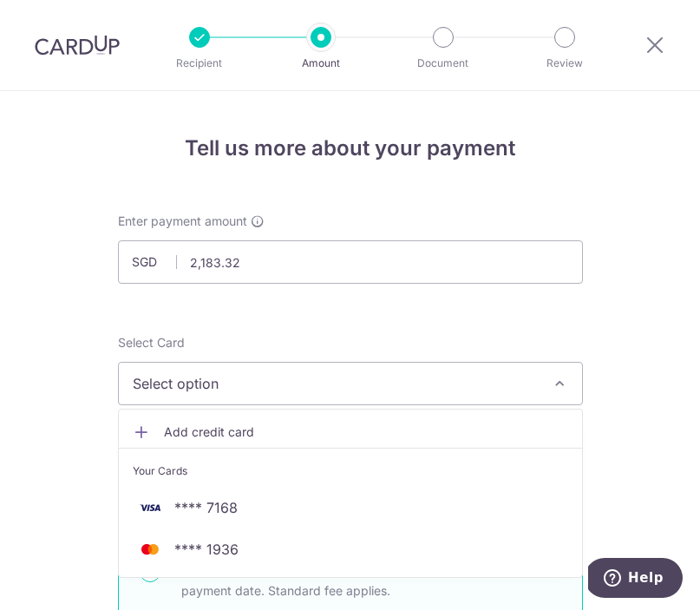
click at [179, 434] on span "Add credit card" at bounding box center [366, 431] width 404 height 17
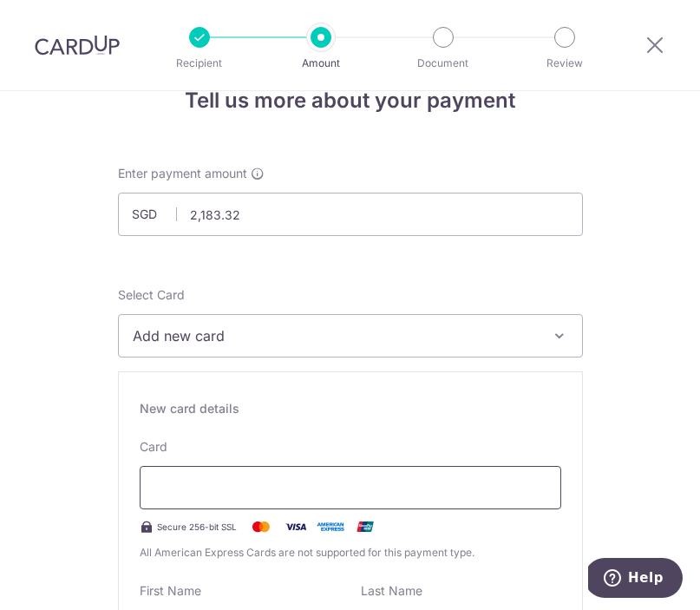
scroll to position [46, 0]
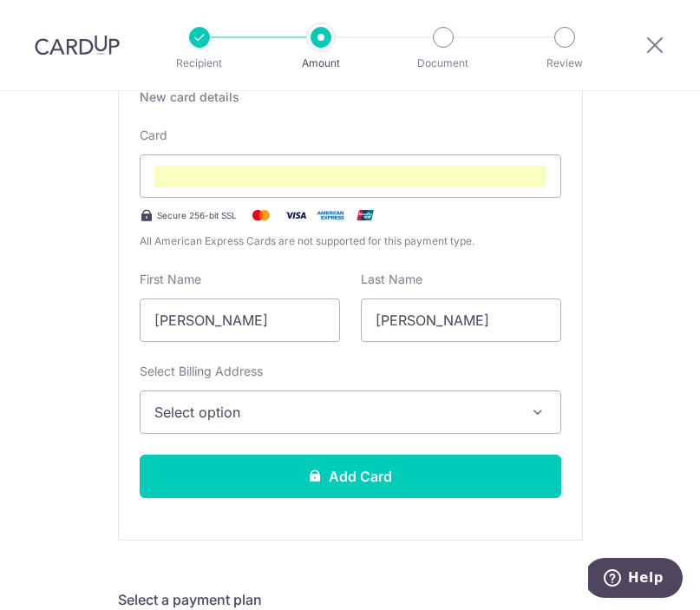
scroll to position [367, 0]
